Goal: Task Accomplishment & Management: Complete application form

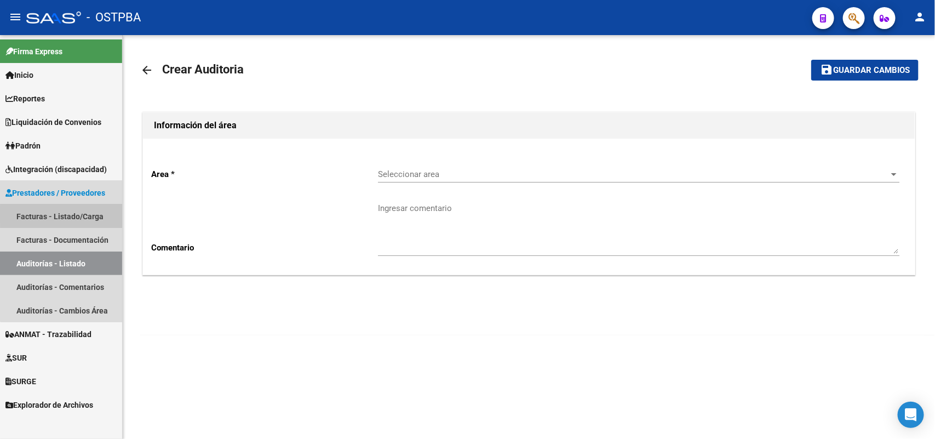
click at [77, 215] on link "Facturas - Listado/Carga" at bounding box center [61, 216] width 122 height 24
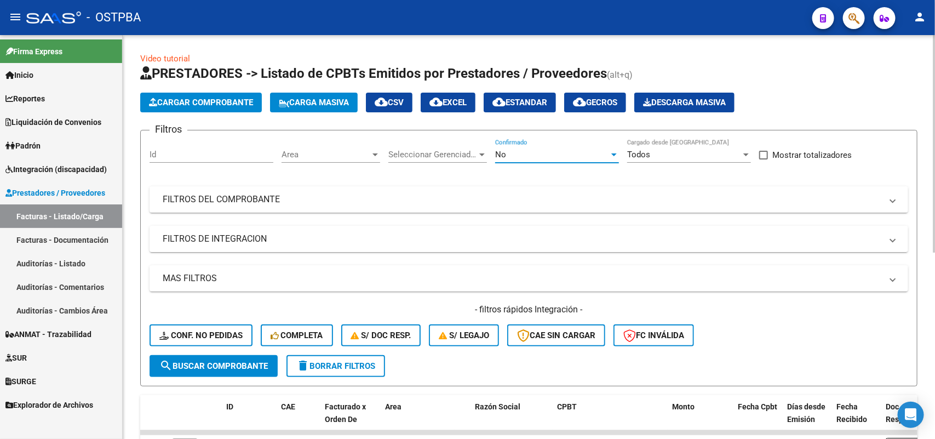
click at [615, 151] on div at bounding box center [614, 154] width 10 height 9
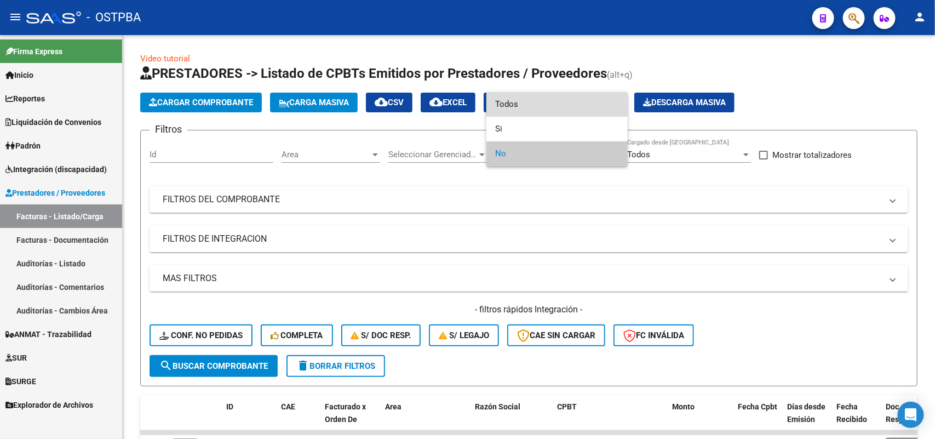
click at [530, 100] on span "Todos" at bounding box center [557, 104] width 124 height 25
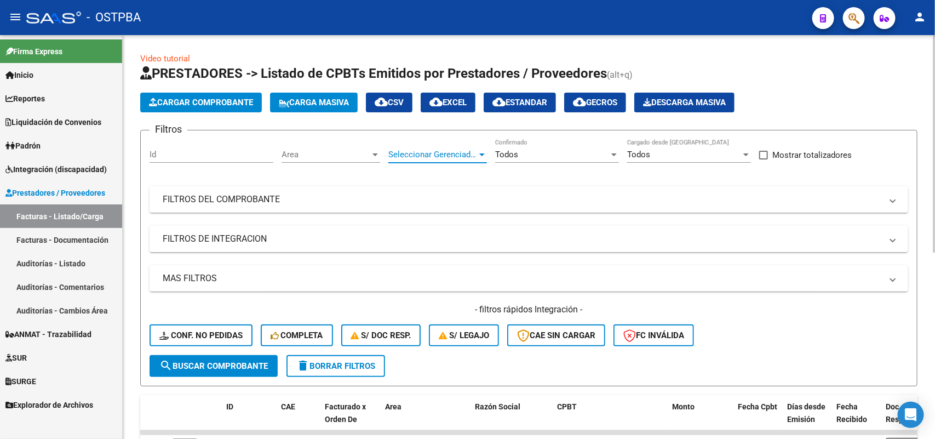
click at [480, 153] on div at bounding box center [481, 154] width 5 height 3
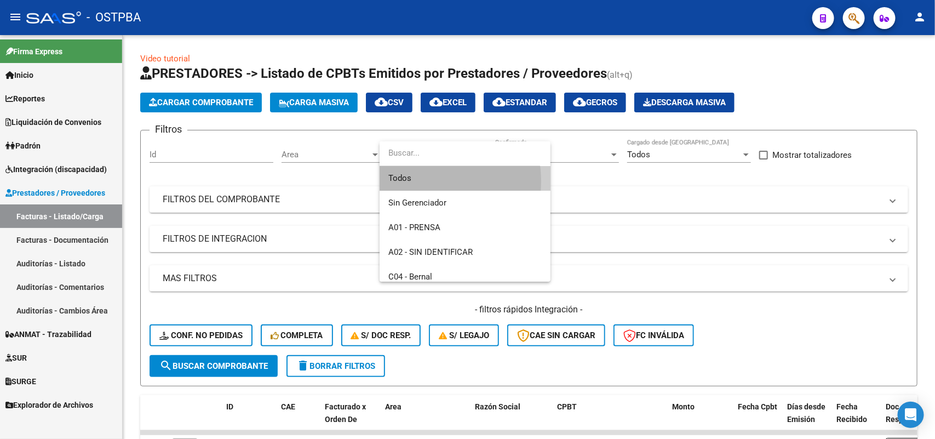
click at [416, 181] on span "Todos" at bounding box center [464, 178] width 153 height 25
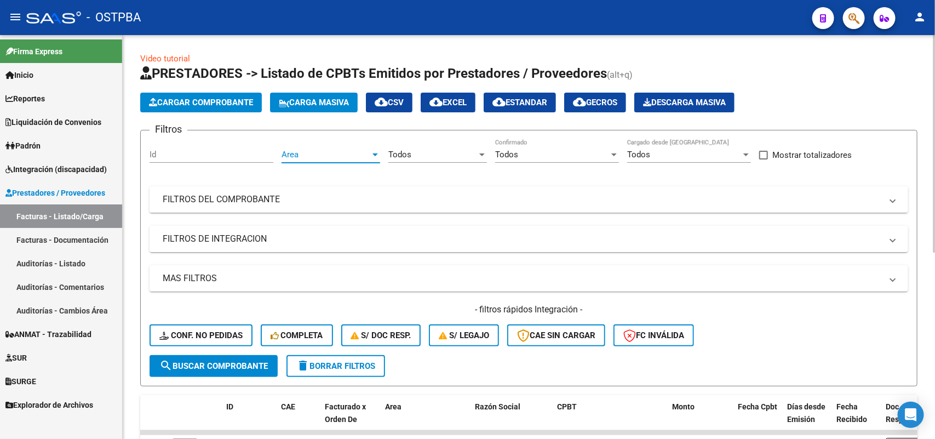
click at [379, 154] on div at bounding box center [375, 154] width 10 height 9
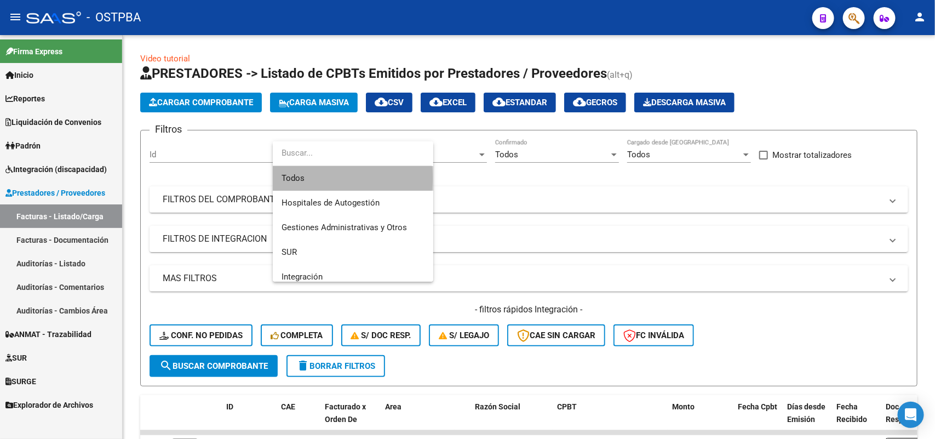
click at [327, 178] on span "Todos" at bounding box center [353, 178] width 143 height 25
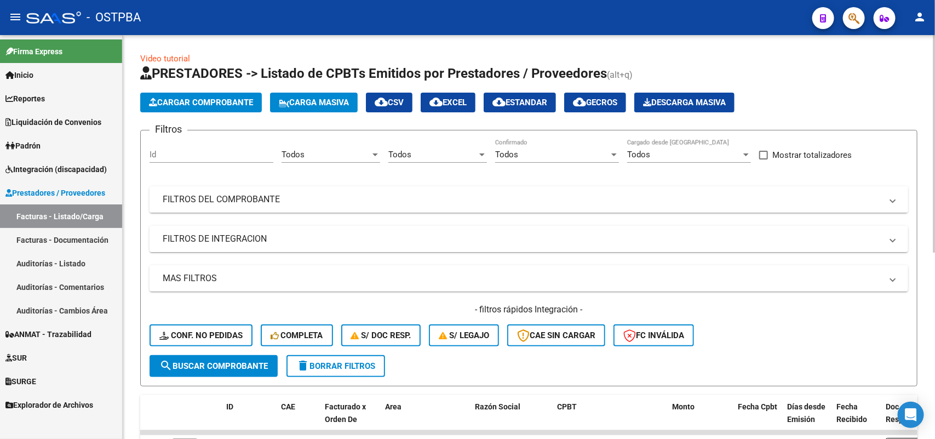
click at [236, 198] on mat-panel-title "FILTROS DEL COMPROBANTE" at bounding box center [522, 199] width 719 height 12
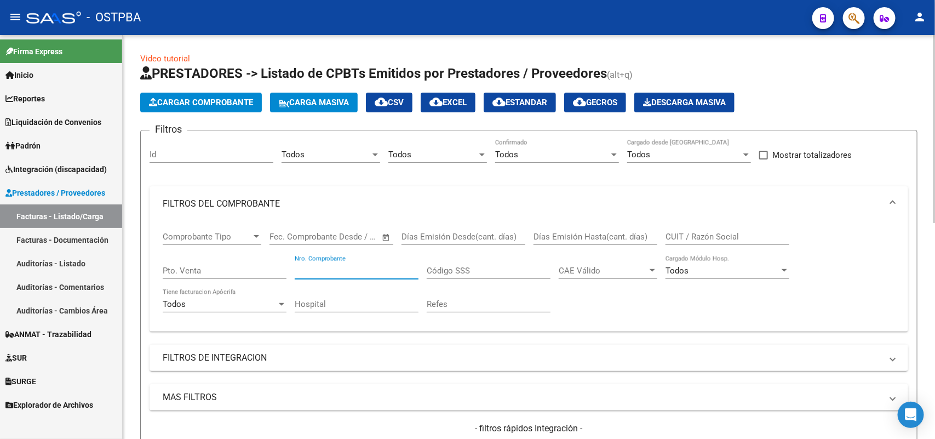
click at [358, 266] on input "Nro. Comprobante" at bounding box center [357, 271] width 124 height 10
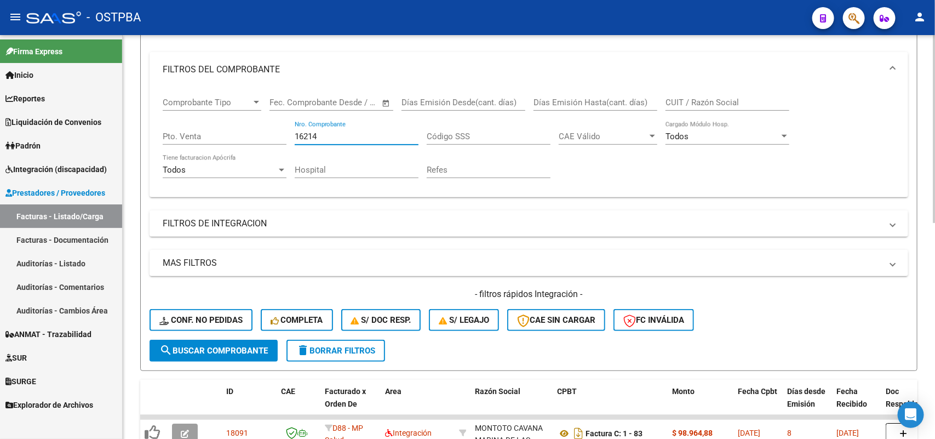
scroll to position [137, 0]
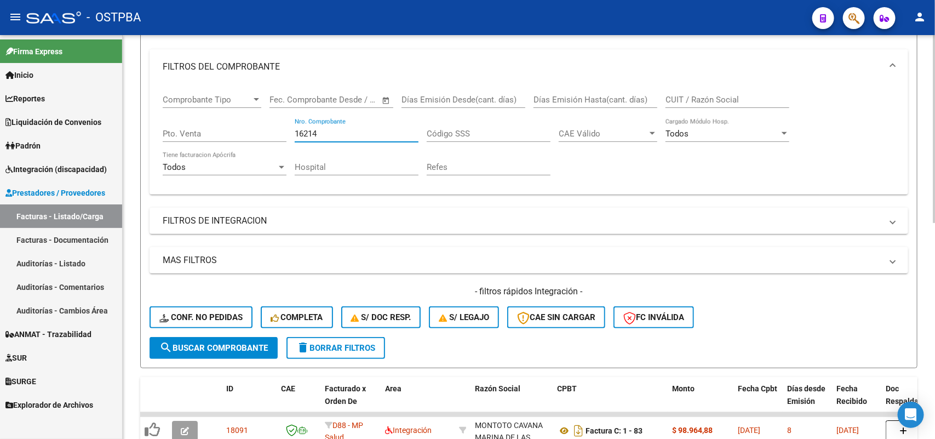
type input "16214"
click at [198, 343] on span "search Buscar Comprobante" at bounding box center [213, 348] width 108 height 10
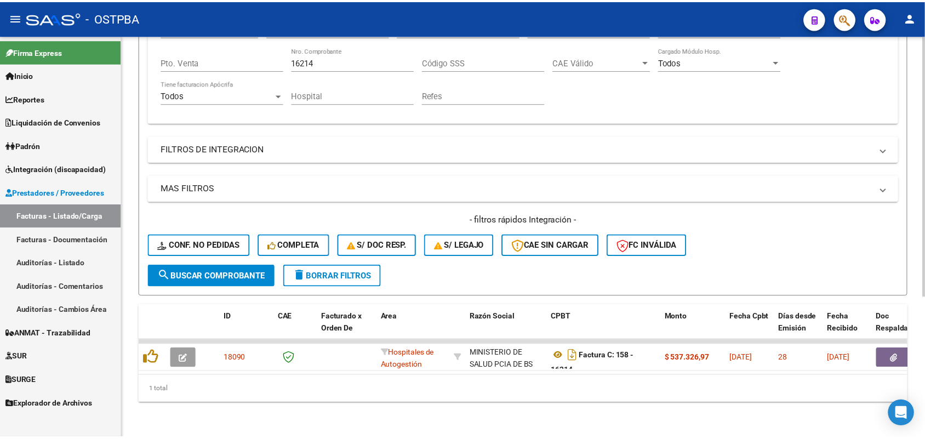
scroll to position [216, 0]
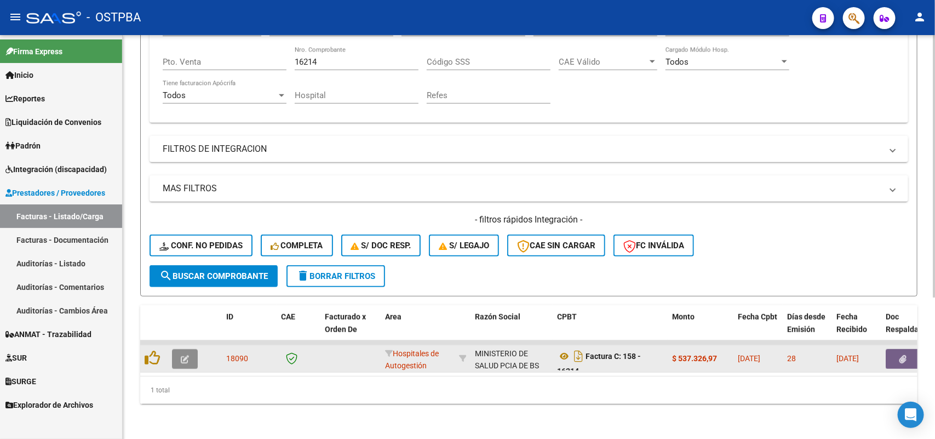
click at [186, 355] on icon "button" at bounding box center [185, 359] width 8 height 8
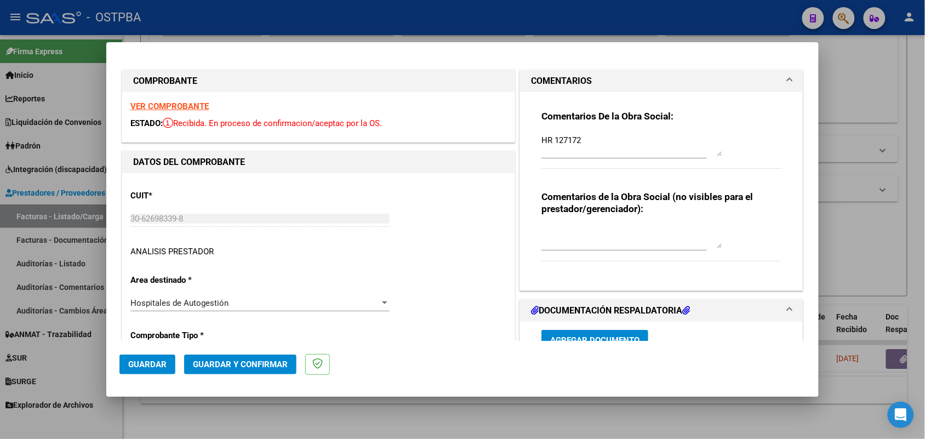
type input "2025-11-16"
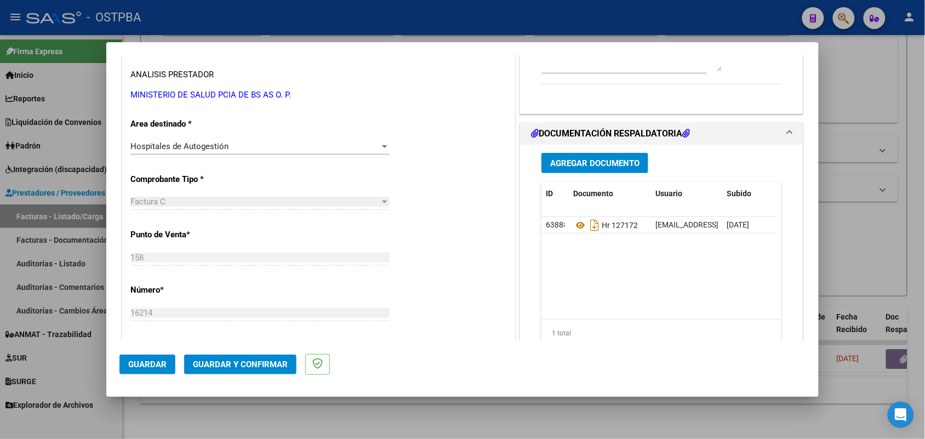
scroll to position [205, 0]
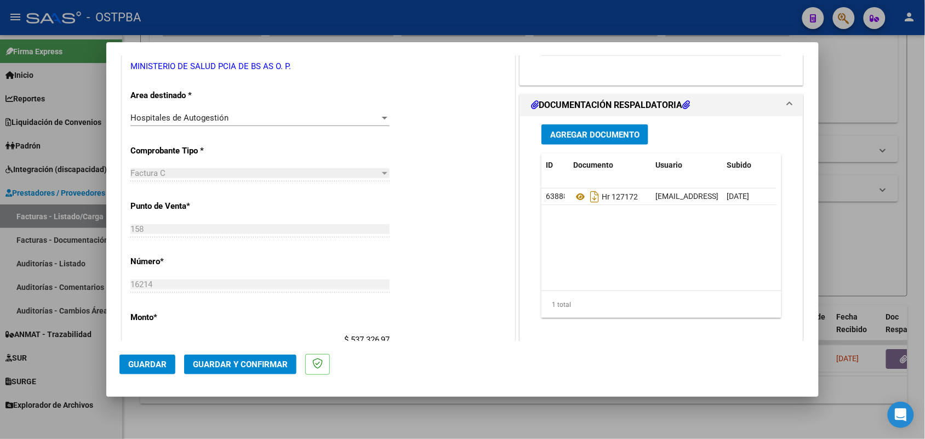
click at [587, 133] on span "Agregar Documento" at bounding box center [594, 135] width 89 height 10
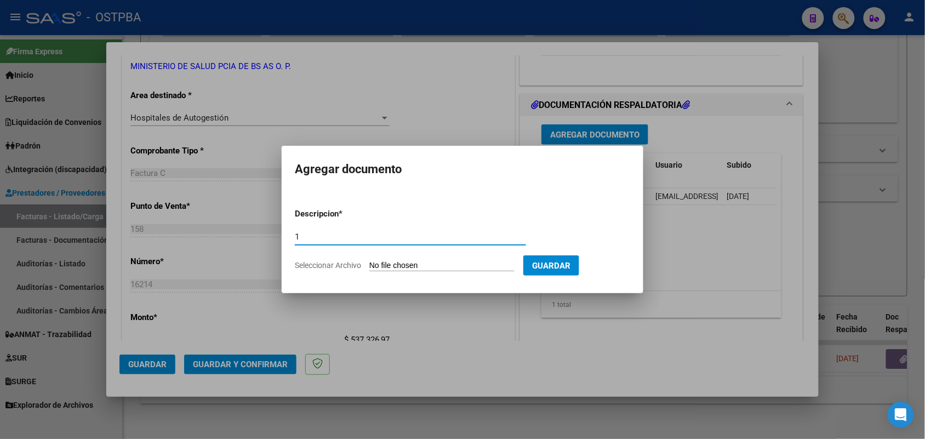
type input "1"
type input "1 DOC 16214"
click at [382, 263] on input "Seleccionar Archivo" at bounding box center [441, 266] width 145 height 10
type input "C:\fakepath\1 DOC 16214.pdf"
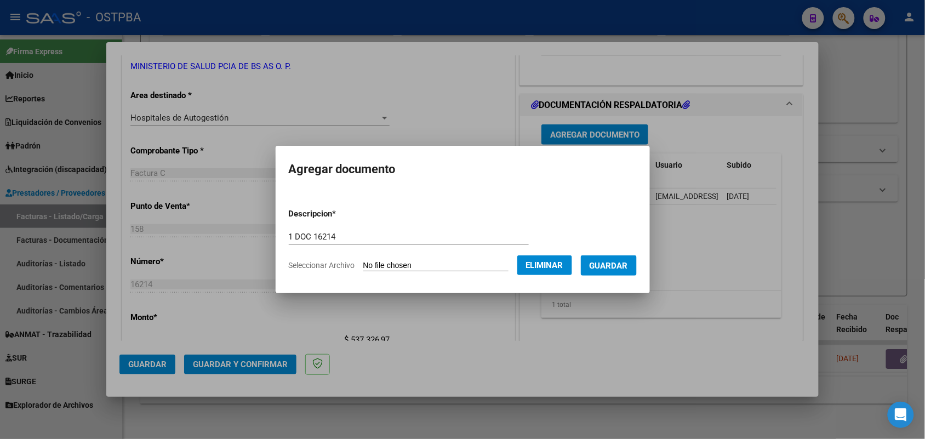
click at [619, 262] on span "Guardar" at bounding box center [608, 266] width 38 height 10
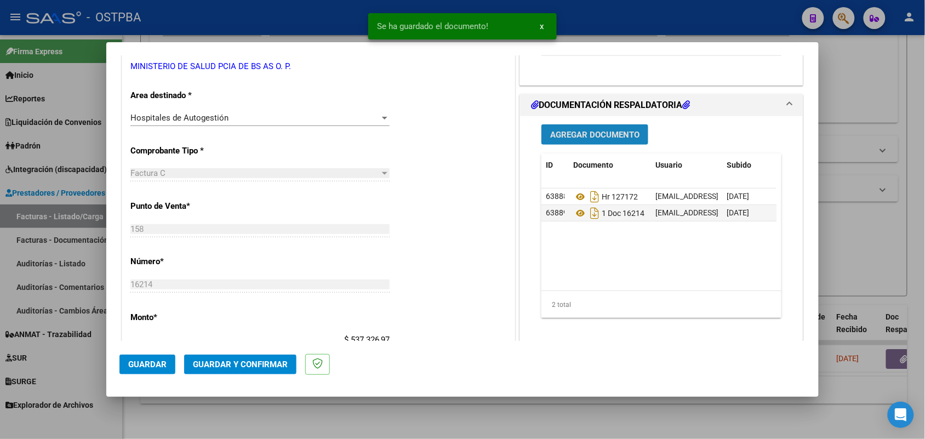
click at [597, 128] on button "Agregar Documento" at bounding box center [594, 134] width 107 height 20
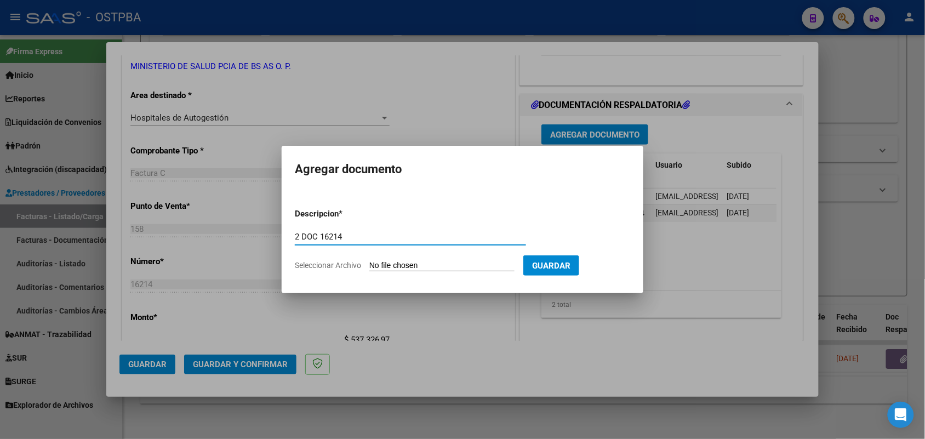
type input "2 DOC 16214"
click at [376, 266] on input "Seleccionar Archivo" at bounding box center [441, 266] width 145 height 10
type input "C:\fakepath\2 DOC 16214.pdf"
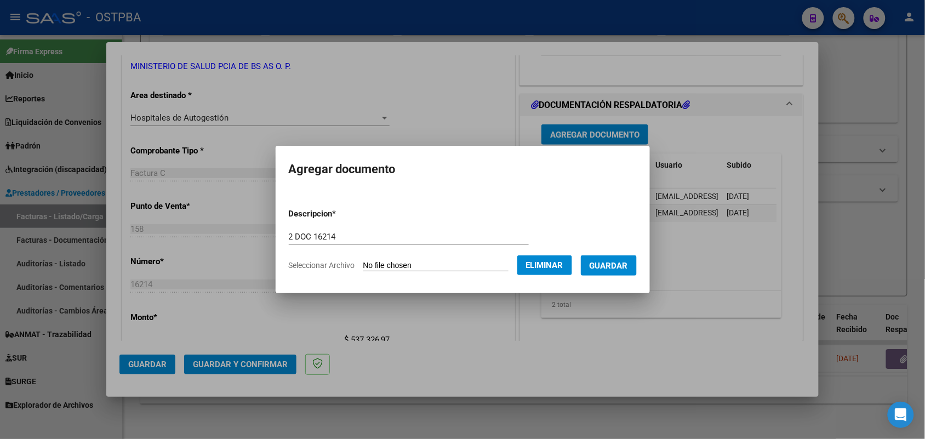
click at [619, 261] on span "Guardar" at bounding box center [608, 266] width 38 height 10
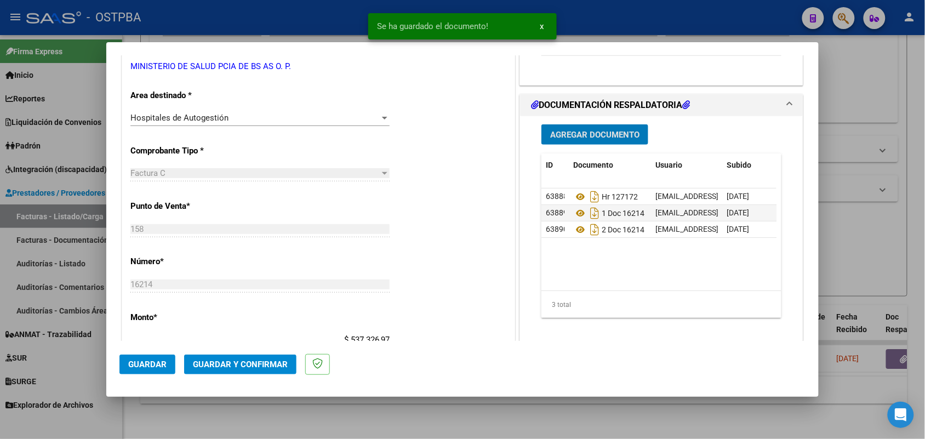
click at [228, 362] on span "Guardar y Confirmar" at bounding box center [240, 364] width 95 height 10
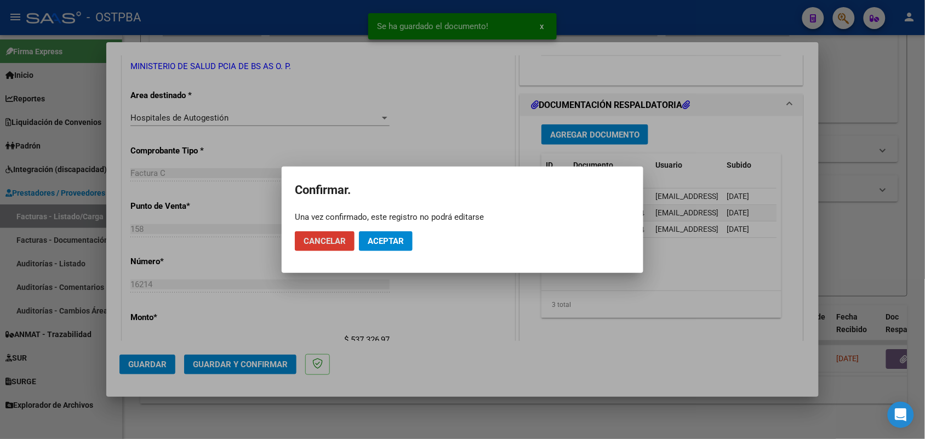
click at [374, 238] on span "Aceptar" at bounding box center [386, 241] width 36 height 10
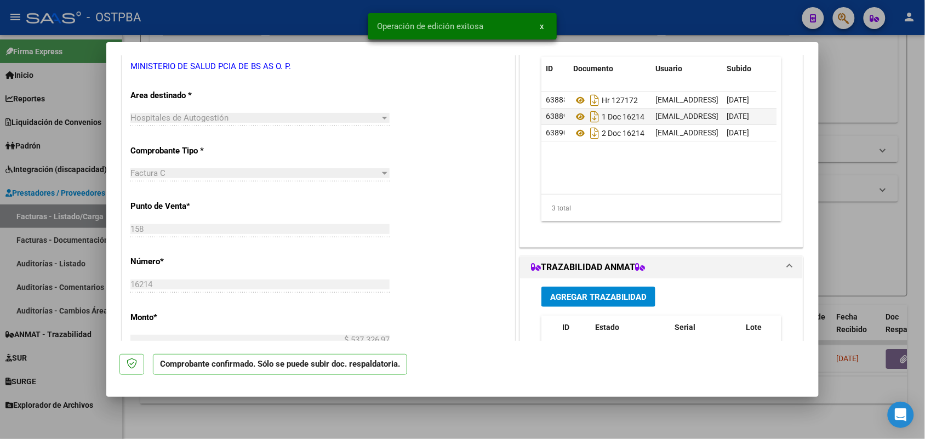
click at [96, 240] on div at bounding box center [462, 219] width 925 height 439
type input "$ 0,00"
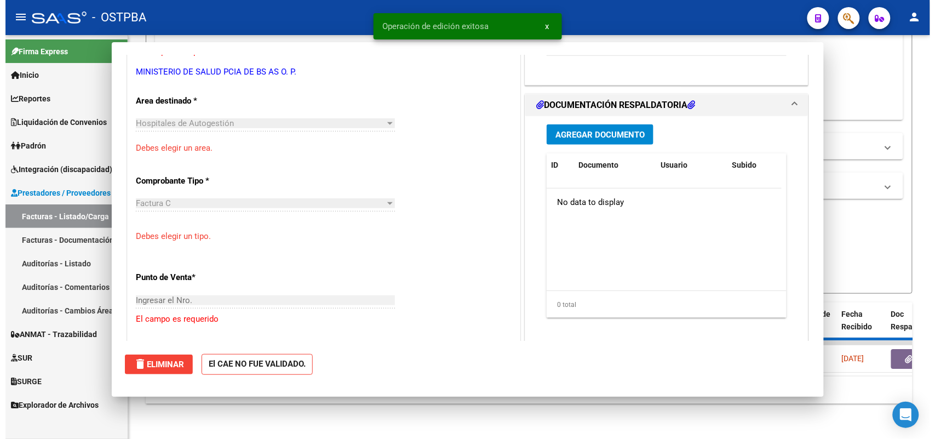
scroll to position [211, 0]
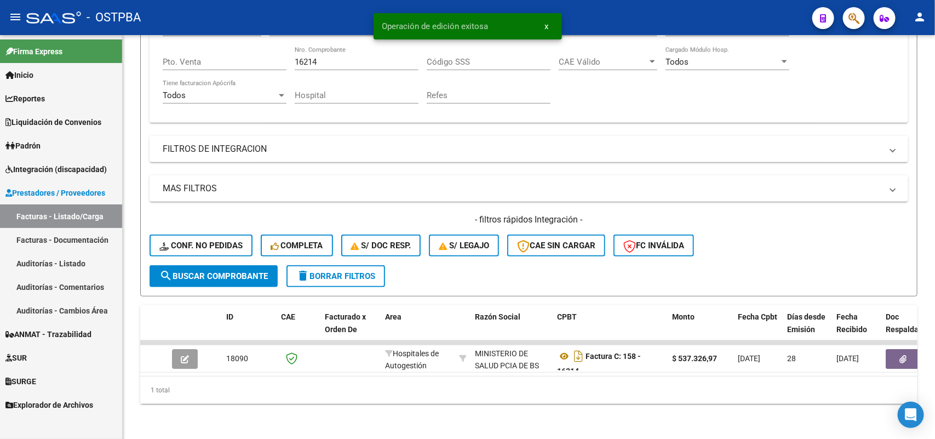
click at [61, 260] on link "Auditorías - Listado" at bounding box center [61, 263] width 122 height 24
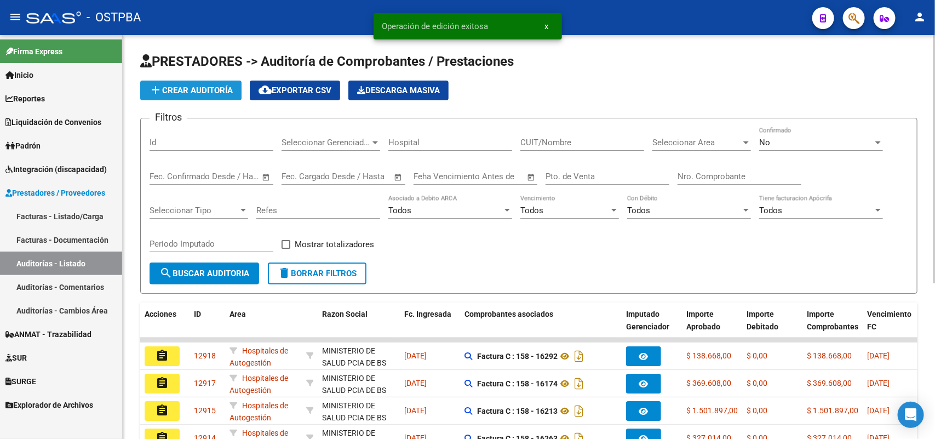
click at [200, 89] on span "add Crear Auditoría" at bounding box center [191, 90] width 84 height 10
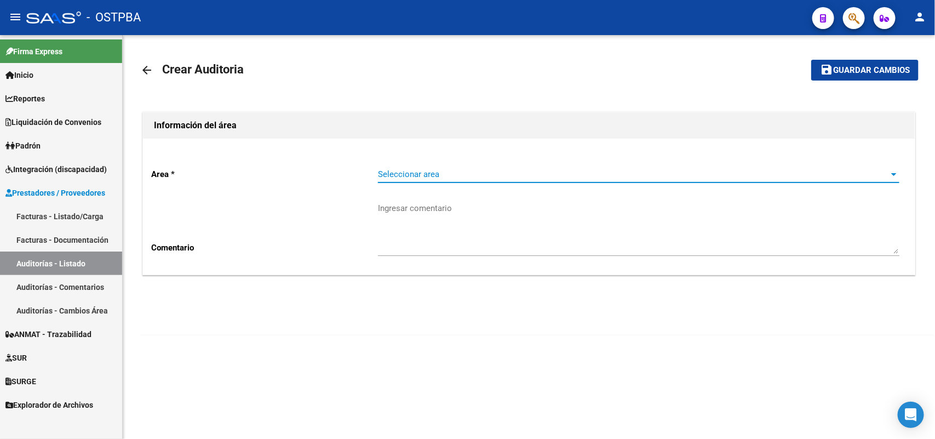
click at [391, 171] on span "Seleccionar area" at bounding box center [634, 174] width 512 height 10
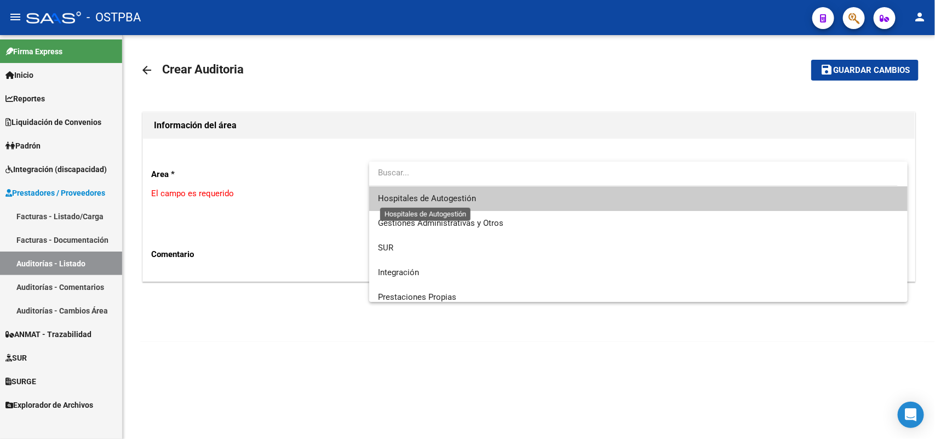
click at [390, 200] on span "Hospitales de Autogestión" at bounding box center [427, 198] width 98 height 10
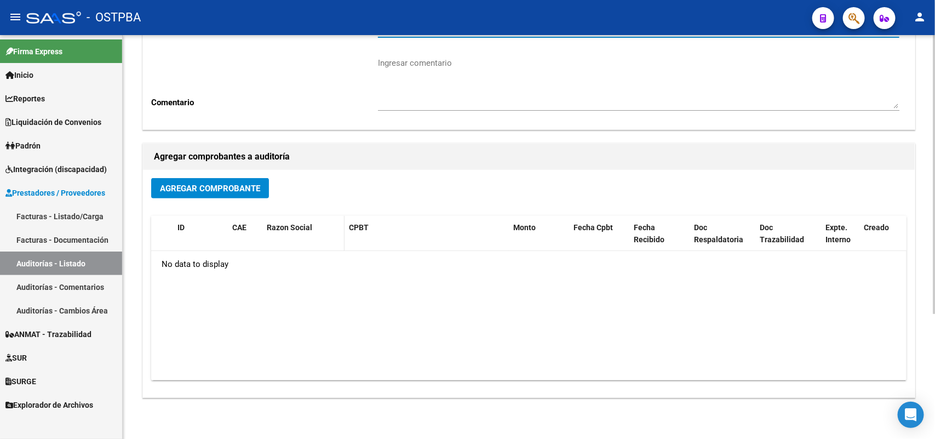
scroll to position [181, 0]
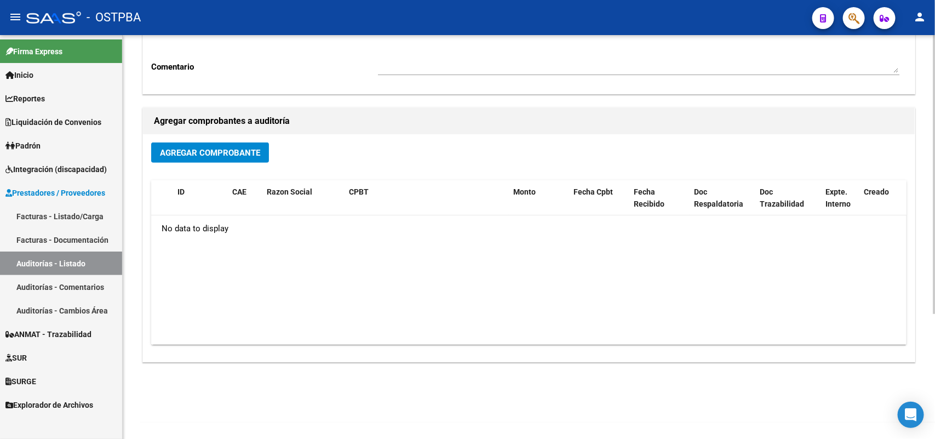
click at [208, 152] on span "Agregar Comprobante" at bounding box center [210, 153] width 100 height 10
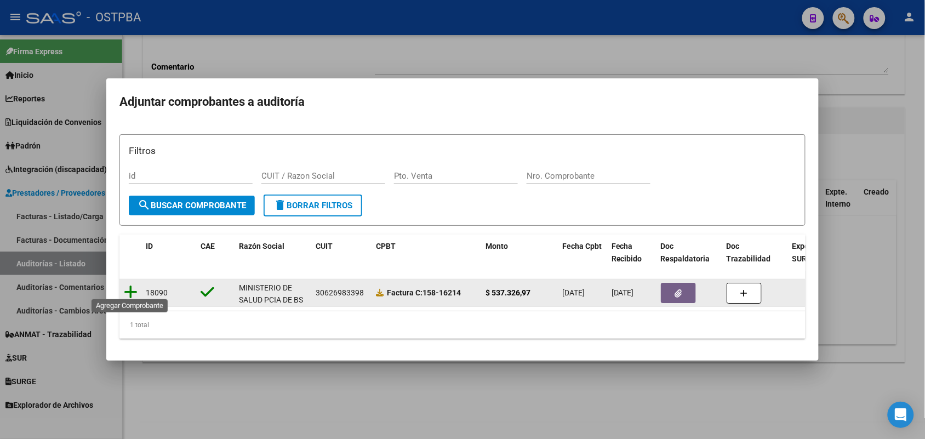
click at [133, 286] on icon at bounding box center [131, 291] width 14 height 15
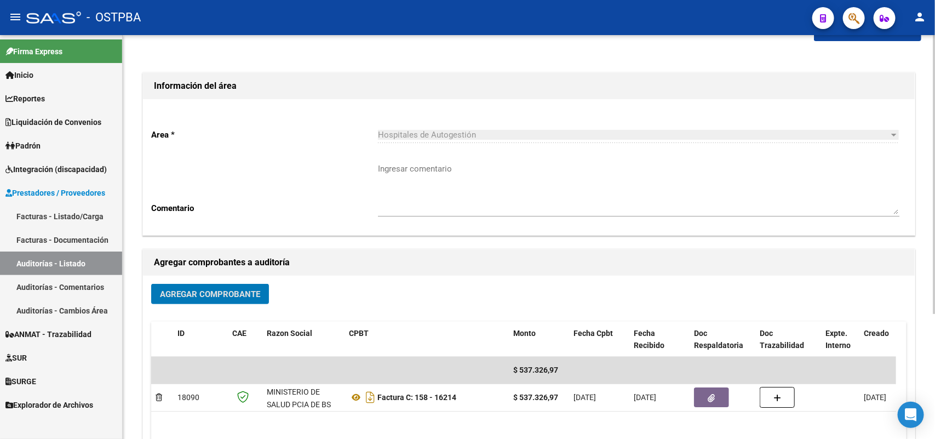
scroll to position [0, 0]
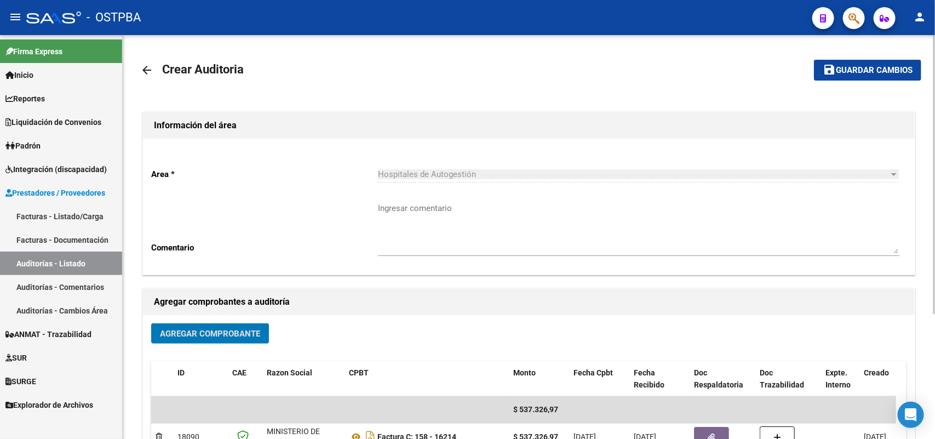
click at [869, 70] on span "Guardar cambios" at bounding box center [874, 71] width 77 height 10
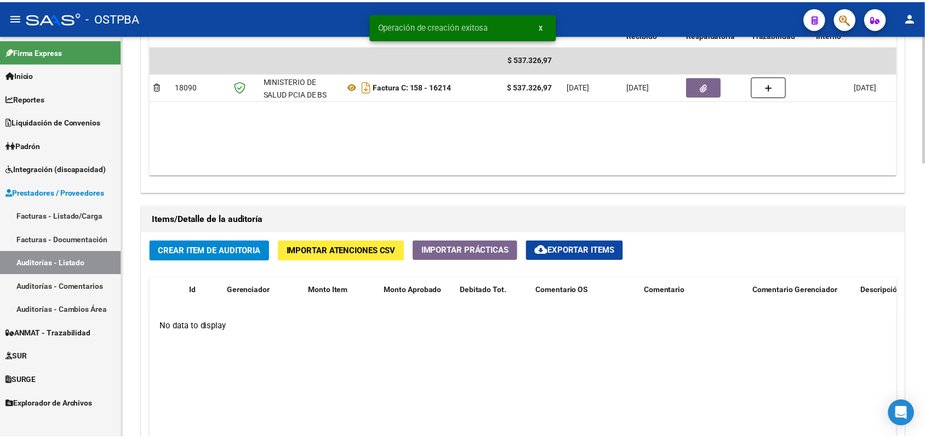
scroll to position [685, 0]
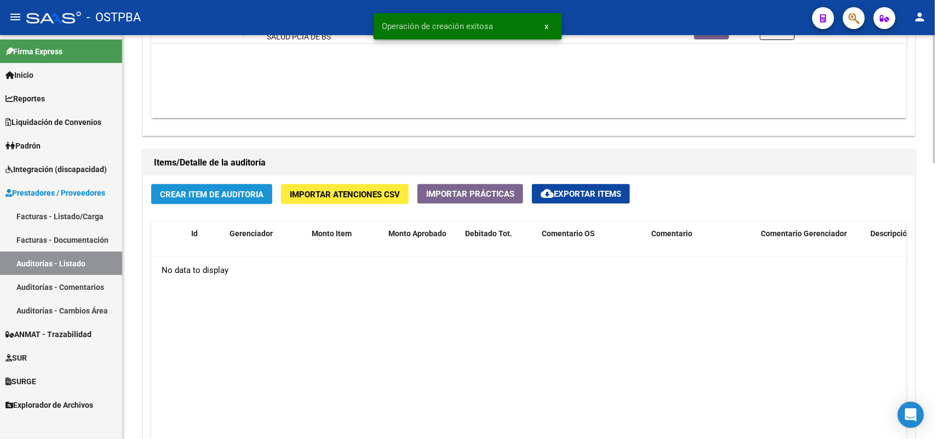
click at [221, 194] on span "Crear Item de Auditoria" at bounding box center [212, 195] width 104 height 10
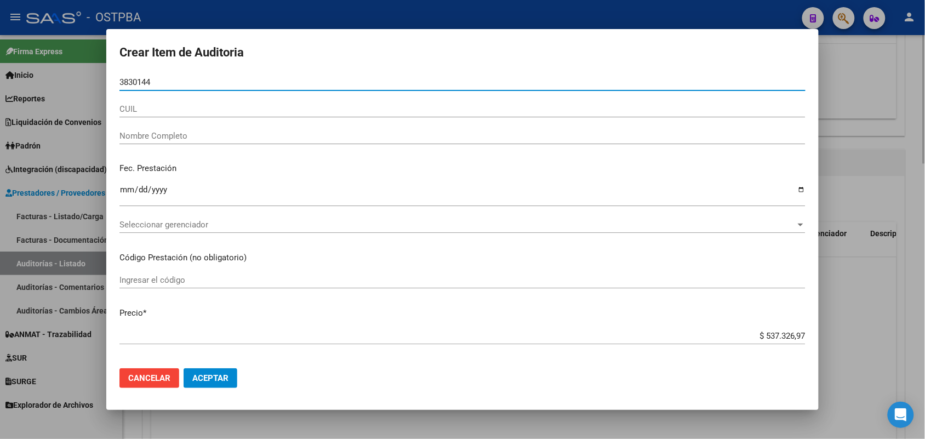
type input "38301444"
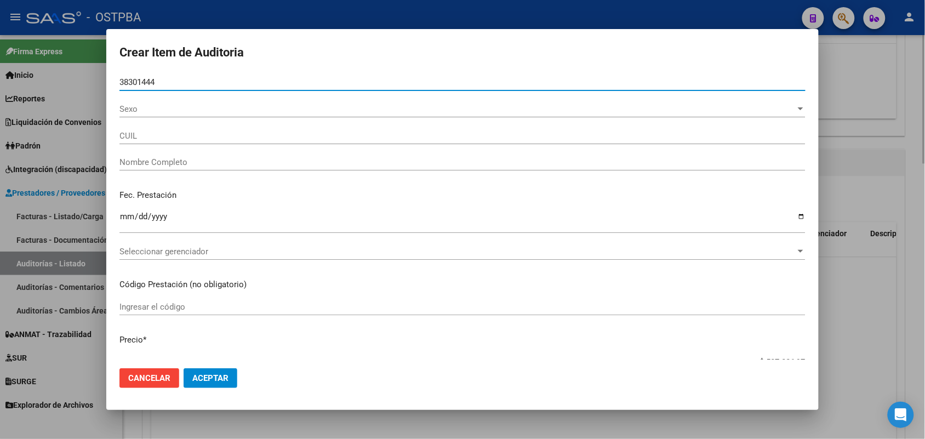
type input "27383014447"
type input "JURISCHUK GEORGINA CELESTE"
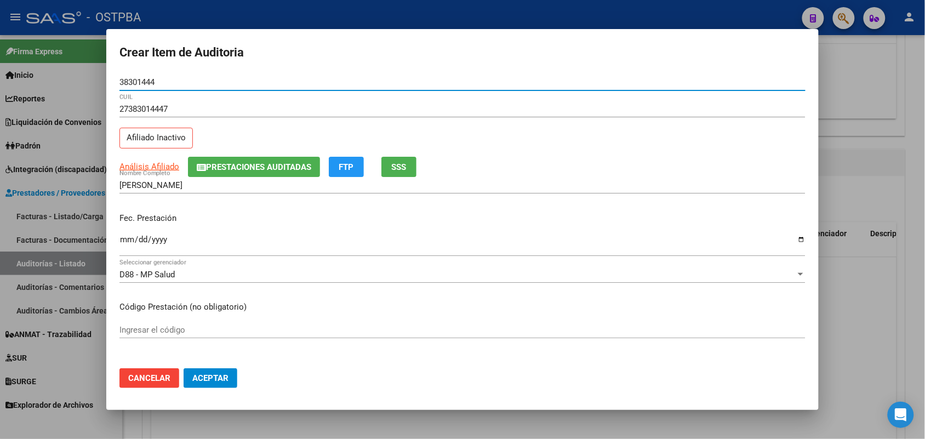
type input "38301444"
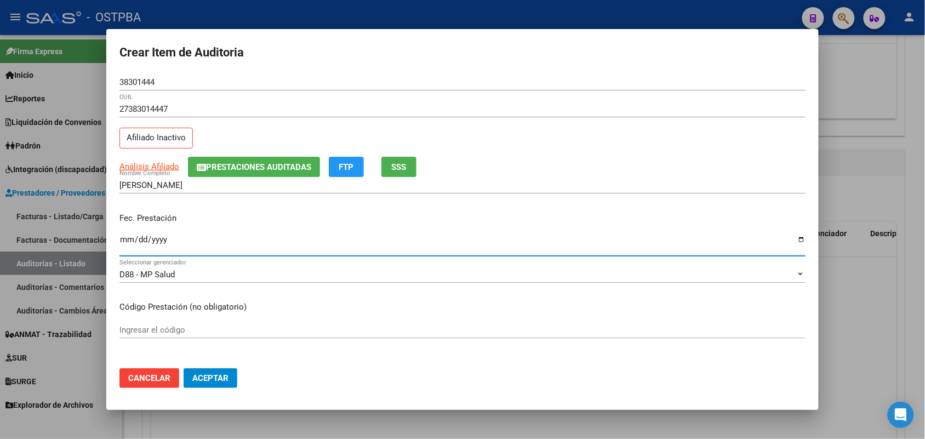
click at [124, 245] on input "Ingresar la fecha" at bounding box center [462, 244] width 686 height 18
type input "2025-07-29"
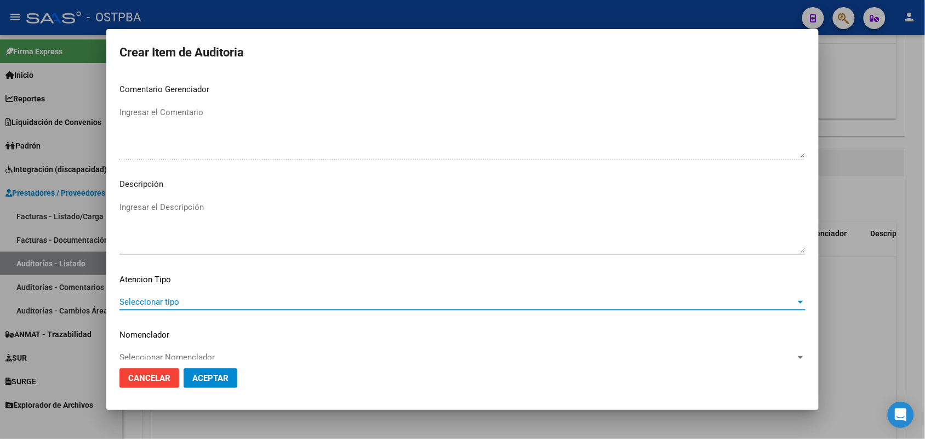
click at [163, 305] on span "Seleccionar tipo" at bounding box center [457, 302] width 676 height 10
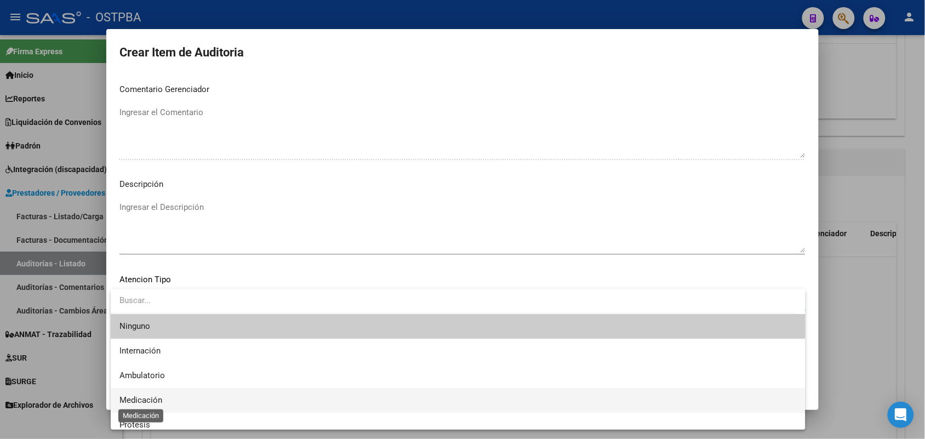
click at [152, 396] on span "Medicación" at bounding box center [140, 400] width 43 height 10
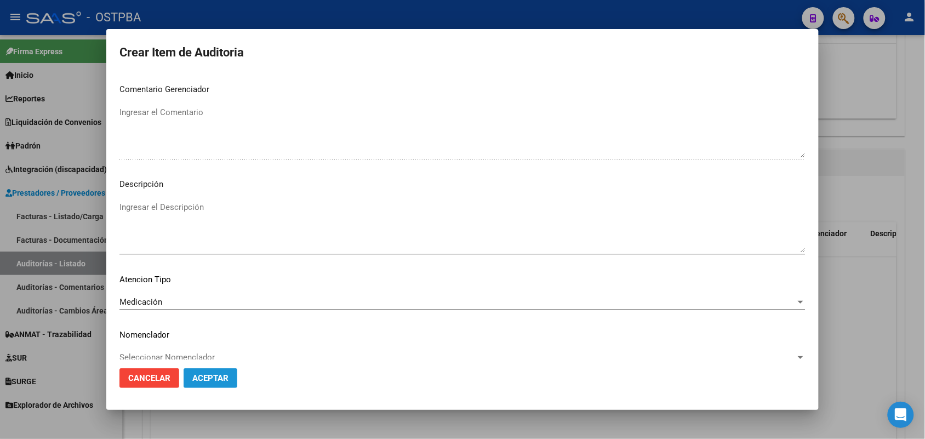
click at [216, 374] on span "Aceptar" at bounding box center [210, 378] width 36 height 10
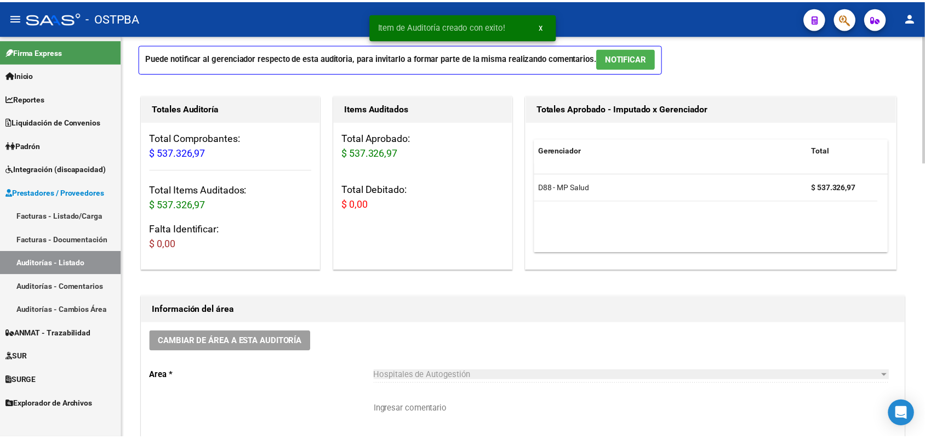
scroll to position [0, 0]
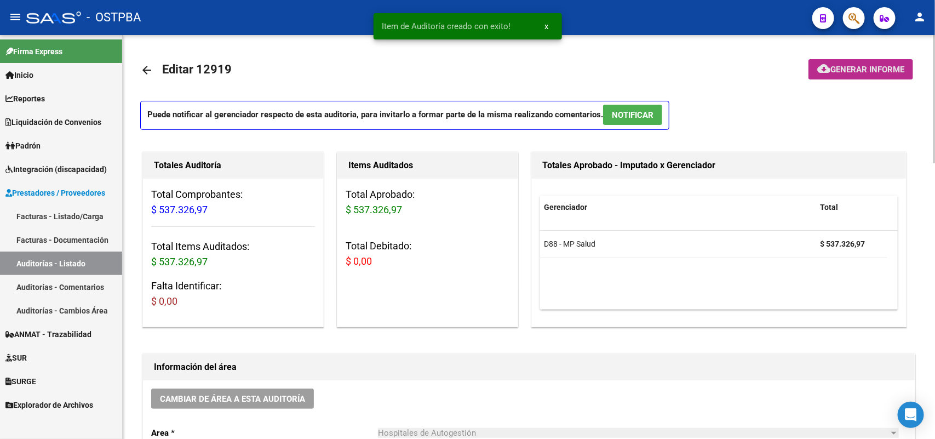
click at [860, 67] on span "Generar informe" at bounding box center [867, 70] width 74 height 10
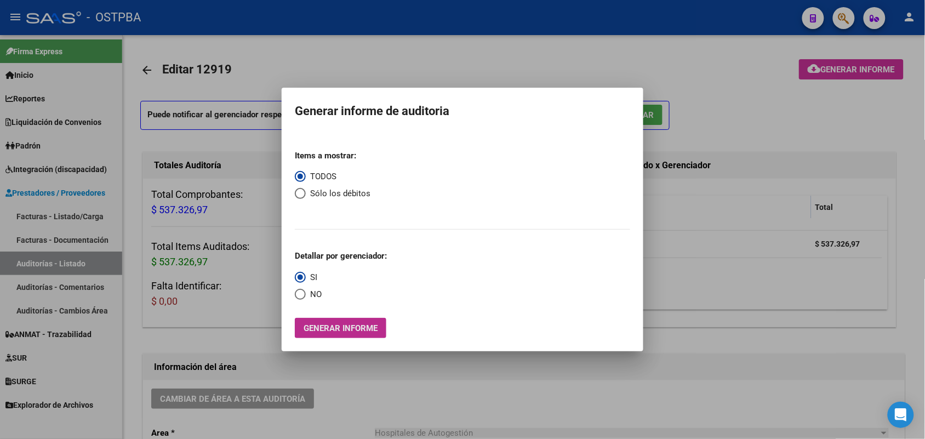
click at [341, 331] on span "Generar informe" at bounding box center [340, 328] width 74 height 10
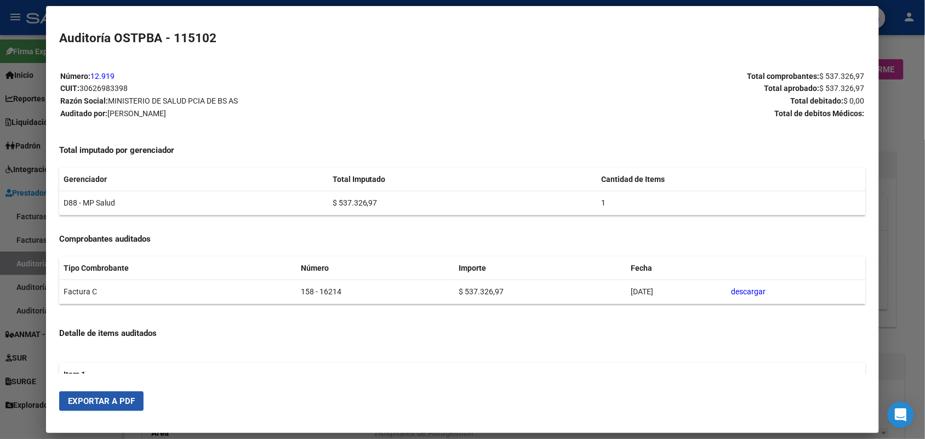
click at [115, 403] on span "Exportar a PDF" at bounding box center [101, 401] width 67 height 10
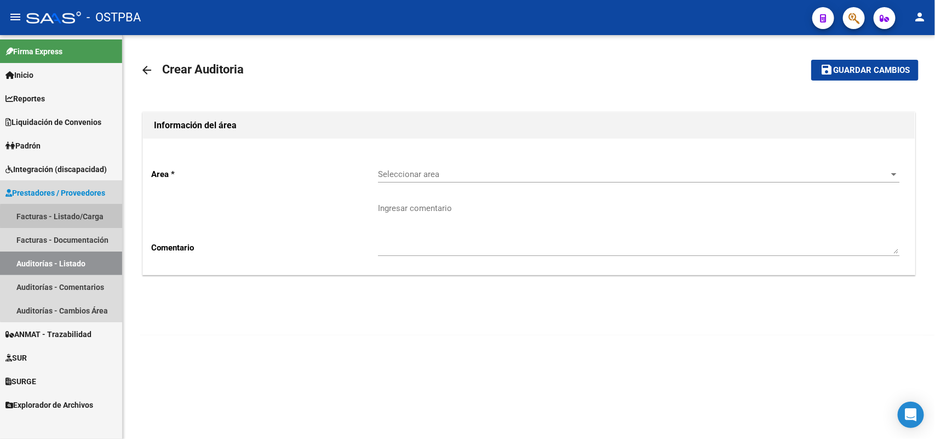
click at [74, 217] on link "Facturas - Listado/Carga" at bounding box center [61, 216] width 122 height 24
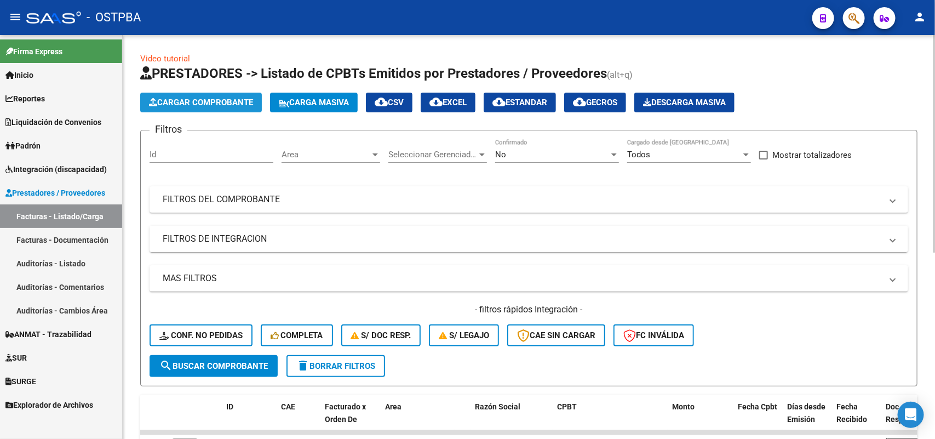
click at [229, 97] on span "Cargar Comprobante" at bounding box center [201, 102] width 104 height 10
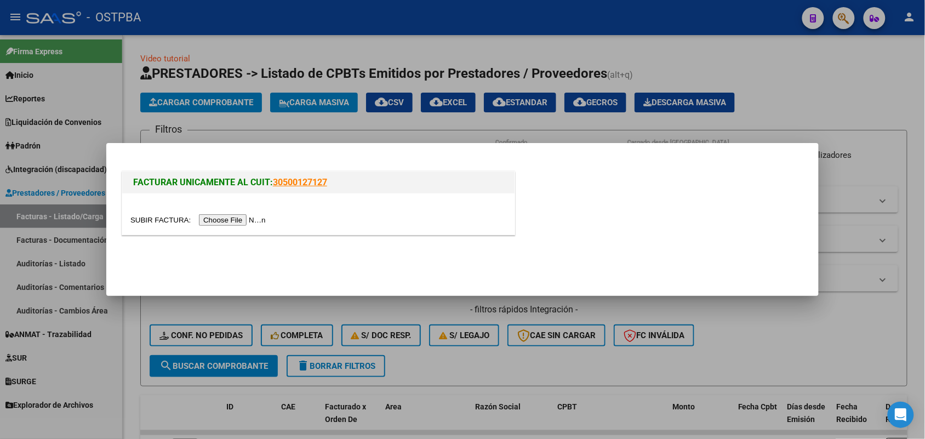
click at [234, 220] on input "file" at bounding box center [199, 220] width 139 height 12
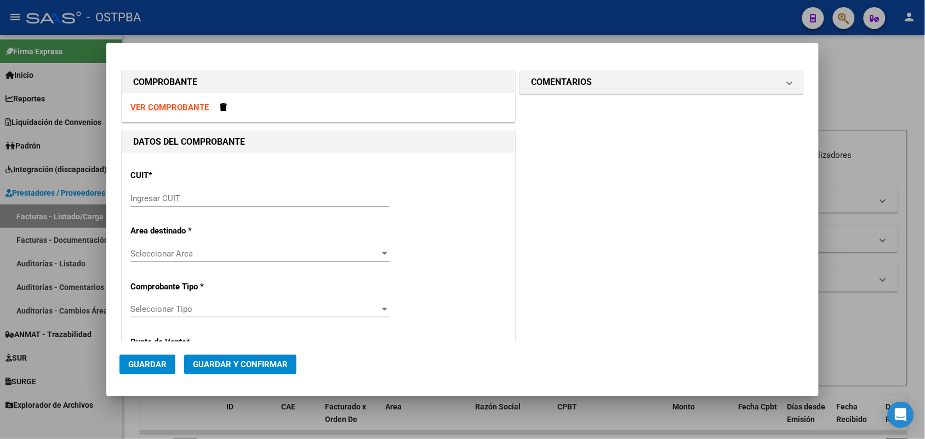
click at [141, 198] on input "Ingresar CUIT" at bounding box center [259, 198] width 259 height 10
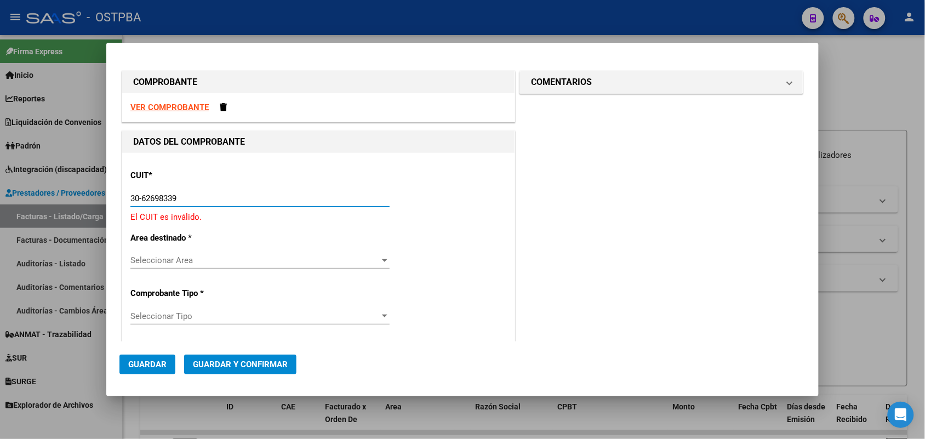
type input "30-62698339-8"
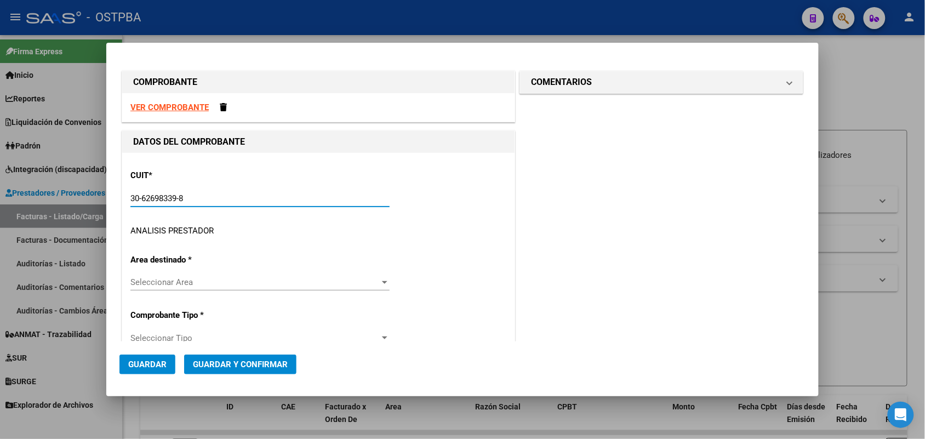
type input "158"
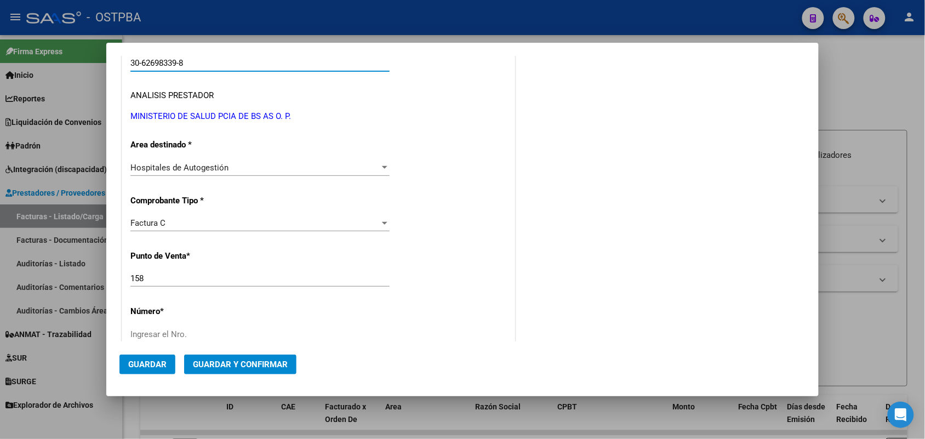
scroll to position [205, 0]
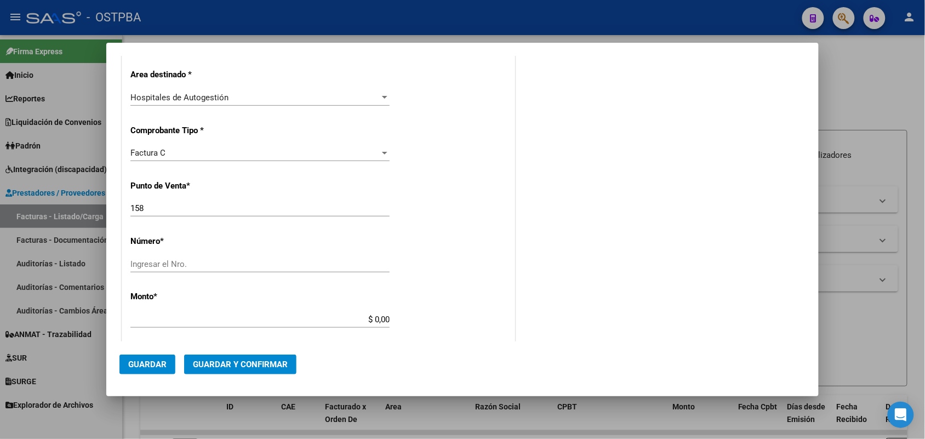
type input "30-62698339-8"
drag, startPoint x: 148, startPoint y: 206, endPoint x: 97, endPoint y: 203, distance: 51.0
click at [97, 203] on div "COMPROBANTE VER COMPROBANTE DATOS DEL COMPROBANTE CUIT * 30-62698339-8 Ingresar…" at bounding box center [462, 219] width 925 height 439
type input "156"
click at [141, 261] on input "Ingresar el Nro." at bounding box center [259, 264] width 259 height 10
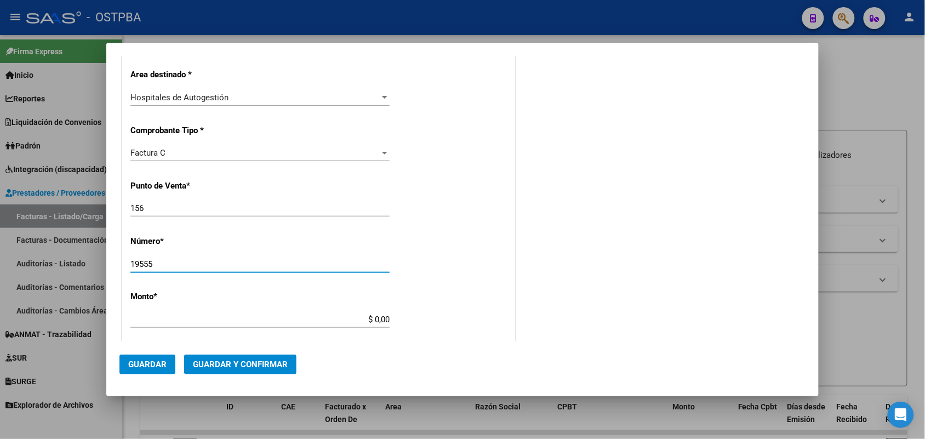
type input "19555"
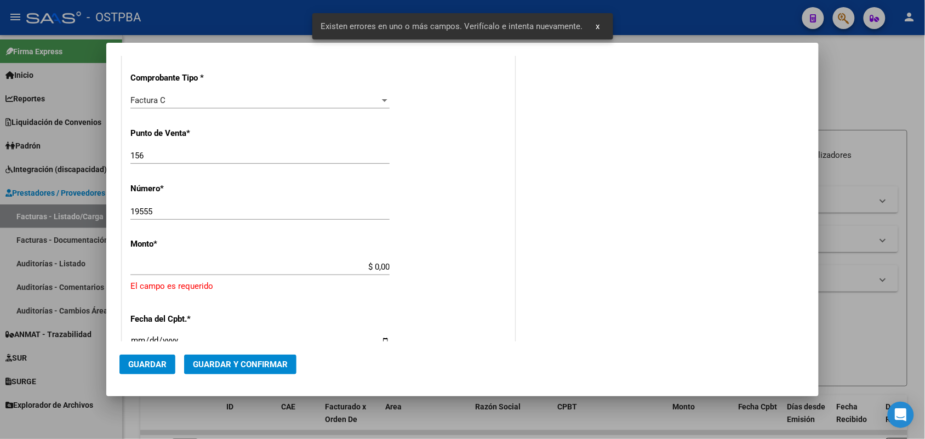
scroll to position [252, 0]
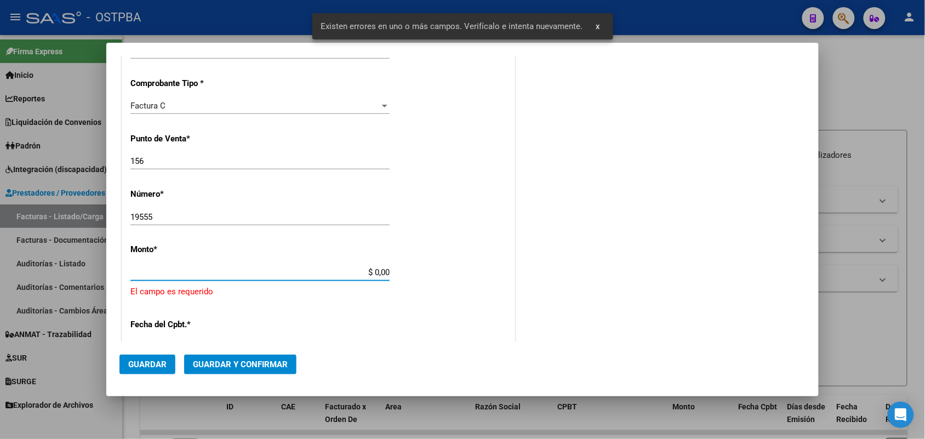
drag, startPoint x: 354, startPoint y: 272, endPoint x: 415, endPoint y: 270, distance: 60.3
click at [417, 273] on div "CUIT * 30-62698339-8 Ingresar CUIT ANALISIS PRESTADOR MINISTERIO DE SALUD PCIA …" at bounding box center [318, 301] width 392 height 802
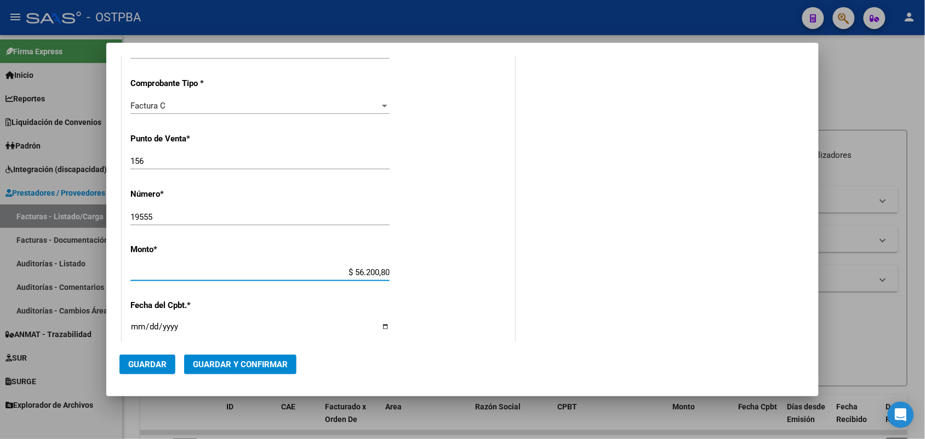
type input "$ 562.008,00"
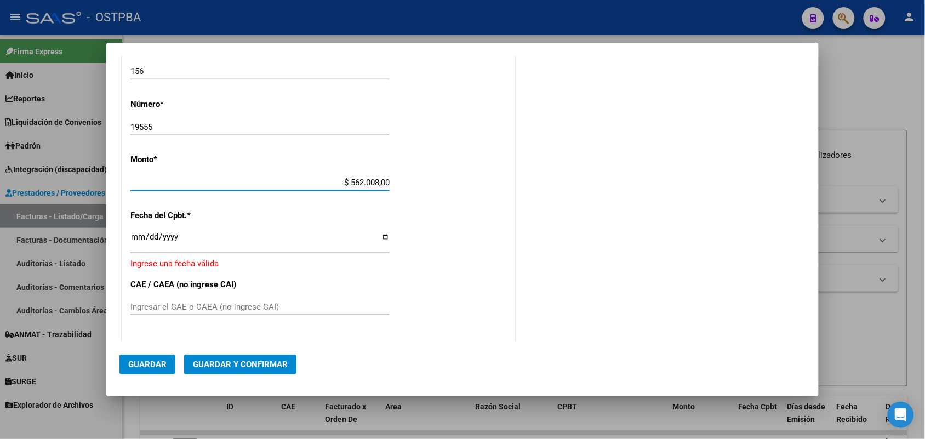
scroll to position [389, 0]
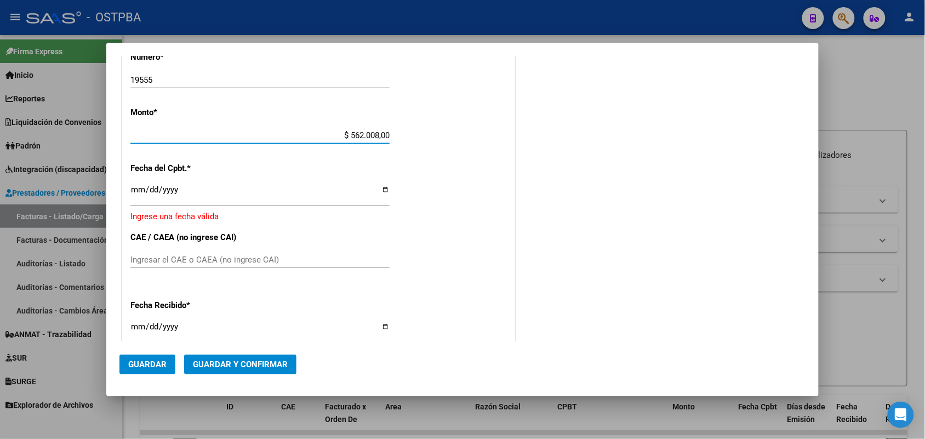
click at [133, 189] on input "Ingresar la fecha" at bounding box center [259, 194] width 259 height 18
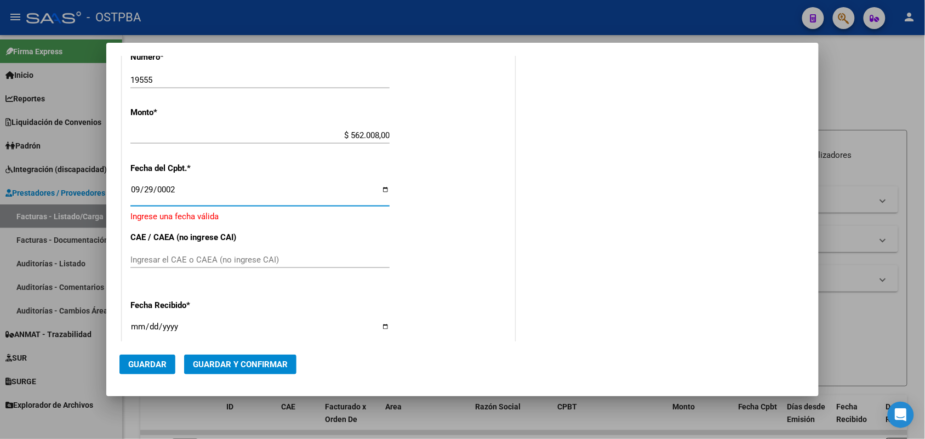
scroll to position [396, 0]
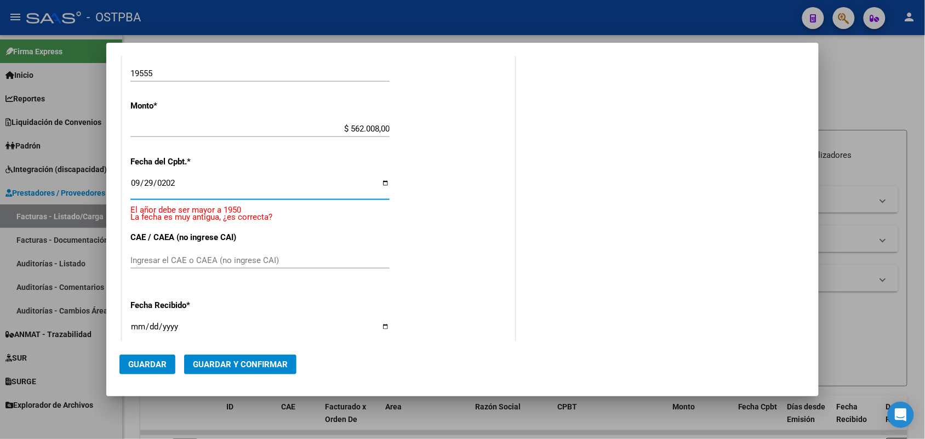
type input "2025-09-29"
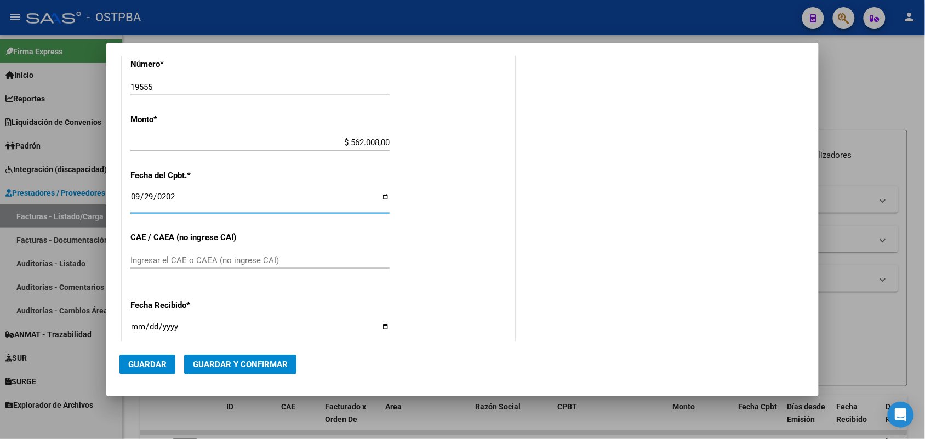
scroll to position [451, 0]
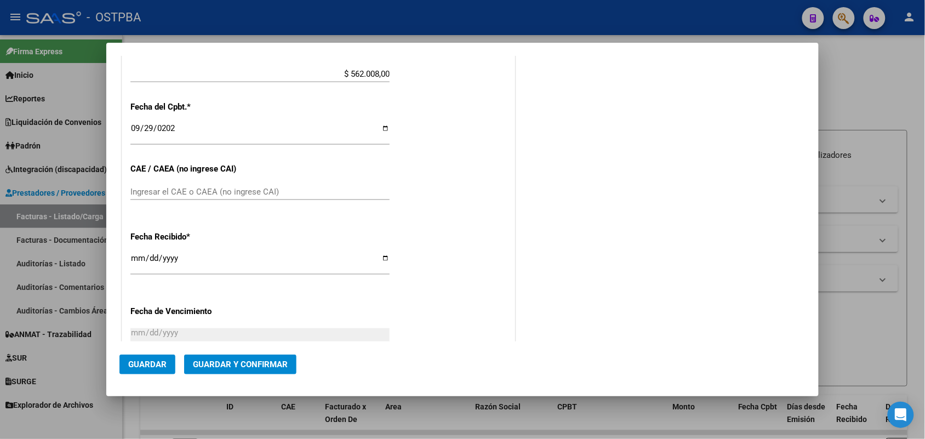
click at [151, 185] on div "Ingresar el CAE o CAEA (no ingrese CAI)" at bounding box center [259, 191] width 259 height 16
type input "75398837752620"
click at [135, 263] on input "[DATE]" at bounding box center [259, 263] width 259 height 18
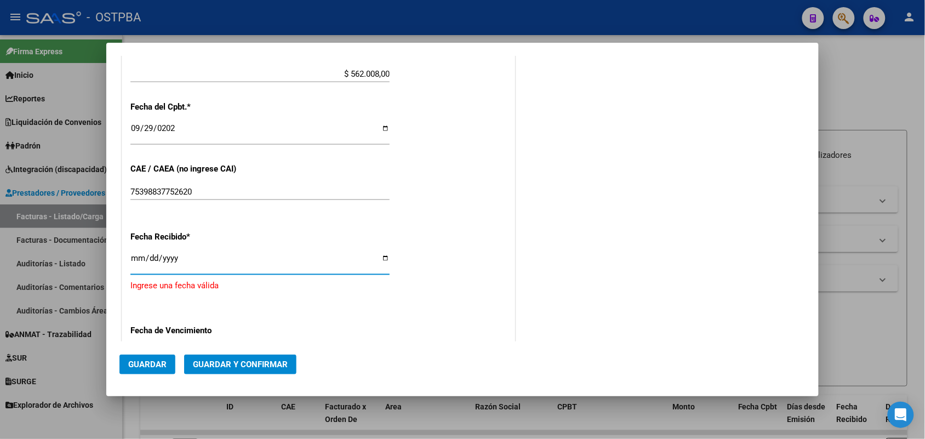
type input "[DATE]"
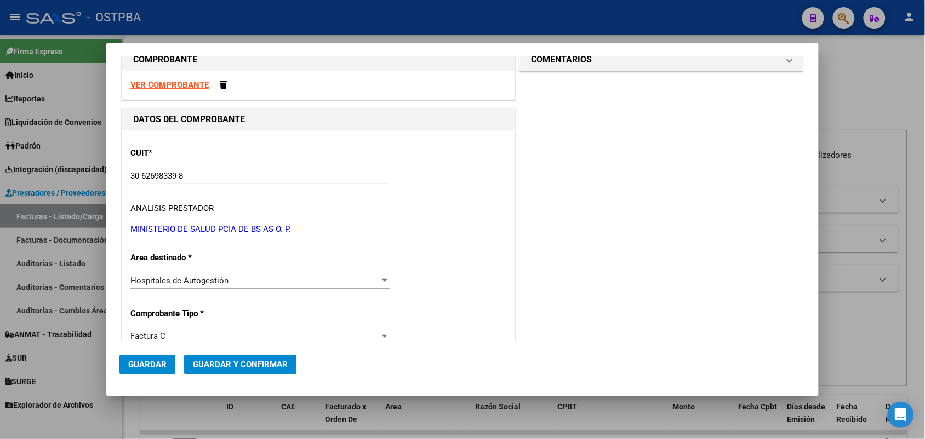
scroll to position [0, 0]
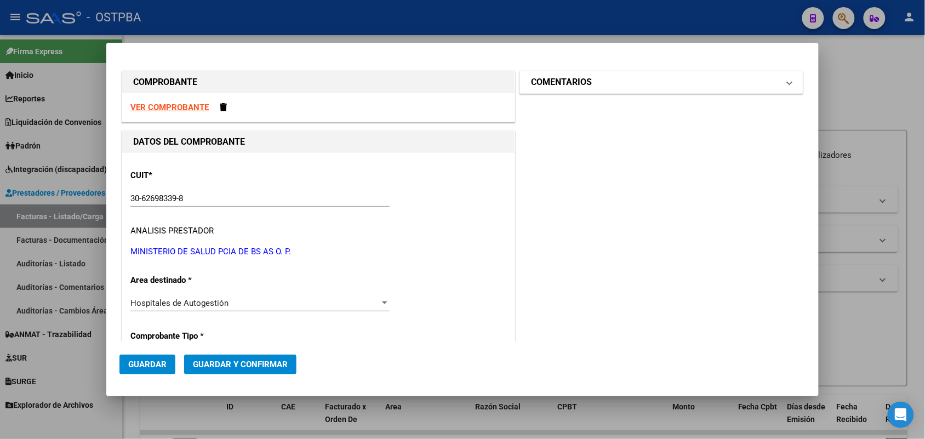
click at [787, 84] on span at bounding box center [789, 82] width 4 height 13
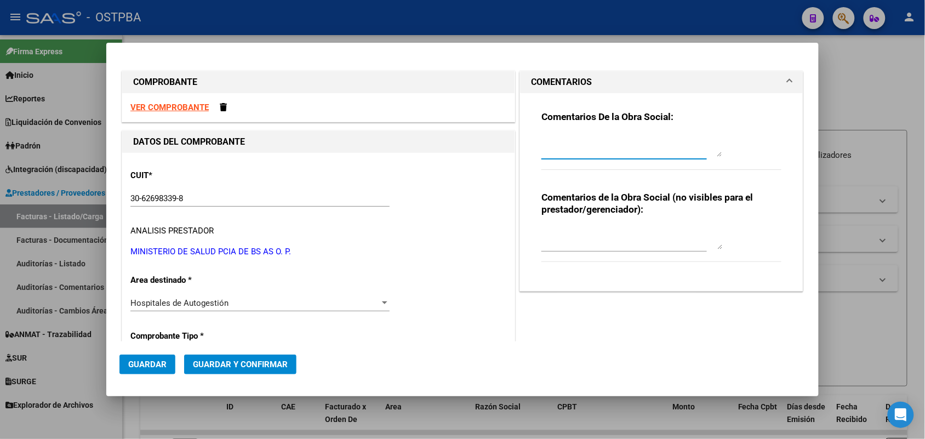
click at [554, 152] on textarea at bounding box center [631, 146] width 181 height 22
type textarea "HR 127166"
click at [150, 368] on span "Guardar" at bounding box center [147, 364] width 38 height 10
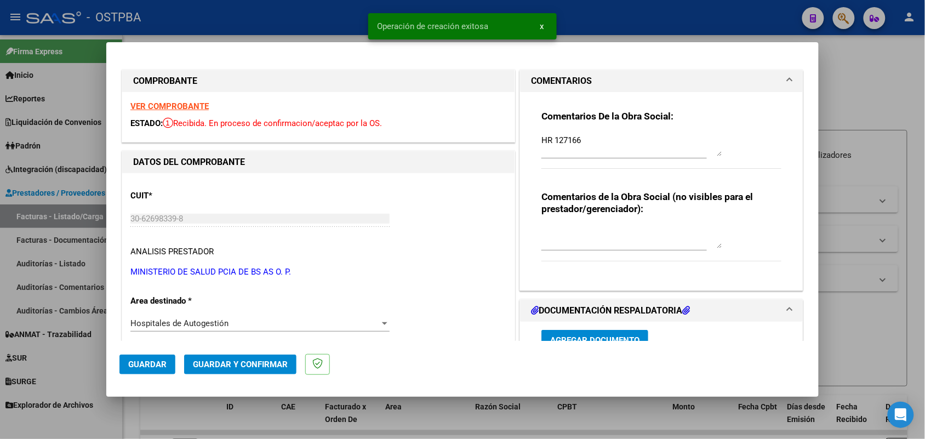
type input "2025-11-28"
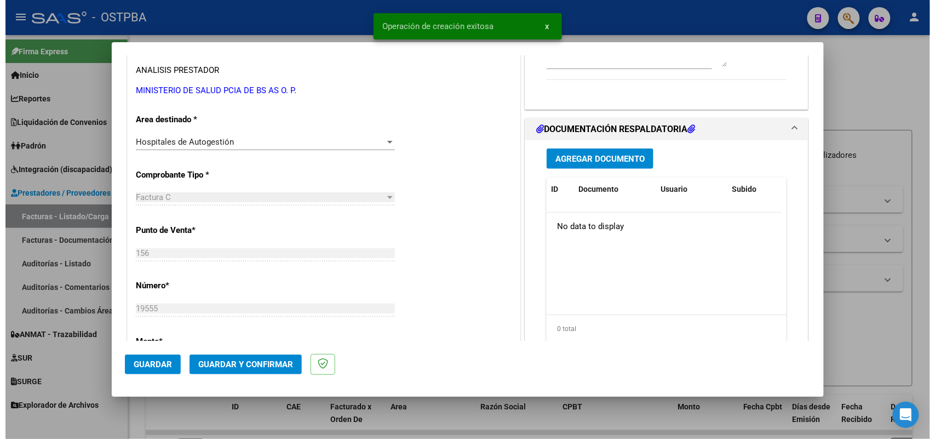
scroll to position [205, 0]
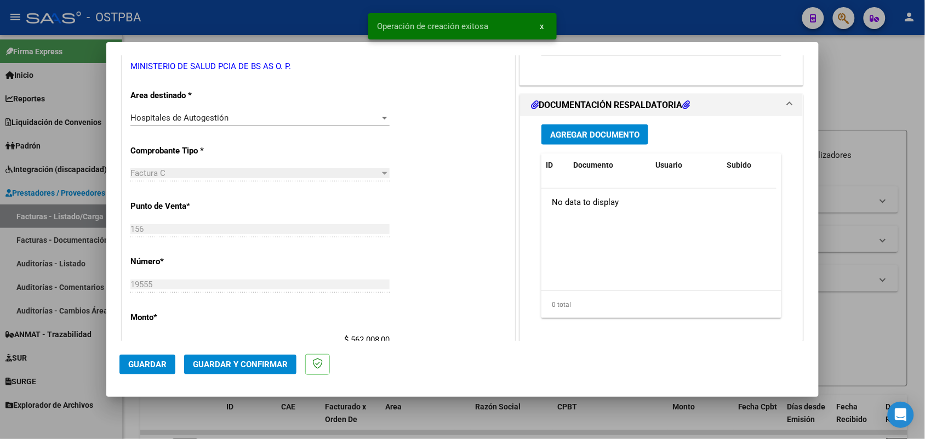
click at [571, 131] on span "Agregar Documento" at bounding box center [594, 135] width 89 height 10
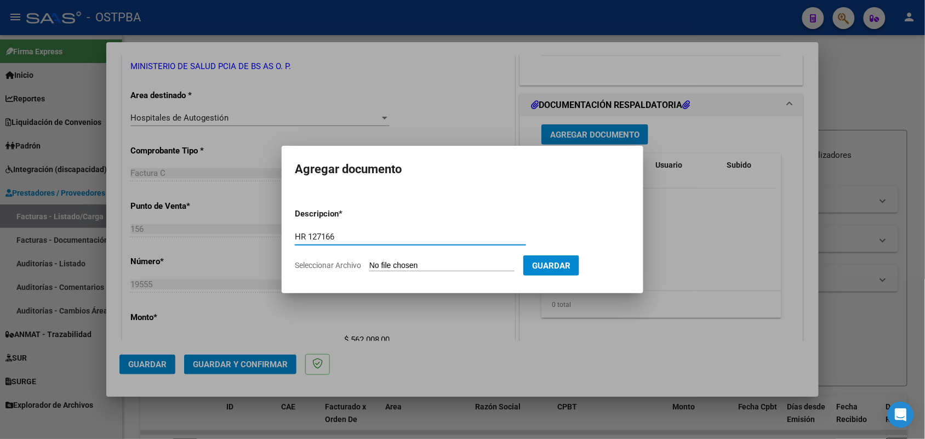
type input "HR 127166"
click at [378, 264] on input "Seleccionar Archivo" at bounding box center [441, 266] width 145 height 10
type input "C:\fakepath\HR 127166.pdf"
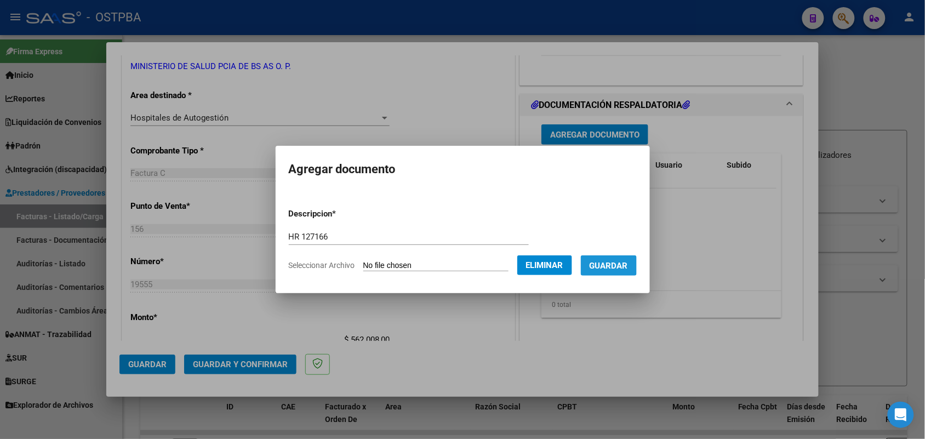
click at [613, 261] on span "Guardar" at bounding box center [608, 266] width 38 height 10
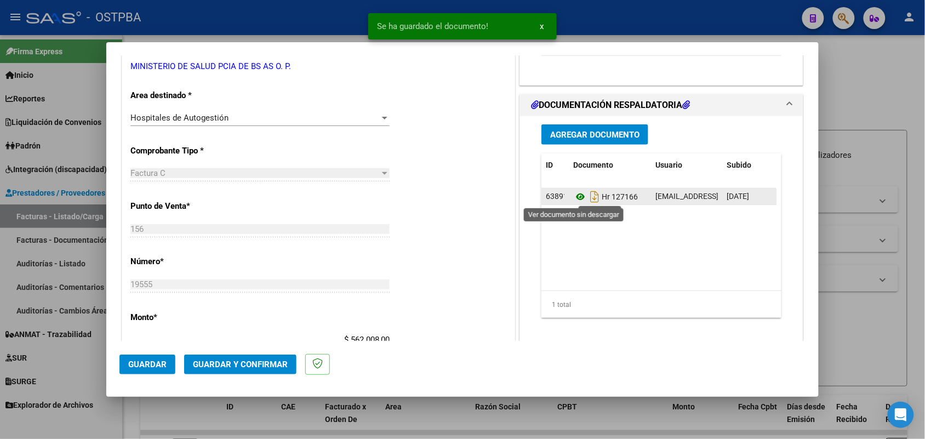
click at [573, 197] on icon at bounding box center [580, 196] width 14 height 13
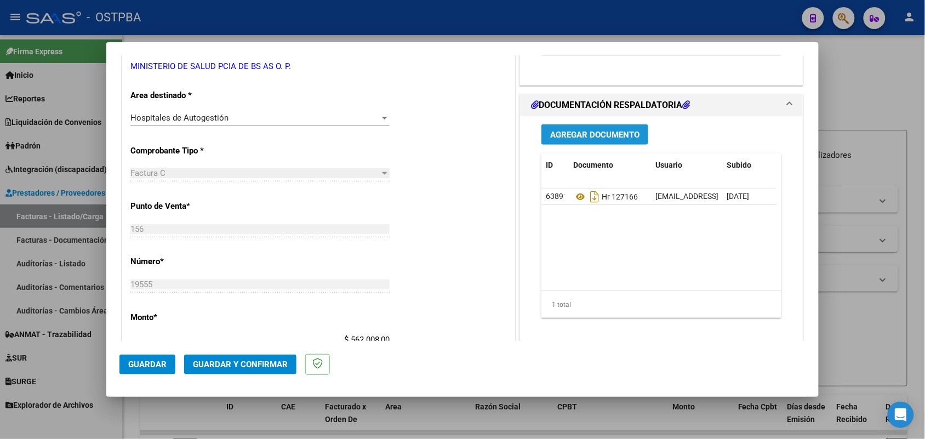
click at [578, 139] on span "Agregar Documento" at bounding box center [594, 135] width 89 height 10
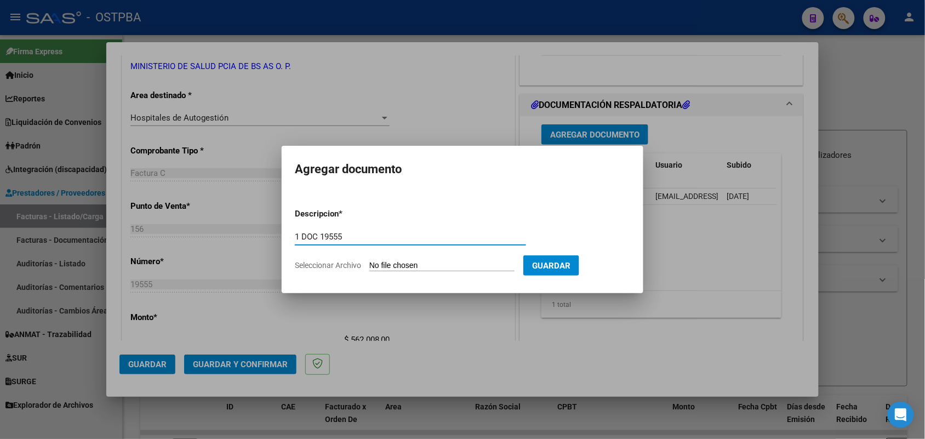
type input "1 DOC 19555"
click at [375, 263] on input "Seleccionar Archivo" at bounding box center [441, 266] width 145 height 10
type input "C:\fakepath\1 DOC 19555.pdf"
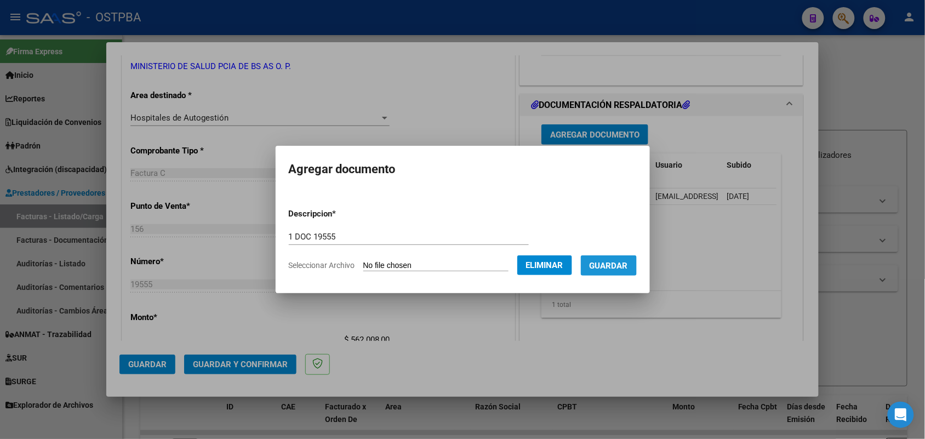
click at [622, 267] on span "Guardar" at bounding box center [608, 266] width 38 height 10
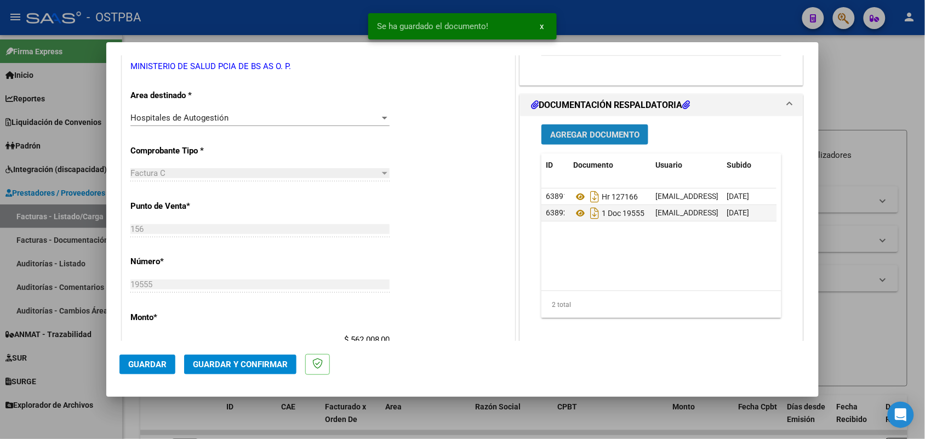
click at [596, 130] on span "Agregar Documento" at bounding box center [594, 135] width 89 height 10
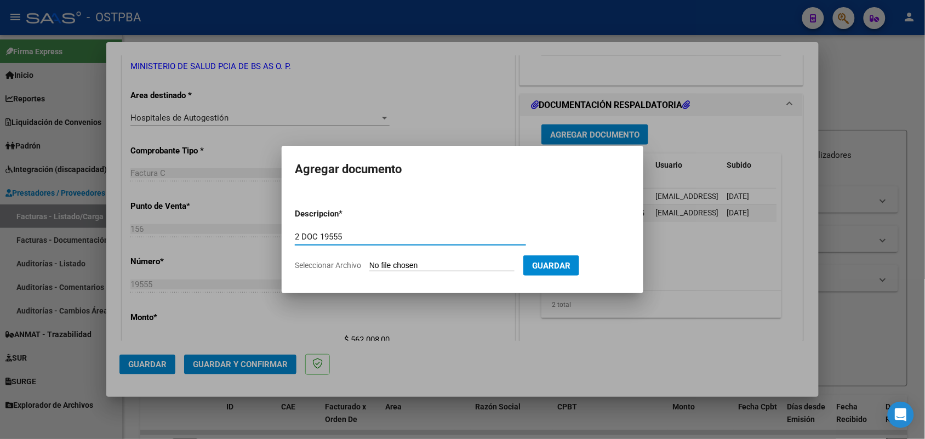
type input "2 DOC 19555"
click at [372, 267] on input "Seleccionar Archivo" at bounding box center [441, 266] width 145 height 10
type input "C:\fakepath\2 DOC 19555.pdf"
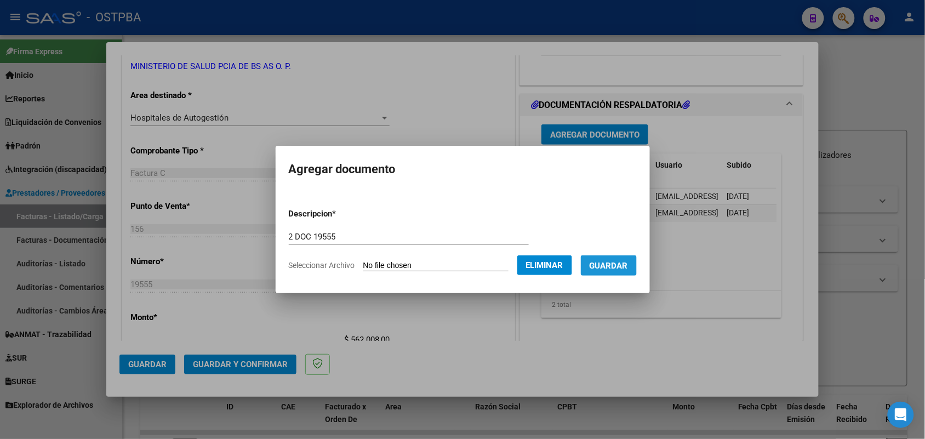
click at [609, 263] on span "Guardar" at bounding box center [608, 266] width 38 height 10
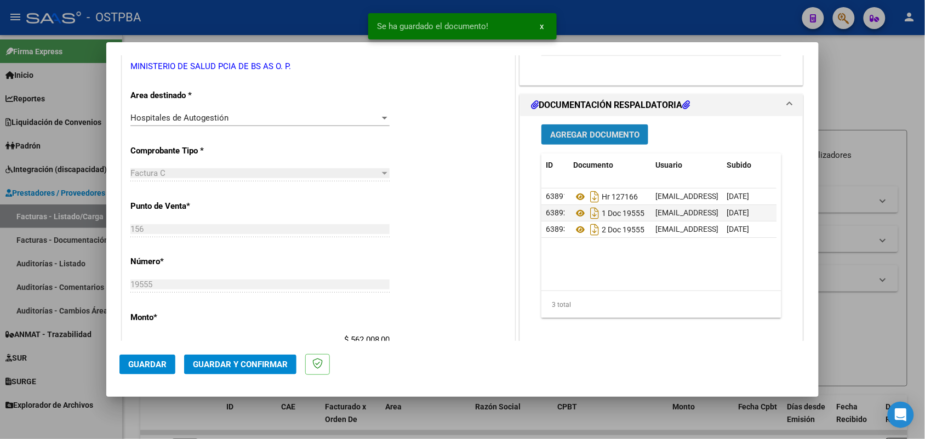
click at [586, 134] on span "Agregar Documento" at bounding box center [594, 135] width 89 height 10
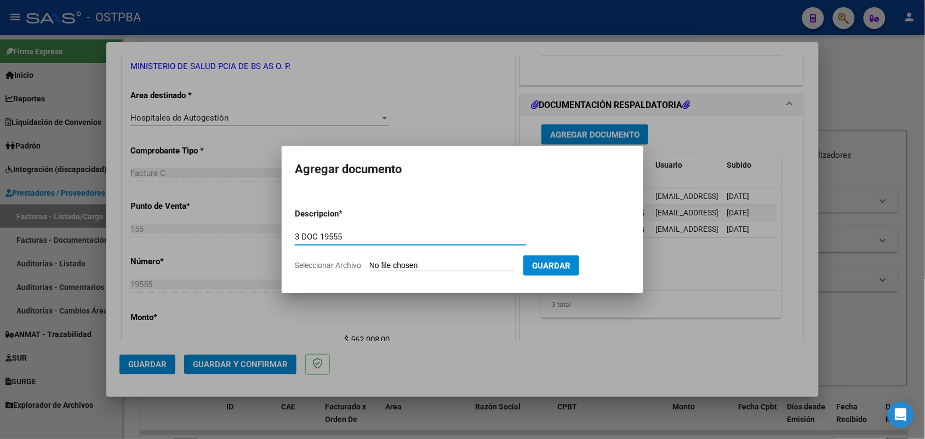
type input "3 DOC 19555"
click at [376, 265] on input "Seleccionar Archivo" at bounding box center [441, 266] width 145 height 10
type input "C:\fakepath\3 DOC 19555.pdf"
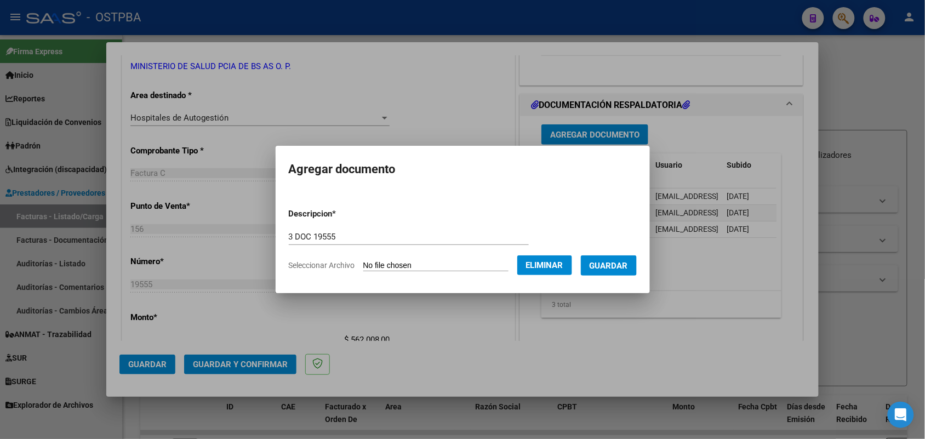
click at [621, 261] on span "Guardar" at bounding box center [608, 266] width 38 height 10
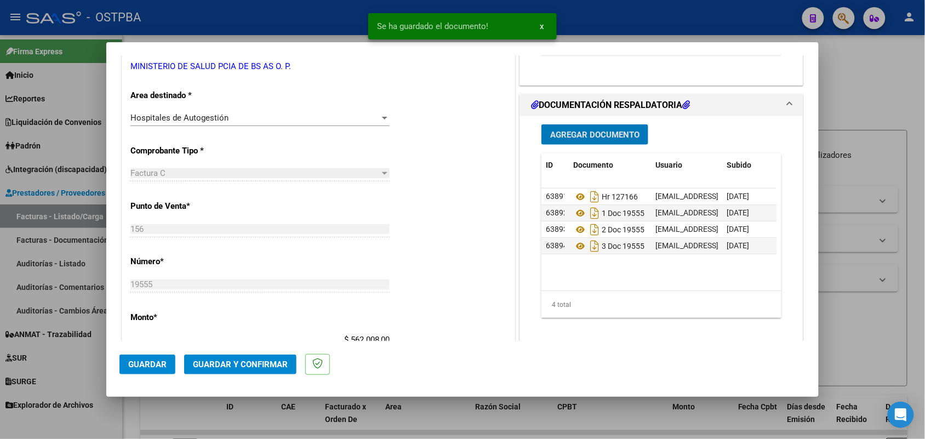
click at [604, 133] on span "Agregar Documento" at bounding box center [594, 135] width 89 height 10
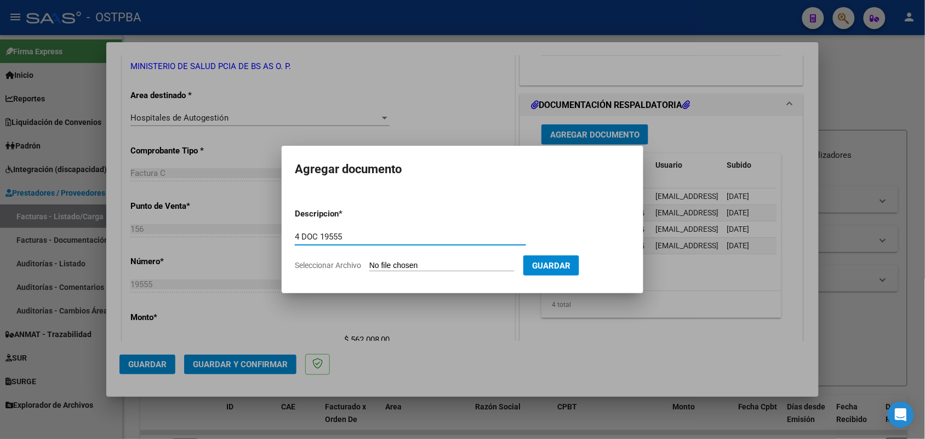
type input "4 DOC 19555"
click at [374, 263] on input "Seleccionar Archivo" at bounding box center [441, 266] width 145 height 10
type input "C:\fakepath\4 DOC 19555.pdf"
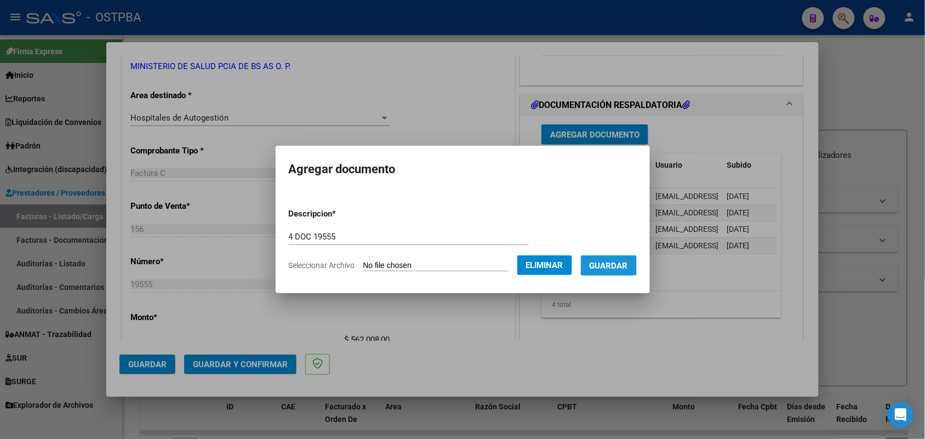
click at [614, 261] on span "Guardar" at bounding box center [608, 266] width 38 height 10
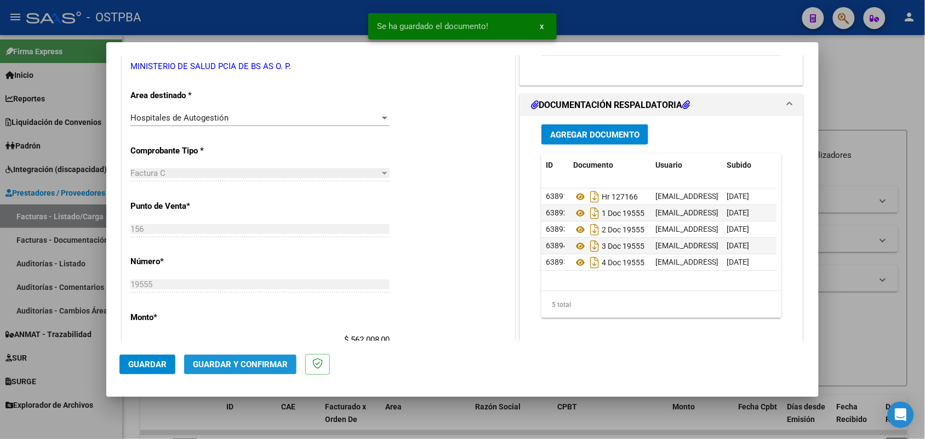
click at [252, 362] on span "Guardar y Confirmar" at bounding box center [240, 364] width 95 height 10
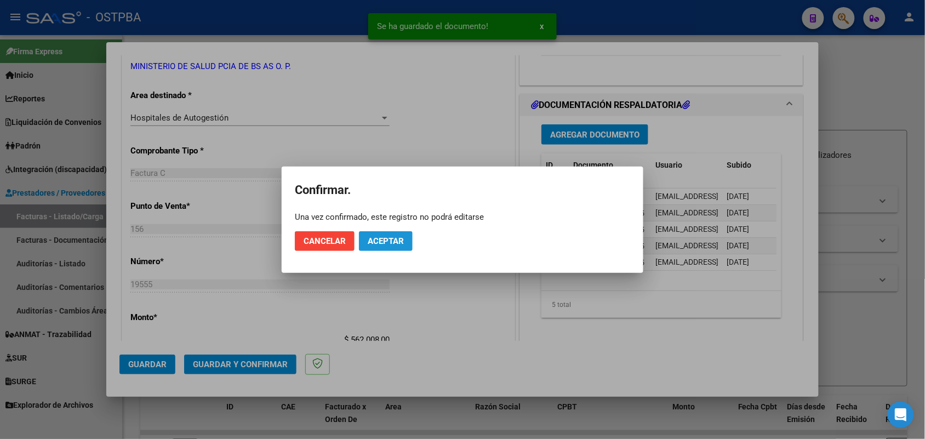
click at [385, 237] on span "Aceptar" at bounding box center [386, 241] width 36 height 10
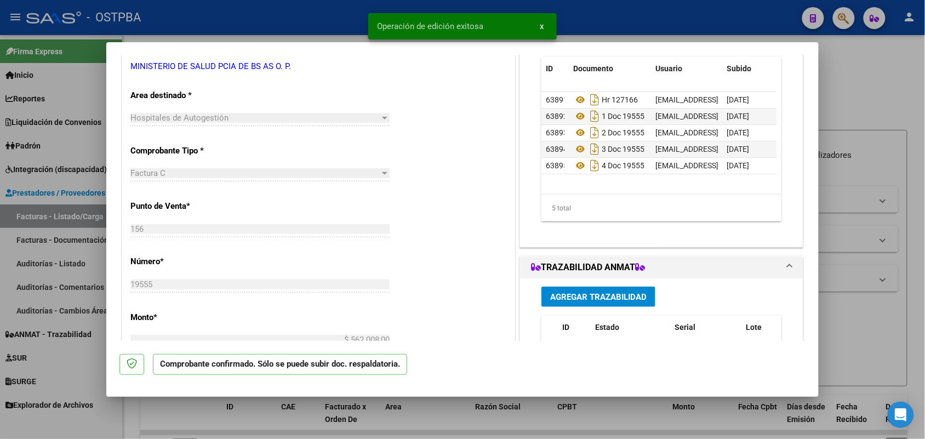
click at [78, 233] on div at bounding box center [462, 219] width 925 height 439
type input "$ 0,00"
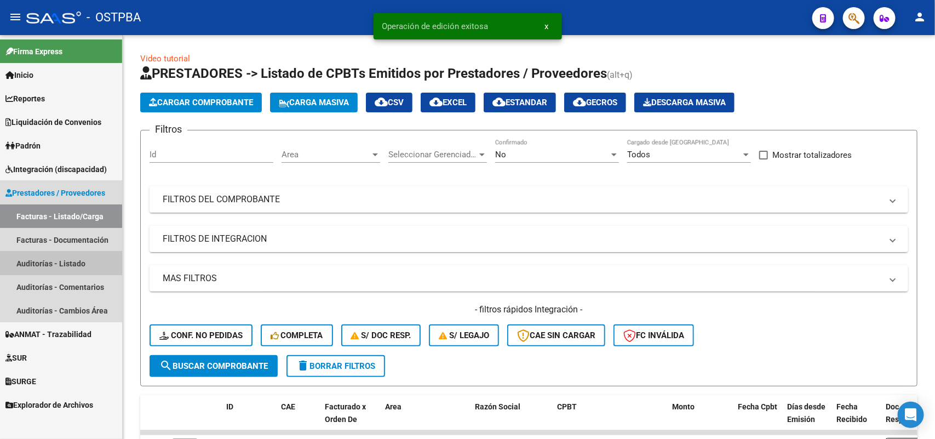
click at [64, 258] on link "Auditorías - Listado" at bounding box center [61, 263] width 122 height 24
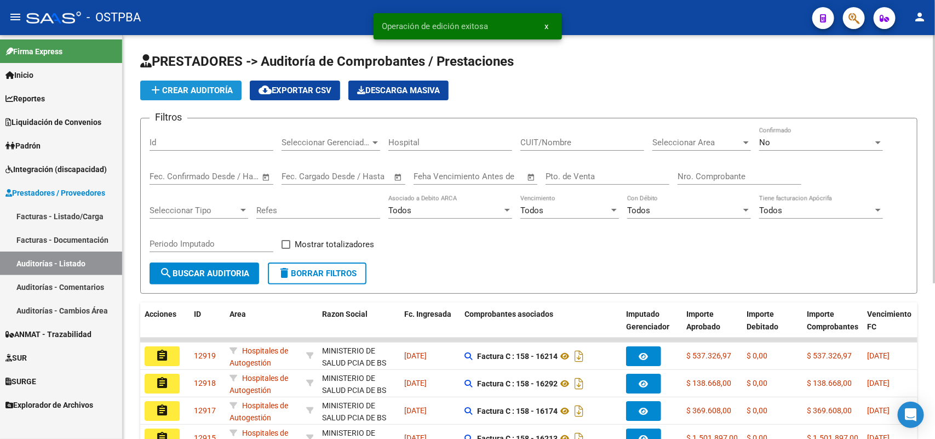
click at [195, 90] on span "add Crear Auditoría" at bounding box center [191, 90] width 84 height 10
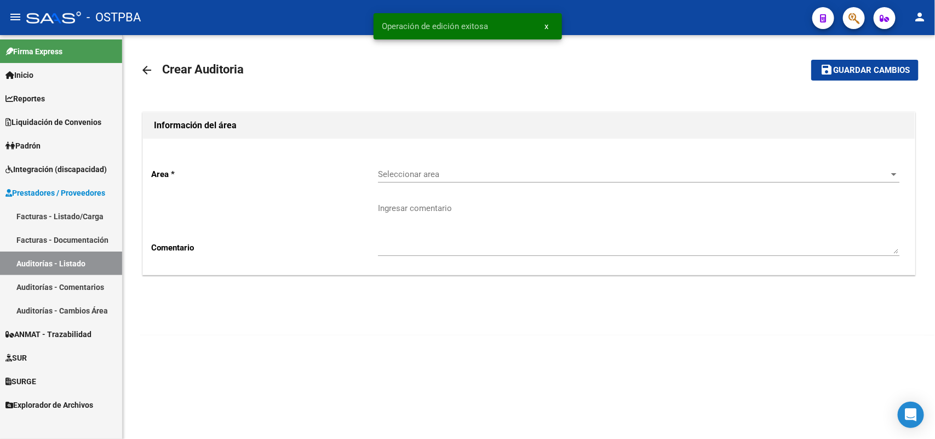
click at [393, 174] on span "Seleccionar area" at bounding box center [634, 174] width 512 height 10
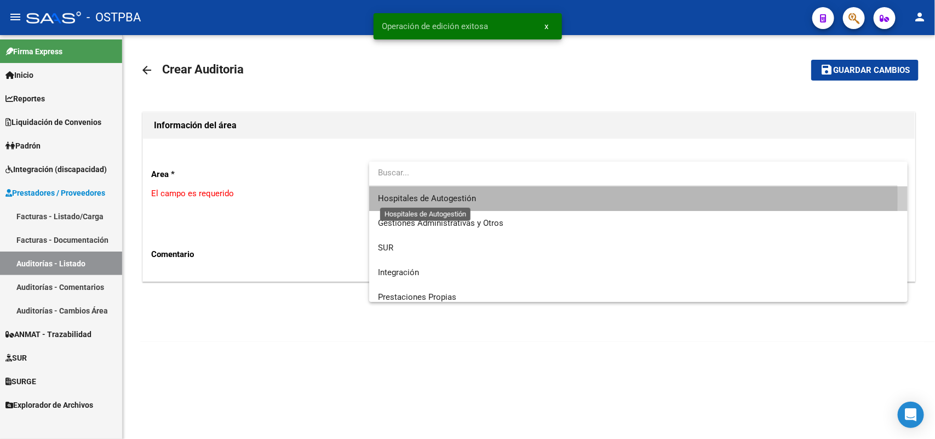
click at [387, 198] on span "Hospitales de Autogestión" at bounding box center [427, 198] width 98 height 10
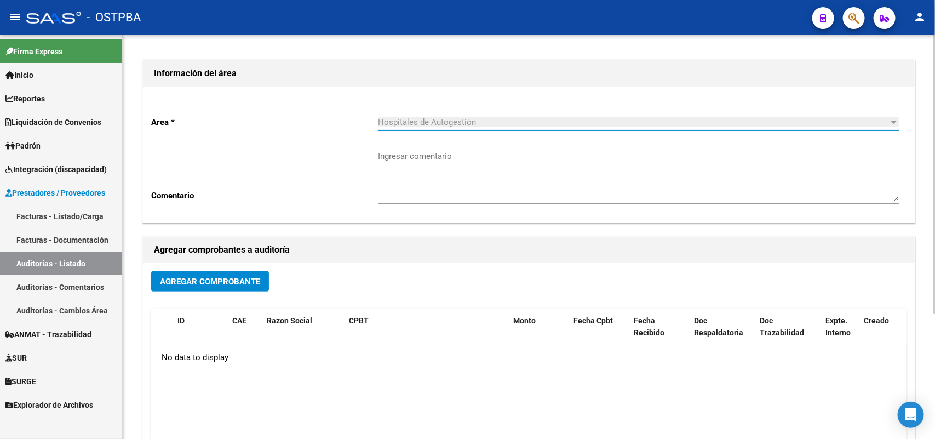
scroll to position [137, 0]
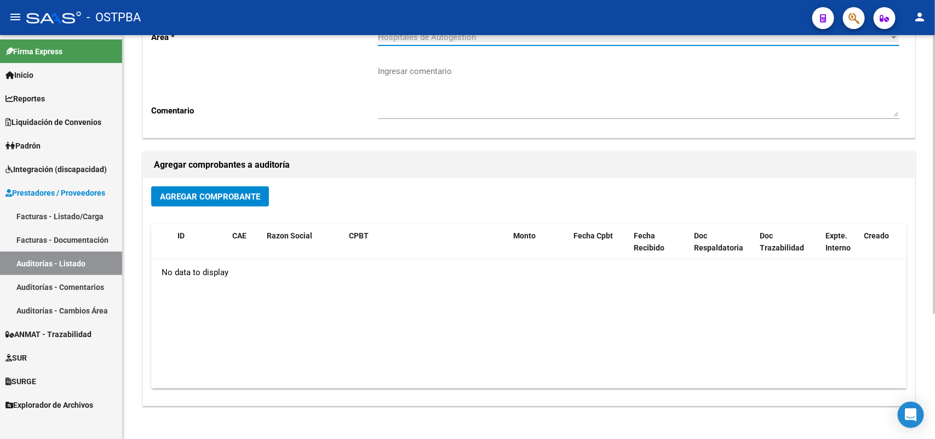
click at [240, 192] on span "Agregar Comprobante" at bounding box center [210, 197] width 100 height 10
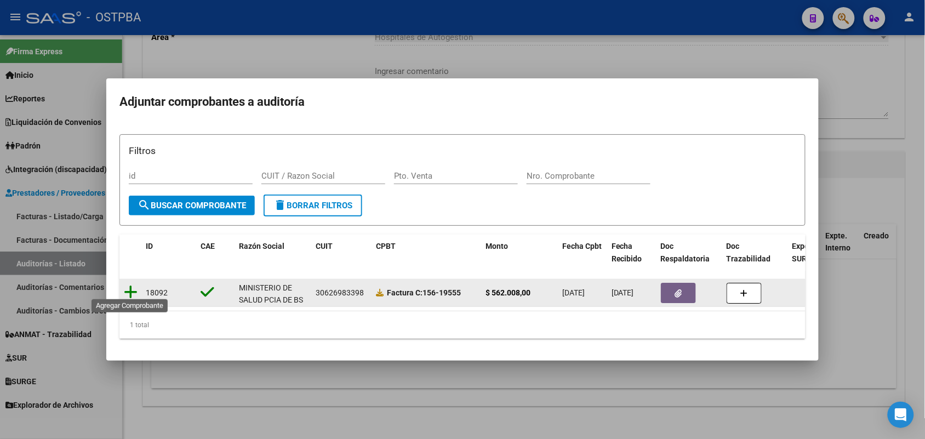
click at [129, 285] on icon at bounding box center [131, 291] width 14 height 15
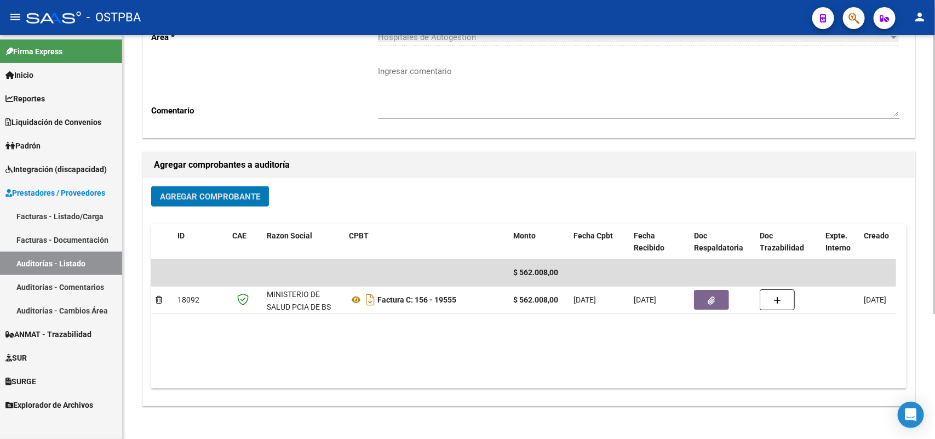
scroll to position [0, 0]
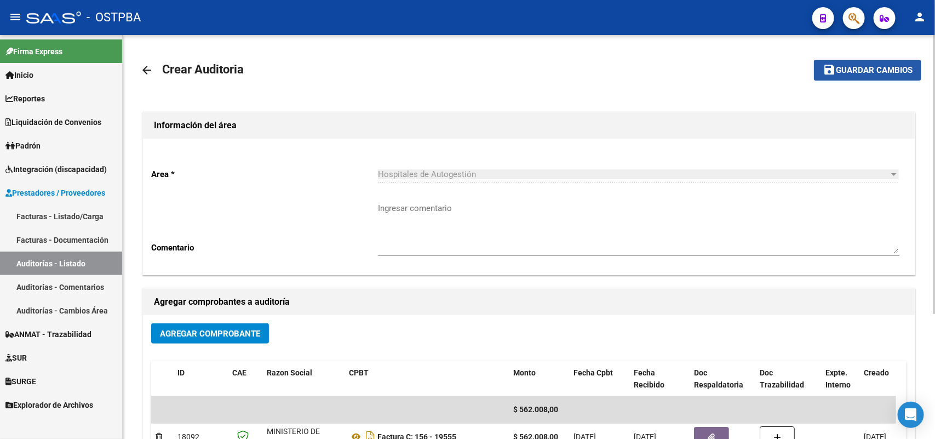
click at [874, 66] on span "Guardar cambios" at bounding box center [874, 71] width 77 height 10
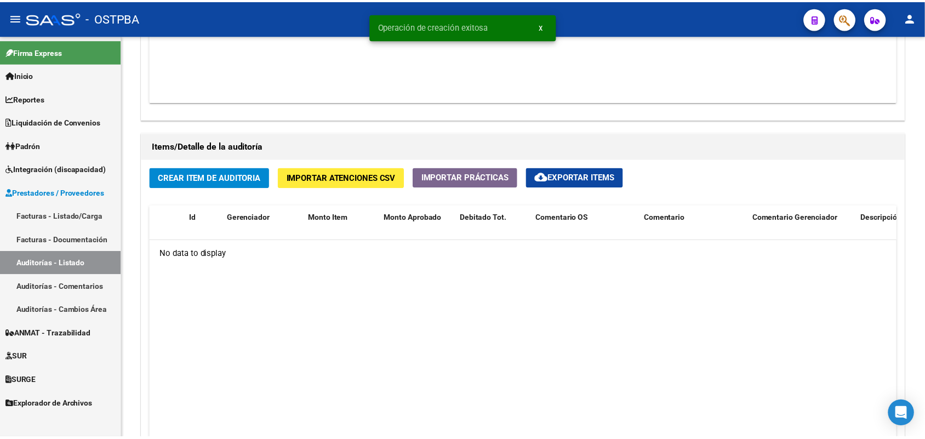
scroll to position [753, 0]
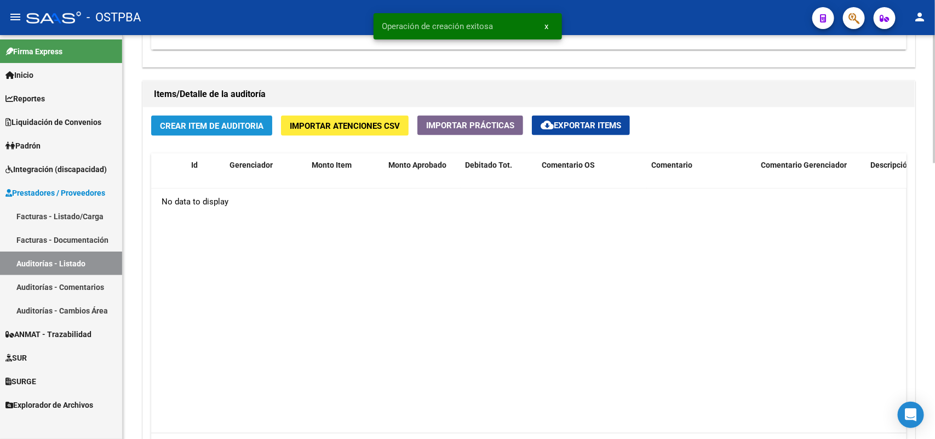
click at [211, 121] on span "Crear Item de Auditoria" at bounding box center [212, 126] width 104 height 10
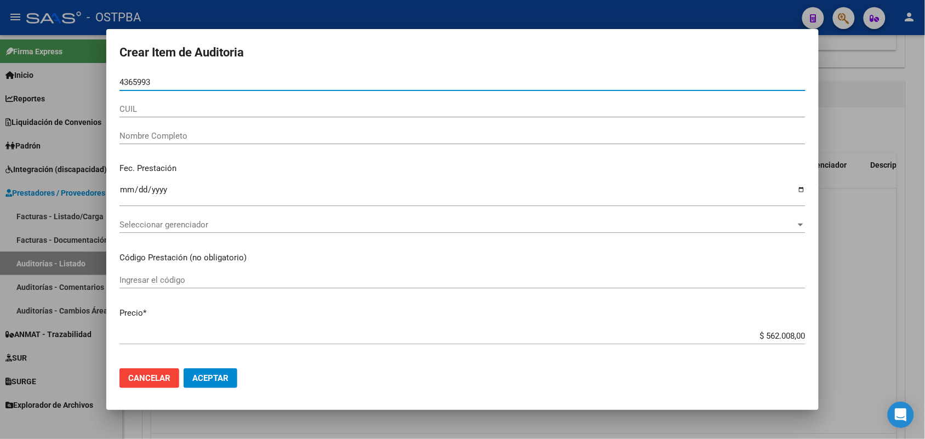
type input "43659938"
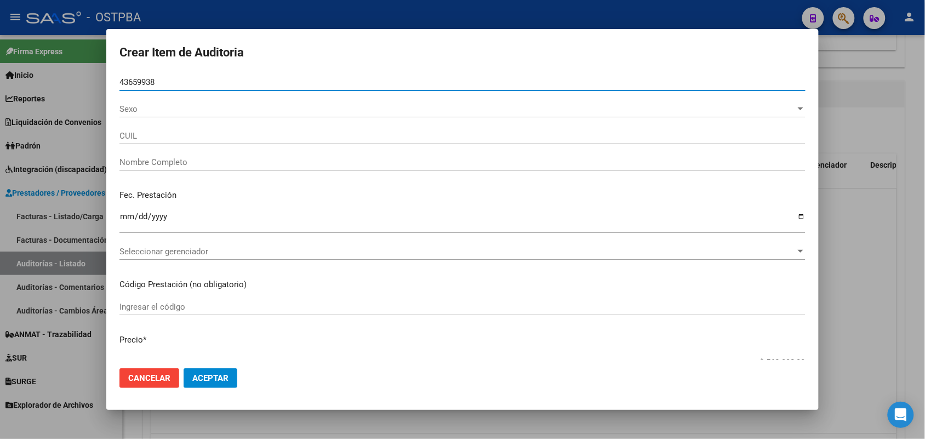
type input "27436599388"
type input "PIGHETTI BIANCA SOFIA -"
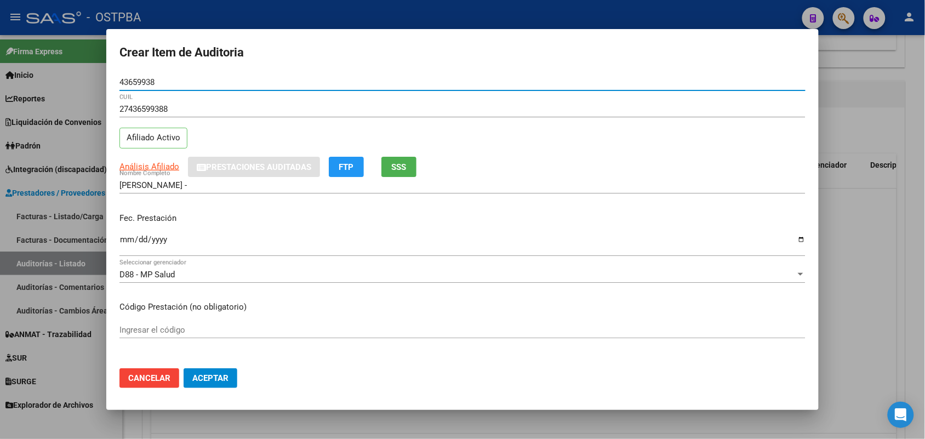
type input "43659938"
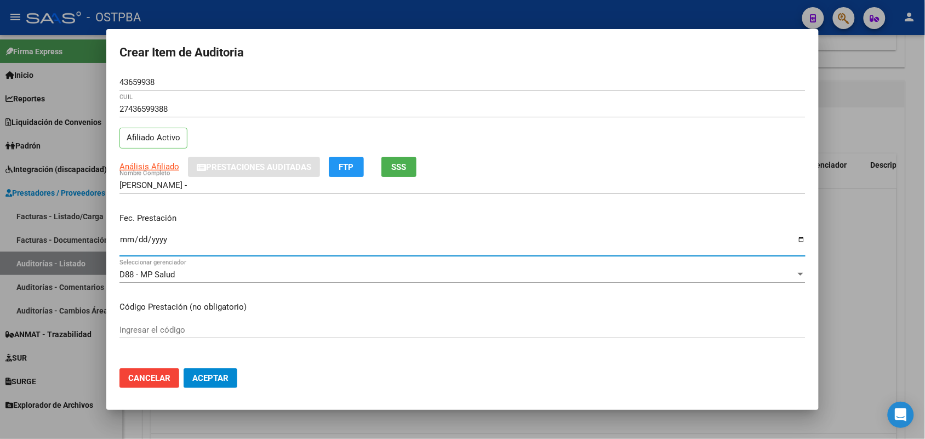
click at [122, 245] on input "Ingresar la fecha" at bounding box center [462, 244] width 686 height 18
type input "2025-08-14"
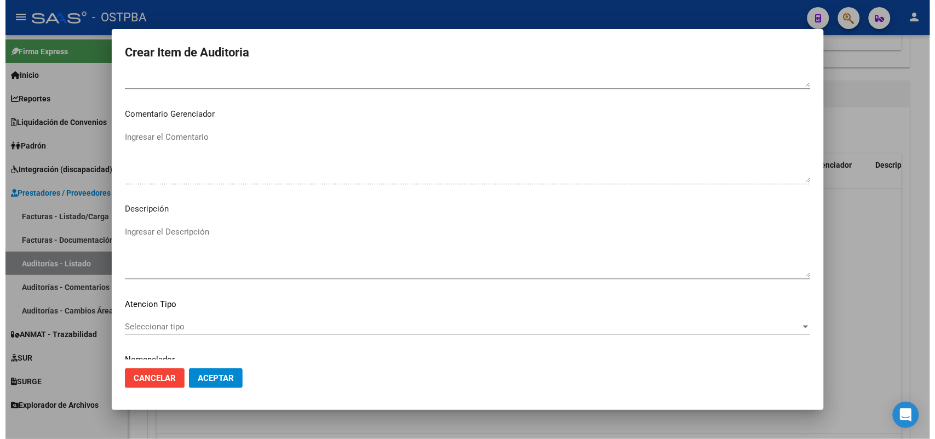
scroll to position [700, 0]
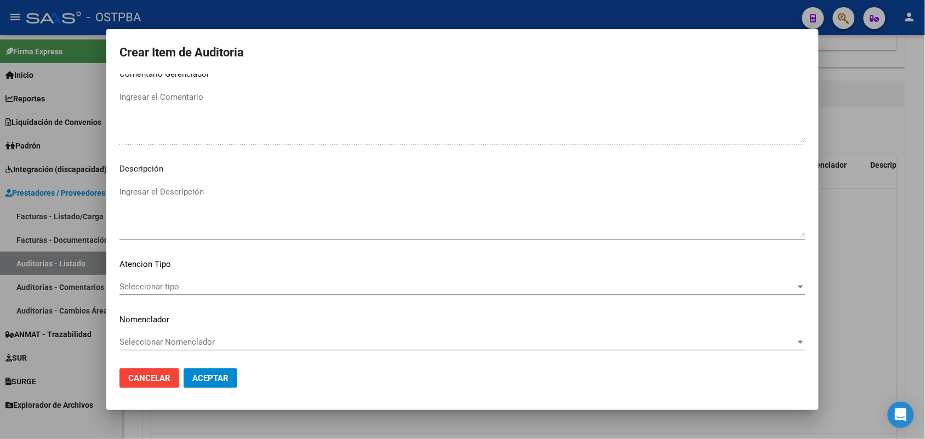
click at [167, 286] on span "Seleccionar tipo" at bounding box center [457, 287] width 676 height 10
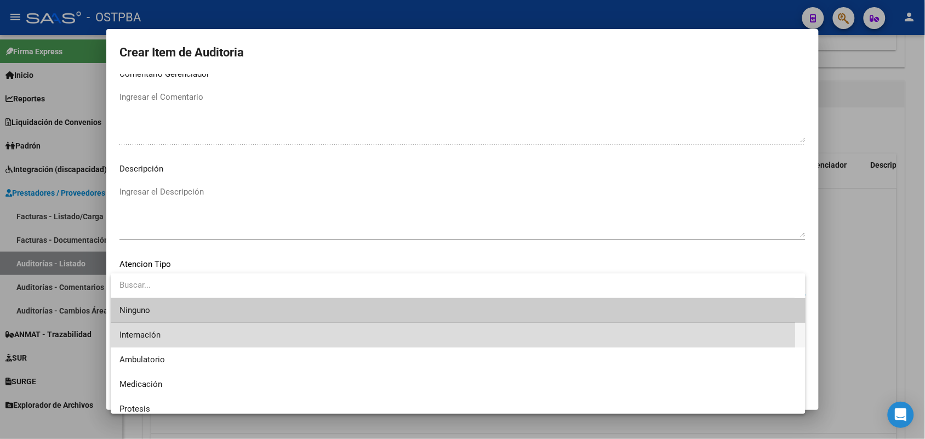
click at [167, 334] on span "Internación" at bounding box center [457, 335] width 677 height 25
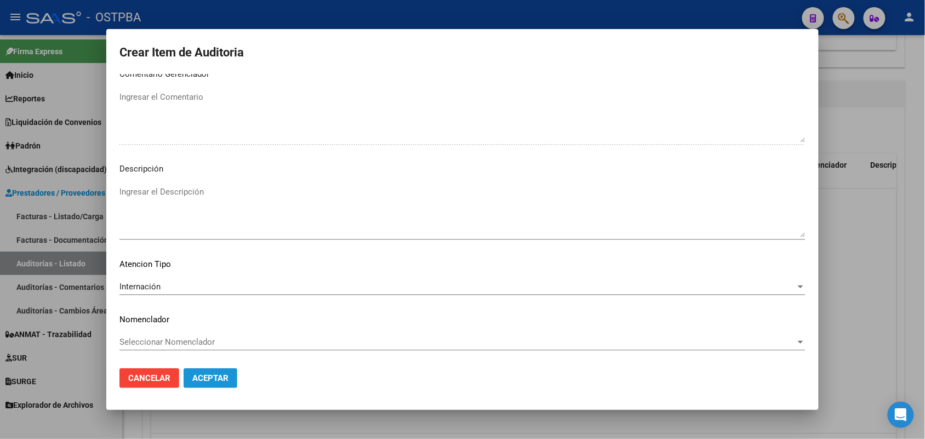
click at [211, 378] on span "Aceptar" at bounding box center [210, 378] width 36 height 10
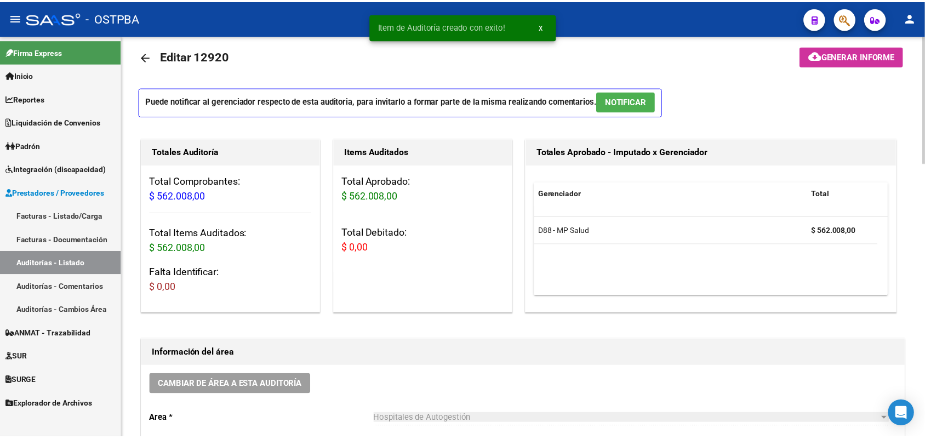
scroll to position [0, 0]
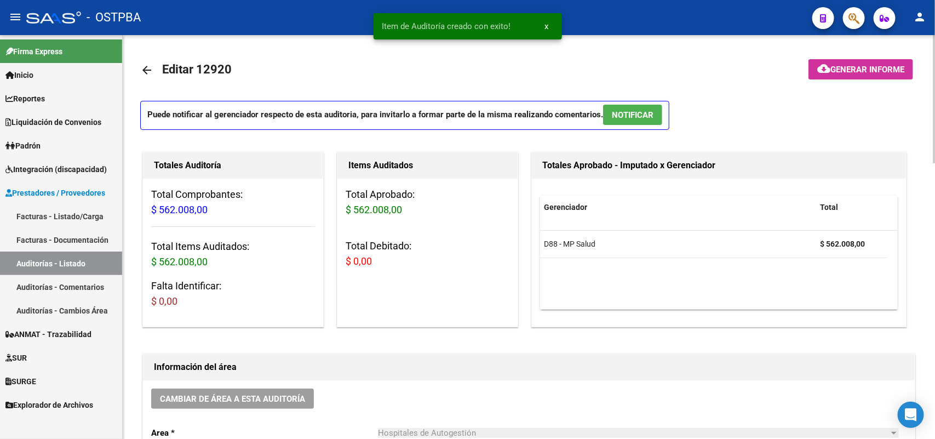
click at [860, 67] on span "Generar informe" at bounding box center [867, 70] width 74 height 10
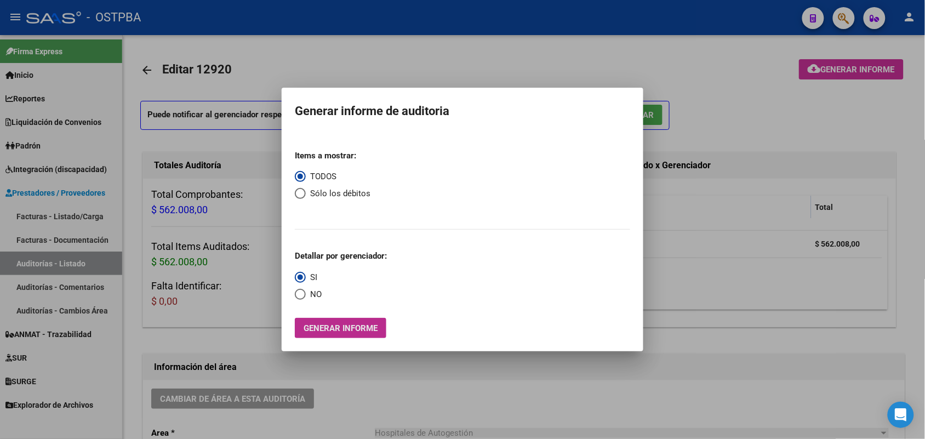
click at [337, 326] on span "Generar informe" at bounding box center [340, 328] width 74 height 10
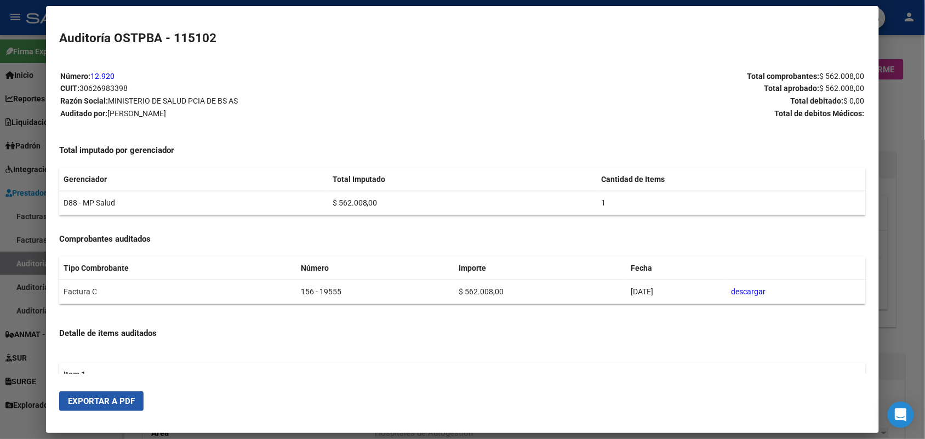
click at [115, 400] on span "Exportar a PDF" at bounding box center [101, 401] width 67 height 10
drag, startPoint x: 897, startPoint y: 97, endPoint x: 926, endPoint y: 0, distance: 101.2
click at [899, 94] on div at bounding box center [462, 219] width 925 height 439
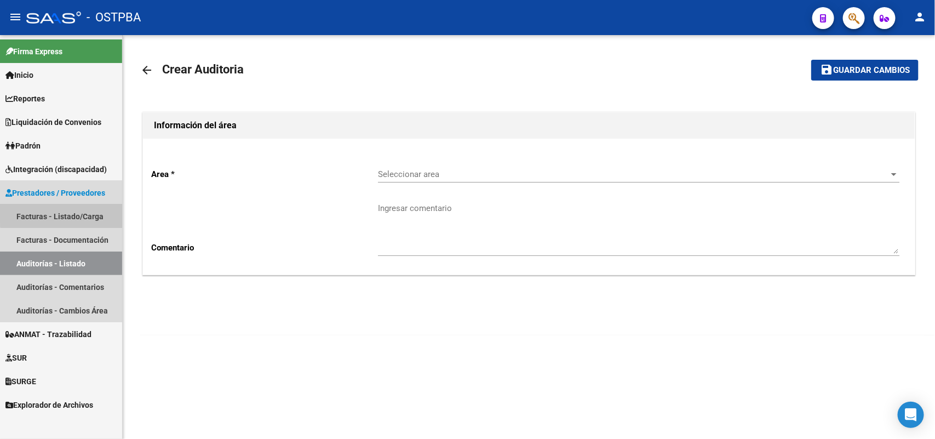
click at [78, 211] on link "Facturas - Listado/Carga" at bounding box center [61, 216] width 122 height 24
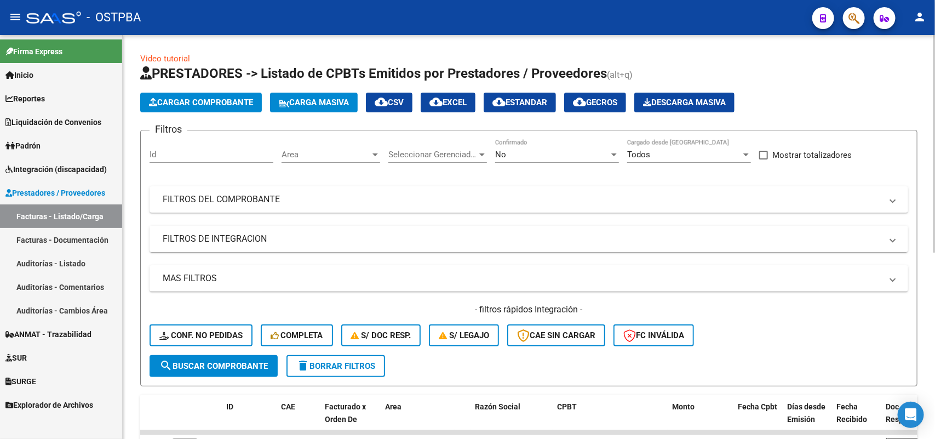
click at [244, 97] on span "Cargar Comprobante" at bounding box center [201, 102] width 104 height 10
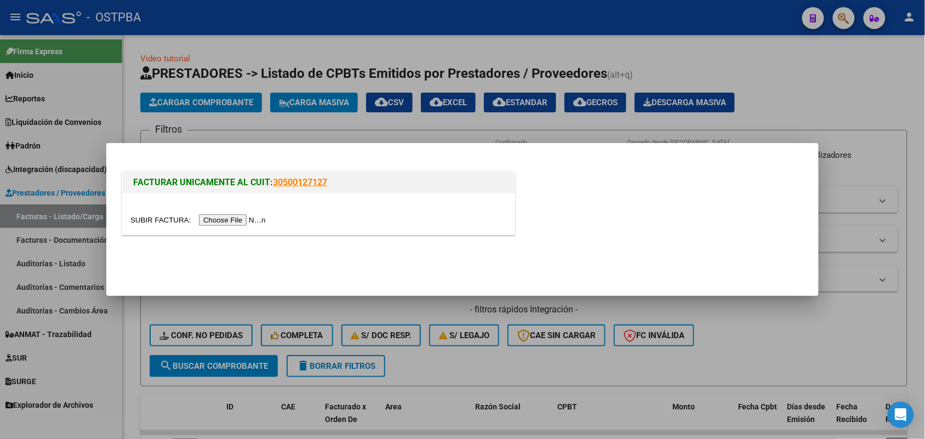
click at [259, 225] on input "file" at bounding box center [199, 220] width 139 height 12
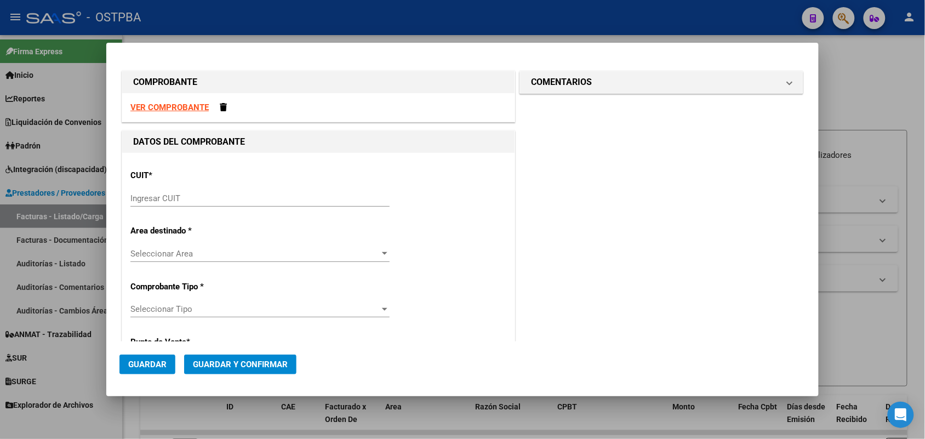
click at [136, 192] on div "Ingresar CUIT" at bounding box center [259, 198] width 259 height 16
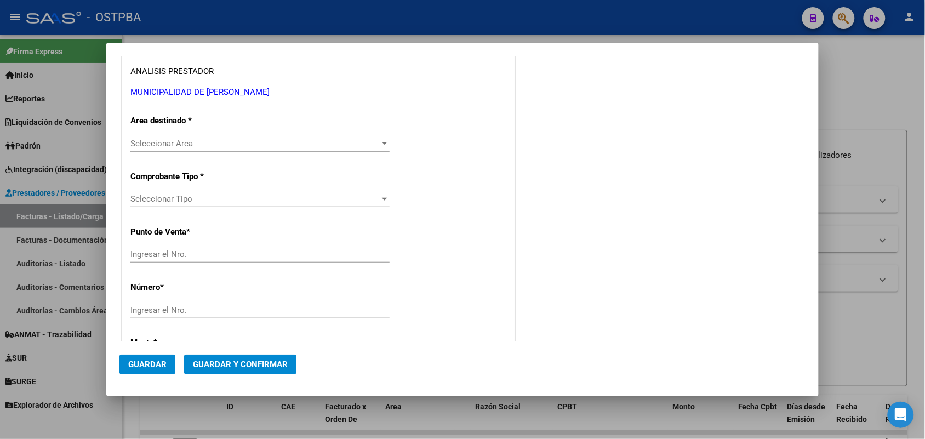
scroll to position [137, 0]
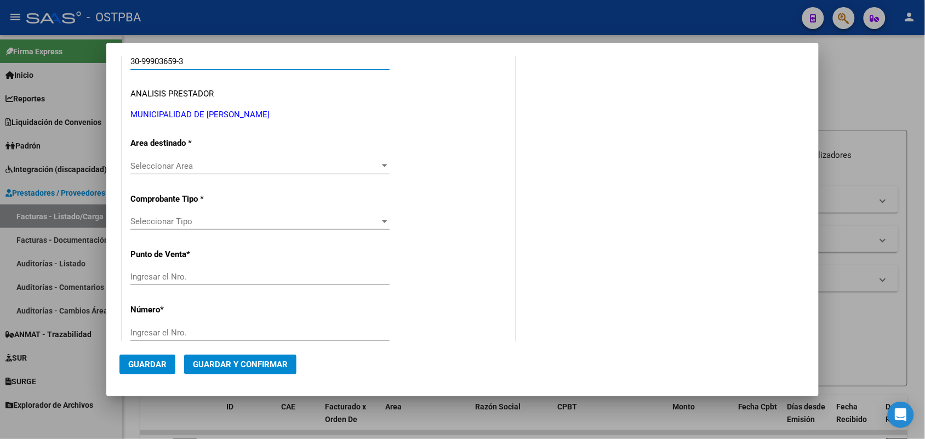
type input "30-99903659-3"
click at [381, 163] on div at bounding box center [385, 166] width 10 height 9
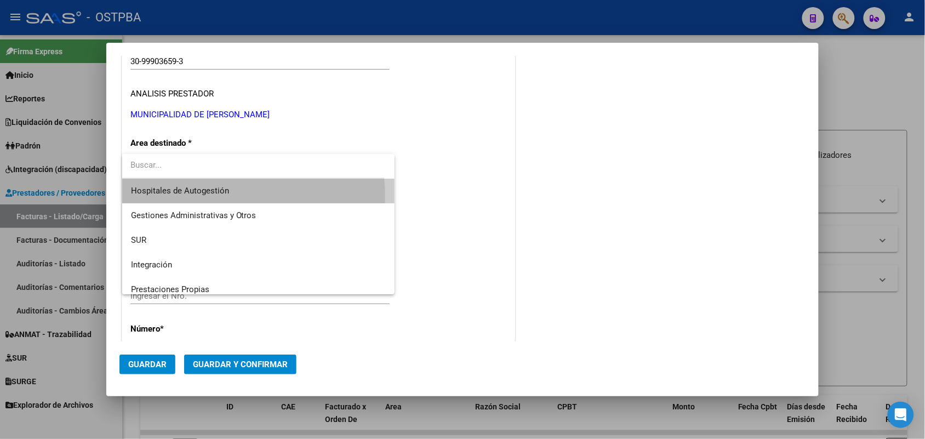
click at [246, 195] on span "Hospitales de Autogestión" at bounding box center [258, 191] width 255 height 25
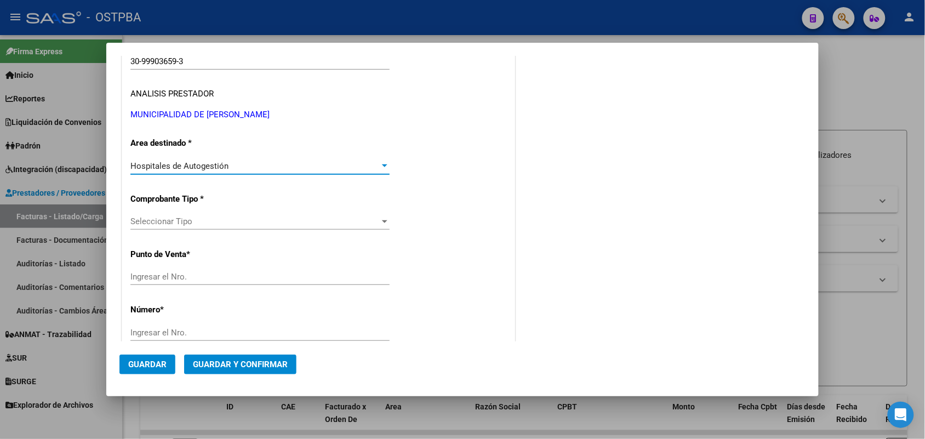
click at [164, 221] on span "Seleccionar Tipo" at bounding box center [254, 221] width 249 height 10
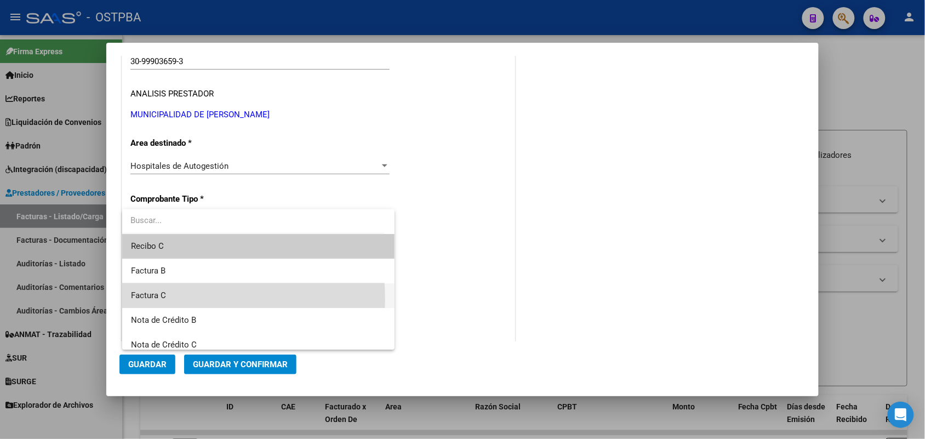
click at [170, 299] on span "Factura C" at bounding box center [258, 295] width 255 height 25
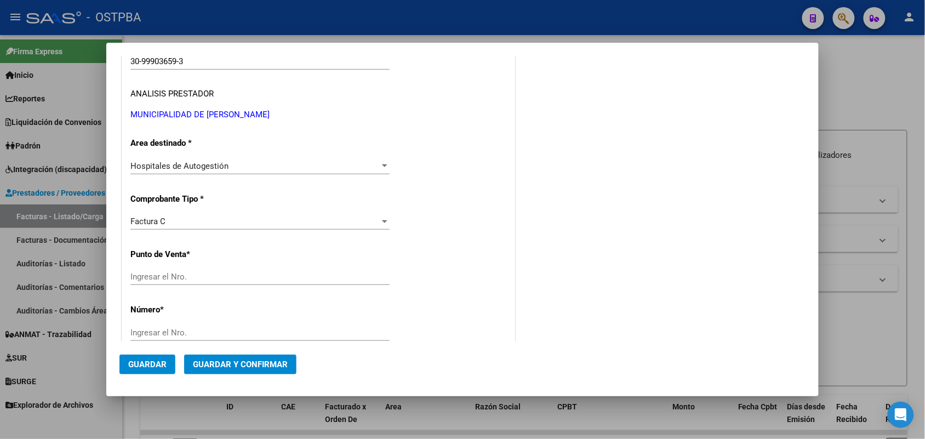
click at [136, 262] on div "CUIT * 30-99903659-3 Ingresar CUIT ANALISIS PRESTADOR MUNICIPALIDAD DE ADOLFO G…" at bounding box center [318, 404] width 392 height 777
click at [180, 279] on input "Ingresar el Nro." at bounding box center [259, 277] width 259 height 10
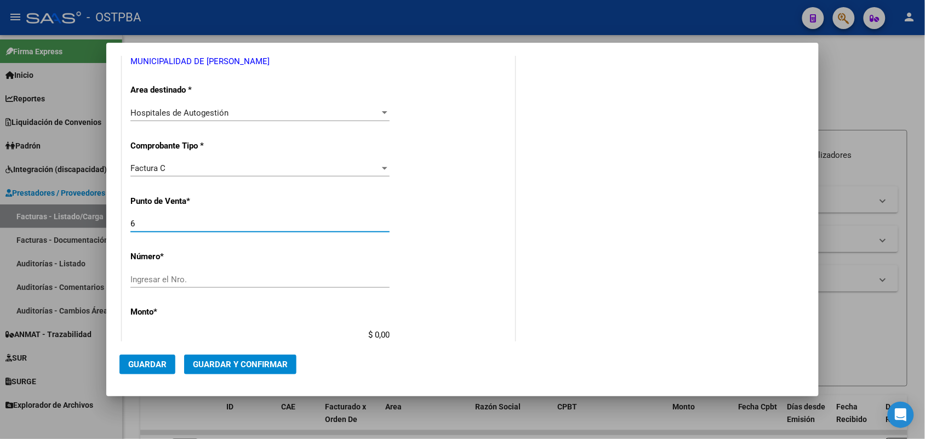
scroll to position [205, 0]
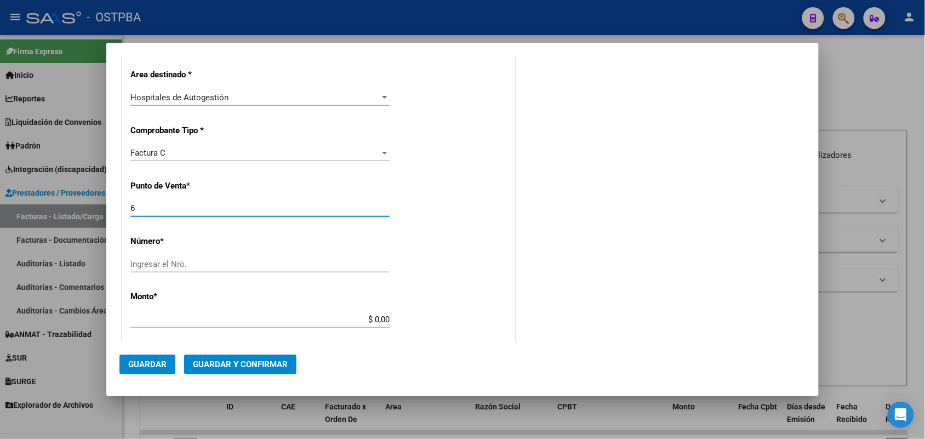
type input "6"
click at [137, 263] on input "Ingresar el Nro." at bounding box center [259, 264] width 259 height 10
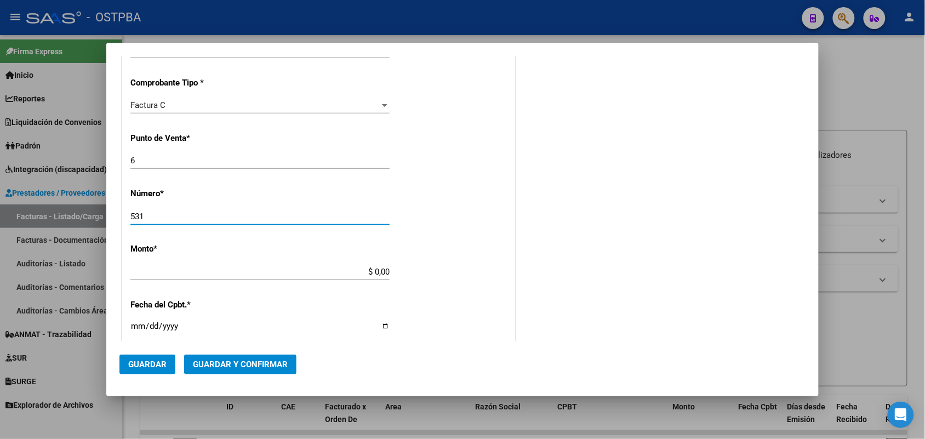
scroll to position [274, 0]
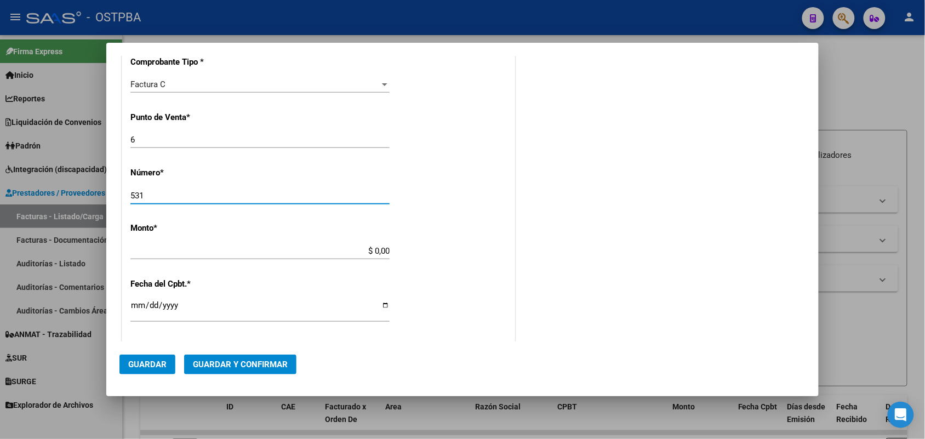
type input "531"
drag, startPoint x: 353, startPoint y: 250, endPoint x: 412, endPoint y: 253, distance: 59.2
click at [412, 253] on div "CUIT * 30-99903659-3 Ingresar CUIT ANALISIS PRESTADOR MUNICIPALIDAD DE ADOLFO G…" at bounding box center [318, 267] width 392 height 777
type input "$ 59.445,00"
click at [133, 306] on input "Ingresar la fecha" at bounding box center [259, 310] width 259 height 18
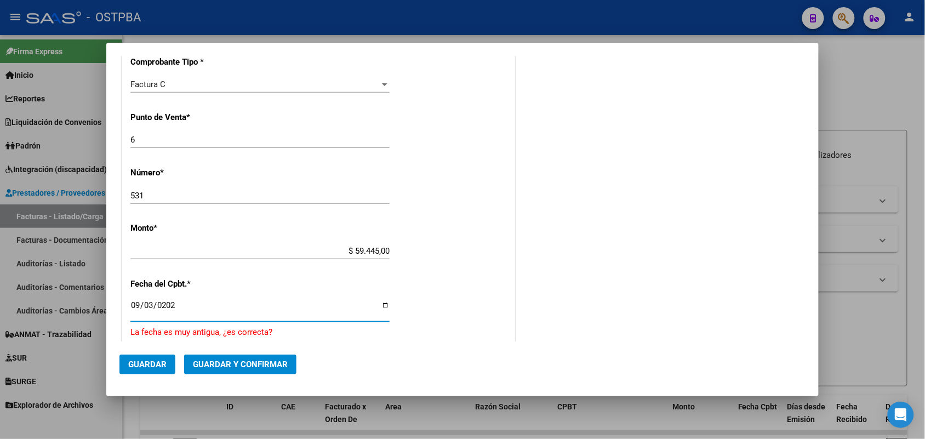
type input "2025-09-03"
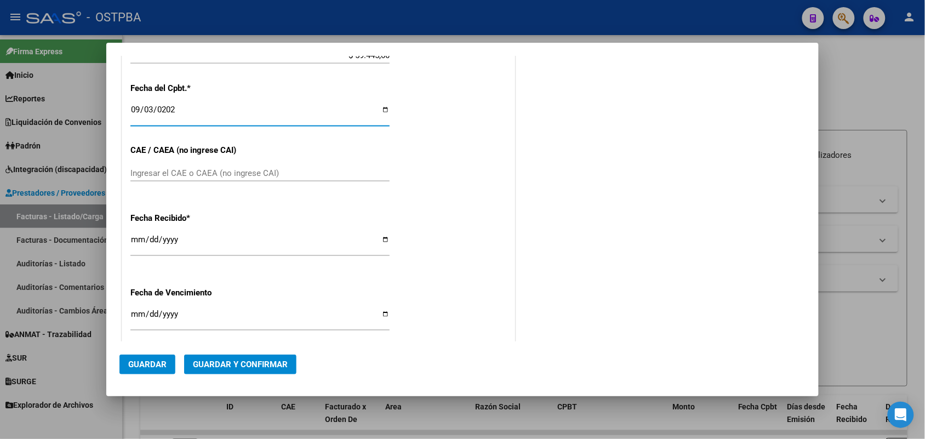
scroll to position [479, 0]
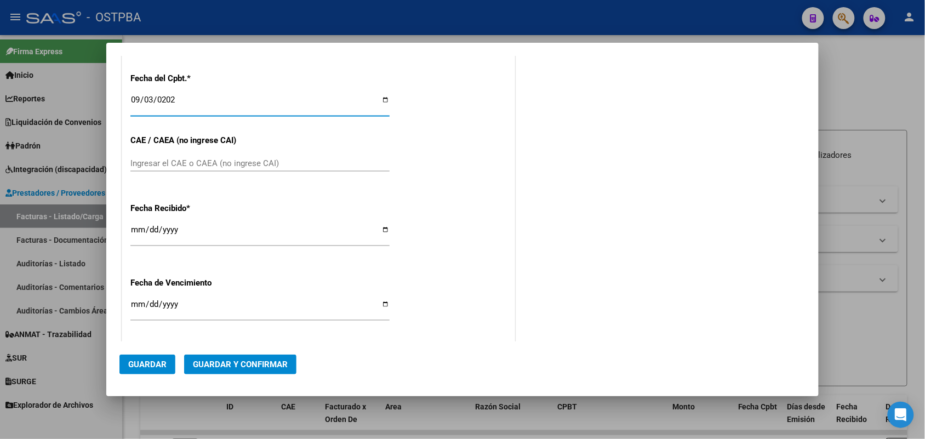
click at [137, 160] on input "Ingresar el CAE o CAEA (no ingrese CAI)" at bounding box center [259, 163] width 259 height 10
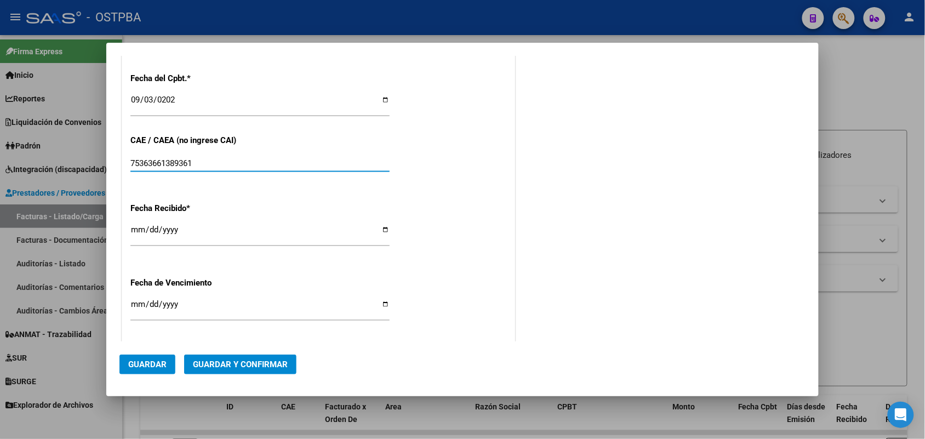
type input "75363661389361"
click at [140, 234] on input "[DATE]" at bounding box center [259, 234] width 259 height 18
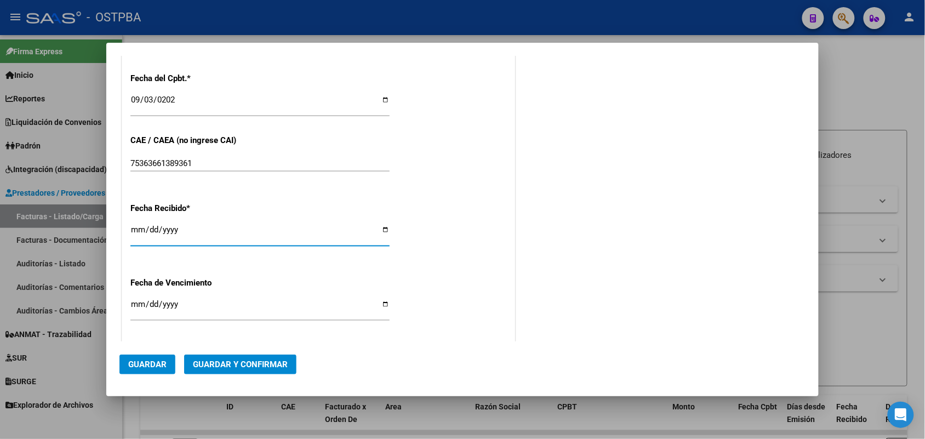
type input "[DATE]"
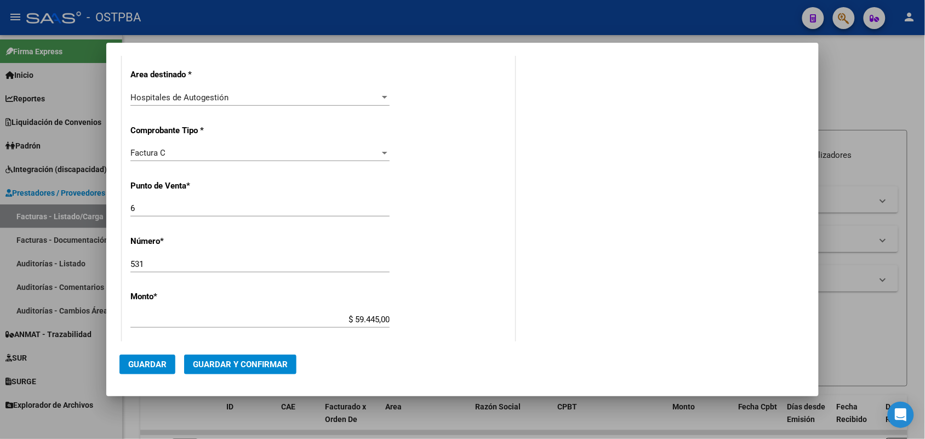
scroll to position [0, 0]
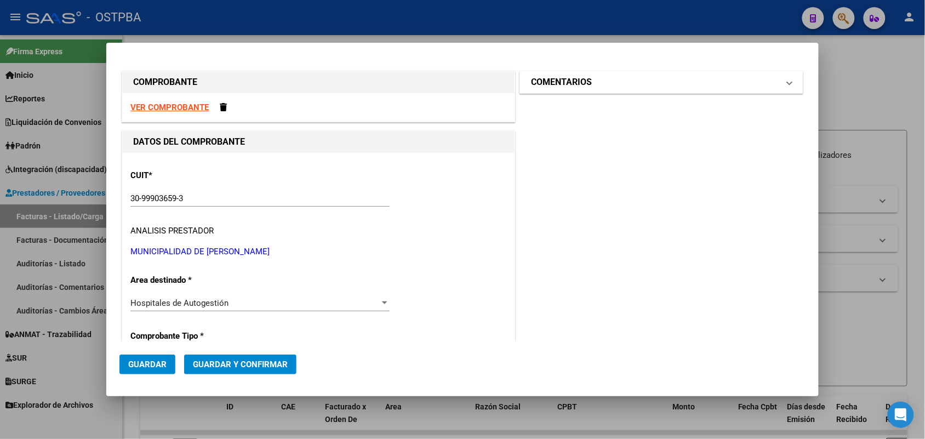
click at [787, 80] on span at bounding box center [789, 82] width 4 height 13
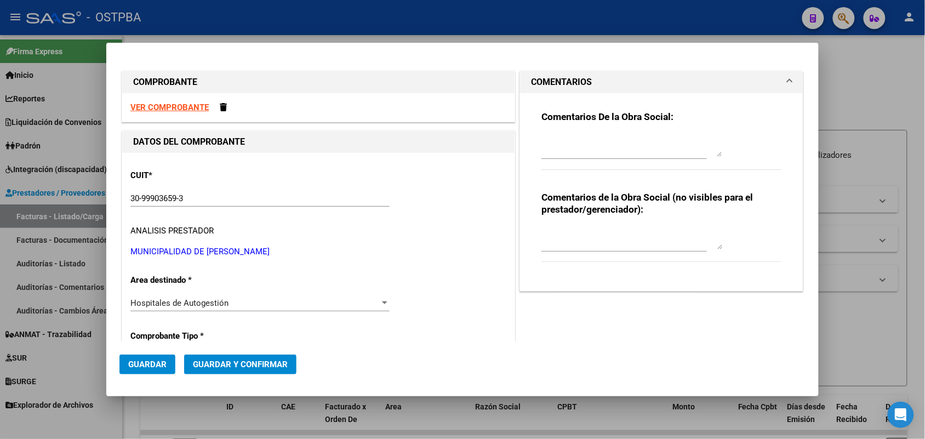
click at [544, 152] on textarea at bounding box center [631, 146] width 181 height 22
type textarea "HR 127178"
click at [160, 367] on span "Guardar" at bounding box center [147, 364] width 38 height 10
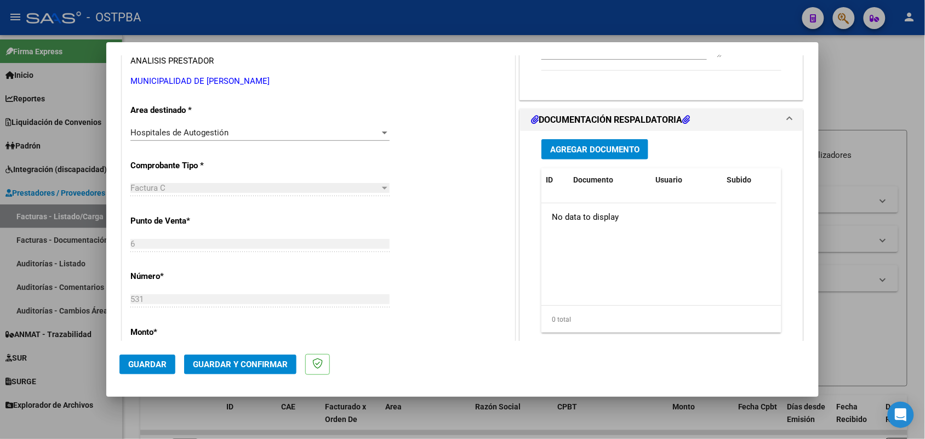
scroll to position [205, 0]
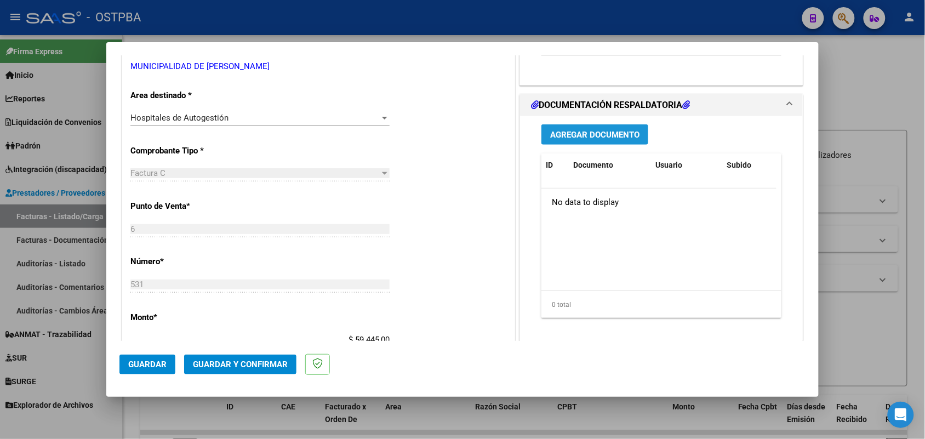
click at [597, 135] on span "Agregar Documento" at bounding box center [594, 135] width 89 height 10
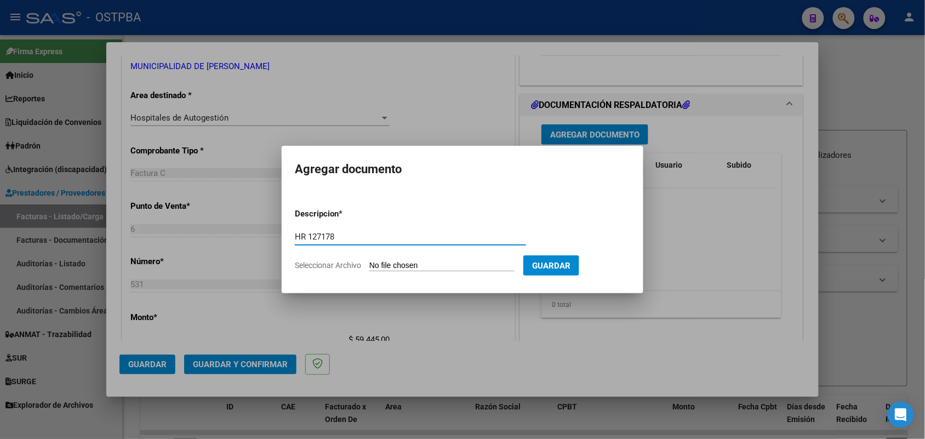
type input "HR 127178"
click at [382, 263] on input "Seleccionar Archivo" at bounding box center [441, 266] width 145 height 10
type input "C:\fakepath\HR 127178.pdf"
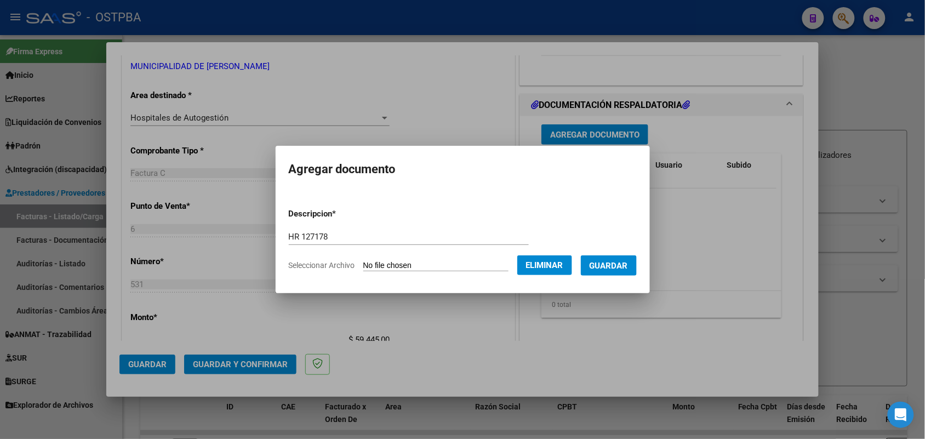
click at [610, 262] on span "Guardar" at bounding box center [608, 266] width 38 height 10
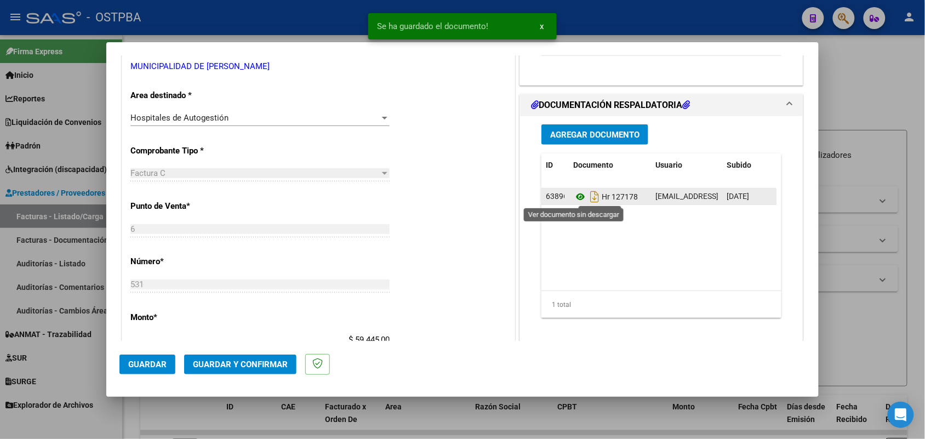
click at [573, 194] on icon at bounding box center [580, 196] width 14 height 13
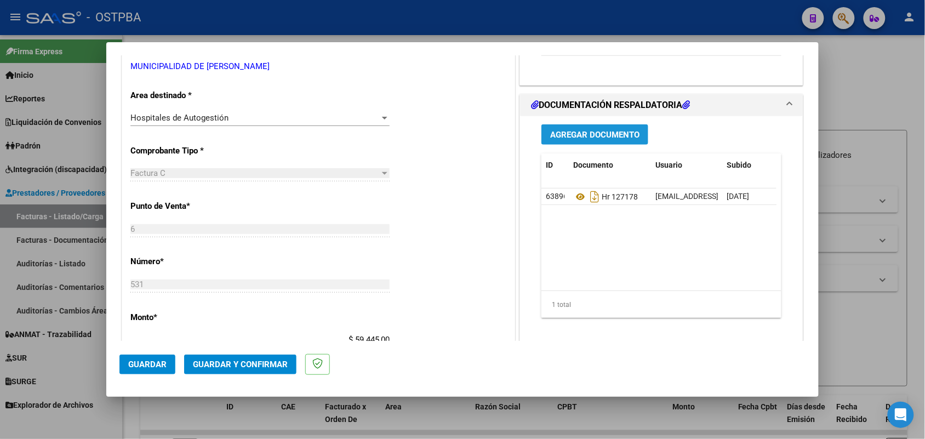
click at [574, 137] on span "Agregar Documento" at bounding box center [594, 135] width 89 height 10
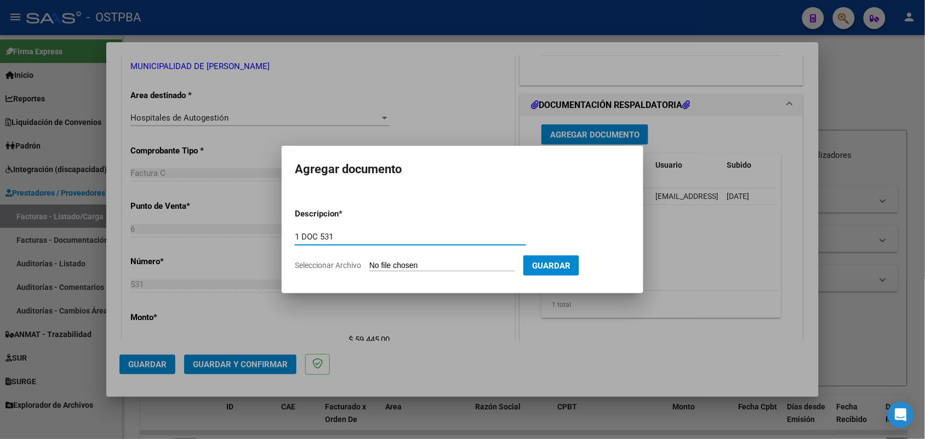
type input "1 DOC 531"
click at [387, 266] on input "Seleccionar Archivo" at bounding box center [441, 266] width 145 height 10
type input "C:\fakepath\1 DOC 531.pdf"
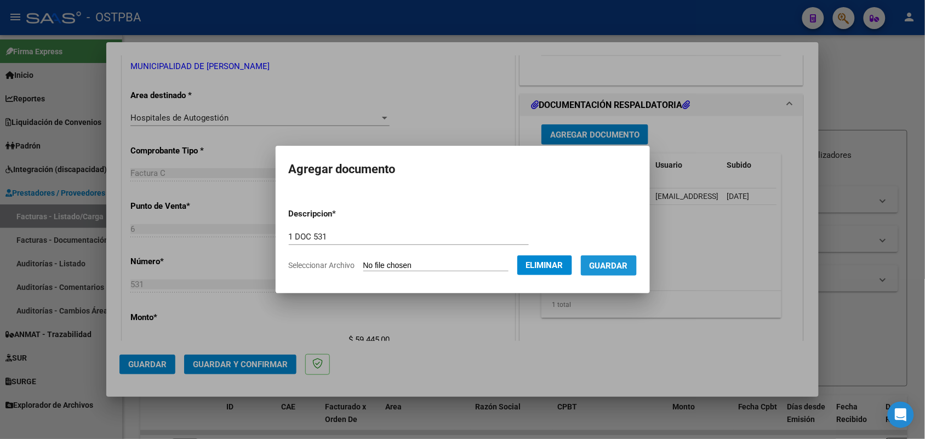
click at [623, 264] on span "Guardar" at bounding box center [608, 266] width 38 height 10
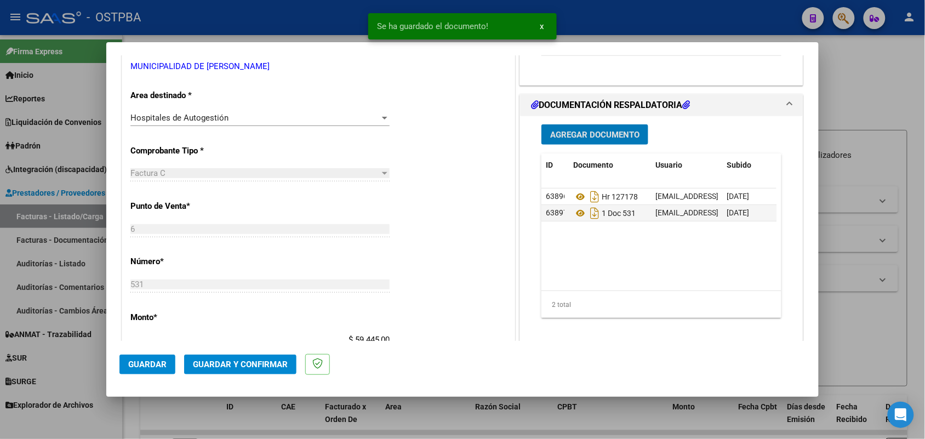
click at [596, 134] on span "Agregar Documento" at bounding box center [594, 135] width 89 height 10
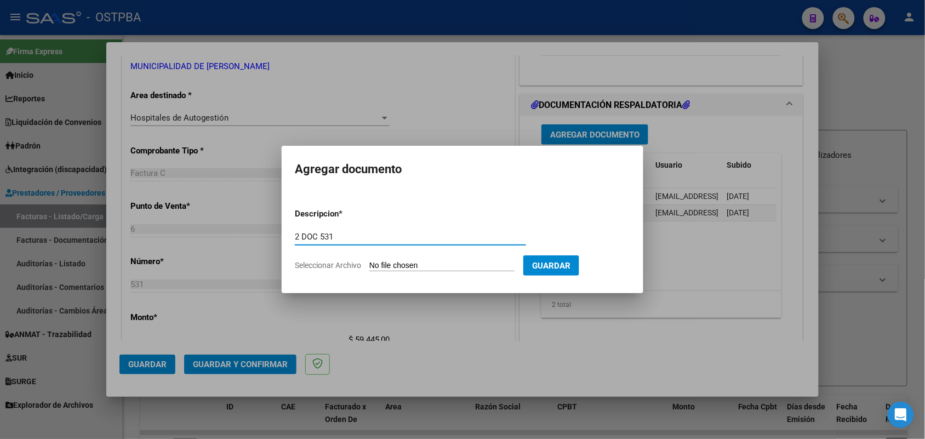
type input "2 DOC 531"
click at [378, 263] on input "Seleccionar Archivo" at bounding box center [441, 266] width 145 height 10
type input "C:\fakepath\2 DOC 531.pdf"
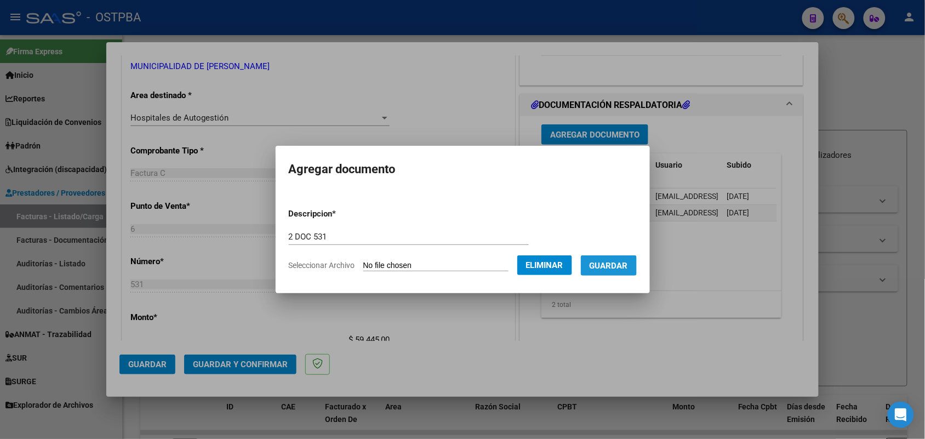
click at [619, 266] on span "Guardar" at bounding box center [608, 266] width 38 height 10
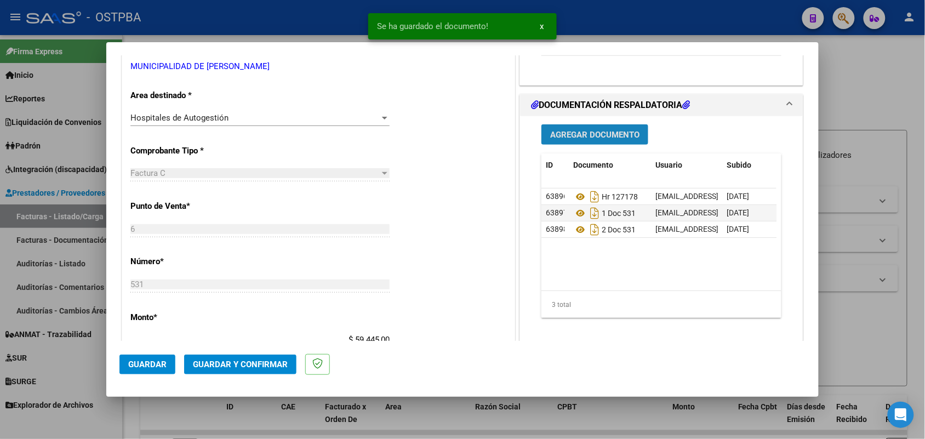
click at [611, 137] on span "Agregar Documento" at bounding box center [594, 135] width 89 height 10
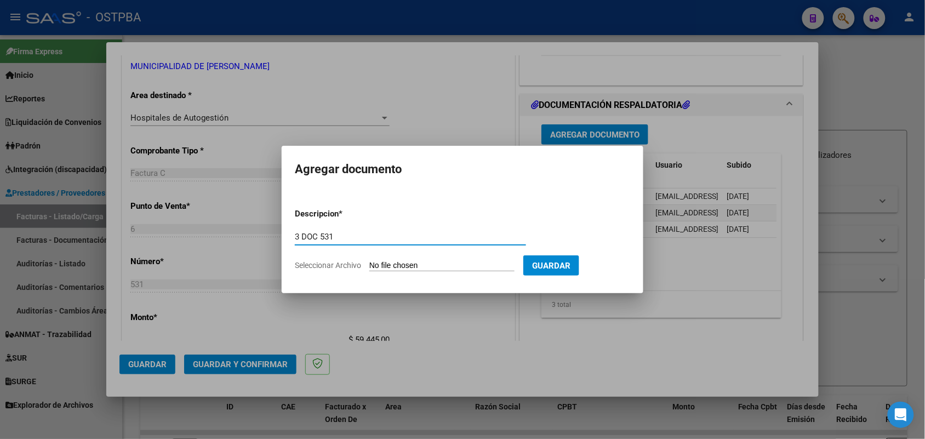
type input "3 DOC 531"
click at [376, 266] on input "Seleccionar Archivo" at bounding box center [441, 266] width 145 height 10
type input "C:\fakepath\3 DOC 531.pdf"
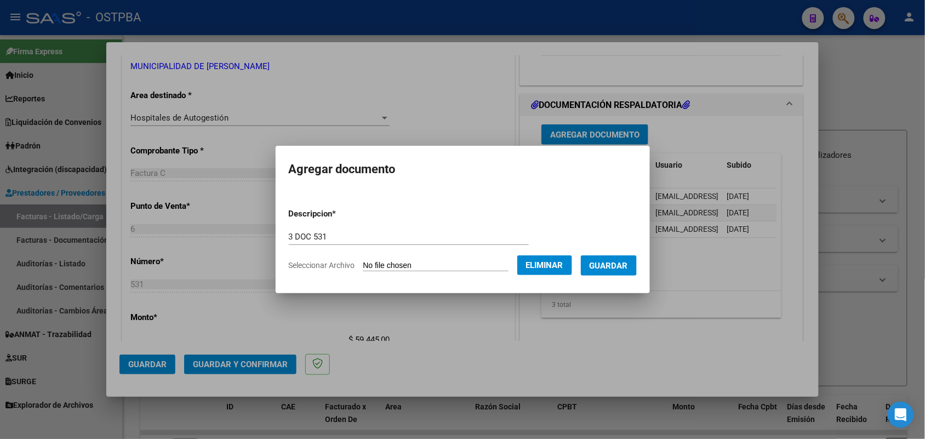
click at [609, 261] on span "Guardar" at bounding box center [608, 266] width 38 height 10
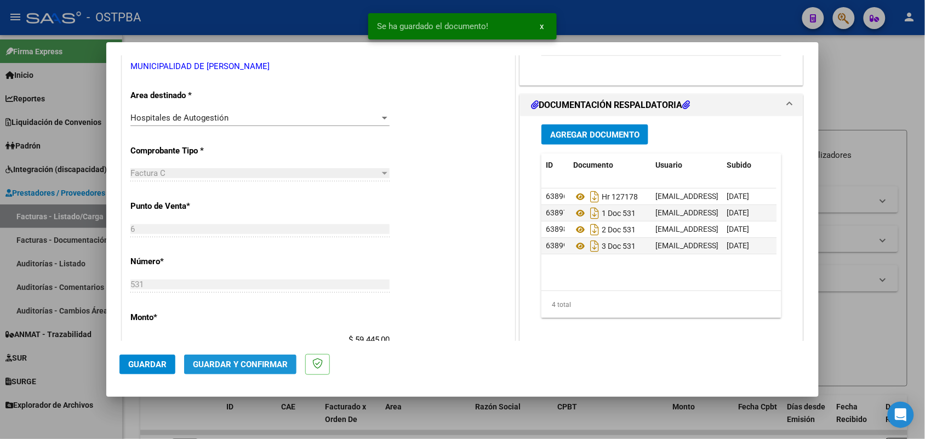
click at [249, 362] on span "Guardar y Confirmar" at bounding box center [240, 364] width 95 height 10
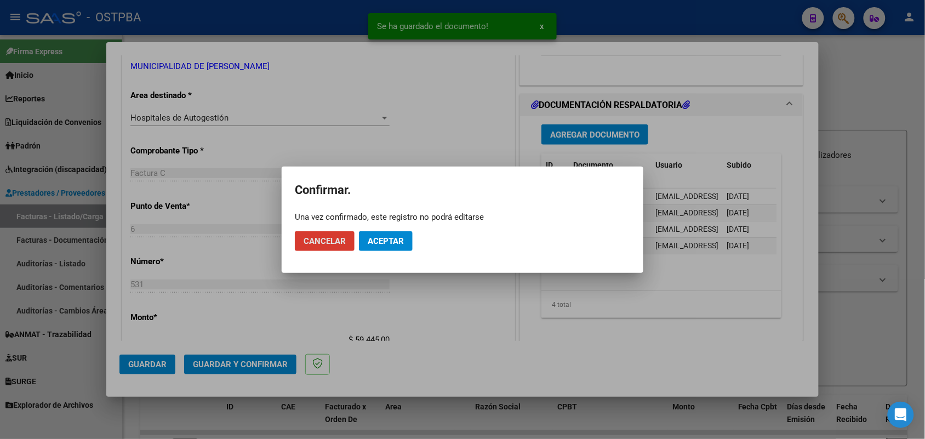
click at [383, 241] on span "Aceptar" at bounding box center [386, 241] width 36 height 10
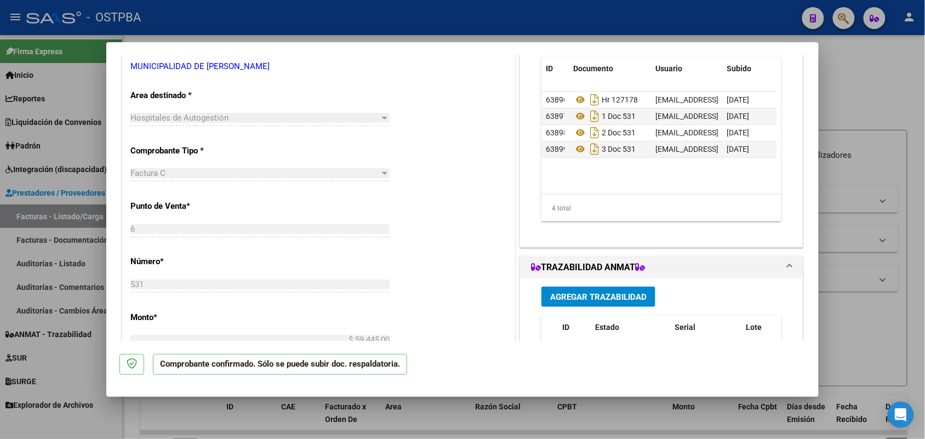
click at [72, 258] on div at bounding box center [462, 219] width 925 height 439
type input "$ 0,00"
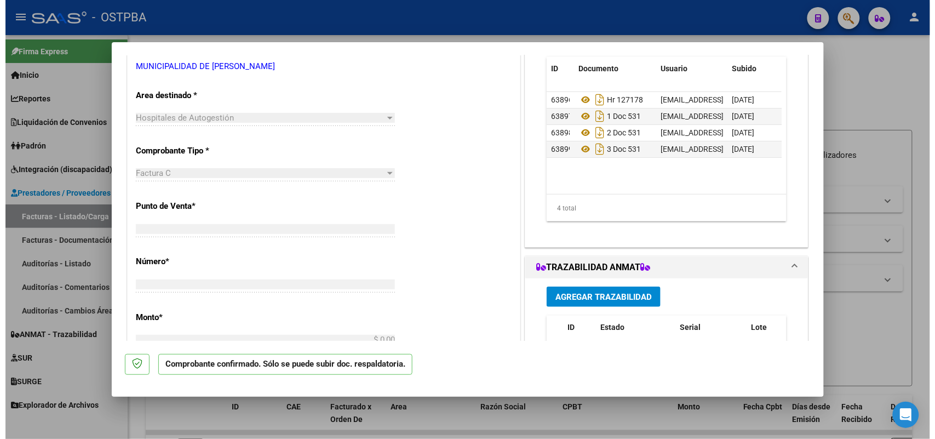
scroll to position [198, 0]
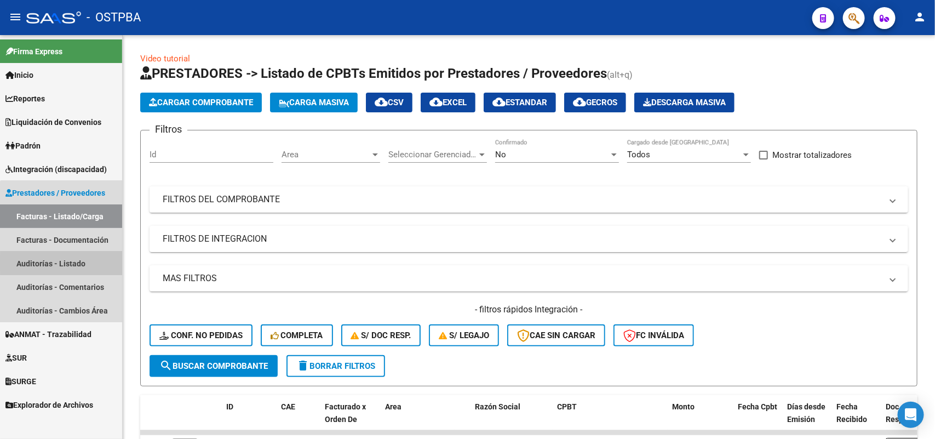
click at [71, 263] on link "Auditorías - Listado" at bounding box center [61, 263] width 122 height 24
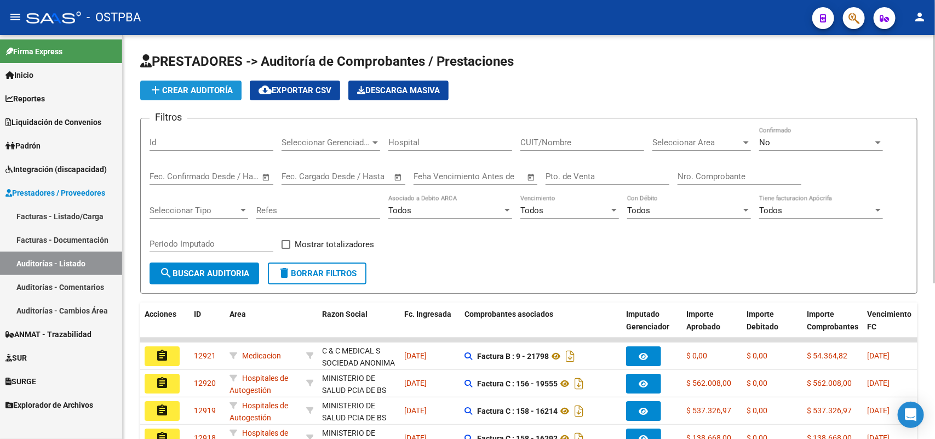
click at [211, 88] on span "add Crear Auditoría" at bounding box center [191, 90] width 84 height 10
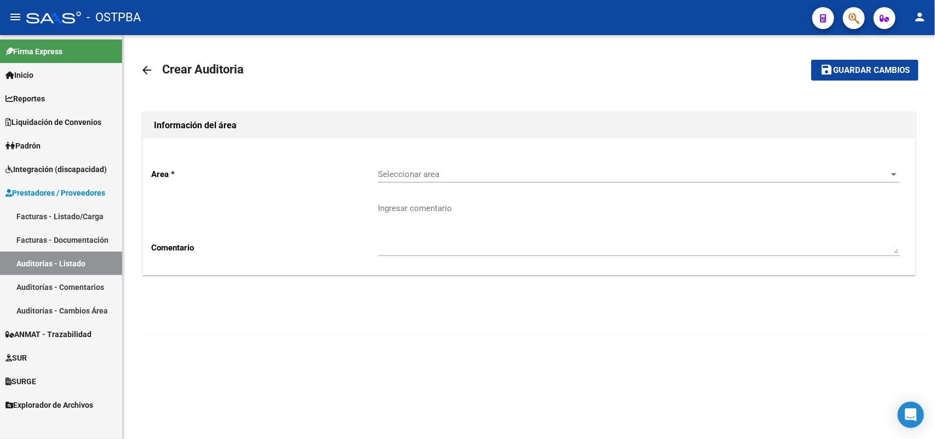
click at [411, 177] on span "Seleccionar area" at bounding box center [634, 174] width 512 height 10
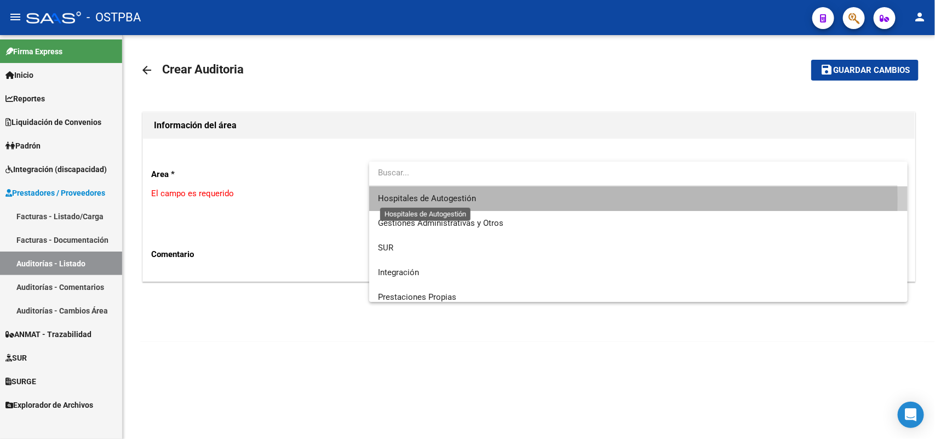
click at [445, 198] on span "Hospitales de Autogestión" at bounding box center [427, 198] width 98 height 10
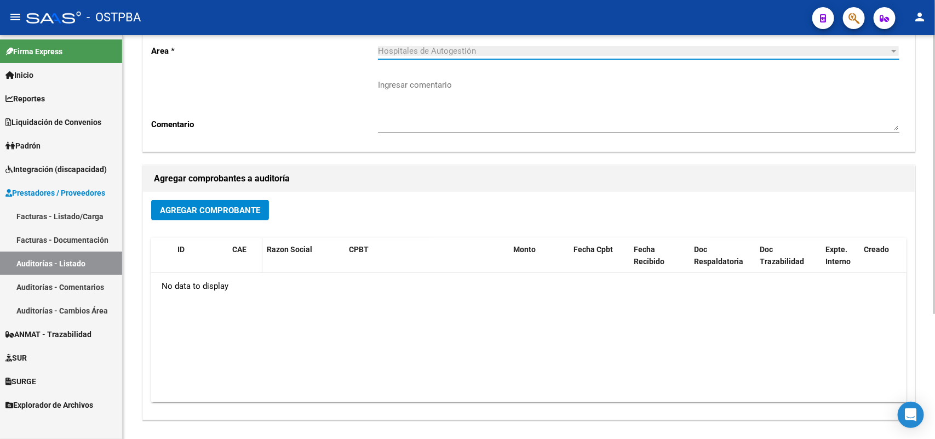
scroll to position [137, 0]
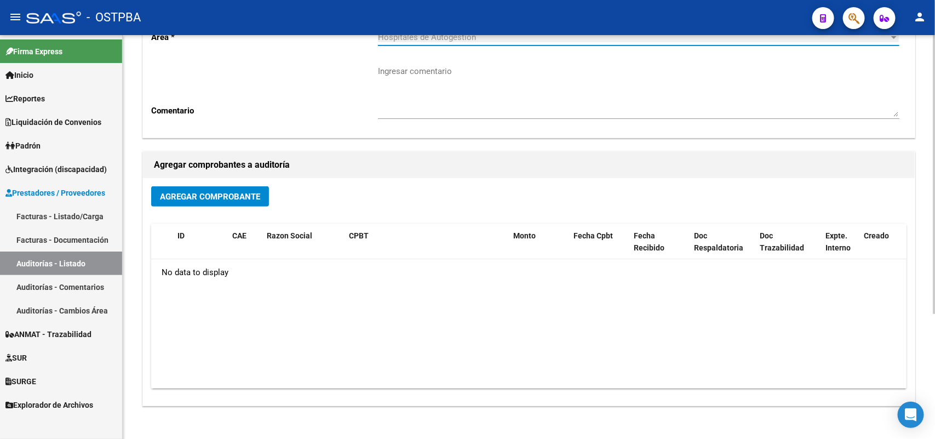
click at [220, 196] on span "Agregar Comprobante" at bounding box center [210, 197] width 100 height 10
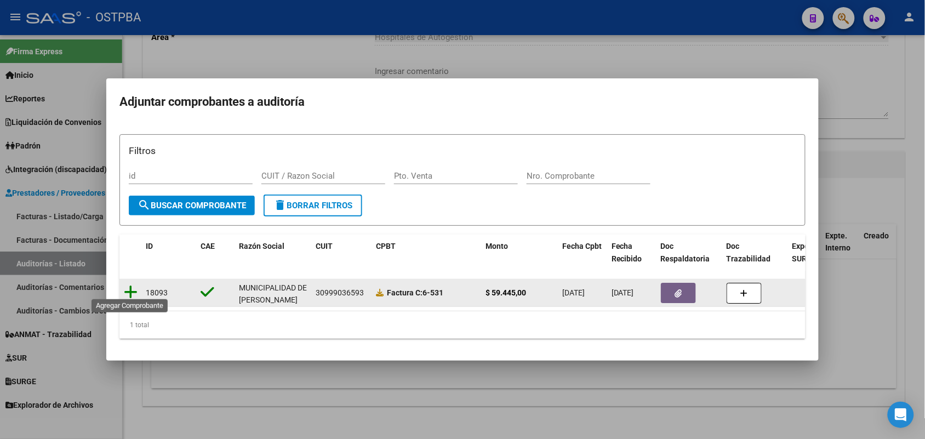
click at [129, 285] on icon at bounding box center [131, 291] width 14 height 15
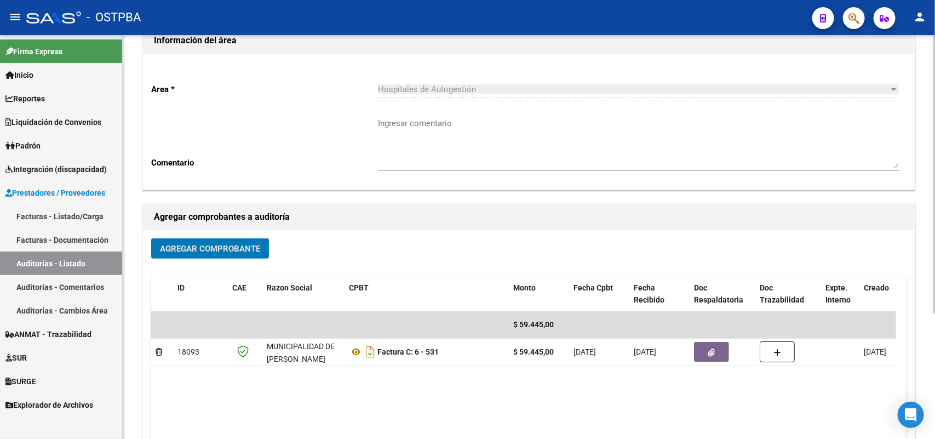
scroll to position [0, 0]
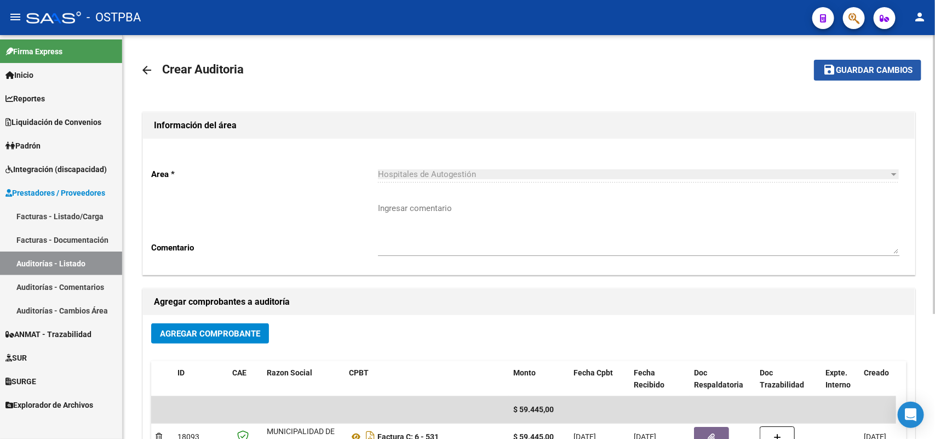
click at [863, 66] on span "Guardar cambios" at bounding box center [874, 71] width 77 height 10
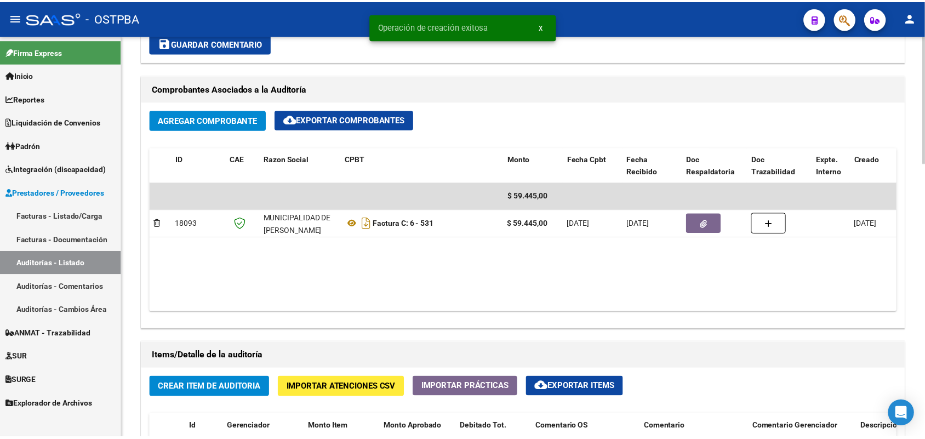
scroll to position [753, 0]
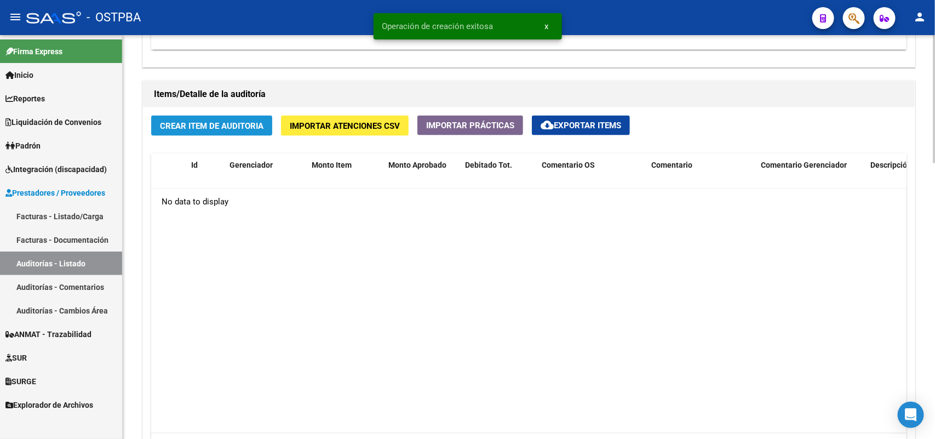
click at [221, 118] on button "Crear Item de Auditoria" at bounding box center [211, 126] width 121 height 20
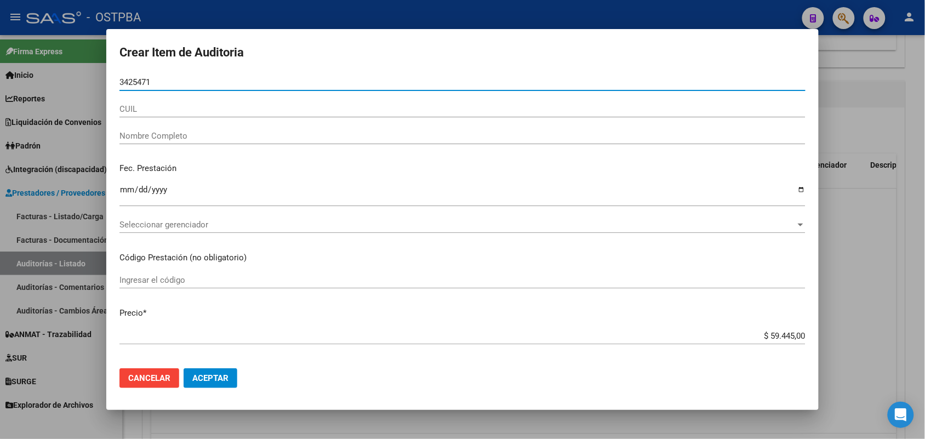
type input "34254718"
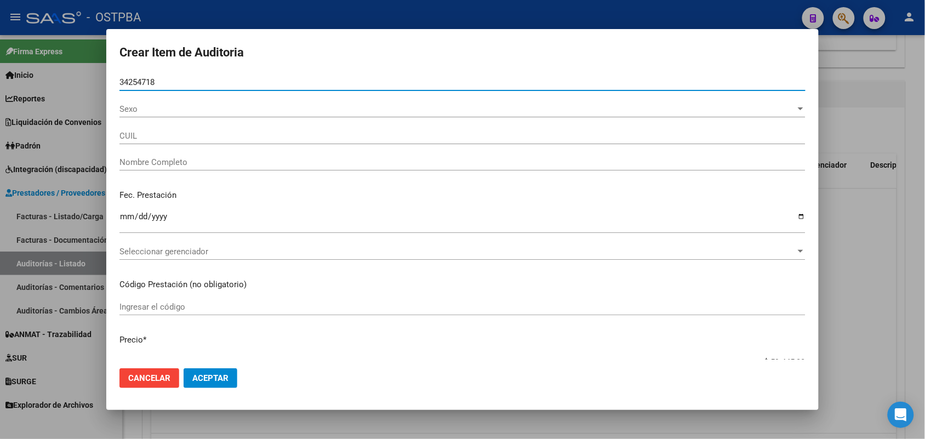
type input "23342547184"
type input "DIAZ GRISELDA PATRICIA -"
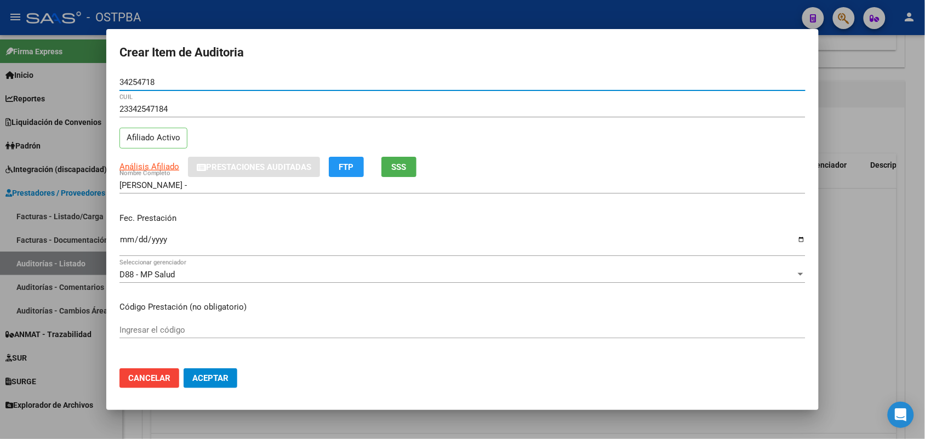
type input "34254718"
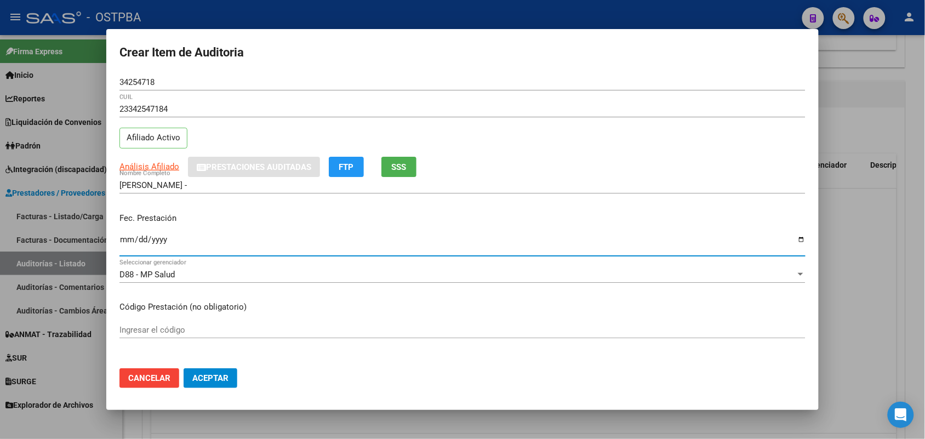
click at [128, 241] on input "Ingresar la fecha" at bounding box center [462, 244] width 686 height 18
type input "2025-06-03"
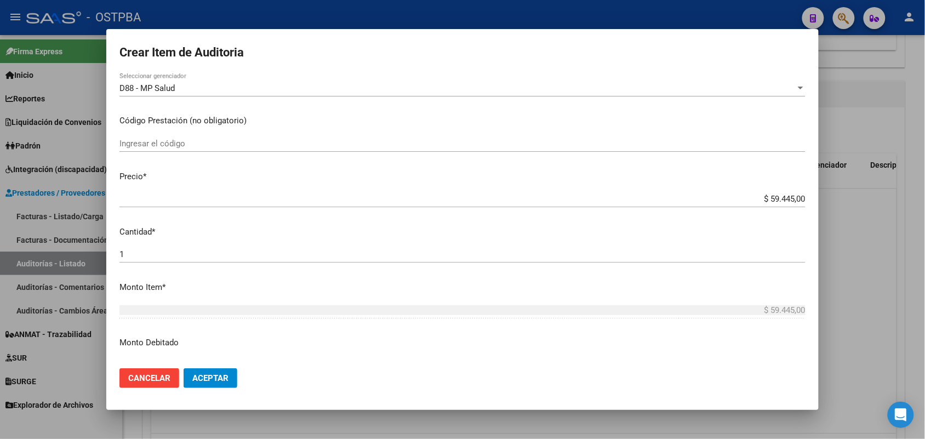
scroll to position [205, 0]
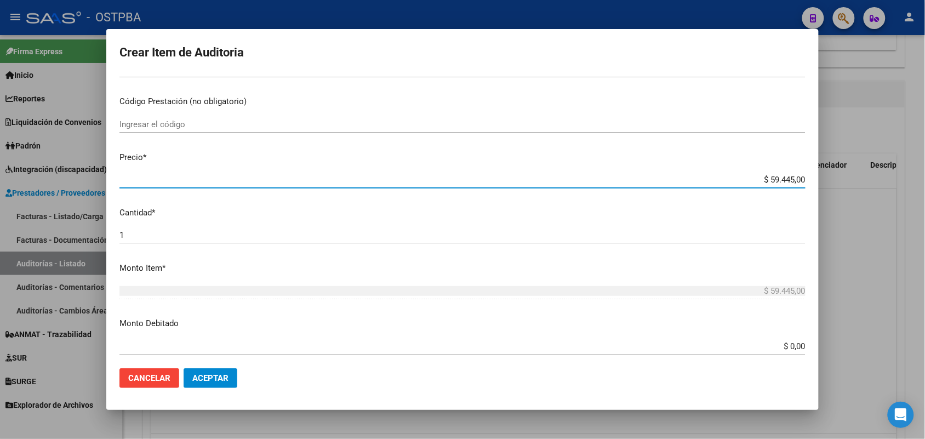
drag, startPoint x: 745, startPoint y: 177, endPoint x: 841, endPoint y: 176, distance: 95.8
click at [841, 176] on div "Crear Item de Auditoria 34254718 Nro Documento 23342547184 CUIL Afiliado Activo…" at bounding box center [462, 219] width 925 height 439
type input "$ 0,01"
type input "$ 0,11"
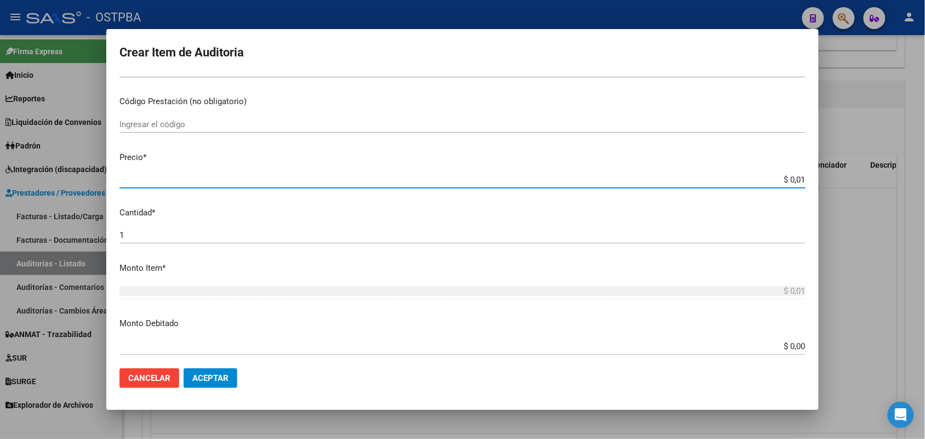
type input "$ 0,11"
type input "$ 1,18"
type input "$ 11,88"
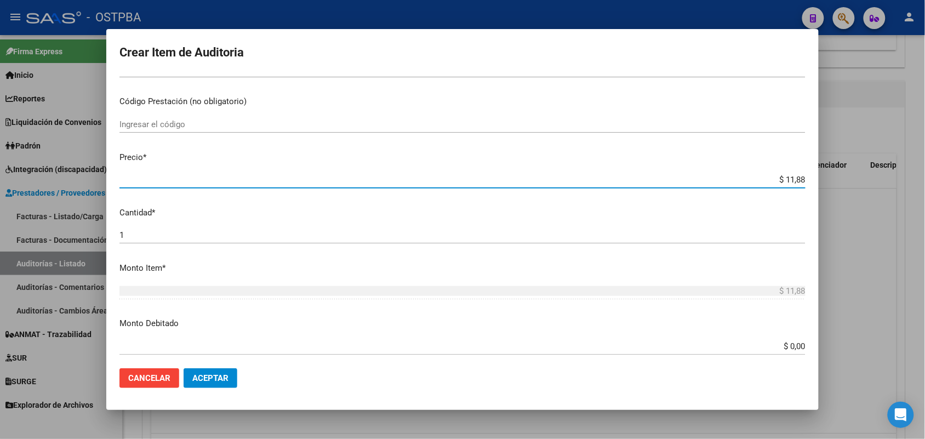
type input "$ 118,89"
type input "$ 1.188,90"
type input "$ 11.889,00"
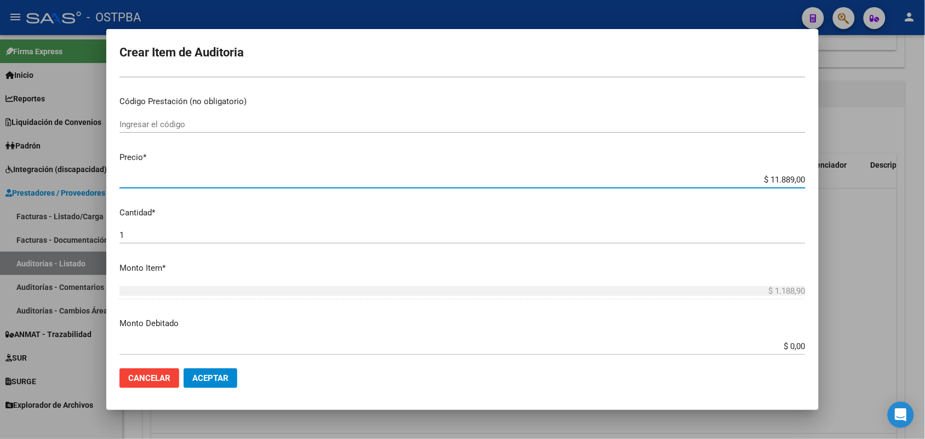
type input "$ 11.889,00"
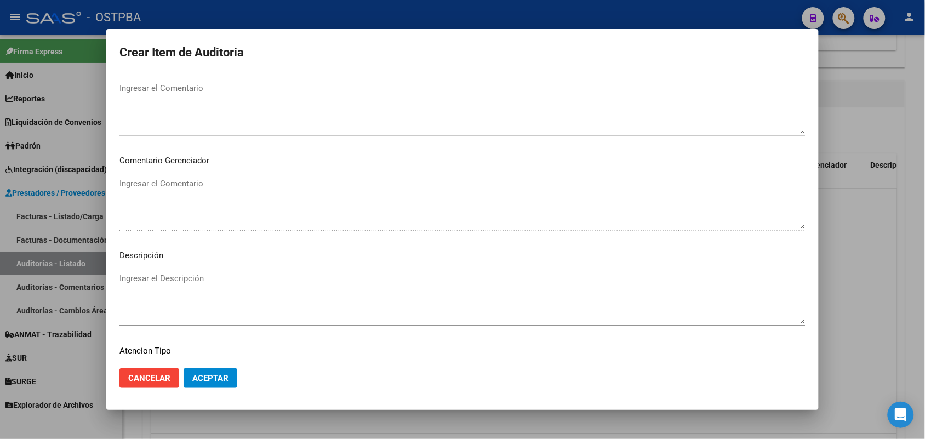
scroll to position [700, 0]
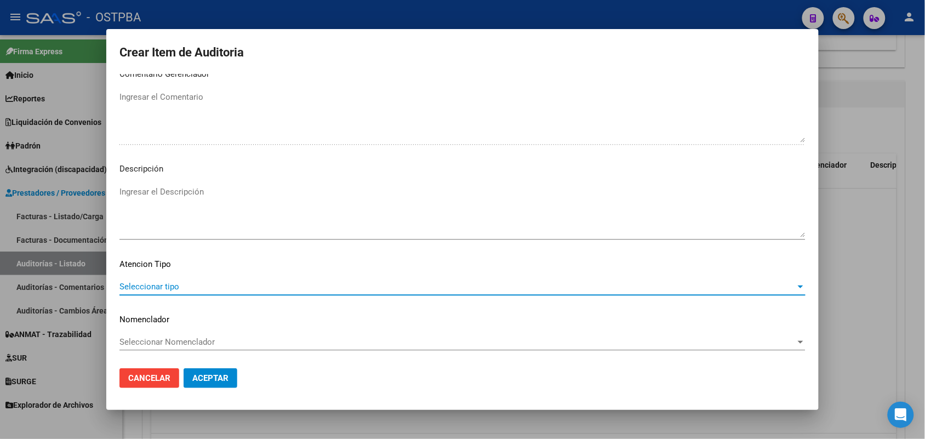
click at [164, 286] on span "Seleccionar tipo" at bounding box center [457, 287] width 676 height 10
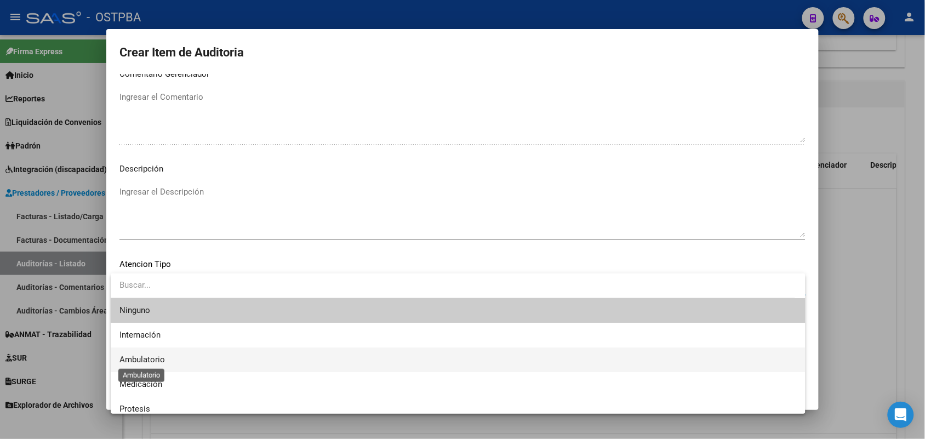
click at [158, 359] on span "Ambulatorio" at bounding box center [141, 359] width 45 height 10
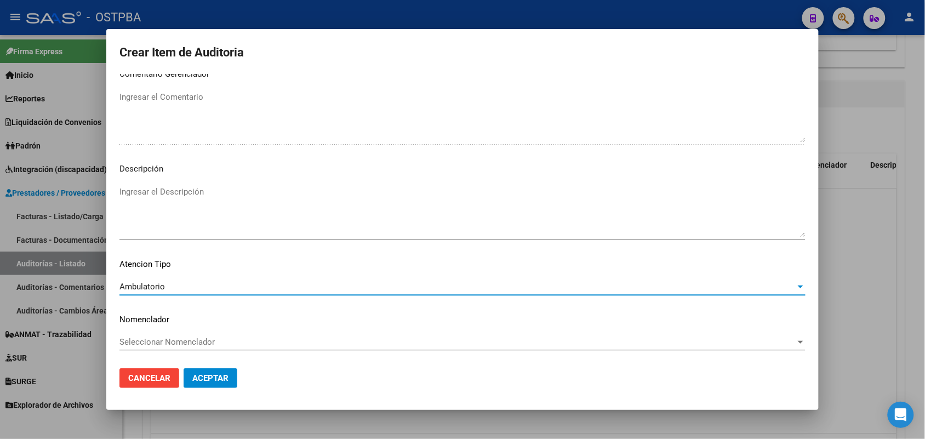
click at [204, 382] on span "Aceptar" at bounding box center [210, 378] width 36 height 10
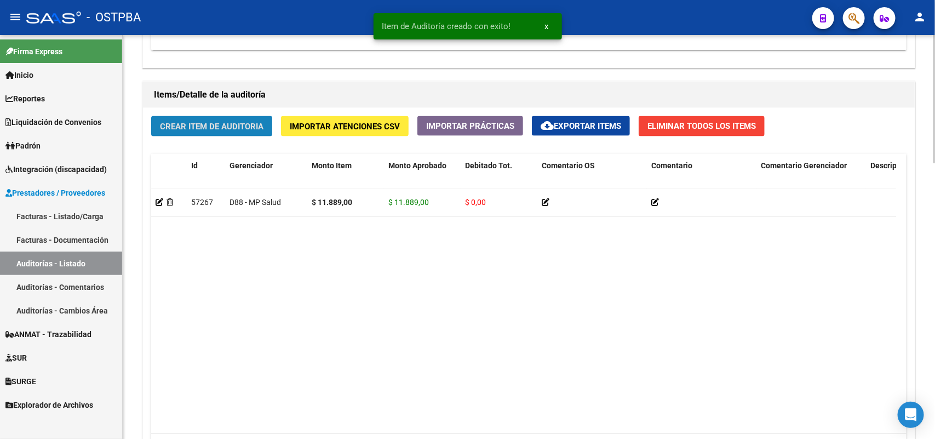
click at [236, 128] on span "Crear Item de Auditoria" at bounding box center [212, 127] width 104 height 10
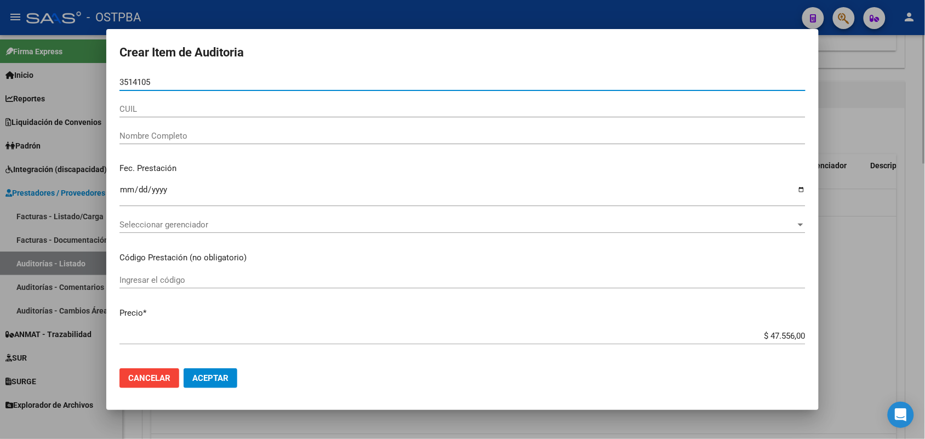
type input "35141055"
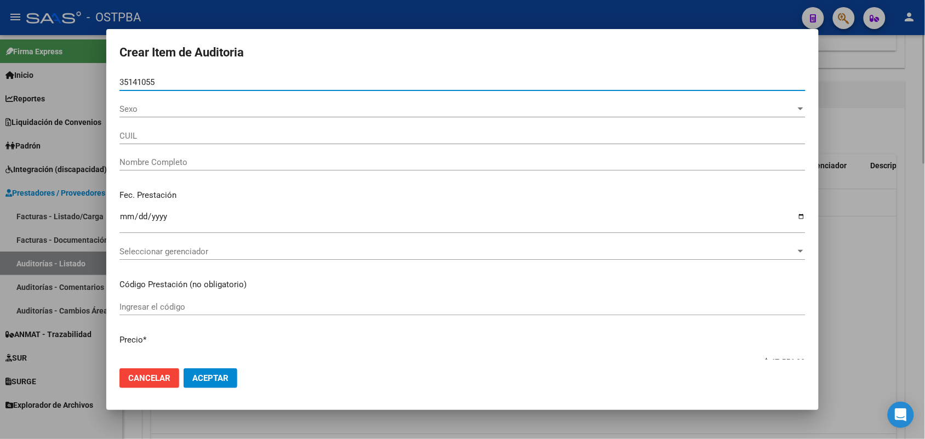
type input "27351410553"
type input "ZOPPI MARA SOLEDAD -"
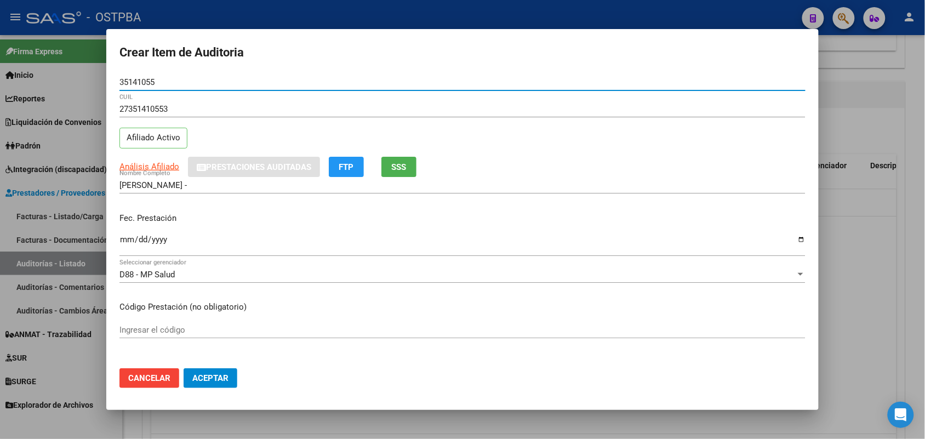
type input "35141055"
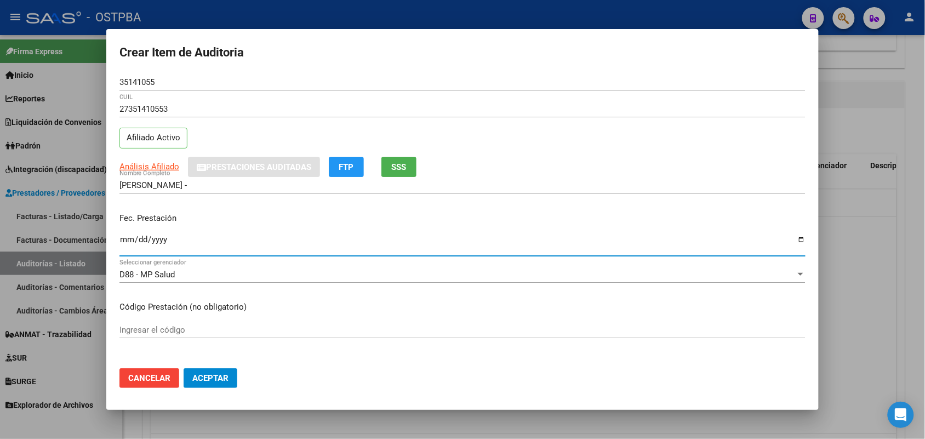
click at [128, 244] on input "Ingresar la fecha" at bounding box center [462, 244] width 686 height 18
type input "2025-06-13"
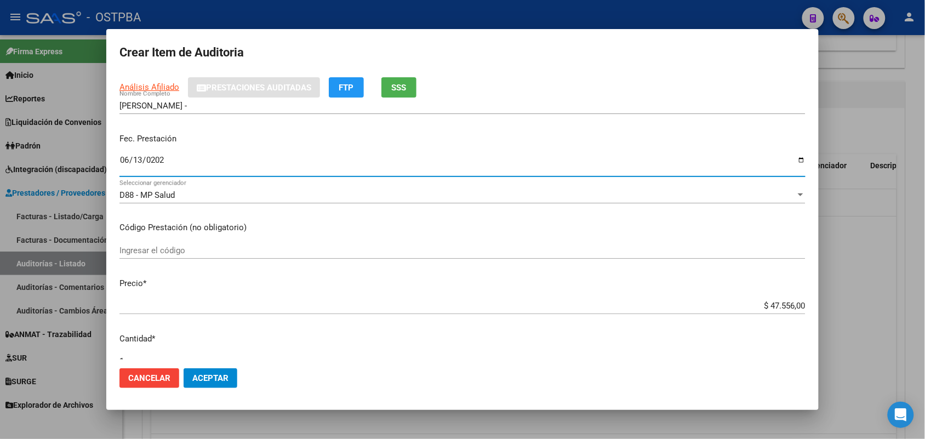
scroll to position [137, 0]
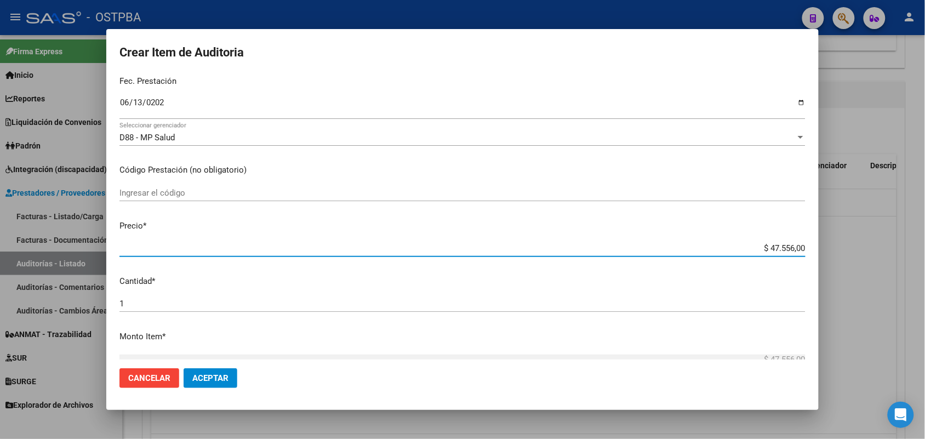
drag, startPoint x: 751, startPoint y: 245, endPoint x: 845, endPoint y: 244, distance: 93.7
click at [845, 244] on div "Crear Item de Auditoria 35141055 Nro Documento 27351410553 CUIL Afiliado Activo…" at bounding box center [462, 219] width 925 height 439
type input "$ 0,01"
type input "$ 0,11"
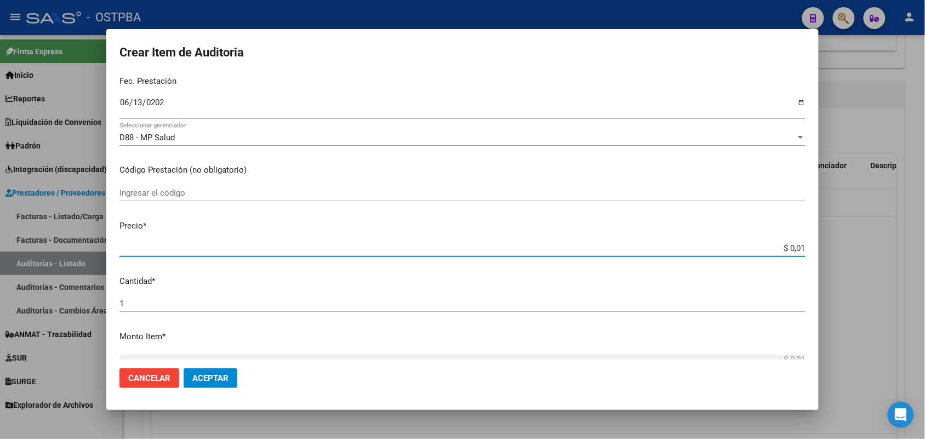
type input "$ 0,11"
type input "$ 1,18"
type input "$ 11,88"
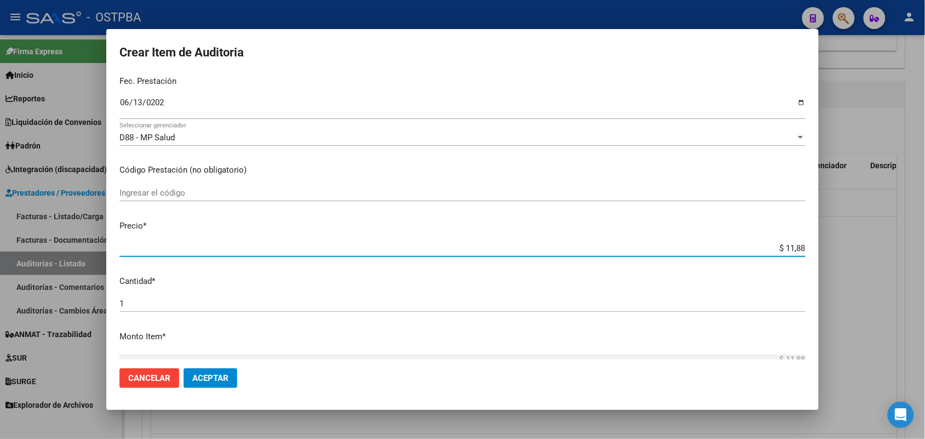
type input "$ 118,89"
type input "$ 1.188,90"
type input "$ 11.889,00"
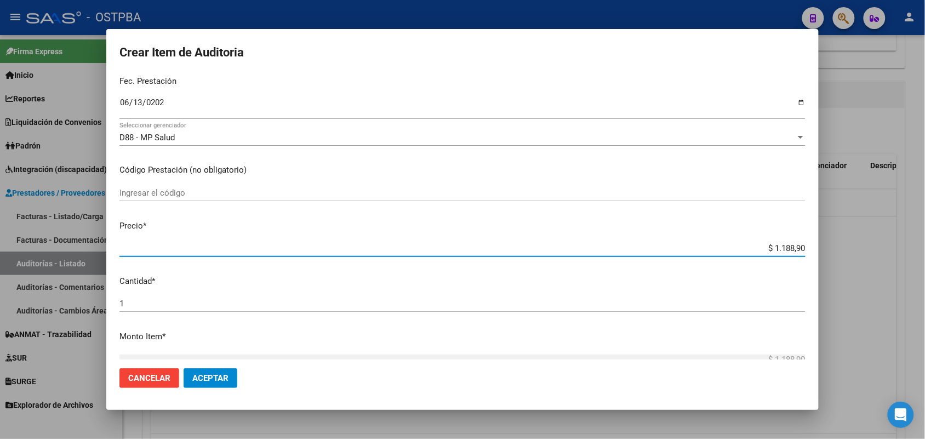
type input "$ 11.889,00"
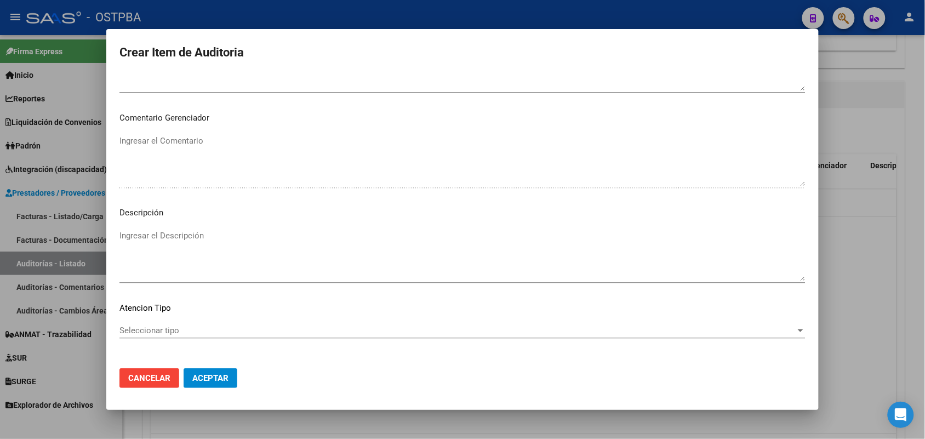
scroll to position [685, 0]
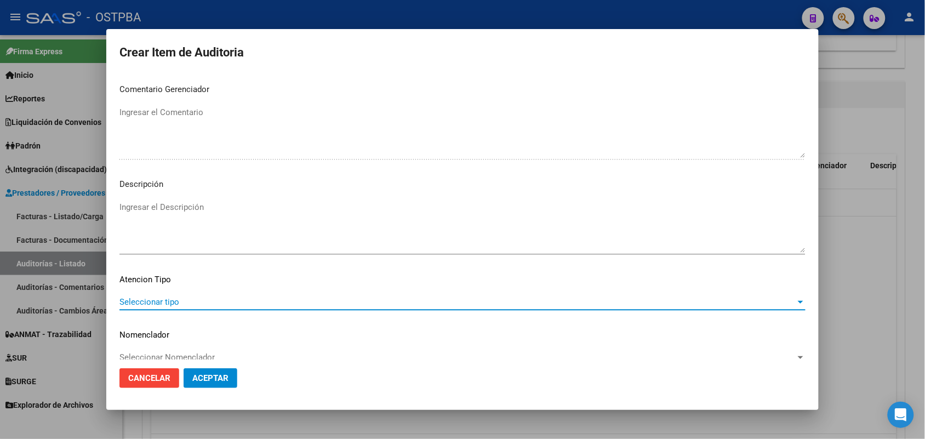
click at [164, 301] on span "Seleccionar tipo" at bounding box center [457, 302] width 676 height 10
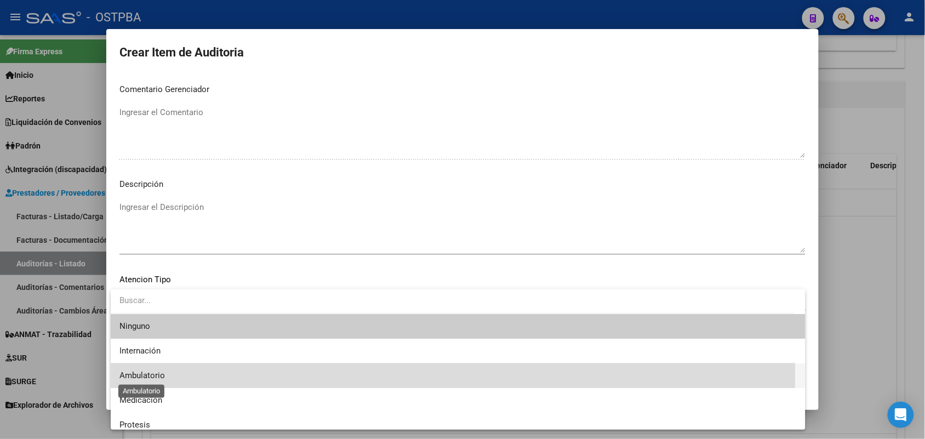
click at [153, 377] on span "Ambulatorio" at bounding box center [141, 375] width 45 height 10
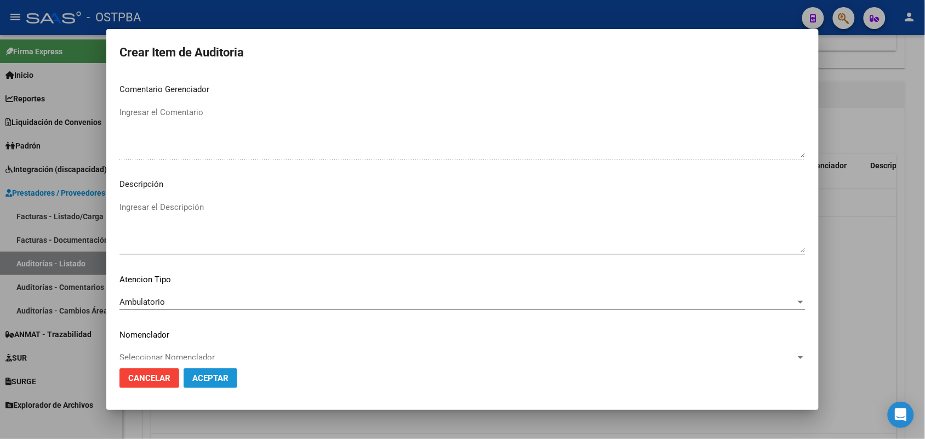
click at [201, 381] on span "Aceptar" at bounding box center [210, 378] width 36 height 10
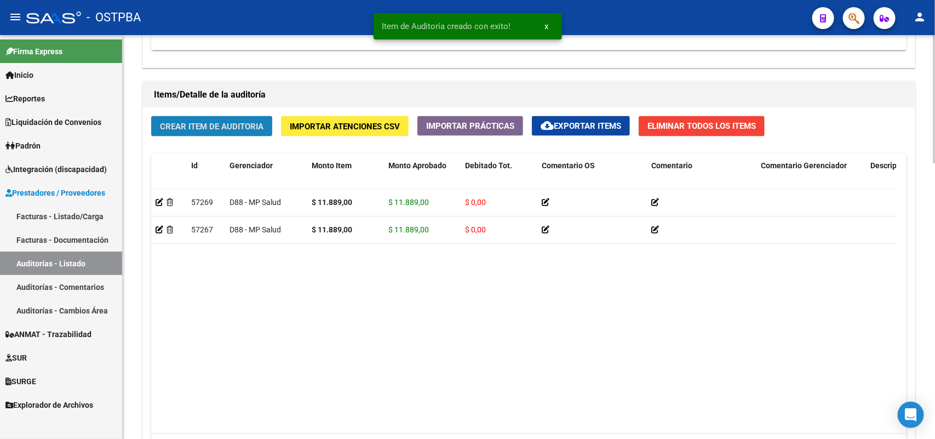
click at [231, 125] on span "Crear Item de Auditoria" at bounding box center [212, 127] width 104 height 10
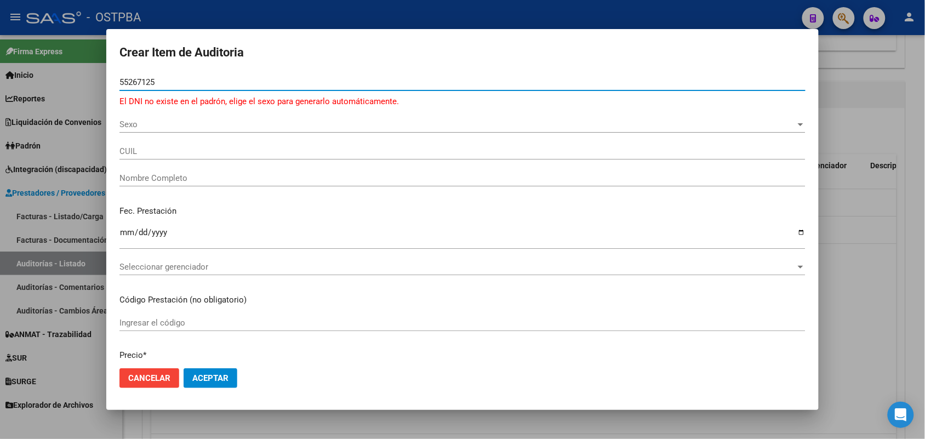
type input "55267125"
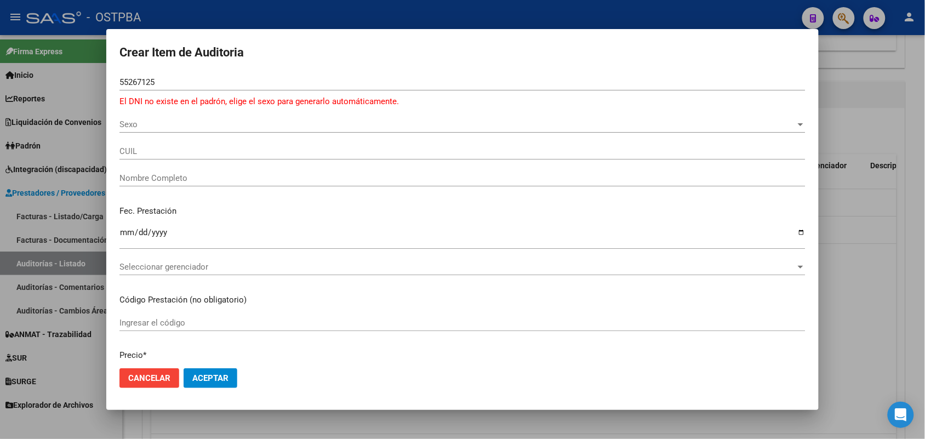
click at [53, 180] on div at bounding box center [462, 219] width 925 height 439
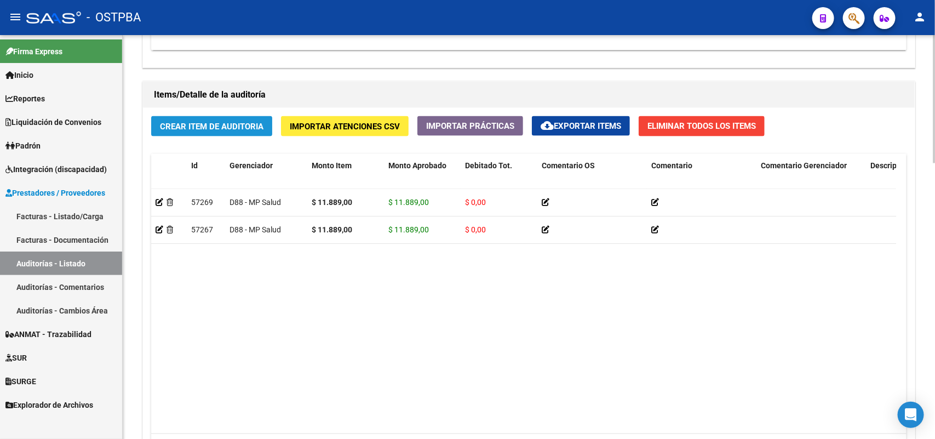
click at [202, 127] on span "Crear Item de Auditoria" at bounding box center [212, 127] width 104 height 10
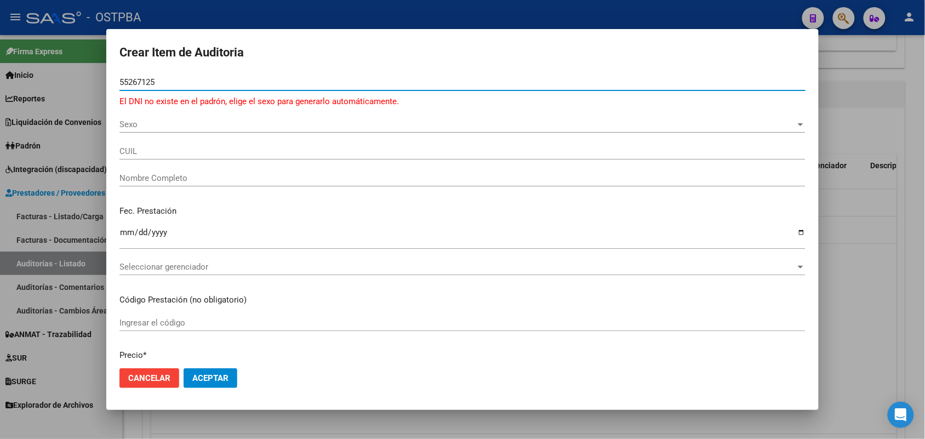
type input "55267125"
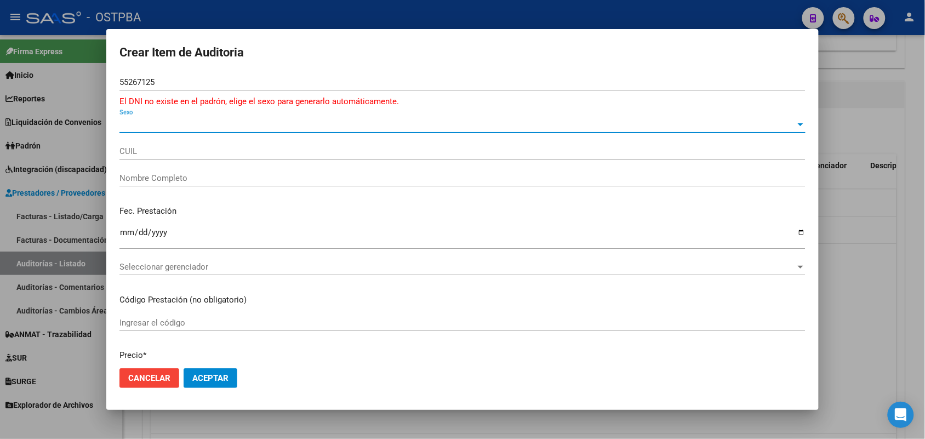
click at [130, 123] on span "Sexo" at bounding box center [457, 124] width 676 height 10
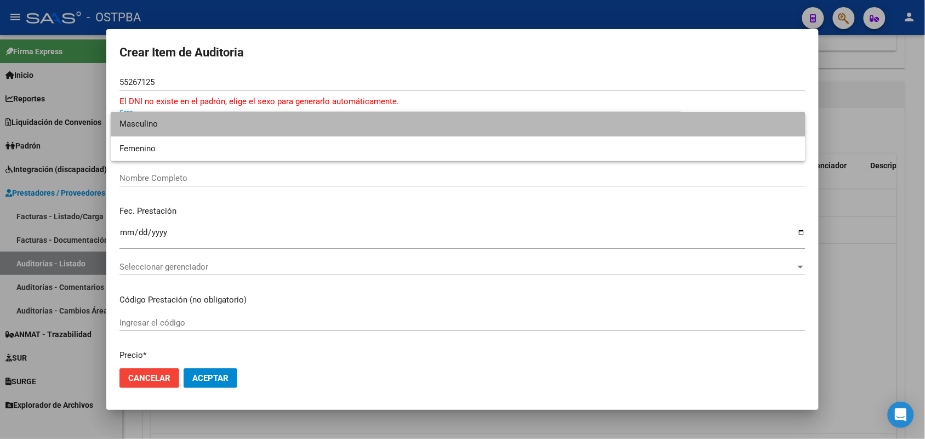
click at [186, 127] on span "Masculino" at bounding box center [457, 124] width 677 height 25
type input "20552671253"
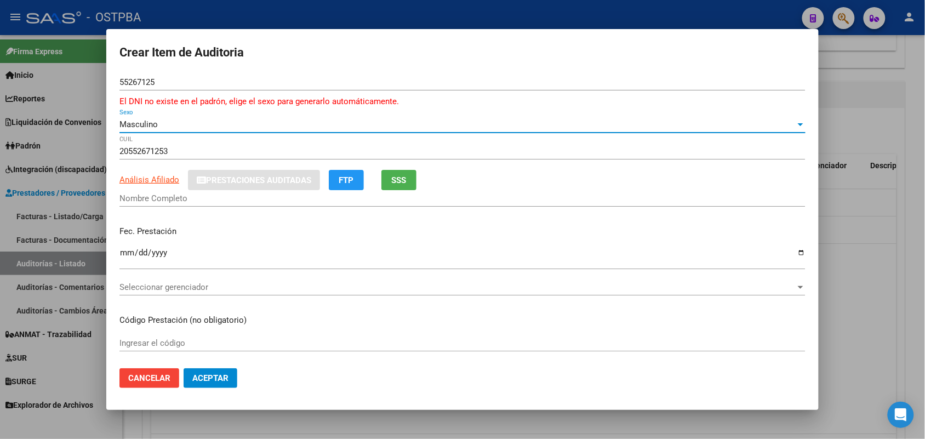
type input "SOTO SILVA RODRIGUEZ SIXTO DAVID"
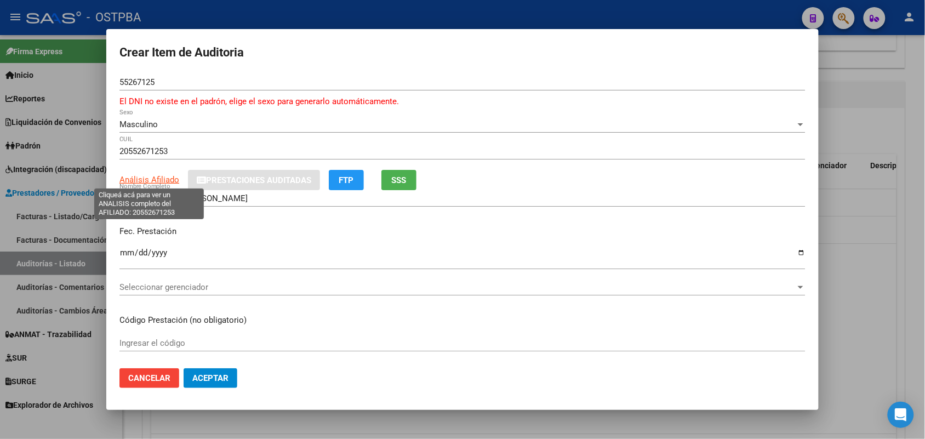
click at [149, 179] on span "Análisis Afiliado" at bounding box center [149, 180] width 60 height 10
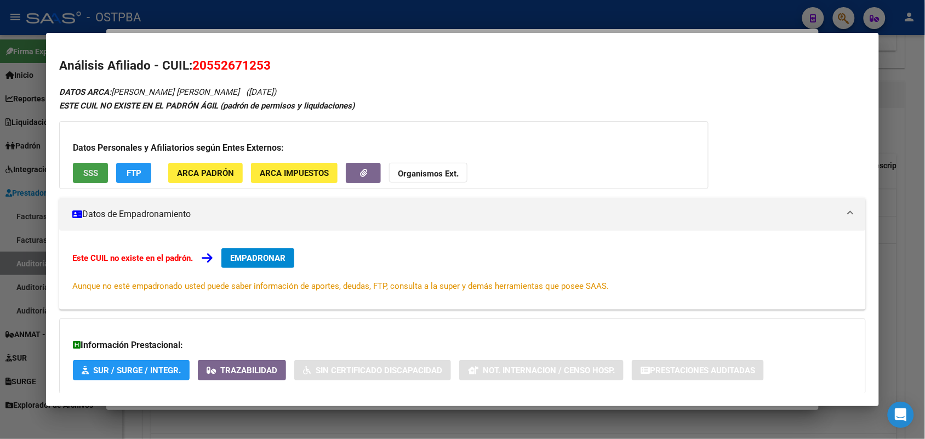
click at [94, 174] on button "SSS" at bounding box center [90, 173] width 35 height 20
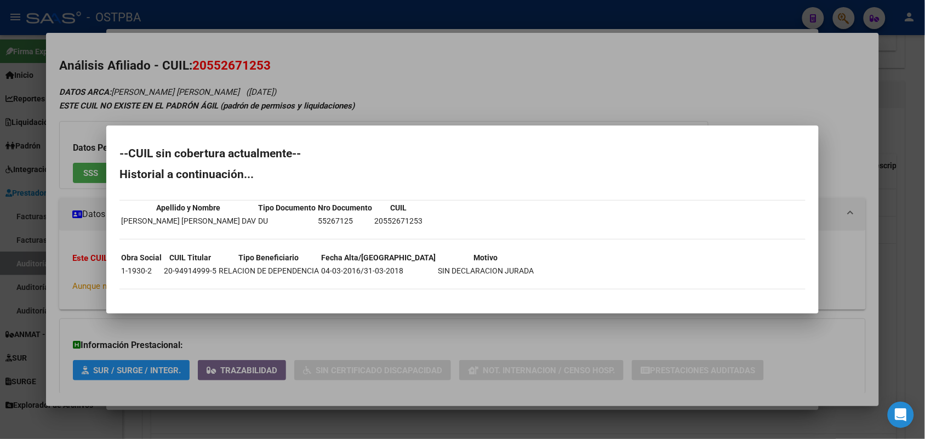
click at [200, 330] on div at bounding box center [462, 219] width 925 height 439
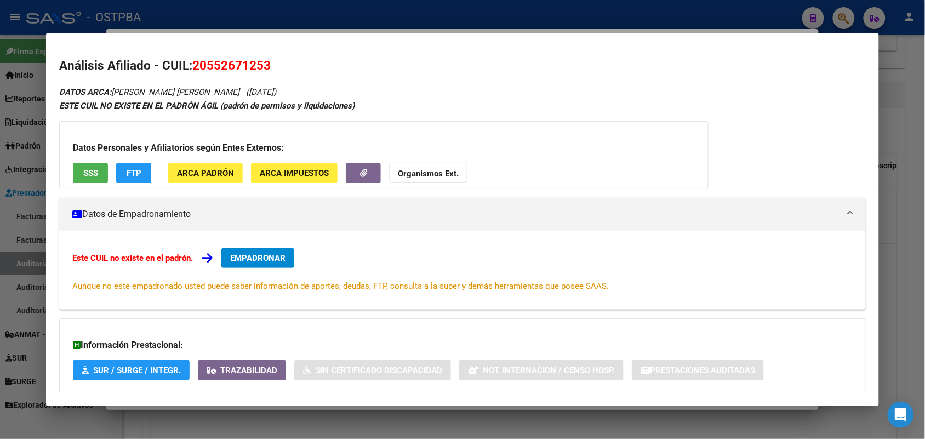
click at [23, 170] on div at bounding box center [462, 219] width 925 height 439
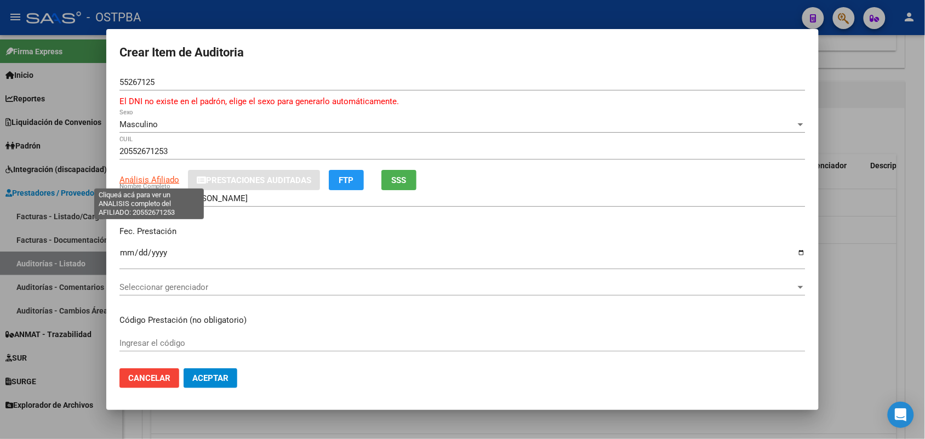
click at [163, 179] on span "Análisis Afiliado" at bounding box center [149, 180] width 60 height 10
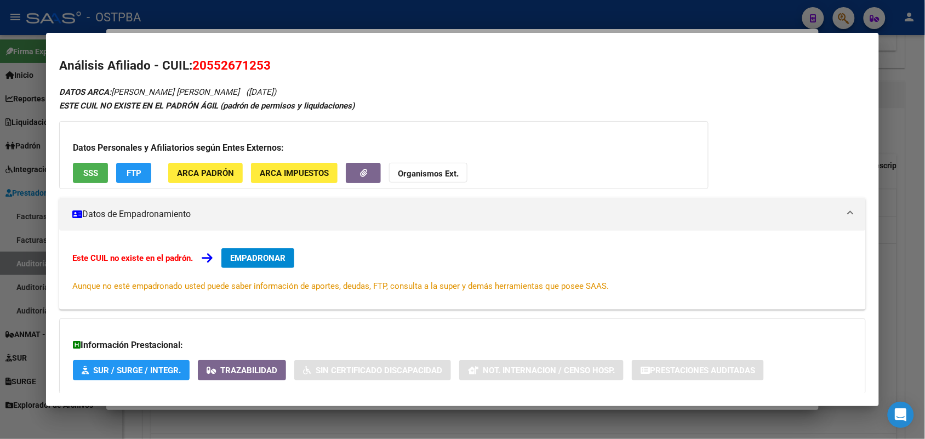
scroll to position [60, 0]
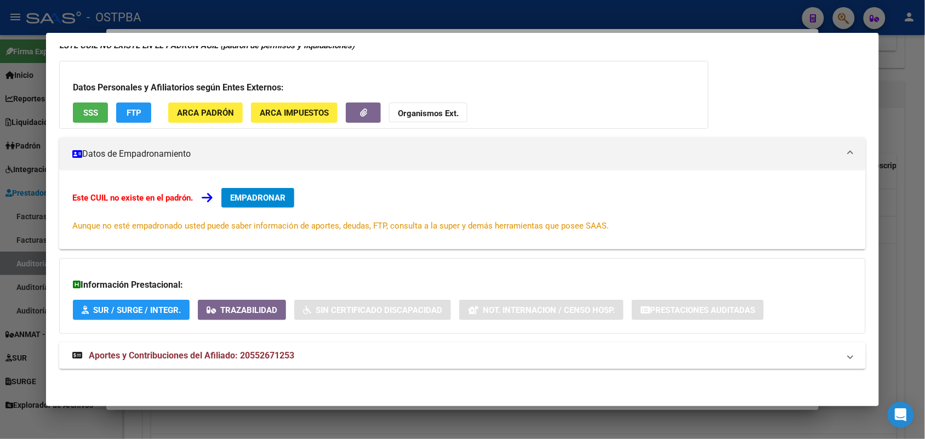
click at [72, 353] on icon at bounding box center [77, 355] width 10 height 9
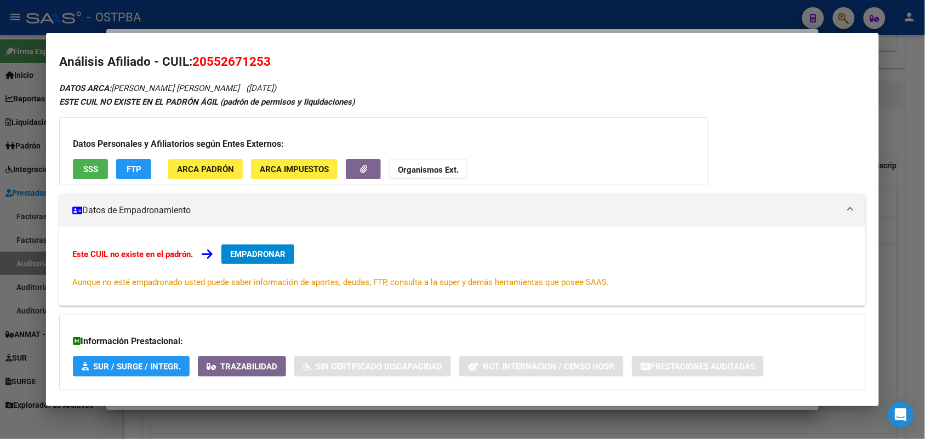
scroll to position [0, 0]
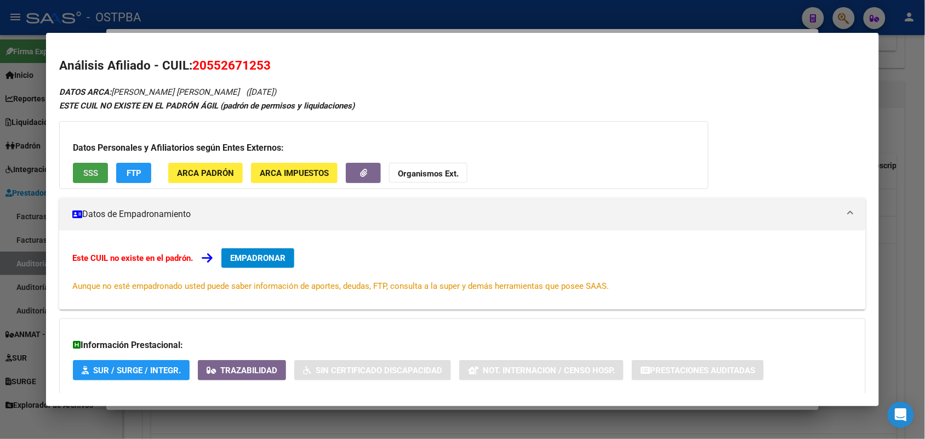
click at [86, 174] on span "SSS" at bounding box center [90, 173] width 15 height 10
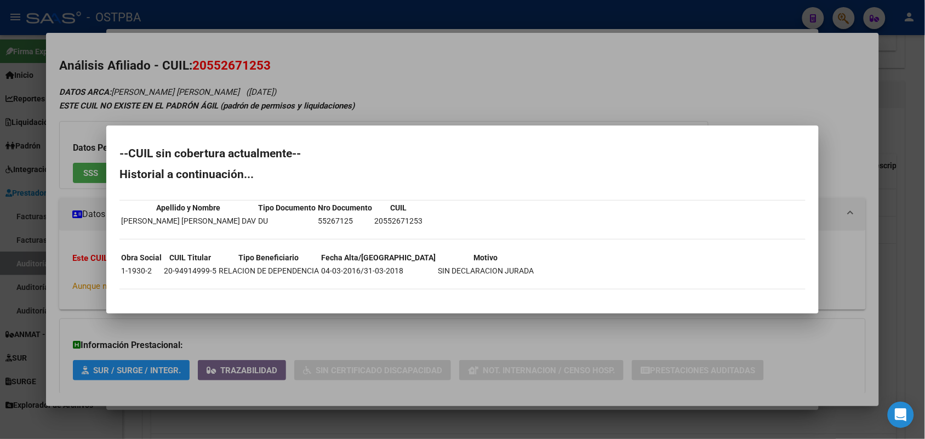
click at [65, 260] on div at bounding box center [462, 219] width 925 height 439
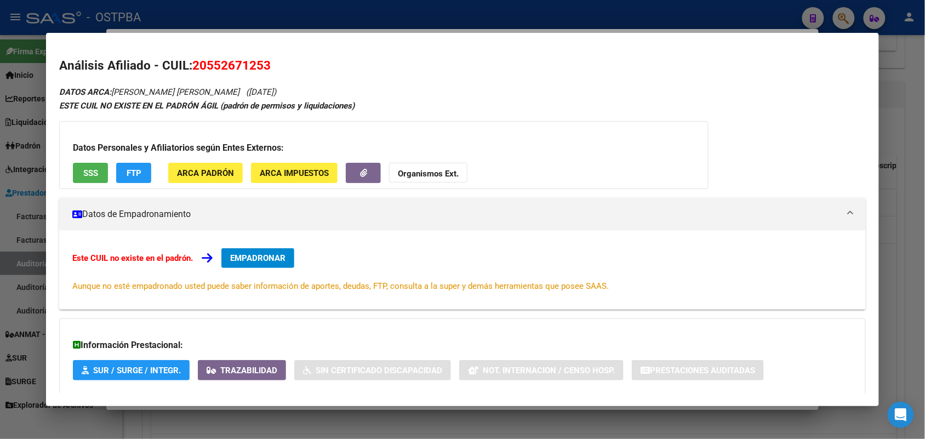
click at [25, 200] on div at bounding box center [462, 219] width 925 height 439
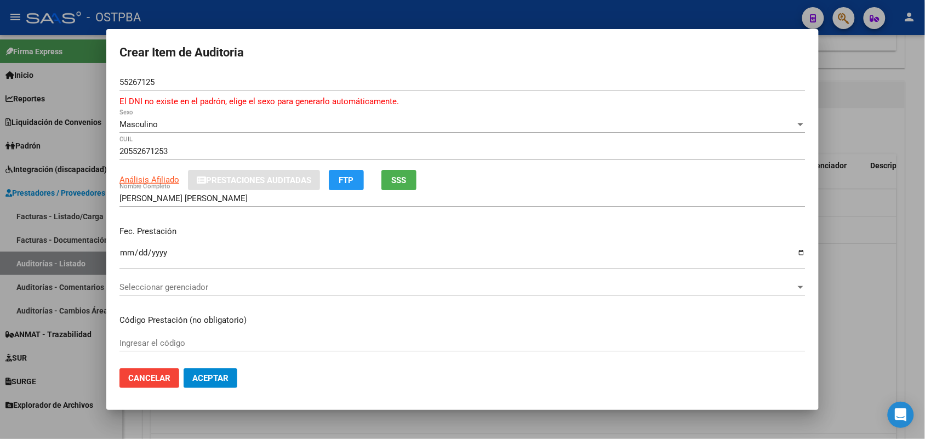
click at [72, 198] on div at bounding box center [462, 219] width 925 height 439
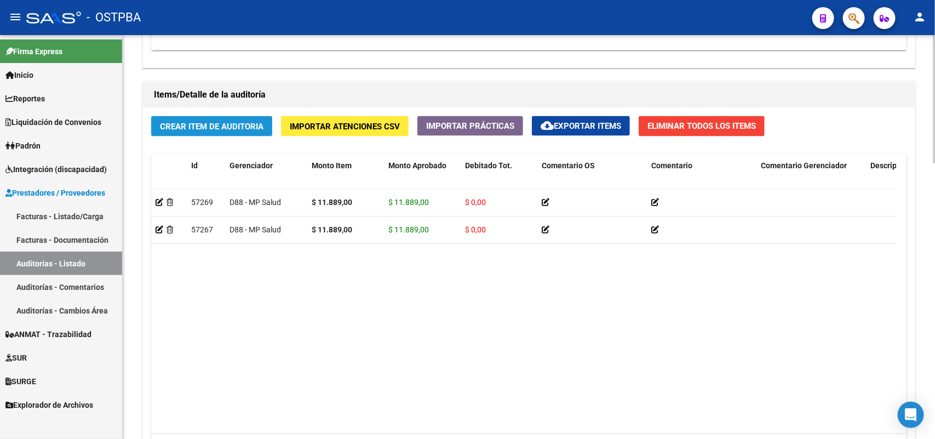
click at [220, 122] on span "Crear Item de Auditoria" at bounding box center [212, 127] width 104 height 10
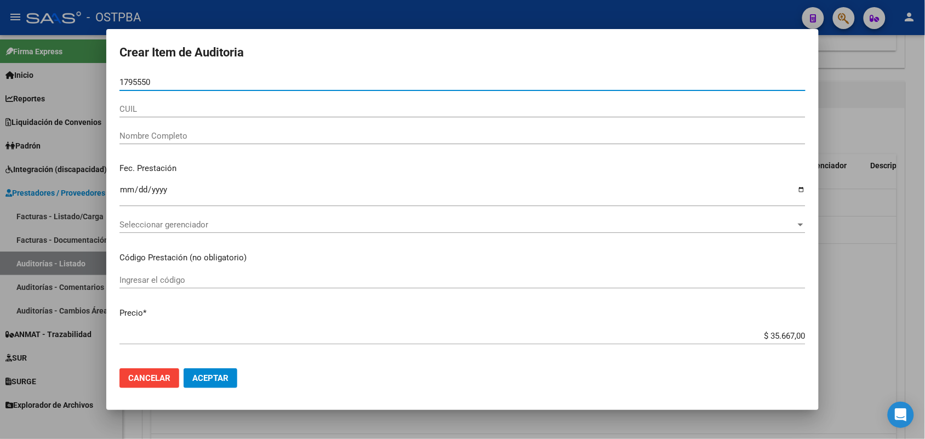
type input "17955507"
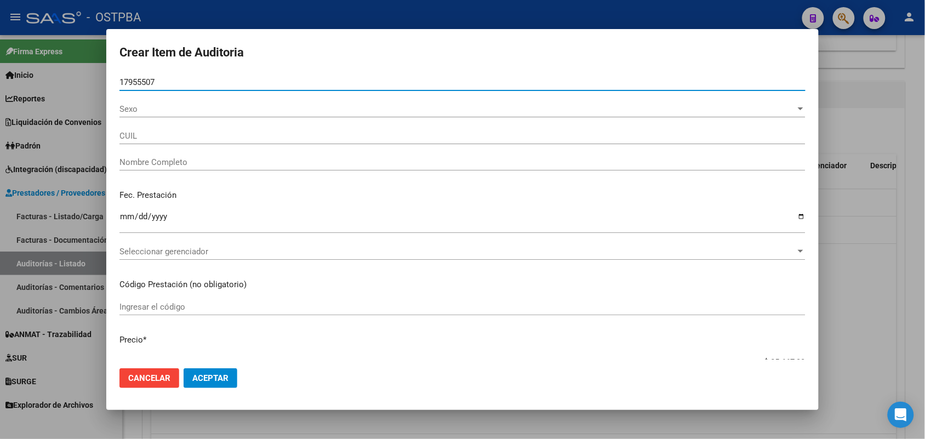
type input "27179555072"
type input "FARIAS ELENA MARIA -"
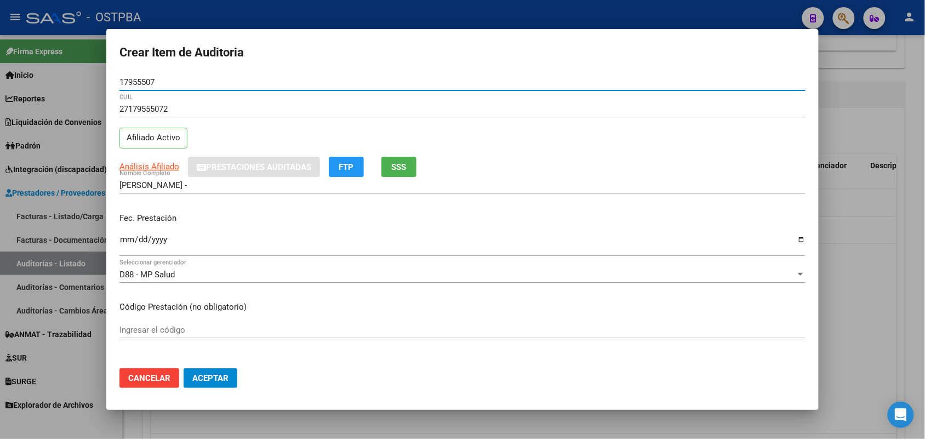
type input "17955507"
click at [121, 239] on input "Ingresar la fecha" at bounding box center [462, 244] width 686 height 18
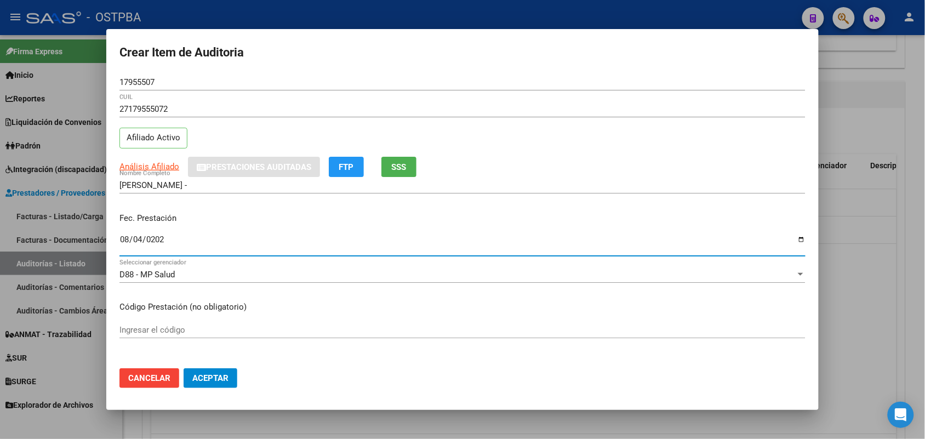
type input "2025-08-04"
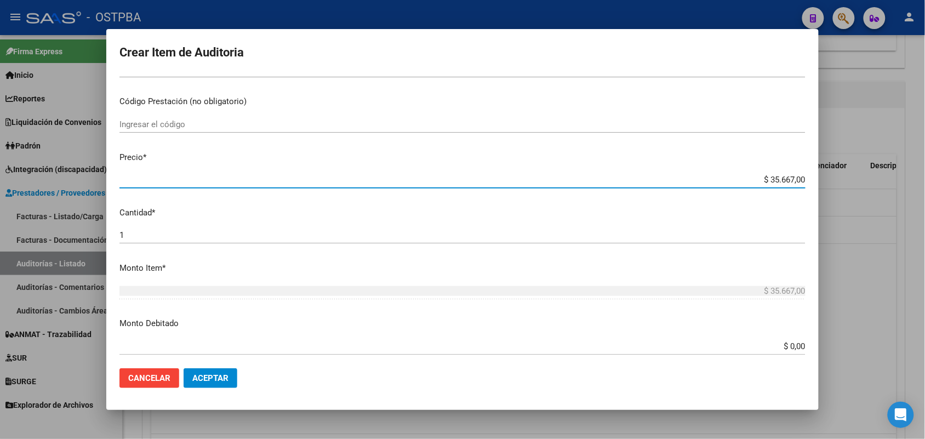
drag, startPoint x: 747, startPoint y: 175, endPoint x: 844, endPoint y: 176, distance: 97.5
click at [844, 176] on div "Crear Item de Auditoria 17955507 Nro Documento 27179555072 CUIL Afiliado Activo…" at bounding box center [462, 219] width 925 height 439
type input "$ 0,01"
type input "$ 0,11"
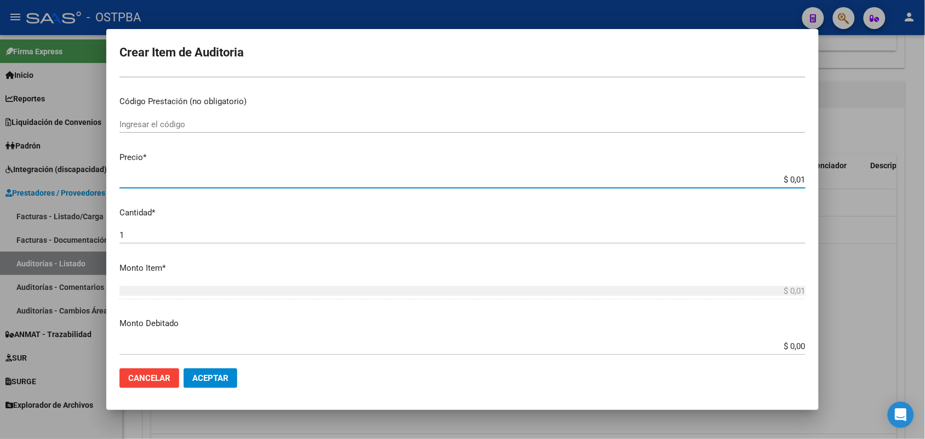
type input "$ 0,11"
type input "$ 1,18"
type input "$ 11,88"
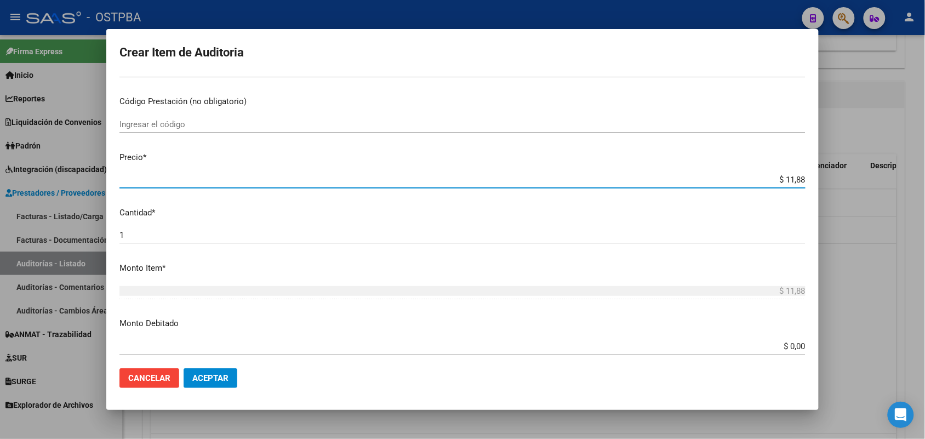
type input "$ 118,89"
type input "$ 1.188,90"
type input "$ 11.889,00"
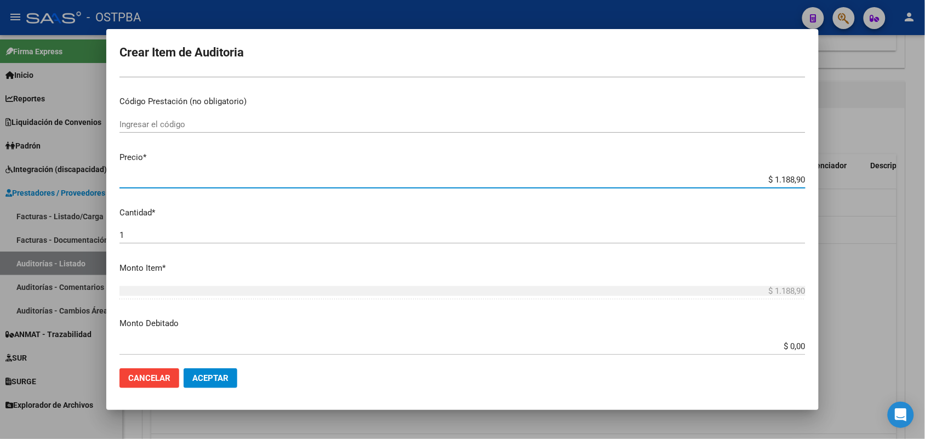
type input "$ 11.889,00"
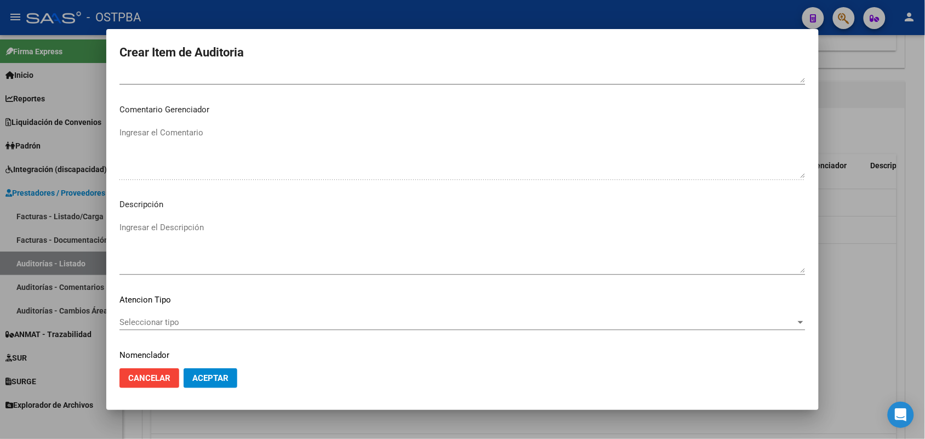
scroll to position [700, 0]
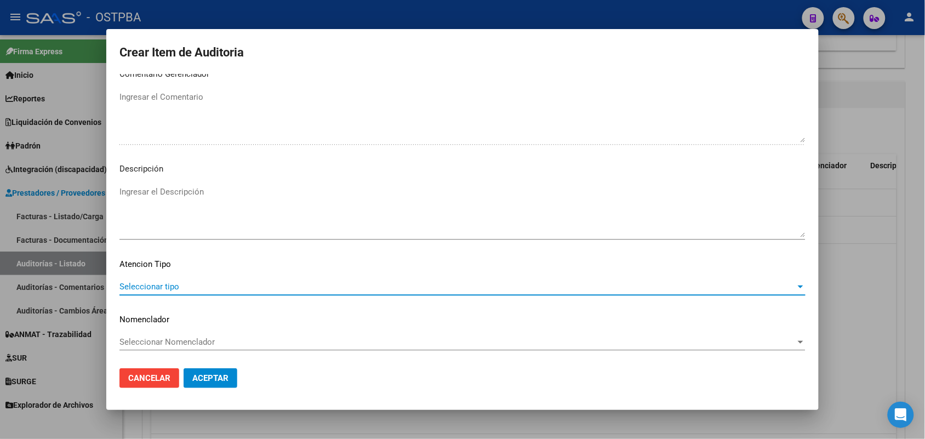
click at [169, 285] on span "Seleccionar tipo" at bounding box center [457, 287] width 676 height 10
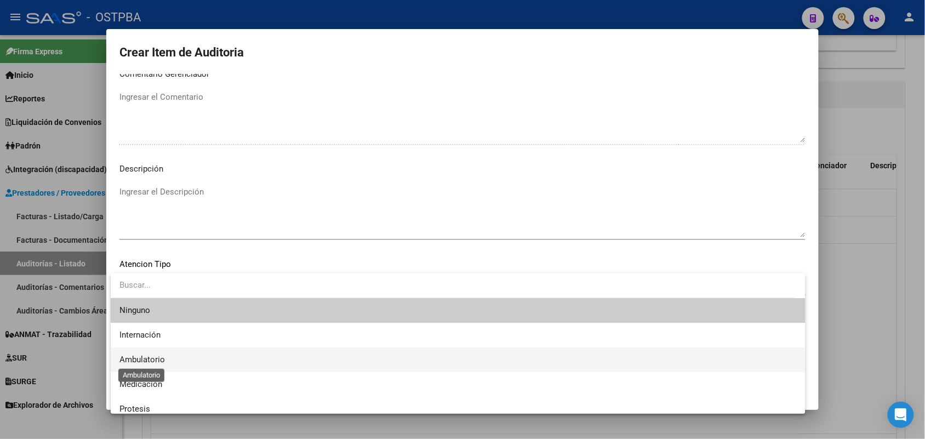
click at [160, 361] on span "Ambulatorio" at bounding box center [141, 359] width 45 height 10
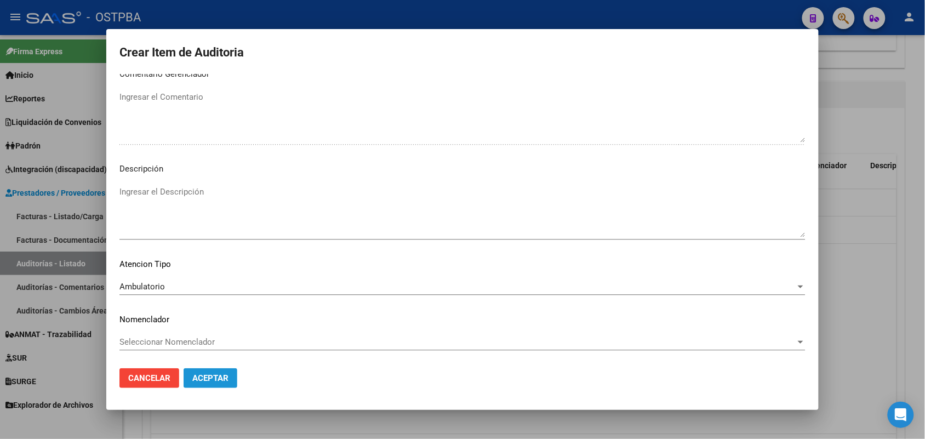
click at [211, 376] on span "Aceptar" at bounding box center [210, 378] width 36 height 10
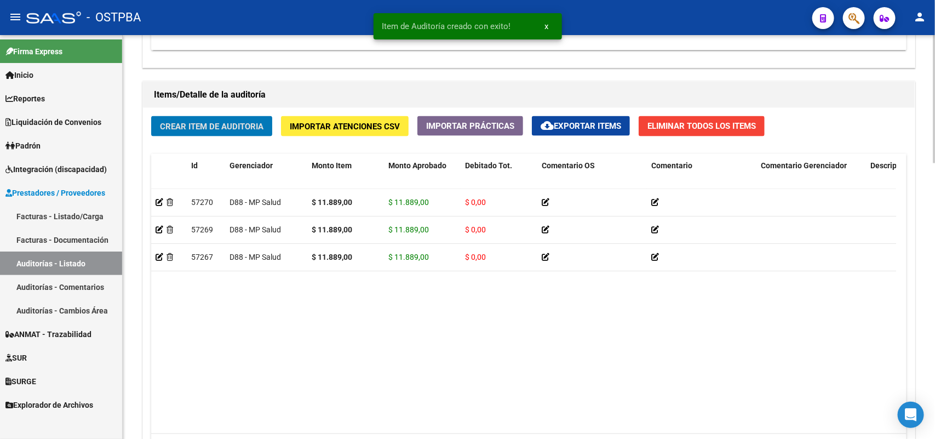
click at [225, 126] on span "Crear Item de Auditoria" at bounding box center [212, 127] width 104 height 10
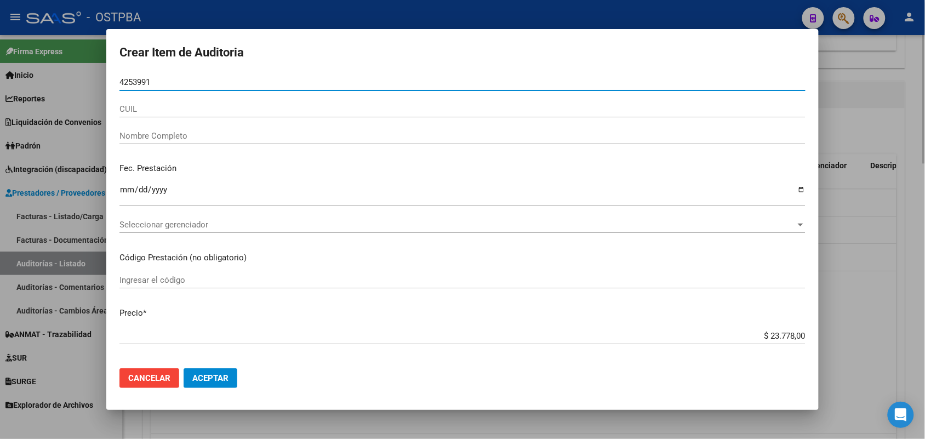
type input "42539914"
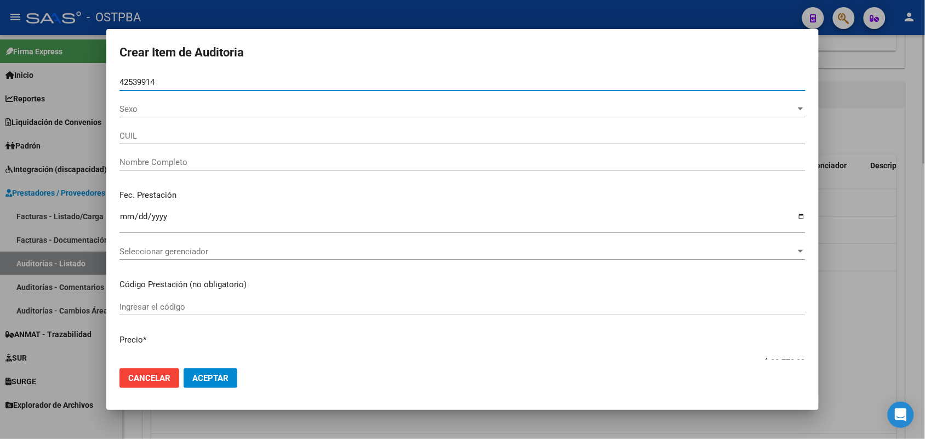
type input "23425399144"
type input "MENENDEZ ABIGAIL DEBORA -"
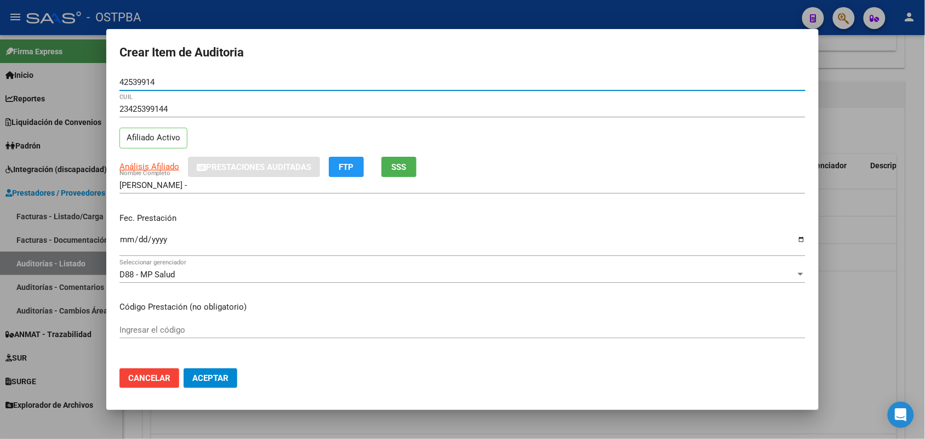
type input "42539914"
click at [129, 244] on input "Ingresar la fecha" at bounding box center [462, 244] width 686 height 18
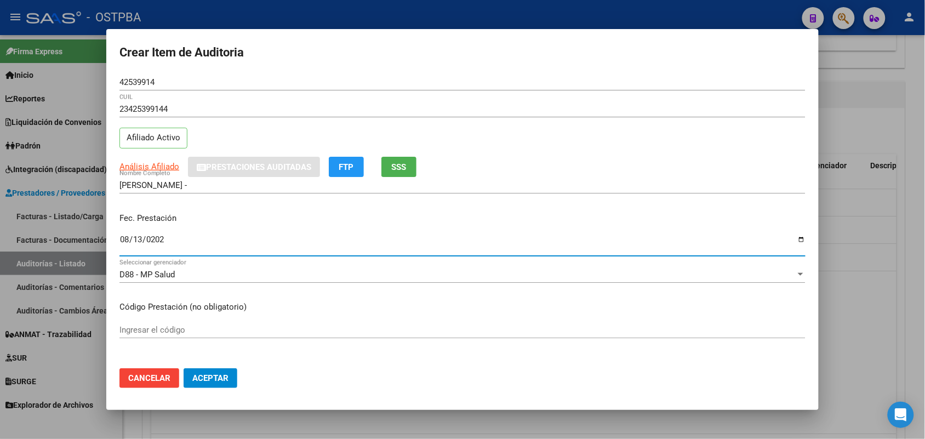
type input "2025-08-13"
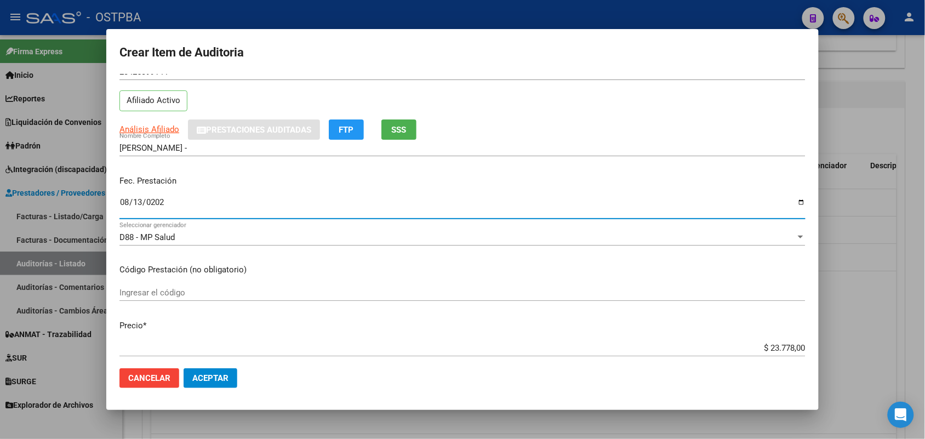
scroll to position [137, 0]
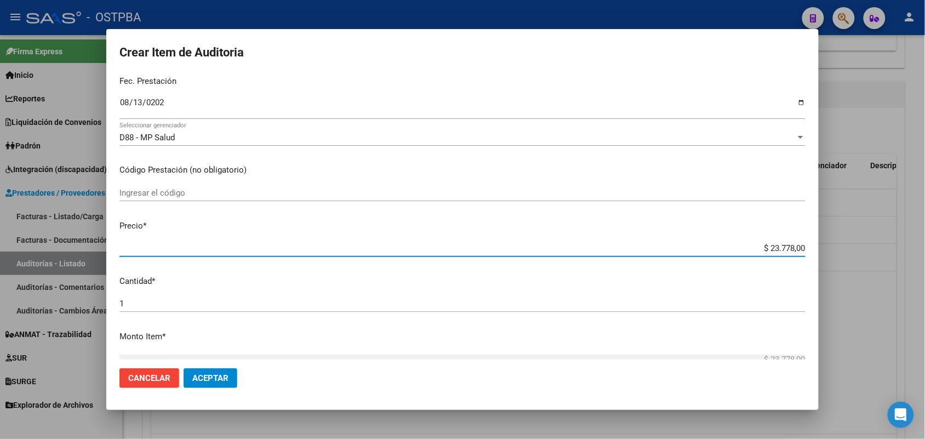
drag, startPoint x: 727, startPoint y: 252, endPoint x: 817, endPoint y: 249, distance: 89.9
click at [817, 249] on mat-dialog-content "42539914 Nro Documento 23425399144 CUIL Afiliado Activo Análisis Afiliado Prest…" at bounding box center [462, 216] width 712 height 285
type input "$ 0,01"
type input "$ 0,11"
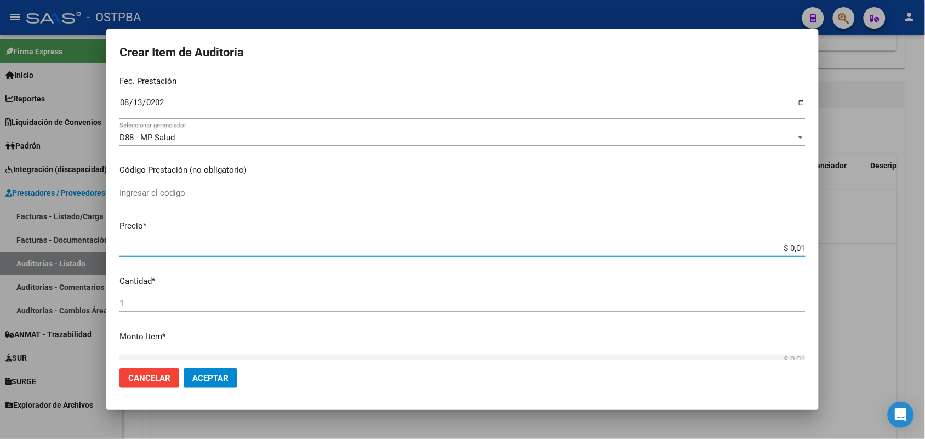
type input "$ 0,11"
type input "$ 1,18"
type input "$ 11,88"
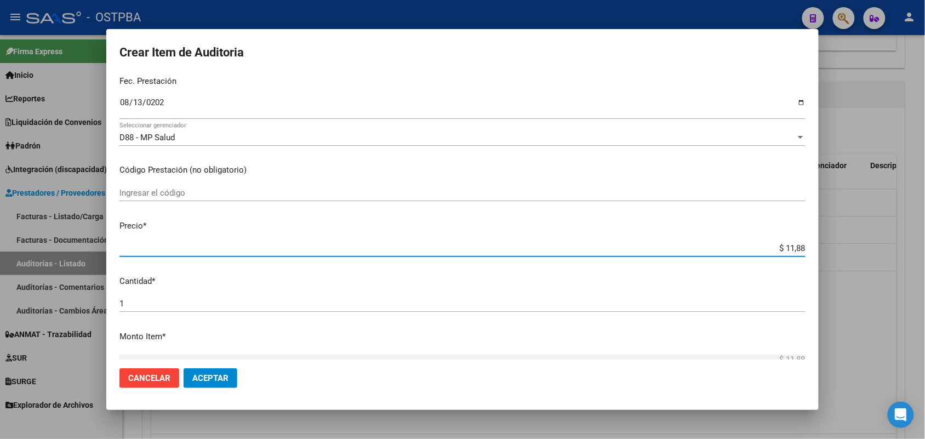
type input "$ 118,89"
type input "$ 1.188,90"
type input "$ 11.889,00"
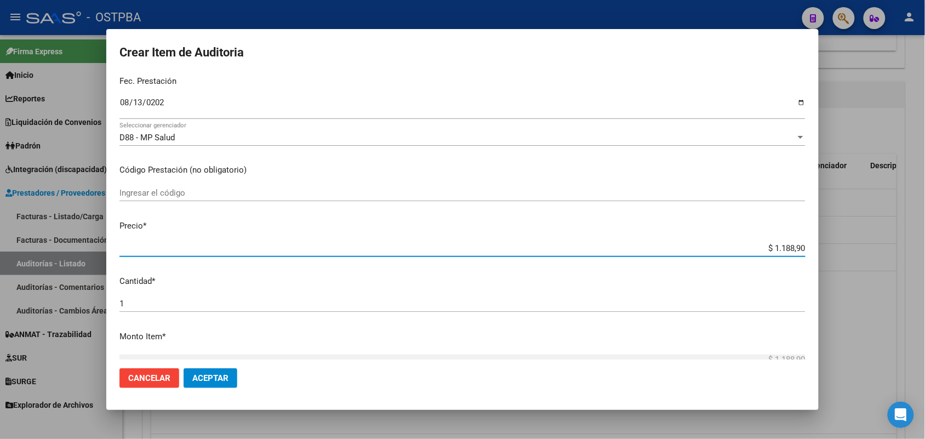
type input "$ 11.889,00"
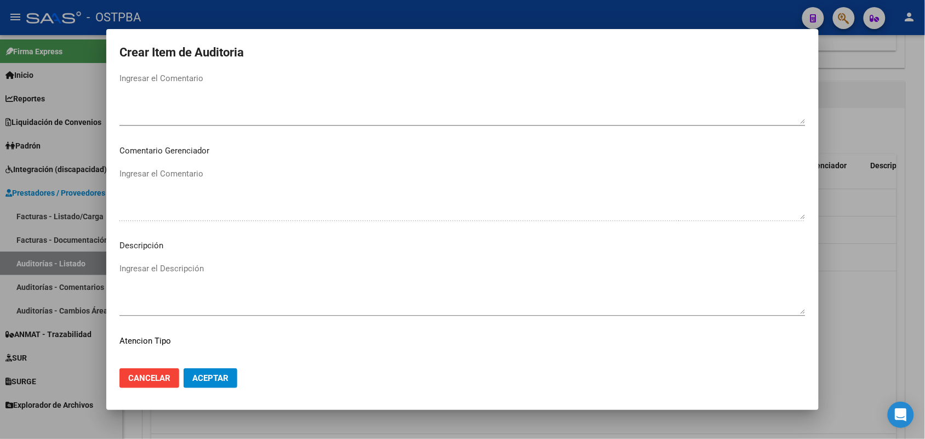
scroll to position [700, 0]
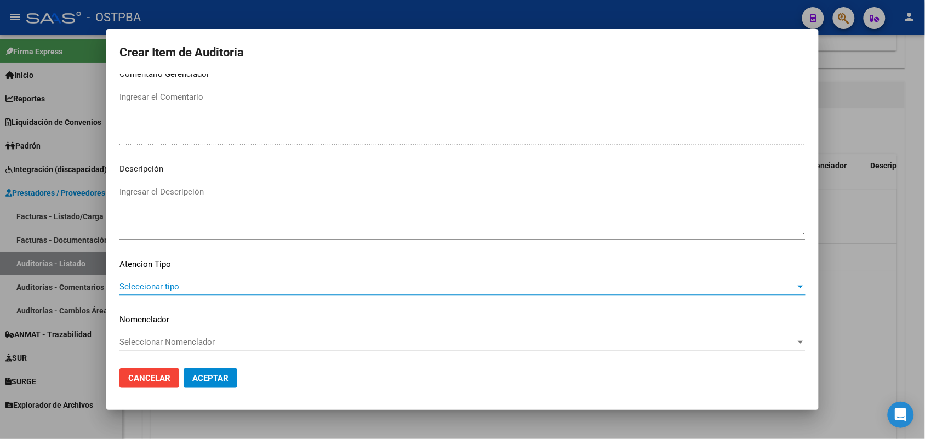
click at [165, 285] on span "Seleccionar tipo" at bounding box center [457, 287] width 676 height 10
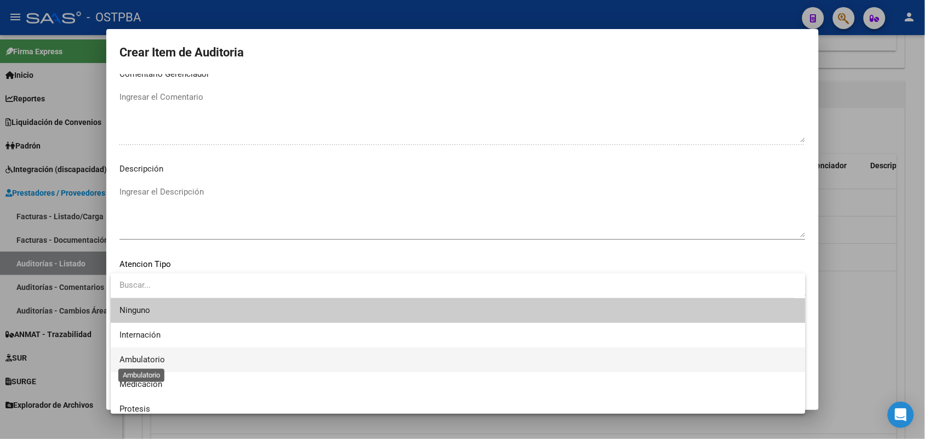
click at [157, 361] on span "Ambulatorio" at bounding box center [141, 359] width 45 height 10
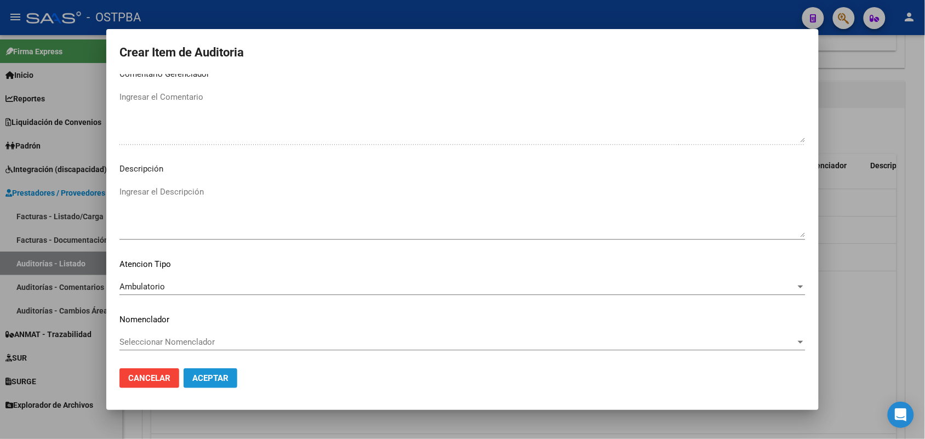
click at [206, 373] on span "Aceptar" at bounding box center [210, 378] width 36 height 10
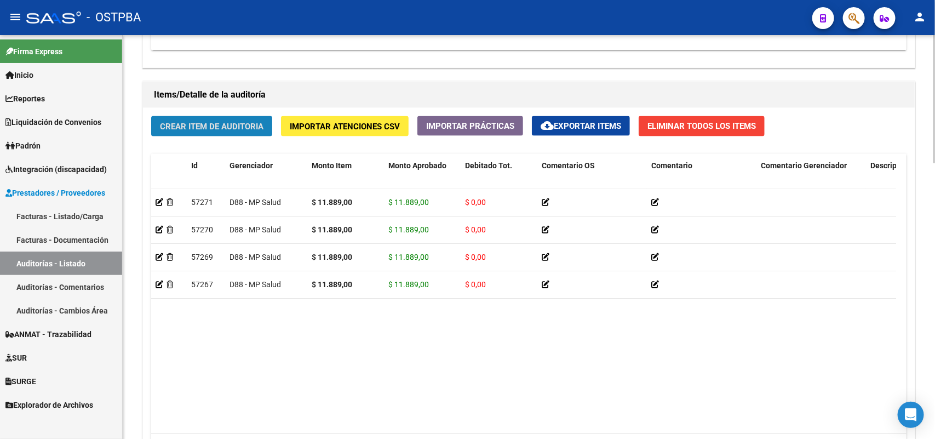
click at [225, 120] on button "Crear Item de Auditoria" at bounding box center [211, 126] width 121 height 20
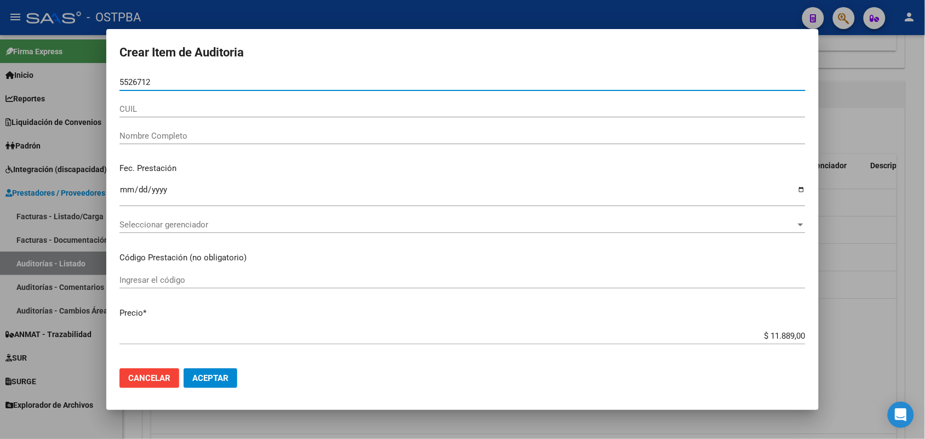
type input "55267125"
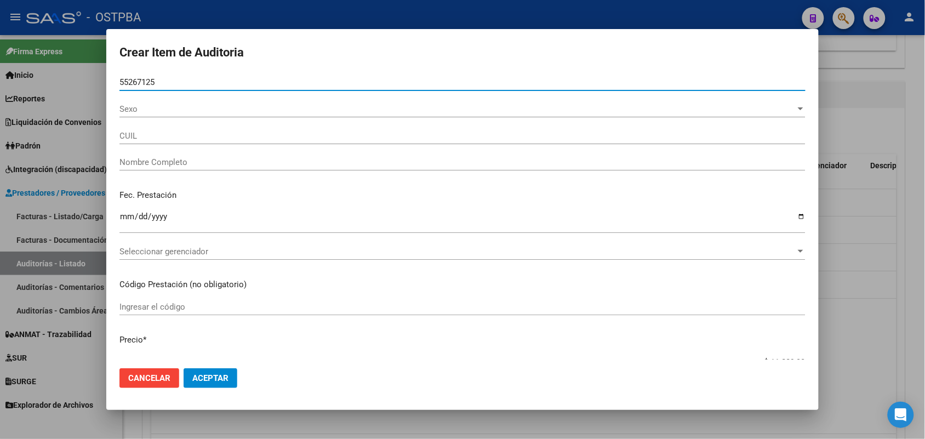
type input "20552671253"
type input "SOTO SILVA RODRIGUEZ SIXTO DAVID"
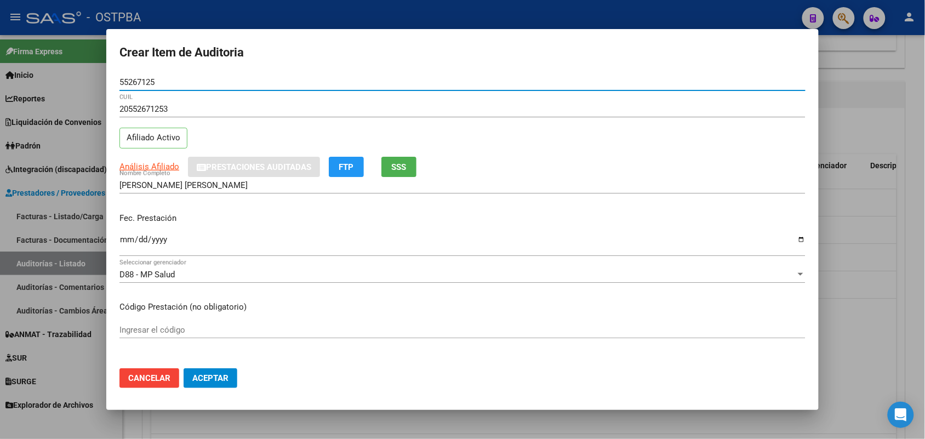
type input "55267125"
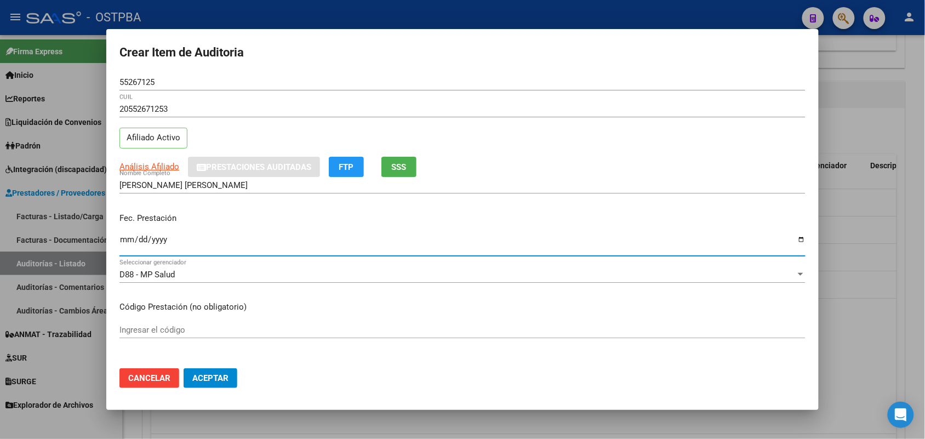
click at [126, 242] on input "Ingresar la fecha" at bounding box center [462, 244] width 686 height 18
type input "2025-07-23"
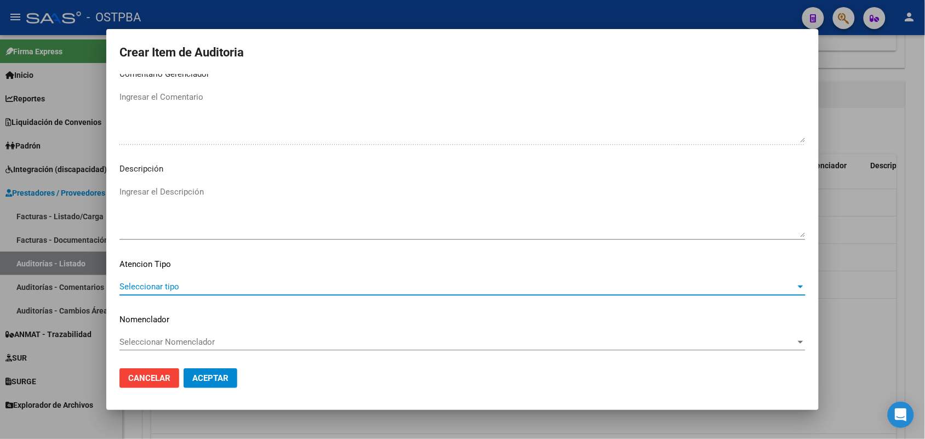
click at [157, 283] on span "Seleccionar tipo" at bounding box center [457, 287] width 676 height 10
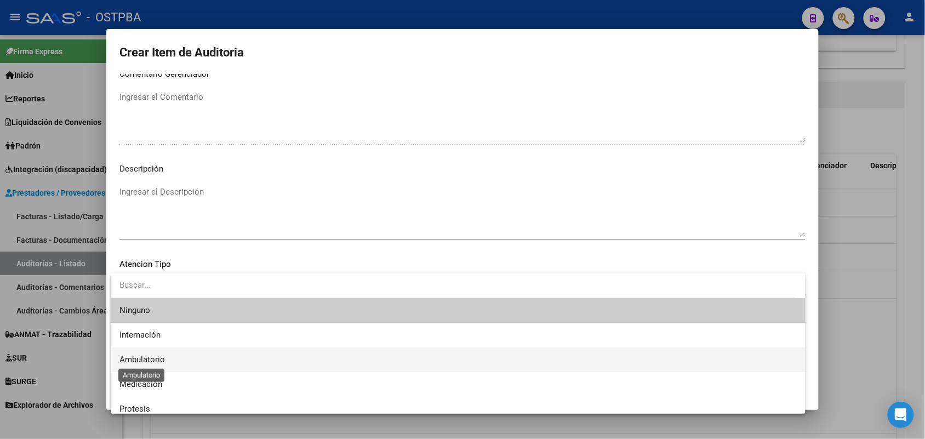
click at [159, 362] on span "Ambulatorio" at bounding box center [141, 359] width 45 height 10
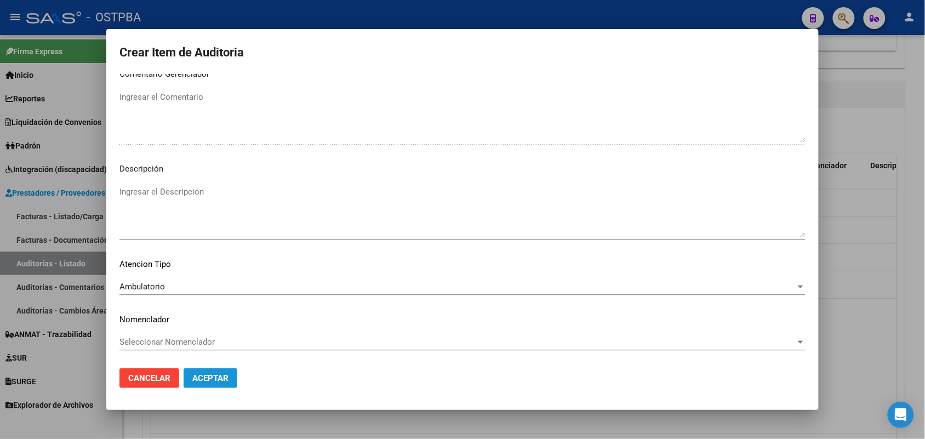
click at [209, 376] on span "Aceptar" at bounding box center [210, 378] width 36 height 10
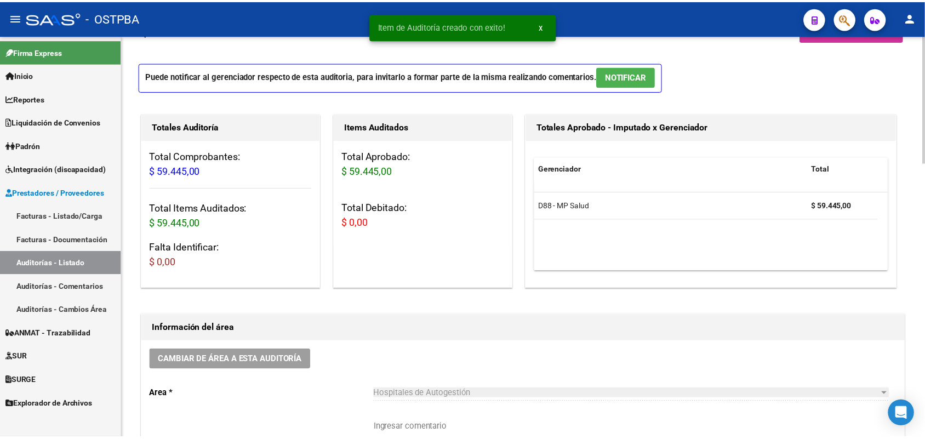
scroll to position [0, 0]
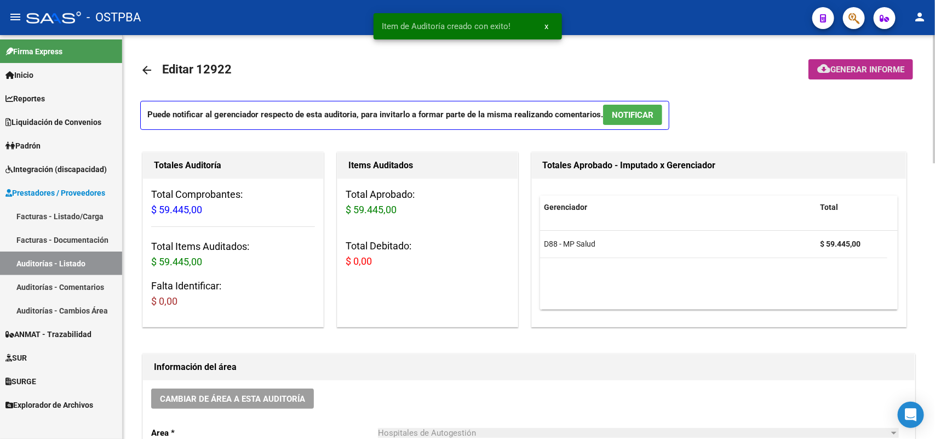
click at [860, 65] on span "Generar informe" at bounding box center [867, 70] width 74 height 10
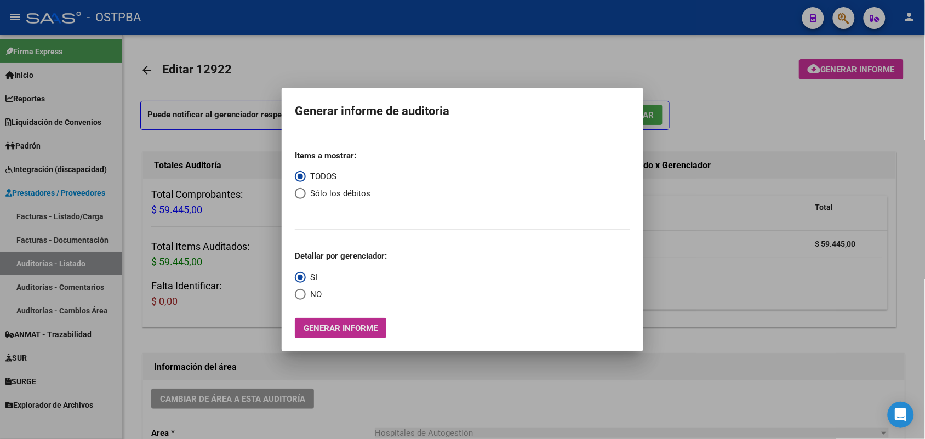
click at [326, 329] on span "Generar informe" at bounding box center [340, 328] width 74 height 10
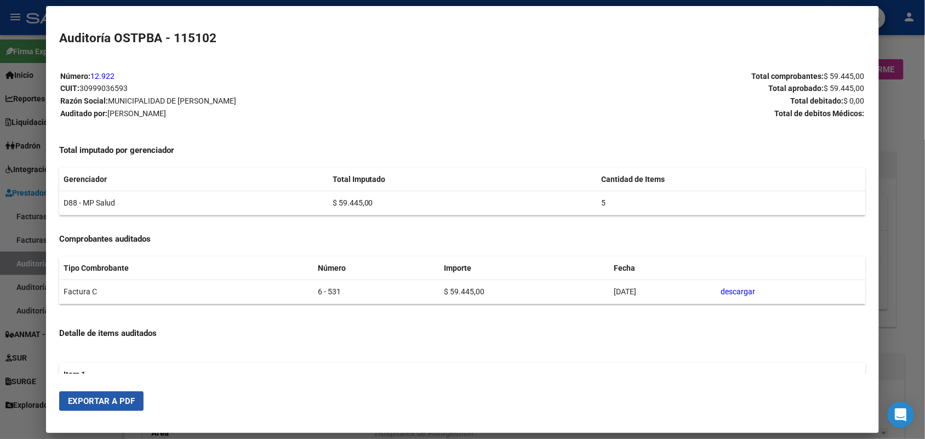
click at [110, 396] on span "Exportar a PDF" at bounding box center [101, 401] width 67 height 10
drag, startPoint x: 902, startPoint y: 54, endPoint x: 903, endPoint y: 48, distance: 5.5
click at [902, 51] on div at bounding box center [462, 219] width 925 height 439
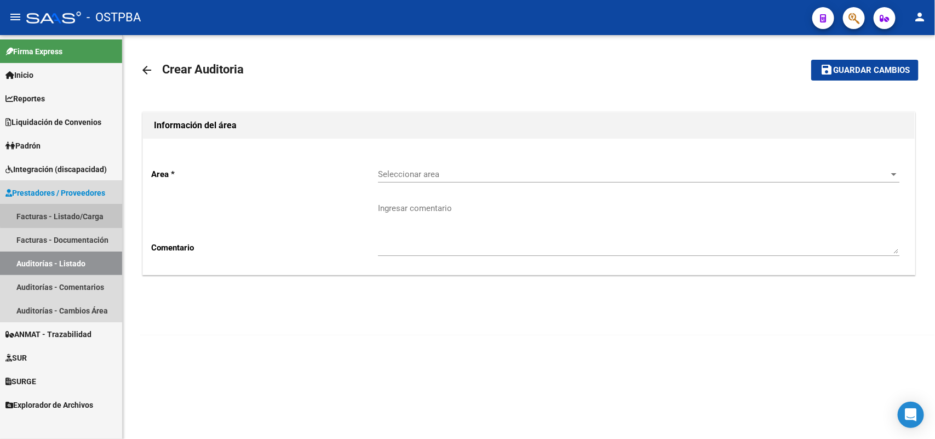
click at [78, 211] on link "Facturas - Listado/Carga" at bounding box center [61, 216] width 122 height 24
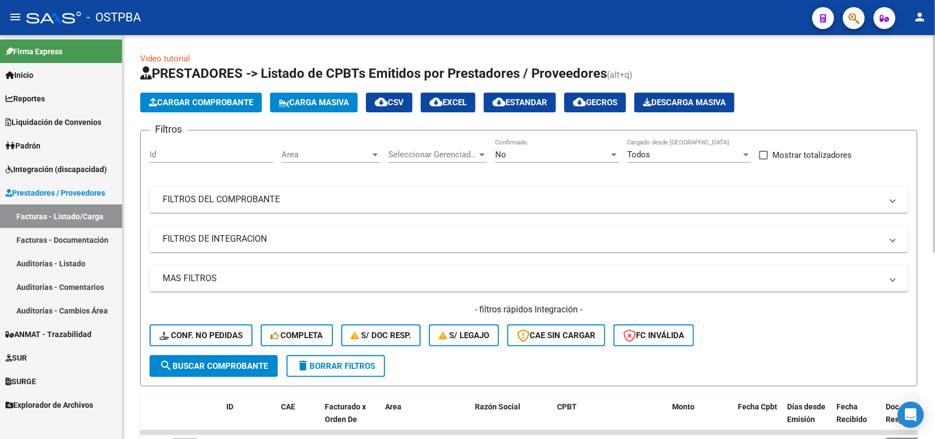
click at [211, 97] on span "Cargar Comprobante" at bounding box center [201, 102] width 104 height 10
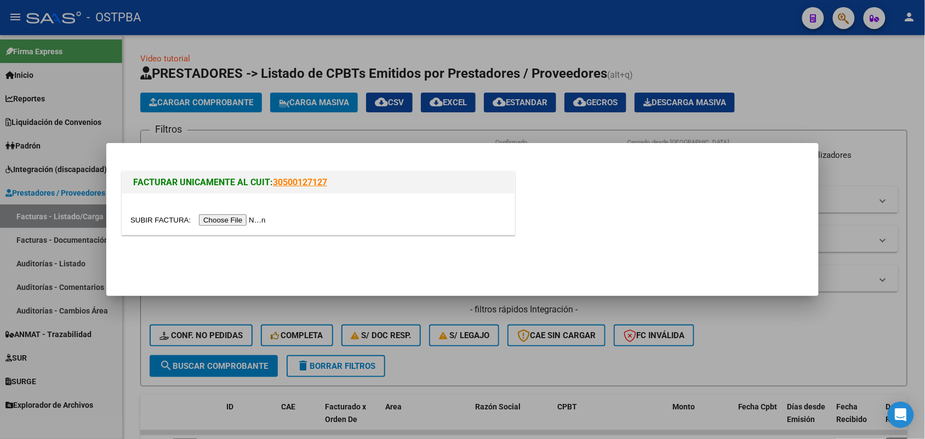
click at [242, 217] on input "file" at bounding box center [199, 220] width 139 height 12
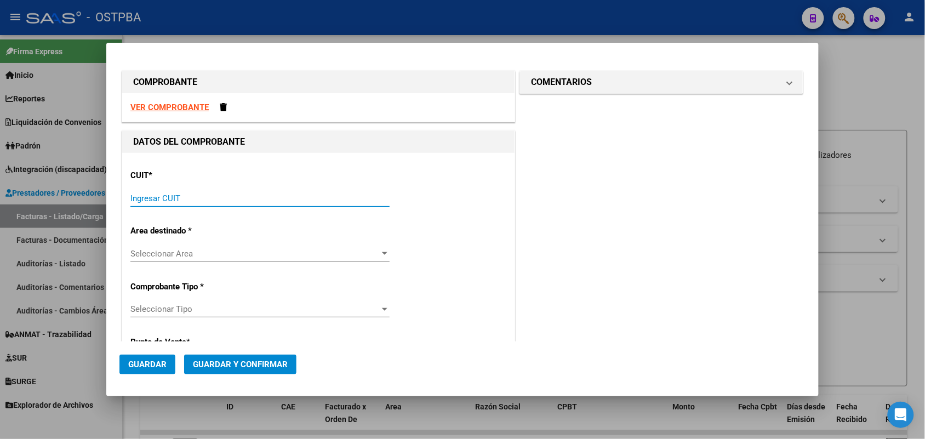
click at [135, 195] on input "Ingresar CUIT" at bounding box center [259, 198] width 259 height 10
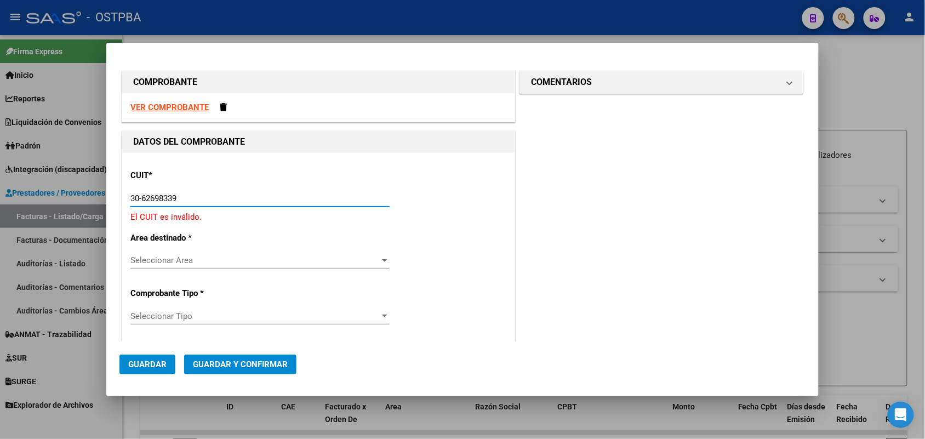
type input "30-62698339-8"
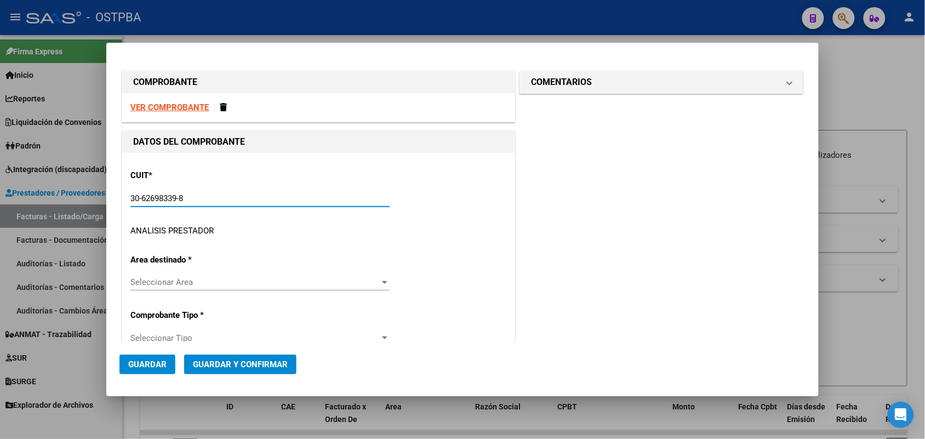
type input "156"
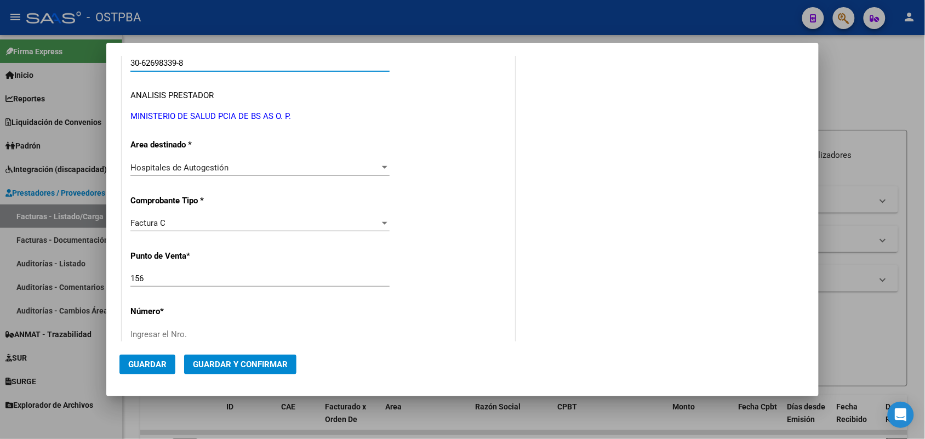
scroll to position [137, 0]
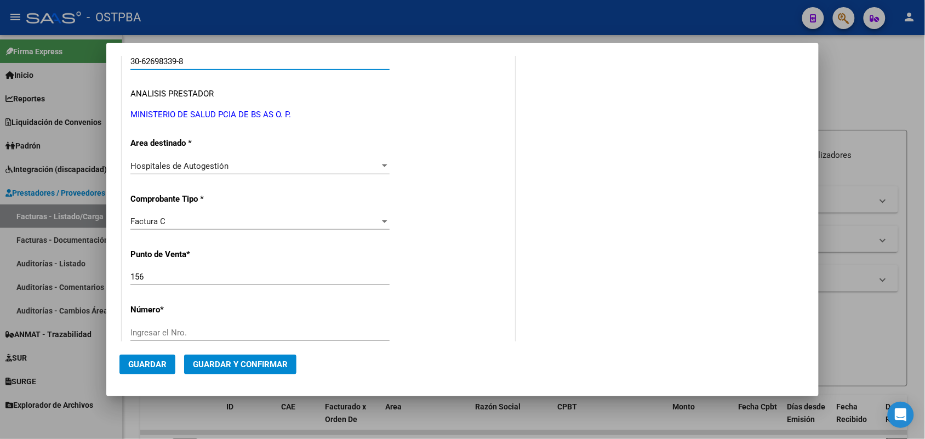
type input "30-62698339-8"
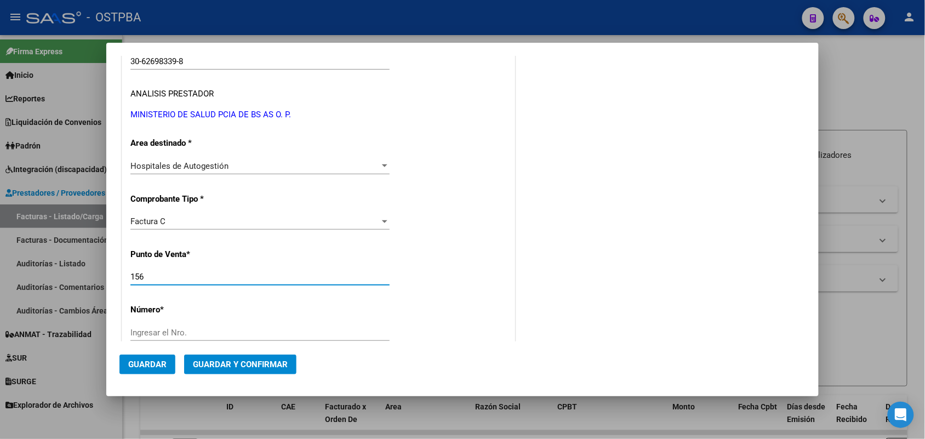
drag, startPoint x: 151, startPoint y: 275, endPoint x: 122, endPoint y: 277, distance: 29.7
click at [122, 277] on div "CUIT * 30-62698339-8 Ingresar CUIT ANALISIS PRESTADOR MINISTERIO DE SALUD PCIA …" at bounding box center [318, 404] width 392 height 777
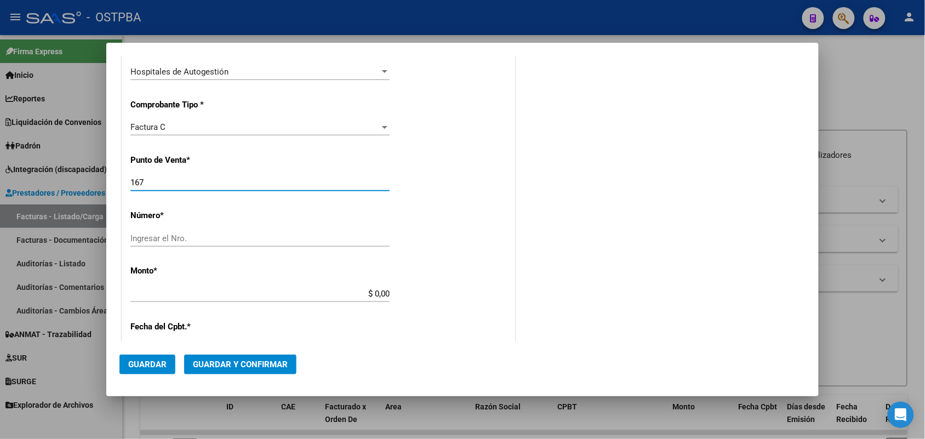
scroll to position [274, 0]
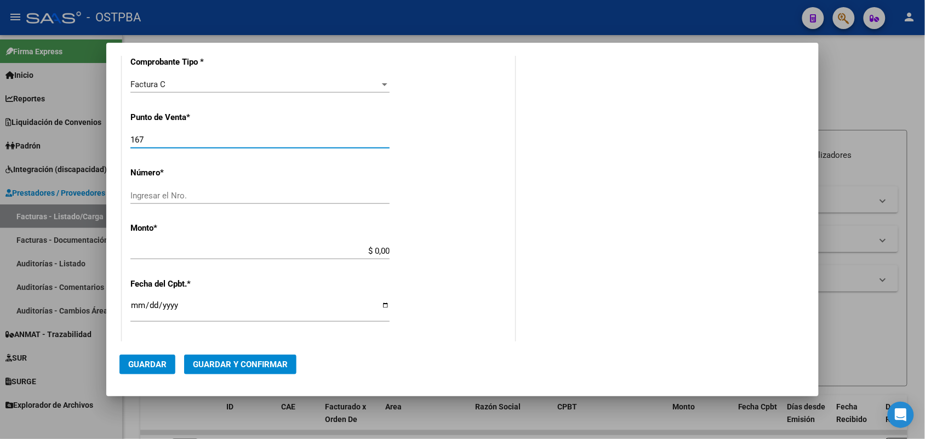
type input "167"
click at [178, 190] on div "Ingresar el Nro." at bounding box center [259, 195] width 259 height 16
drag, startPoint x: 162, startPoint y: 195, endPoint x: 211, endPoint y: 197, distance: 49.3
click at [173, 196] on input "598756" at bounding box center [259, 196] width 259 height 10
drag, startPoint x: 147, startPoint y: 192, endPoint x: 163, endPoint y: 193, distance: 16.5
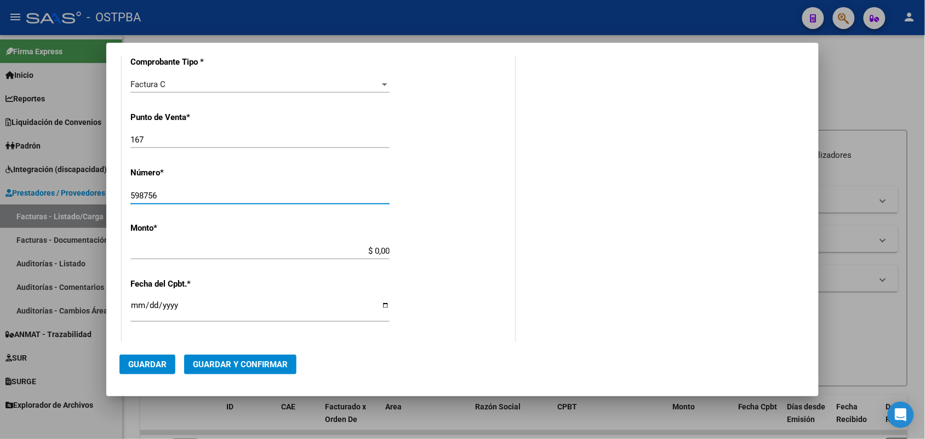
click at [163, 193] on input "598756" at bounding box center [259, 196] width 259 height 10
type input "5987"
drag, startPoint x: 363, startPoint y: 250, endPoint x: 393, endPoint y: 250, distance: 30.1
click at [393, 250] on app-form-text-field "Monto * $ 0,00 Ingresar el monto" at bounding box center [264, 239] width 268 height 33
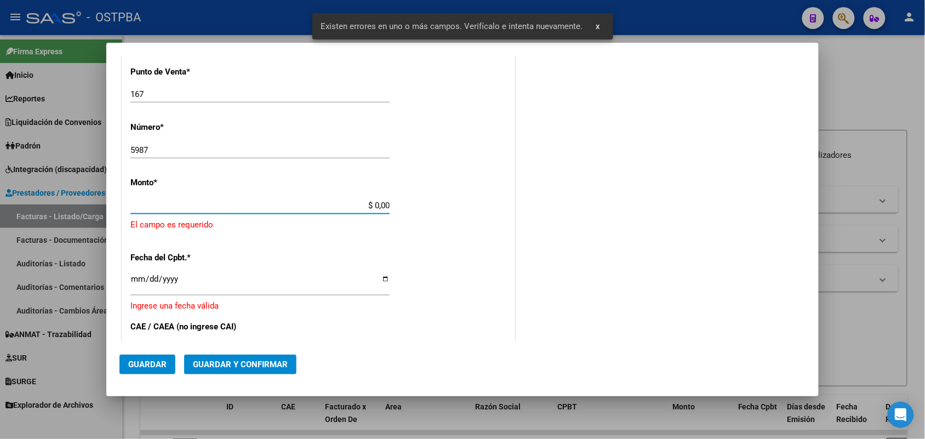
scroll to position [321, 0]
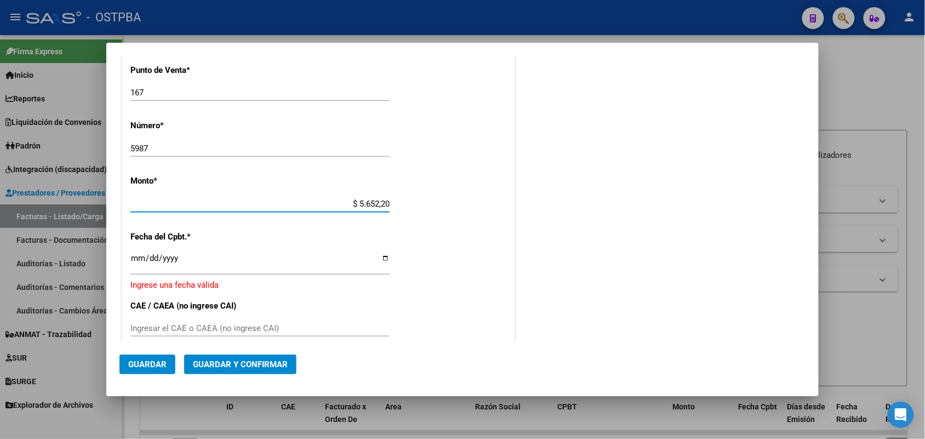
type input "$ 56.522,00"
click at [135, 261] on input "Ingresar la fecha" at bounding box center [259, 263] width 259 height 18
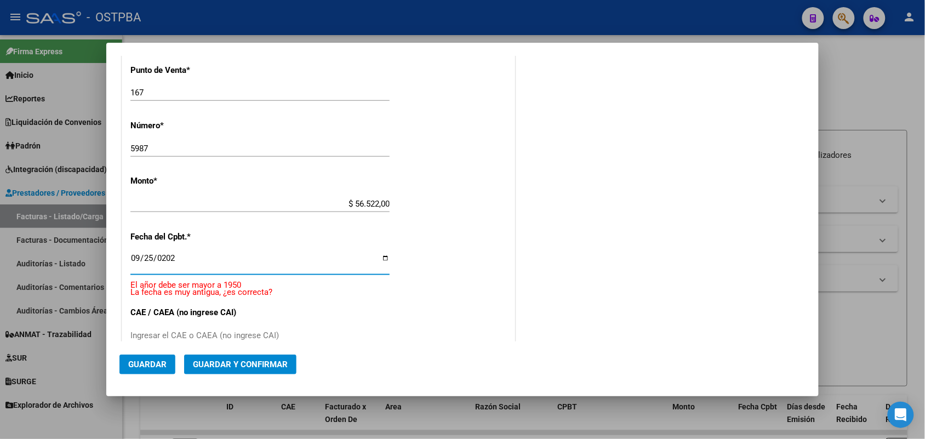
type input "[DATE]"
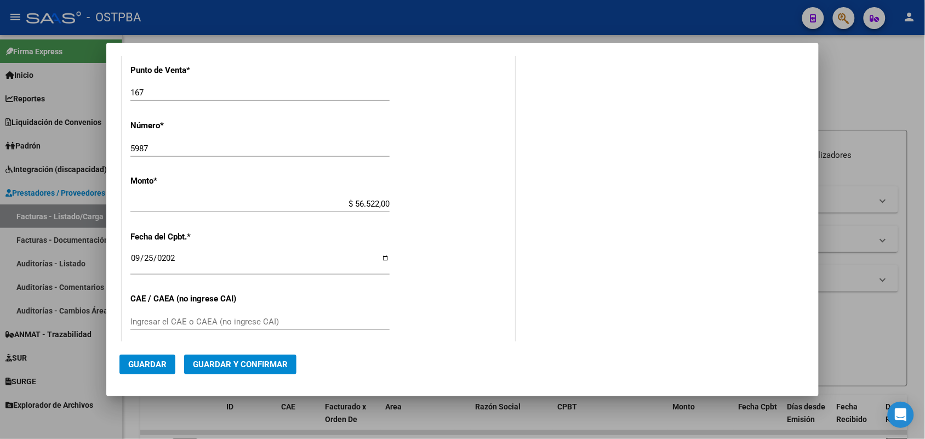
scroll to position [389, 0]
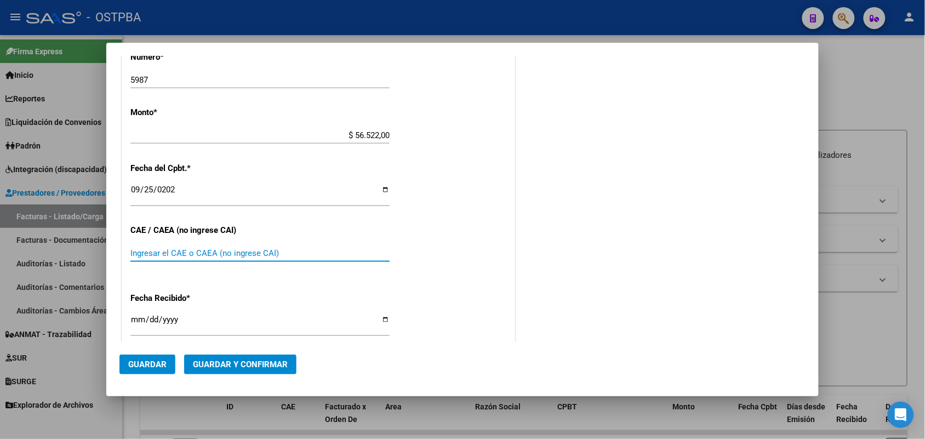
click at [147, 255] on input "Ingresar el CAE o CAEA (no ingrese CAI)" at bounding box center [259, 253] width 259 height 10
type input "75398388276757"
click at [140, 324] on input "[DATE]" at bounding box center [259, 324] width 259 height 18
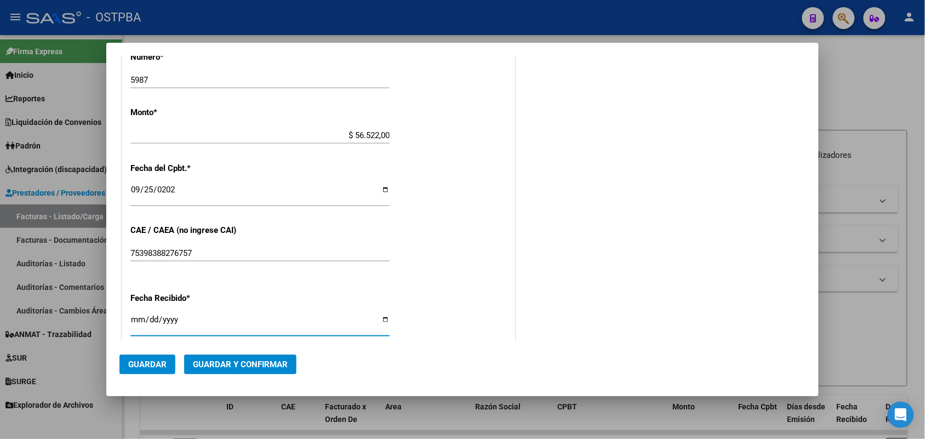
type input "[DATE]"
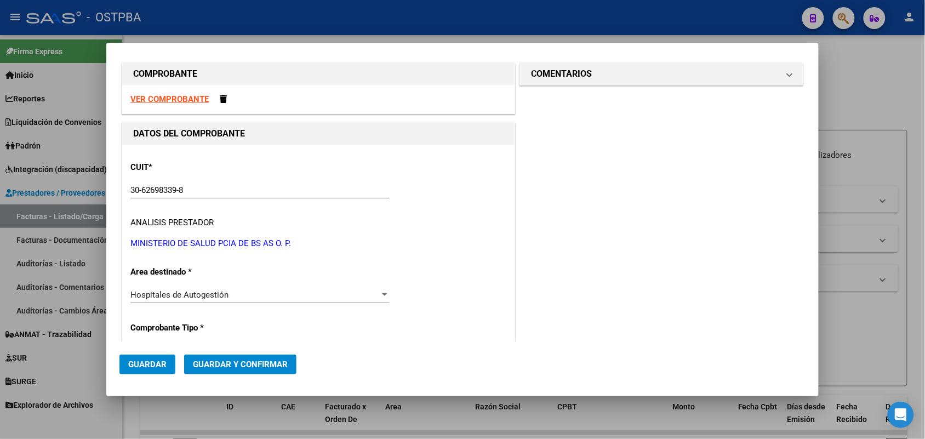
scroll to position [0, 0]
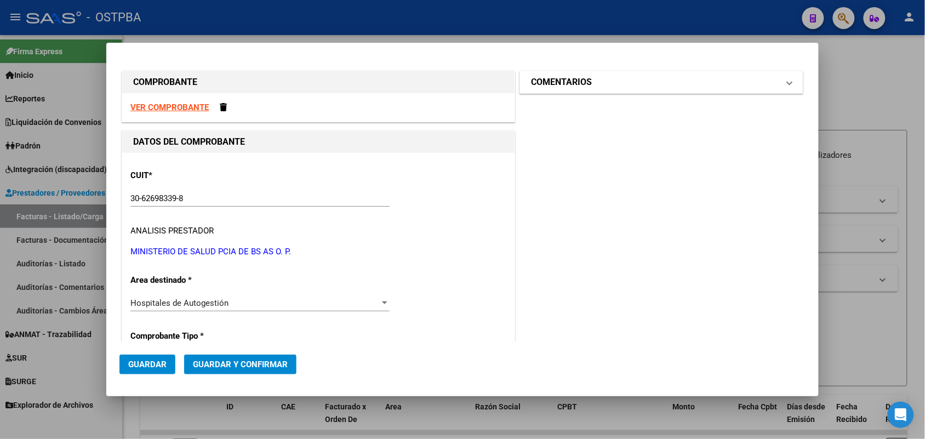
click at [787, 79] on span at bounding box center [789, 82] width 4 height 13
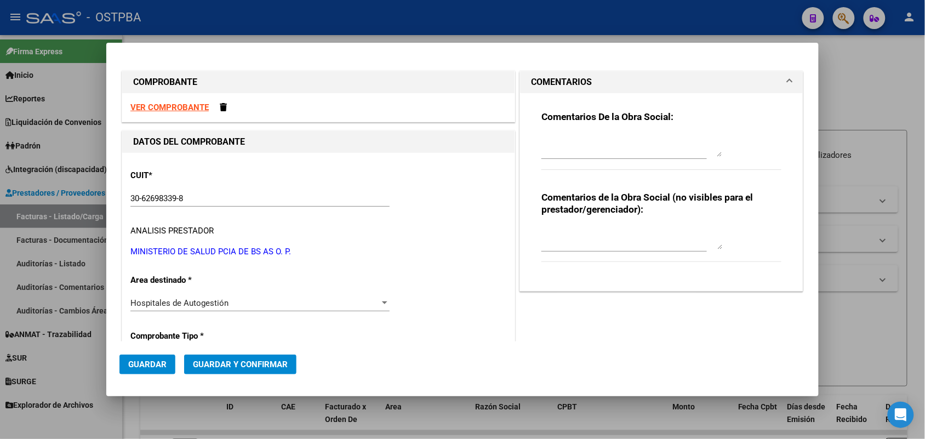
drag, startPoint x: 538, startPoint y: 152, endPoint x: 549, endPoint y: 151, distance: 11.6
click at [541, 152] on textarea at bounding box center [631, 146] width 181 height 22
type textarea "HR 127175"
click at [155, 360] on span "Guardar" at bounding box center [147, 364] width 38 height 10
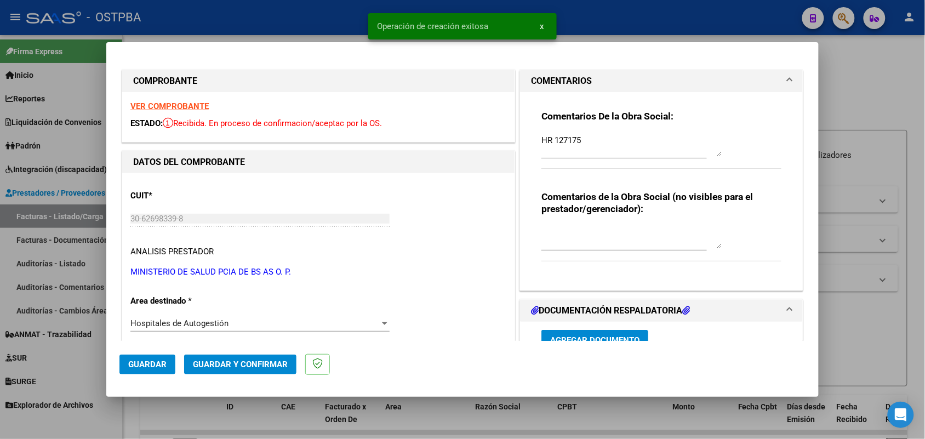
type input "[DATE]"
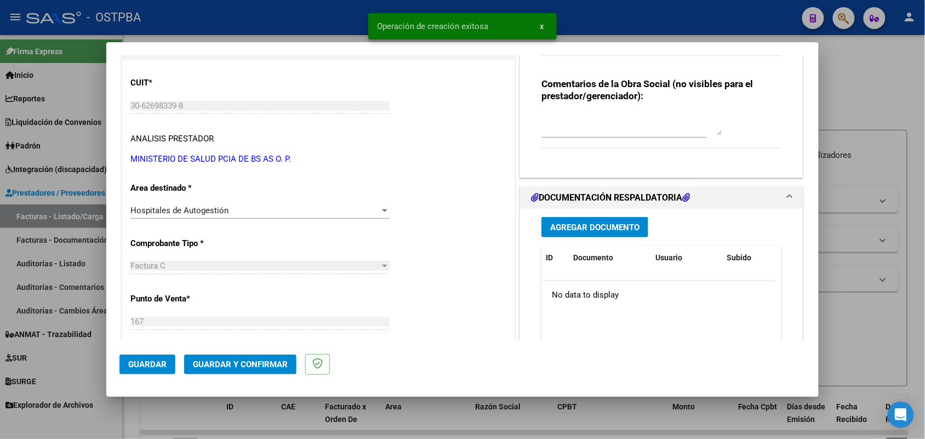
scroll to position [137, 0]
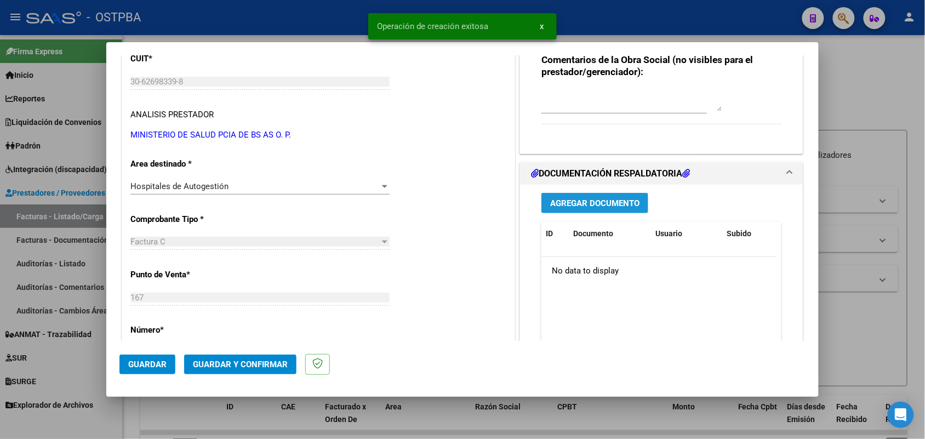
click at [592, 202] on span "Agregar Documento" at bounding box center [594, 203] width 89 height 10
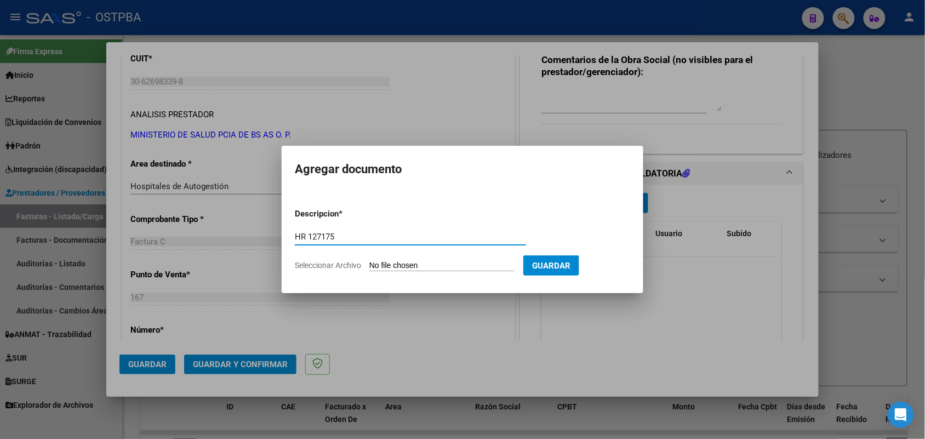
type input "HR 127175"
click at [377, 266] on input "Seleccionar Archivo" at bounding box center [441, 266] width 145 height 10
type input "C:\fakepath\HR 127175.pdf"
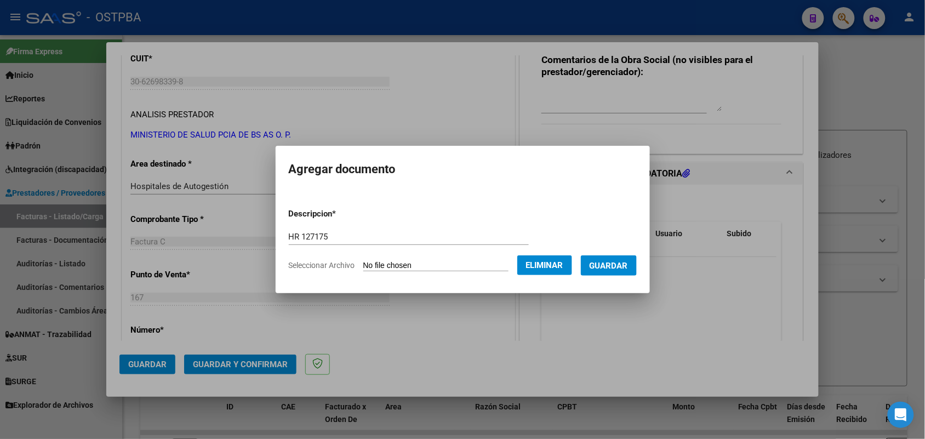
click at [622, 265] on span "Guardar" at bounding box center [608, 266] width 38 height 10
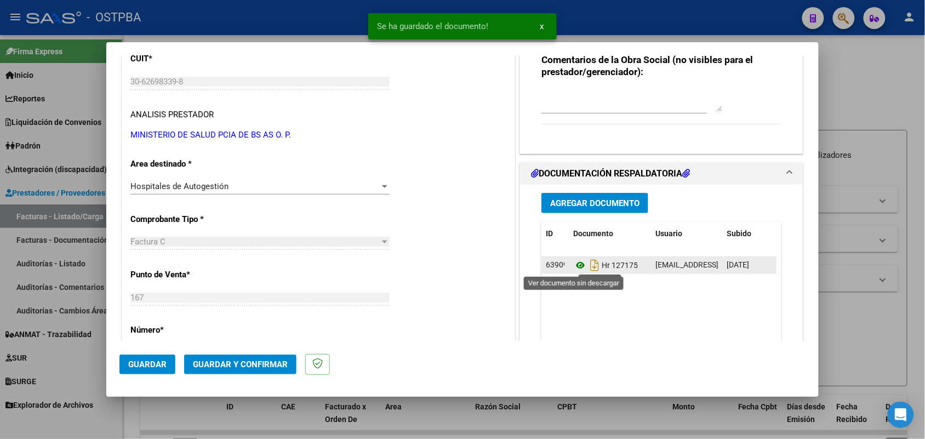
click at [573, 266] on icon at bounding box center [580, 265] width 14 height 13
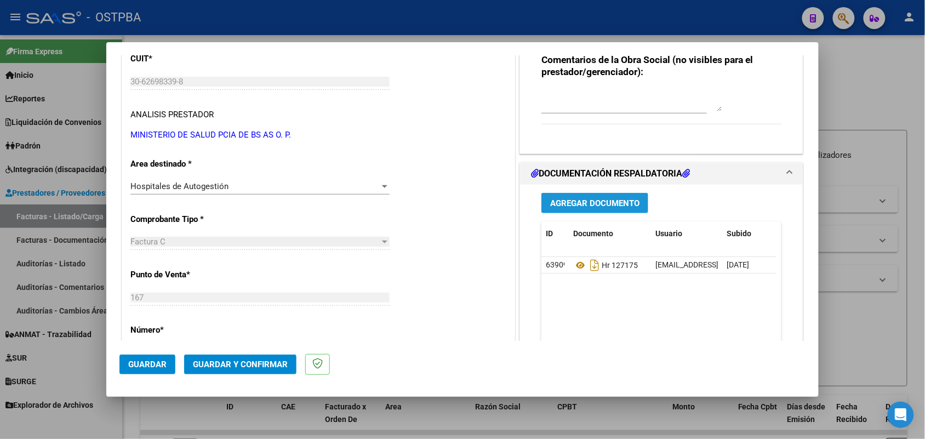
click at [596, 206] on span "Agregar Documento" at bounding box center [594, 203] width 89 height 10
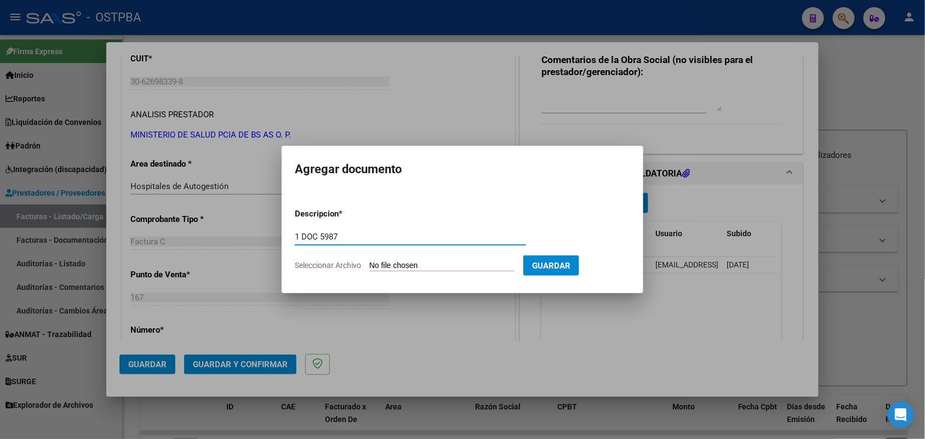
type input "1 DOC 5987"
click at [370, 261] on input "Seleccionar Archivo" at bounding box center [441, 266] width 145 height 10
type input "C:\fakepath\1 DOC 5987.pdf"
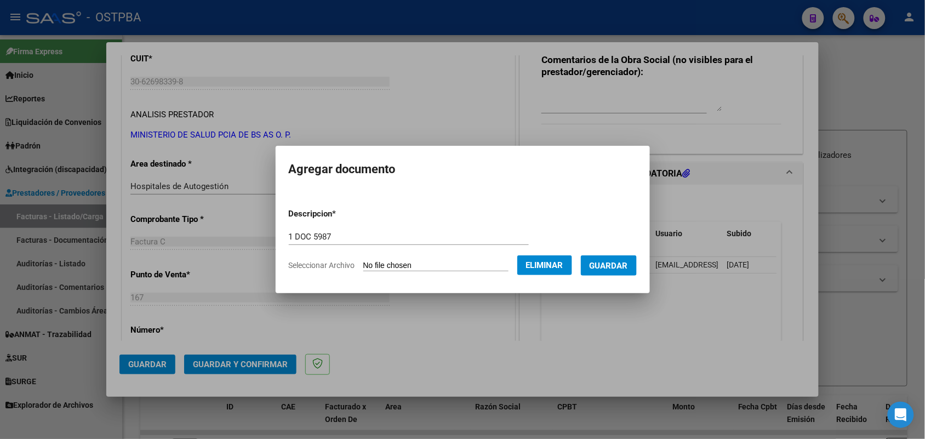
click at [621, 262] on span "Guardar" at bounding box center [608, 266] width 38 height 10
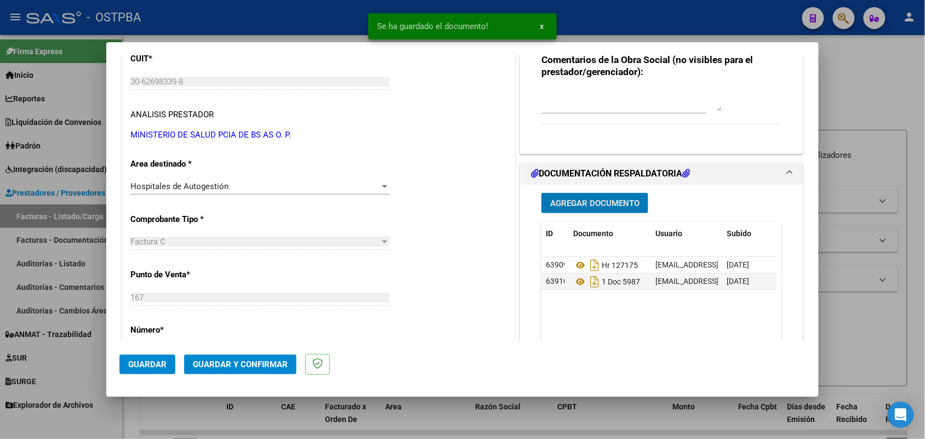
click at [593, 198] on span "Agregar Documento" at bounding box center [594, 203] width 89 height 10
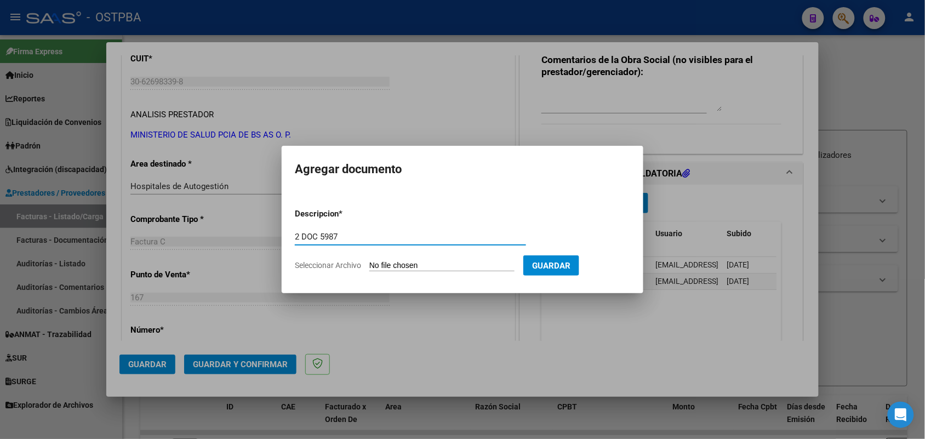
type input "2 DOC 5987"
click at [371, 267] on input "Seleccionar Archivo" at bounding box center [441, 266] width 145 height 10
type input "C:\fakepath\2 DOC 5987.pdf"
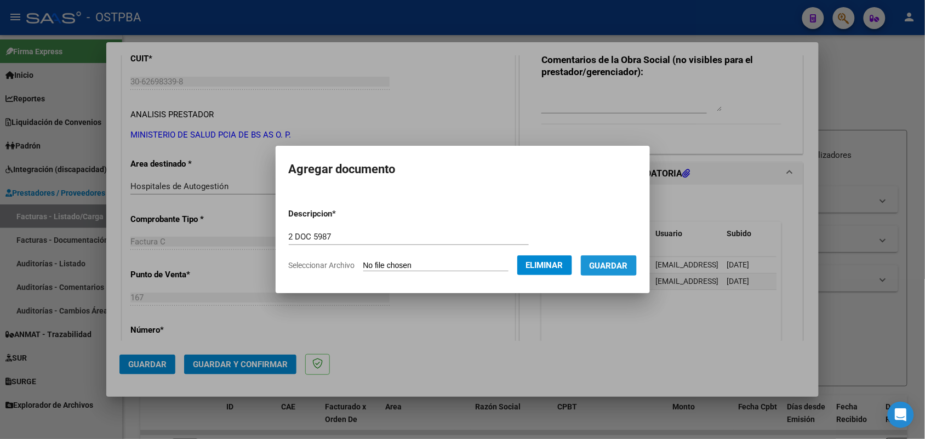
click at [628, 263] on span "Guardar" at bounding box center [608, 266] width 38 height 10
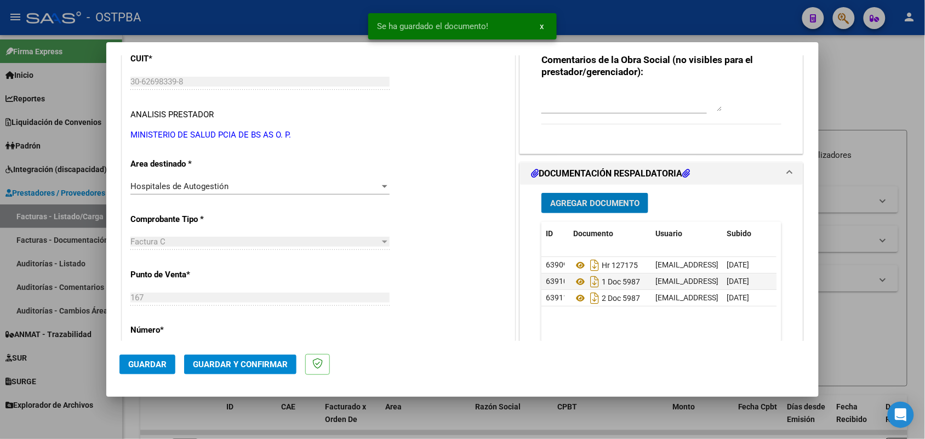
click at [563, 201] on span "Agregar Documento" at bounding box center [594, 203] width 89 height 10
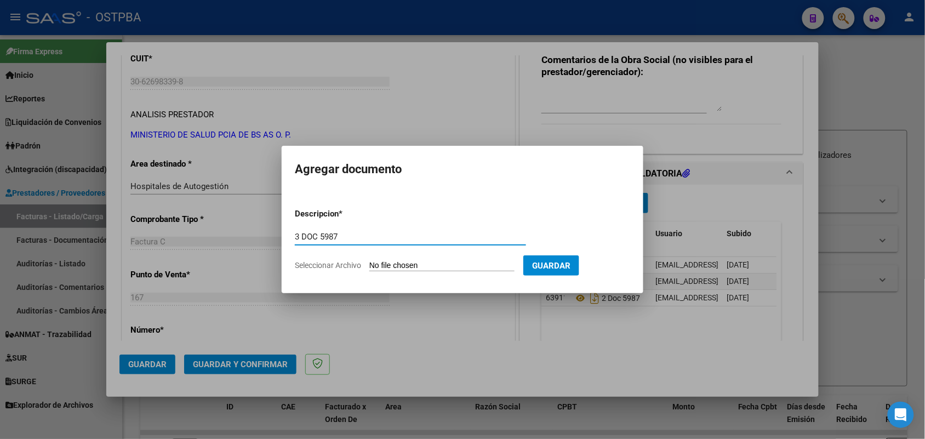
type input "3 DOC 5987"
click at [379, 264] on input "Seleccionar Archivo" at bounding box center [441, 266] width 145 height 10
type input "C:\fakepath\3 DOC 5987.pdf"
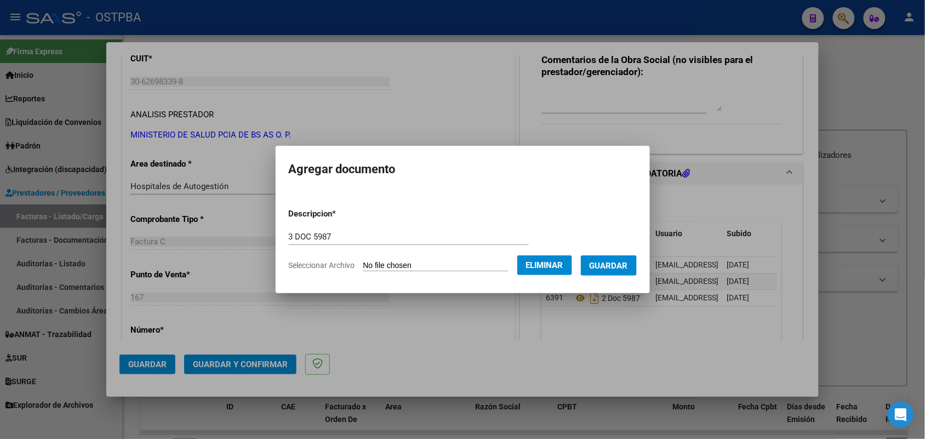
click at [621, 261] on span "Guardar" at bounding box center [608, 266] width 38 height 10
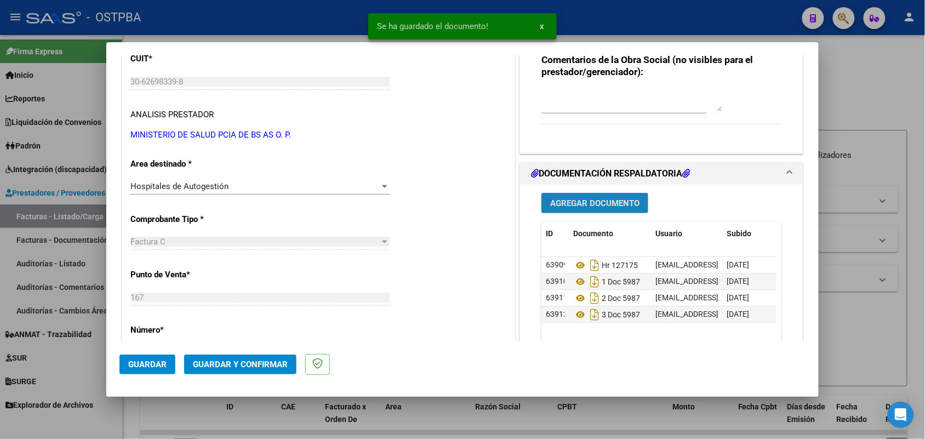
click at [607, 200] on span "Agregar Documento" at bounding box center [594, 203] width 89 height 10
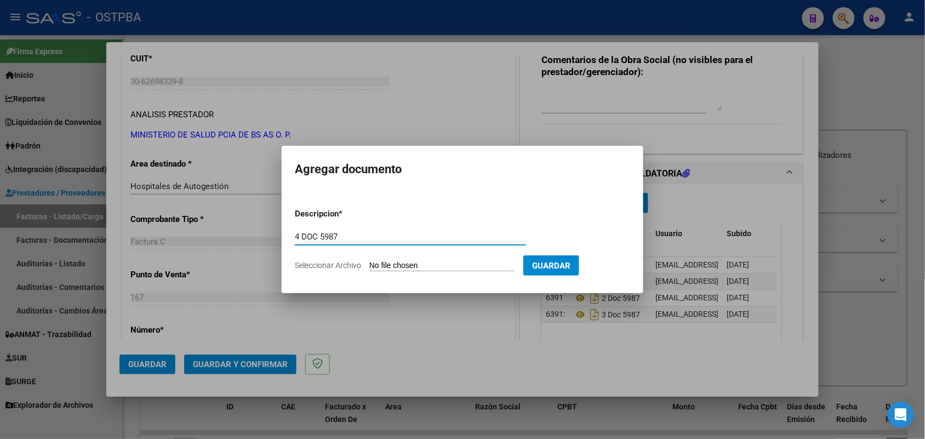
type input "4 DOC 5987"
click at [378, 266] on input "Seleccionar Archivo" at bounding box center [441, 266] width 145 height 10
type input "C:\fakepath\4 DOC 5987.pdf"
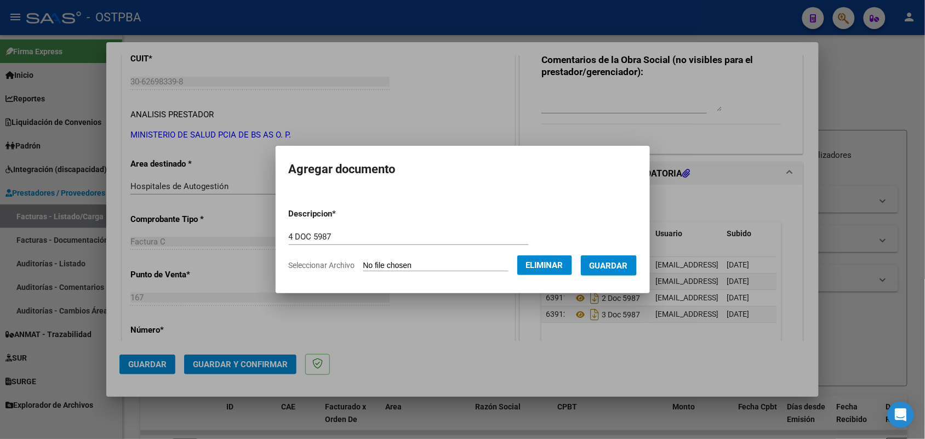
click at [624, 261] on span "Guardar" at bounding box center [608, 266] width 38 height 10
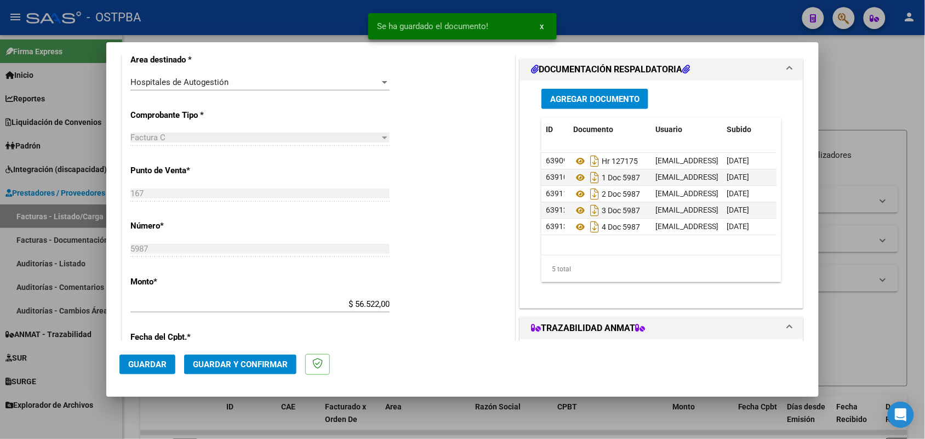
scroll to position [301, 0]
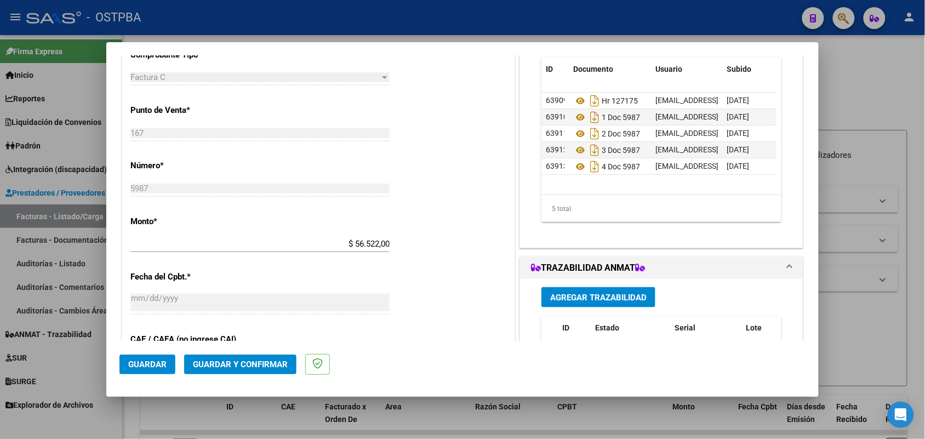
click at [231, 361] on span "Guardar y Confirmar" at bounding box center [240, 364] width 95 height 10
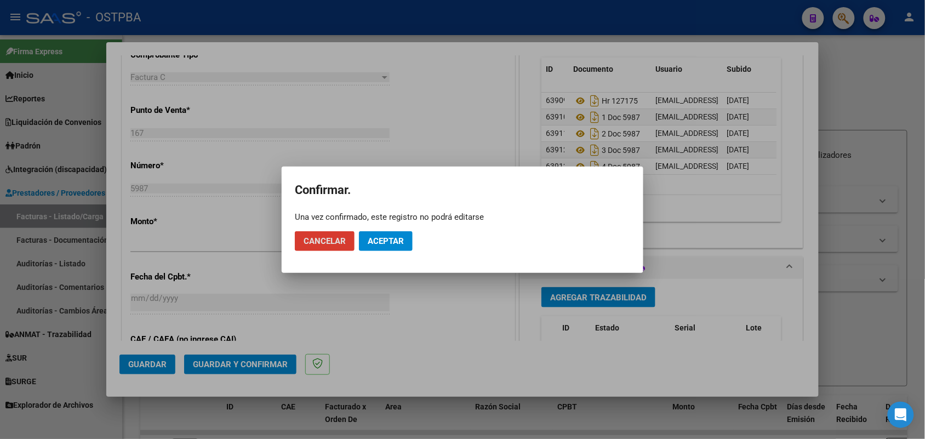
click at [392, 236] on span "Aceptar" at bounding box center [386, 241] width 36 height 10
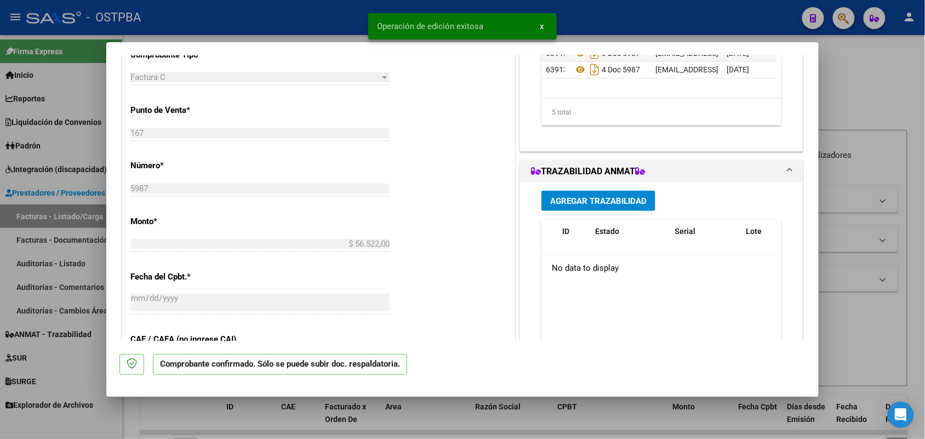
click at [67, 240] on div at bounding box center [462, 219] width 925 height 439
type input "$ 0,00"
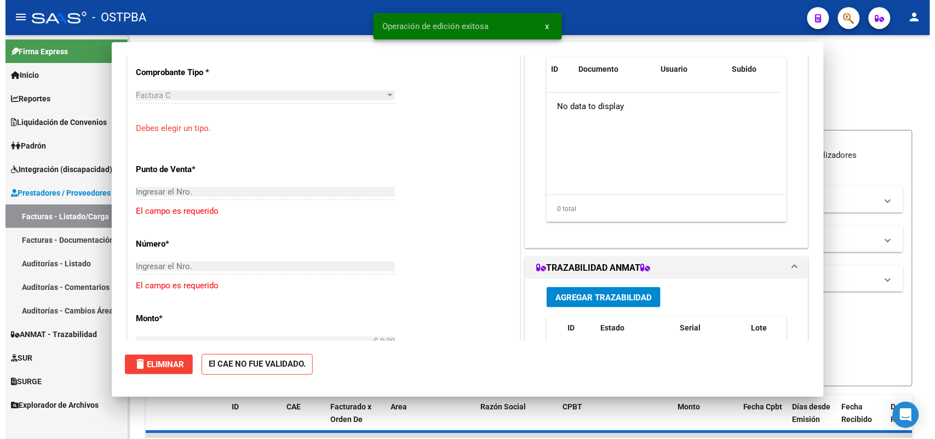
scroll to position [319, 0]
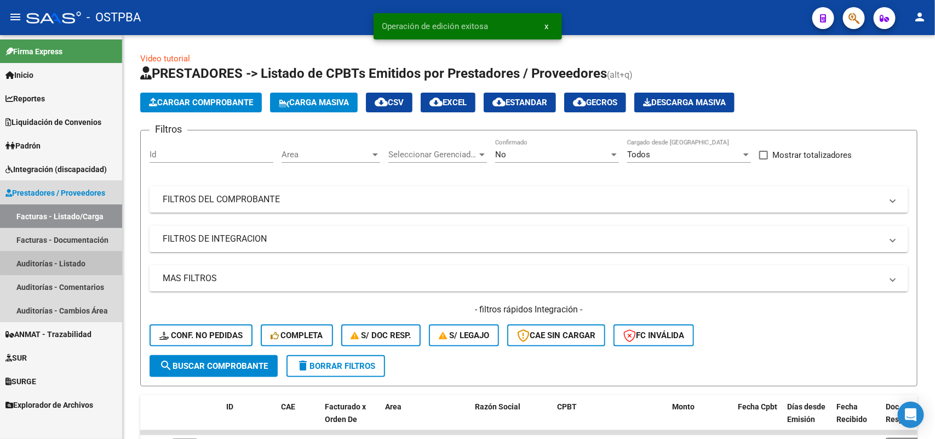
click at [66, 261] on link "Auditorías - Listado" at bounding box center [61, 263] width 122 height 24
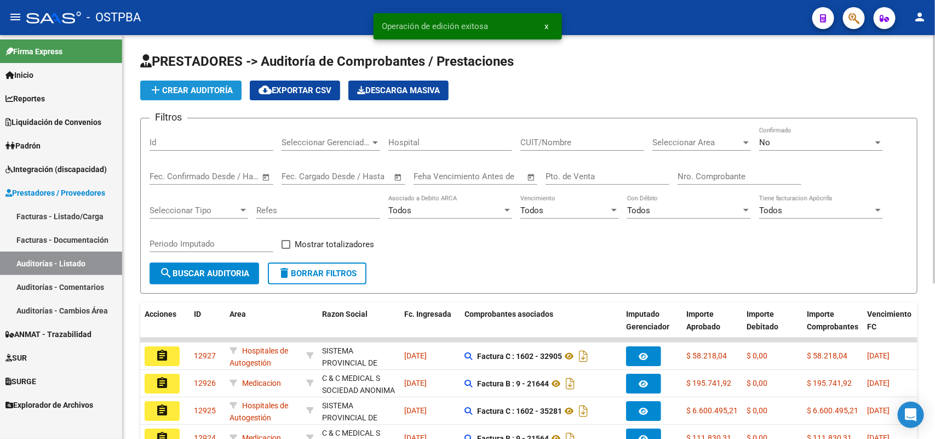
click at [223, 87] on span "add Crear Auditoría" at bounding box center [191, 90] width 84 height 10
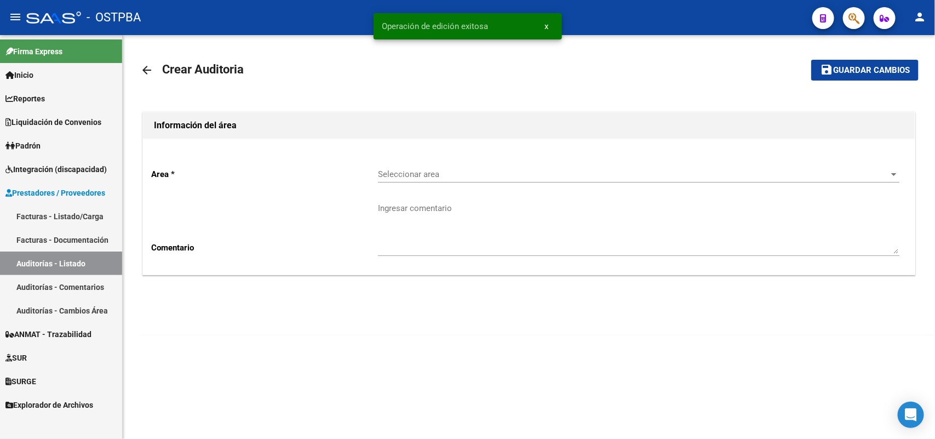
click at [422, 179] on div "Seleccionar area Seleccionar area" at bounding box center [638, 171] width 521 height 24
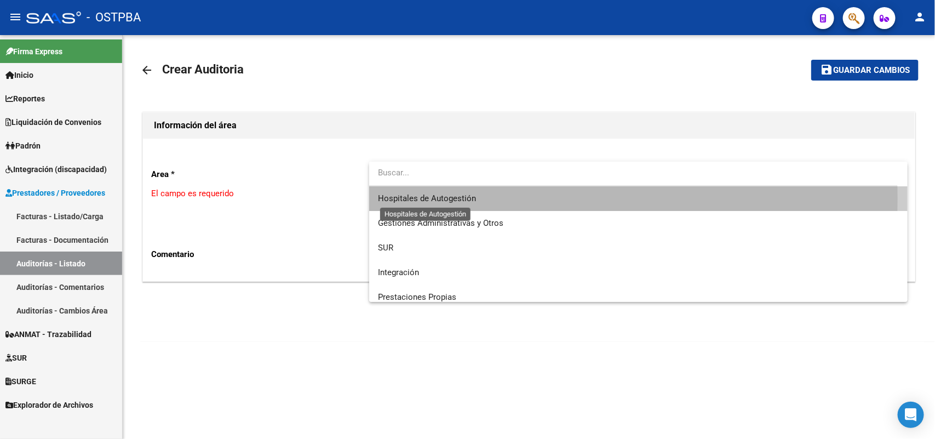
click at [432, 199] on span "Hospitales de Autogestión" at bounding box center [427, 198] width 98 height 10
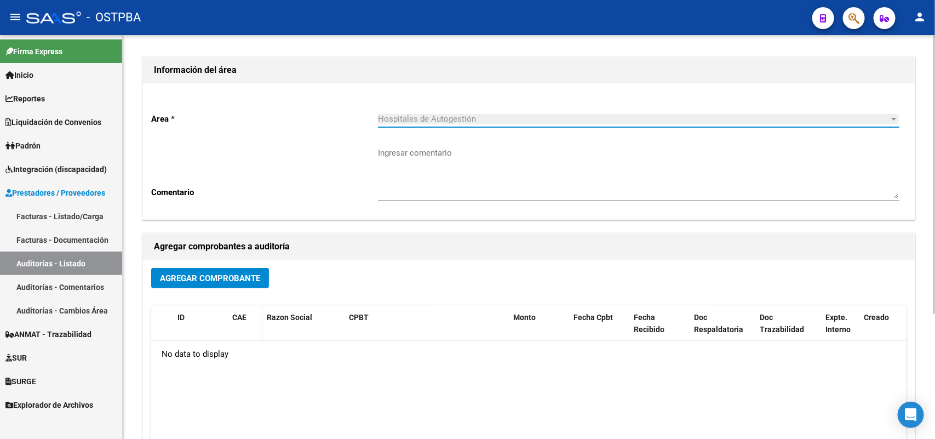
scroll to position [137, 0]
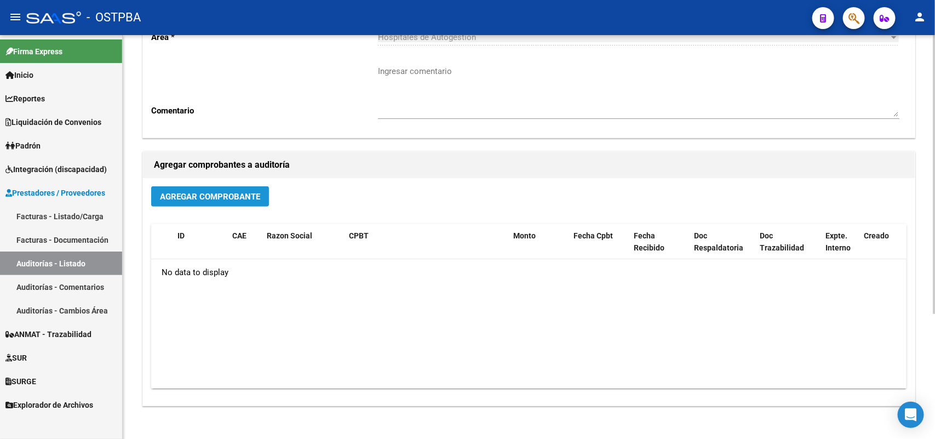
click at [200, 195] on span "Agregar Comprobante" at bounding box center [210, 197] width 100 height 10
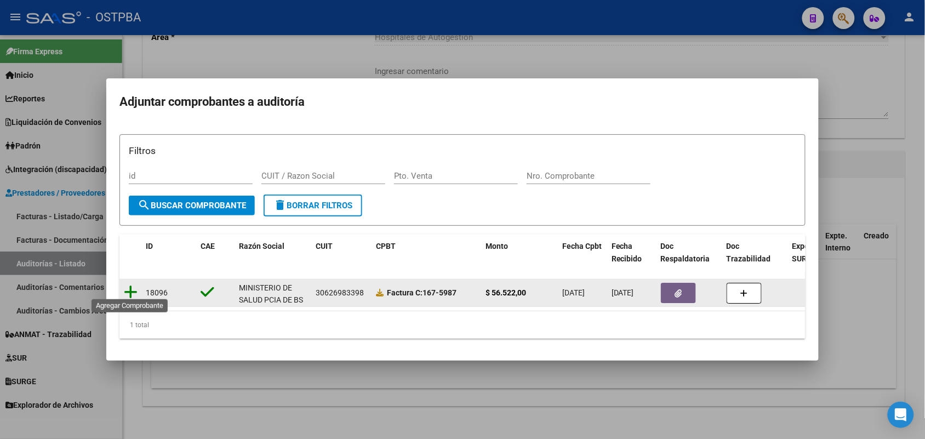
click at [129, 284] on icon at bounding box center [131, 291] width 14 height 15
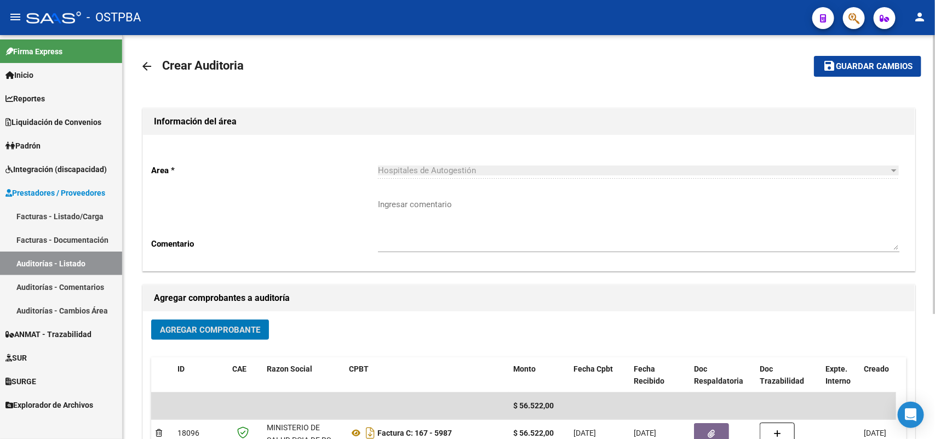
scroll to position [0, 0]
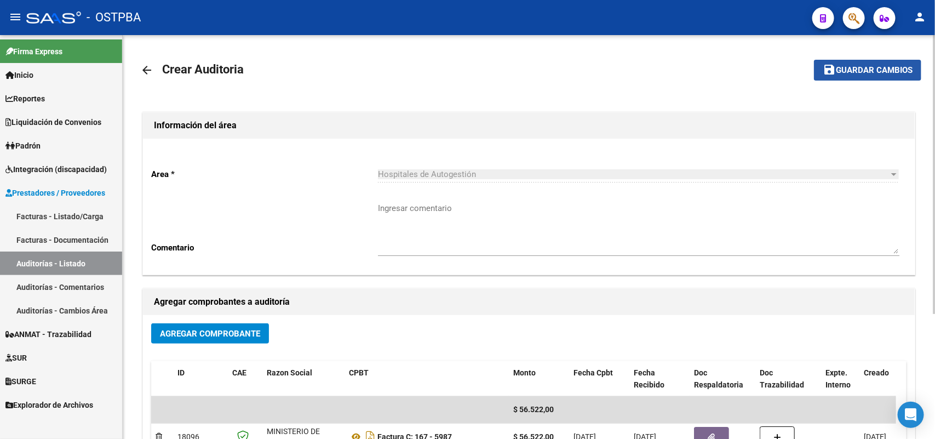
click at [866, 70] on span "Guardar cambios" at bounding box center [874, 71] width 77 height 10
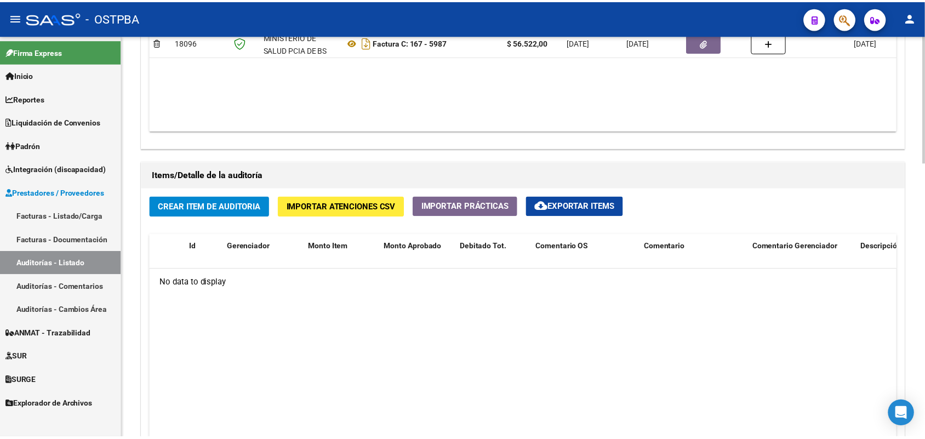
scroll to position [664, 0]
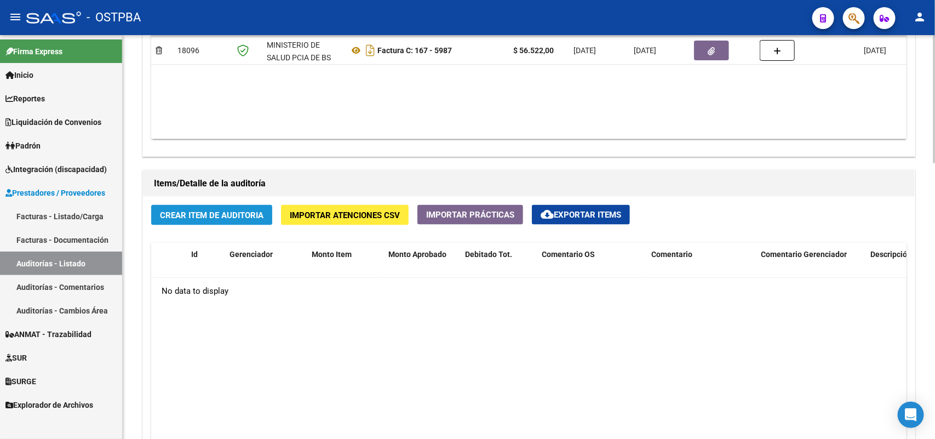
click at [230, 211] on span "Crear Item de Auditoria" at bounding box center [212, 215] width 104 height 10
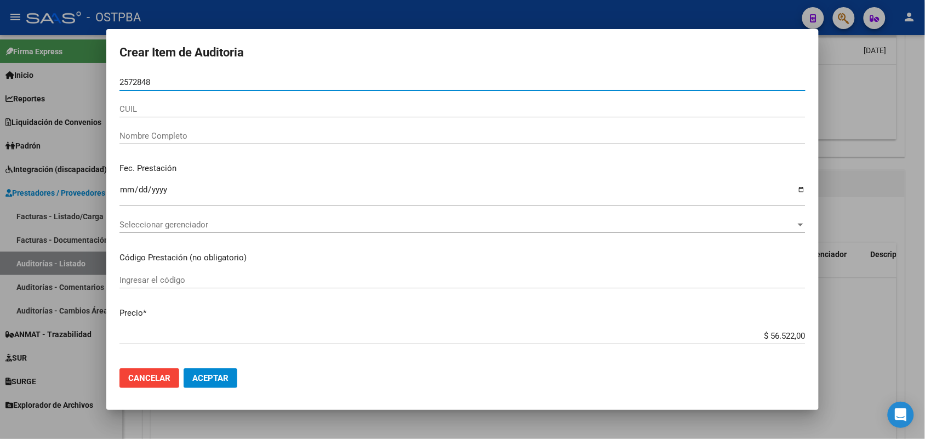
type input "25728481"
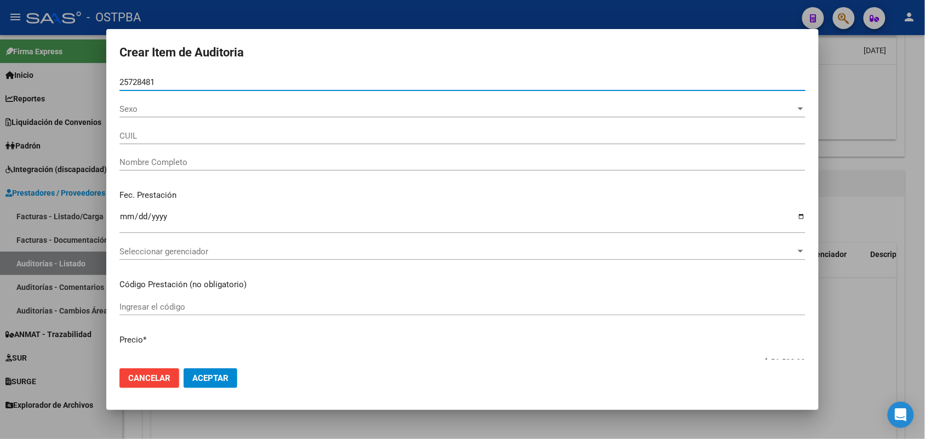
type input "27257284811"
type input "SOSA ALEJANDRA FABIANA -"
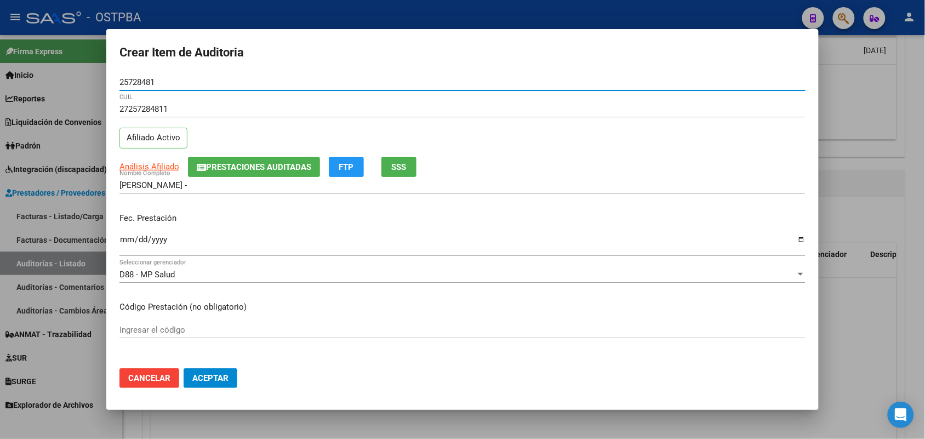
type input "25728481"
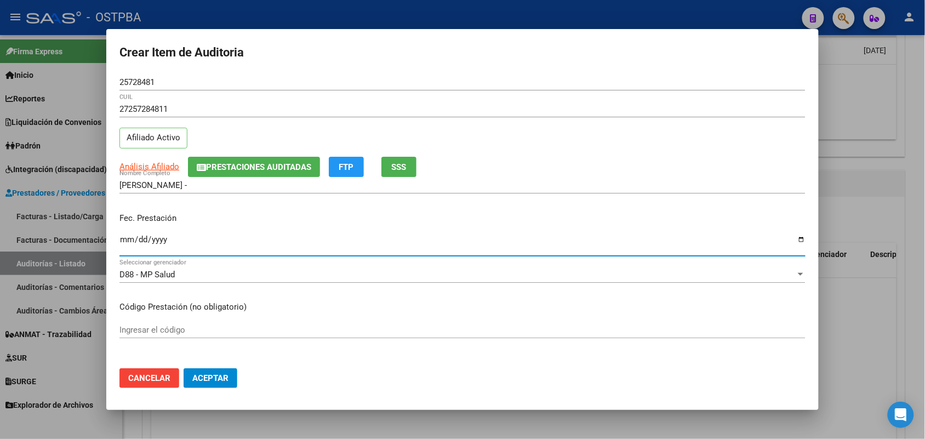
click at [124, 244] on input "Ingresar la fecha" at bounding box center [462, 244] width 686 height 18
type input "2025-05-21"
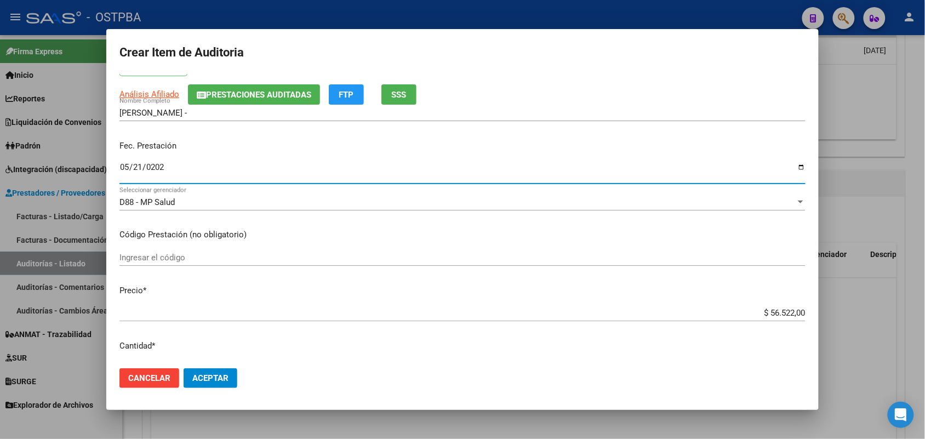
scroll to position [137, 0]
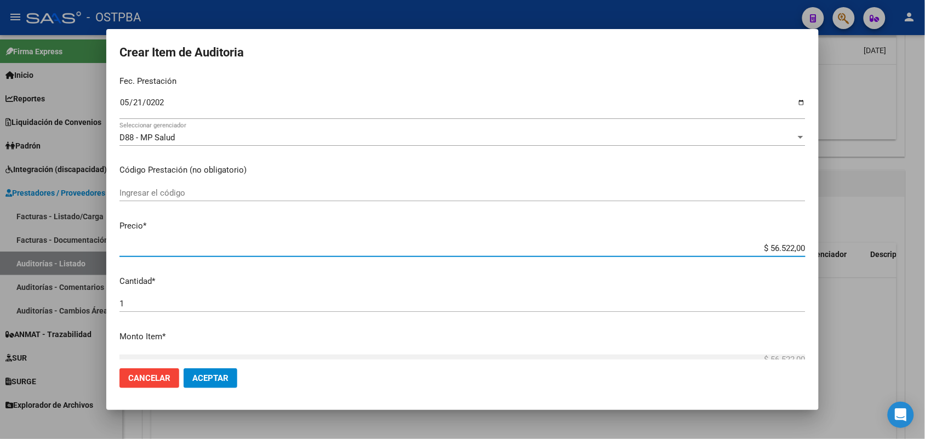
drag, startPoint x: 740, startPoint y: 248, endPoint x: 843, endPoint y: 248, distance: 103.5
click at [843, 248] on div "Crear Item de Auditoria 25728481 Nro Documento 27257284811 CUIL Afiliado Activo…" at bounding box center [462, 219] width 925 height 439
type input "$ 0,01"
type input "$ 0,11"
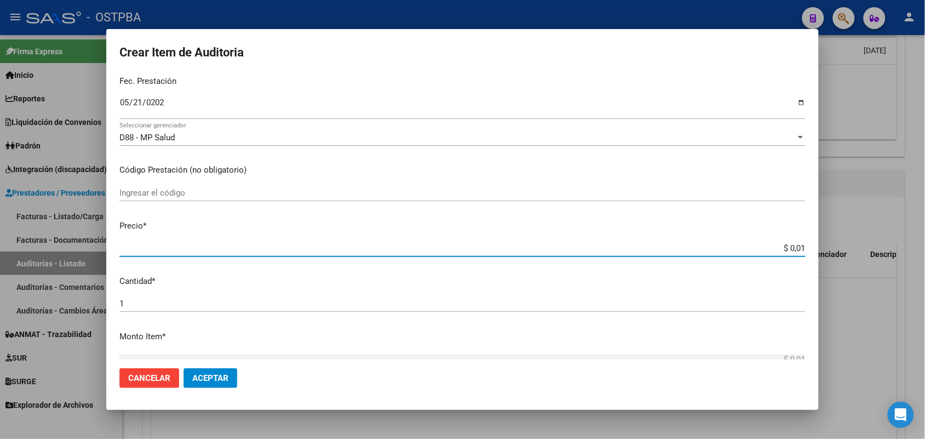
type input "$ 0,11"
type input "$ 1,18"
type input "$ 11,88"
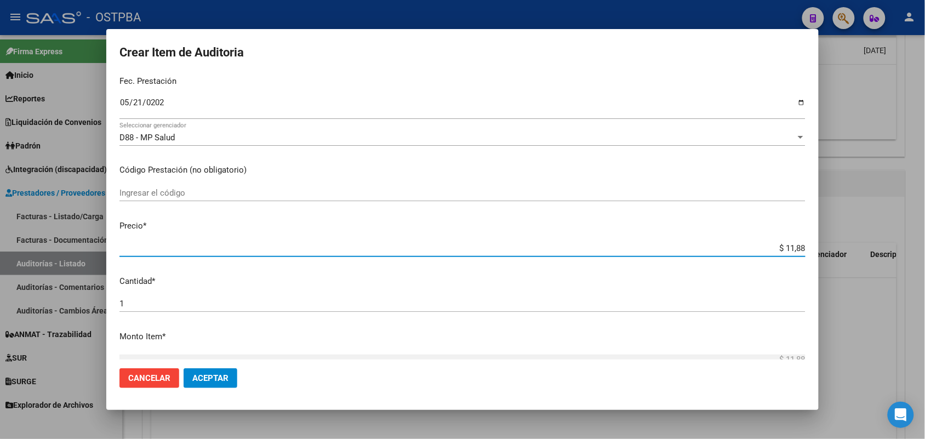
type input "$ 118,89"
type input "$ 1.188,90"
type input "$ 11.889,00"
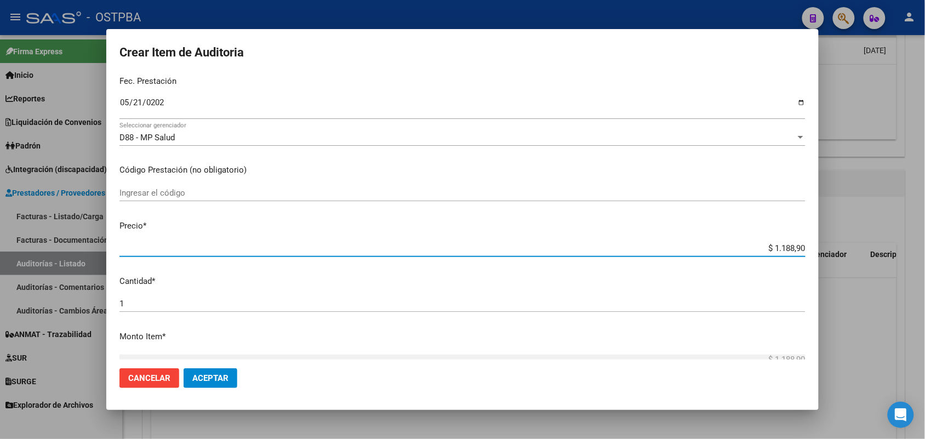
type input "$ 11.889,00"
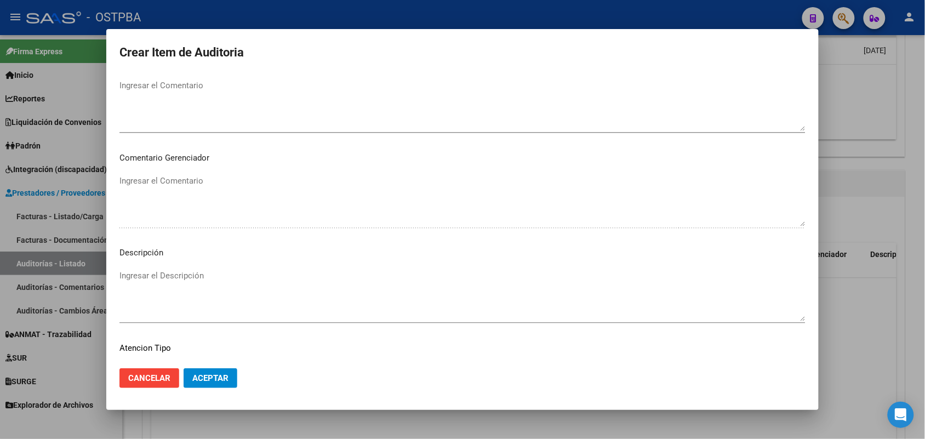
scroll to position [700, 0]
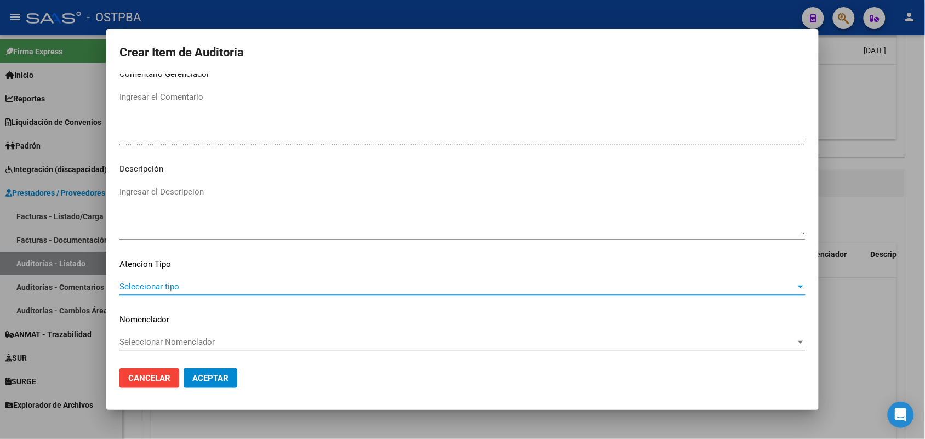
click at [154, 285] on span "Seleccionar tipo" at bounding box center [457, 287] width 676 height 10
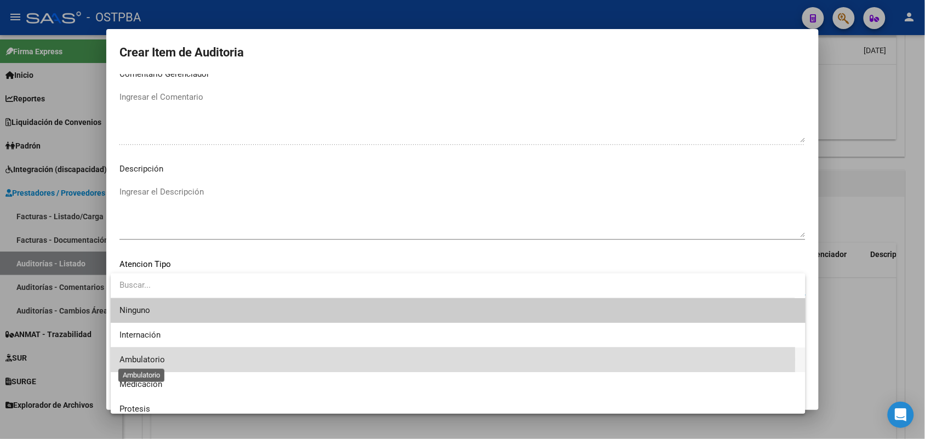
click at [151, 359] on span "Ambulatorio" at bounding box center [141, 359] width 45 height 10
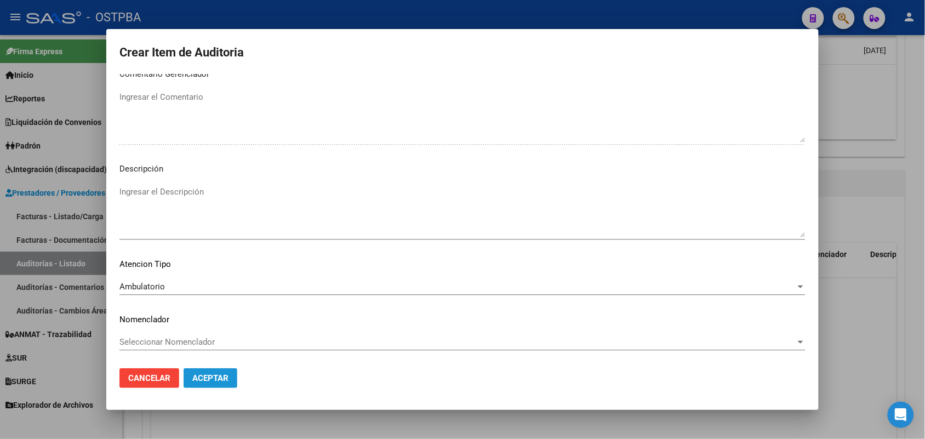
click at [210, 378] on span "Aceptar" at bounding box center [210, 378] width 36 height 10
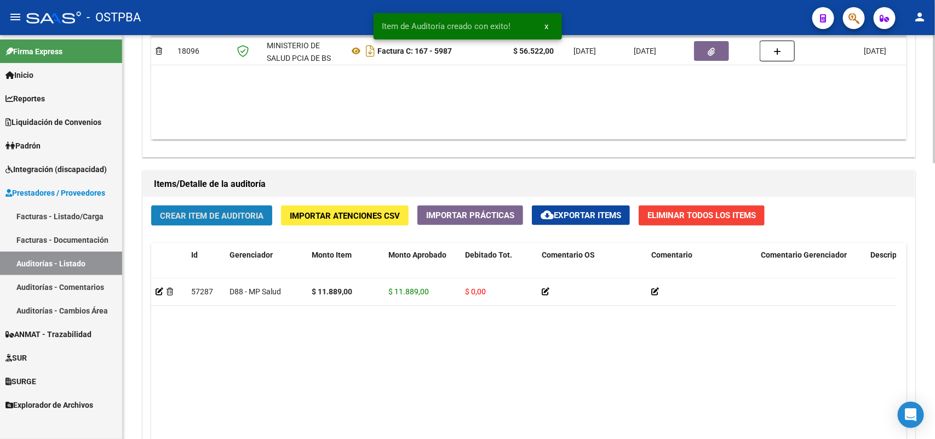
click at [231, 214] on span "Crear Item de Auditoria" at bounding box center [212, 216] width 104 height 10
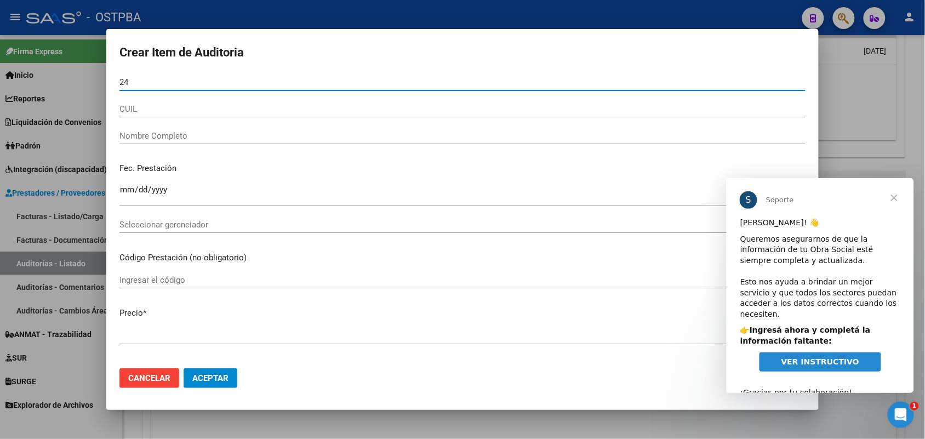
scroll to position [0, 0]
type input "24999343"
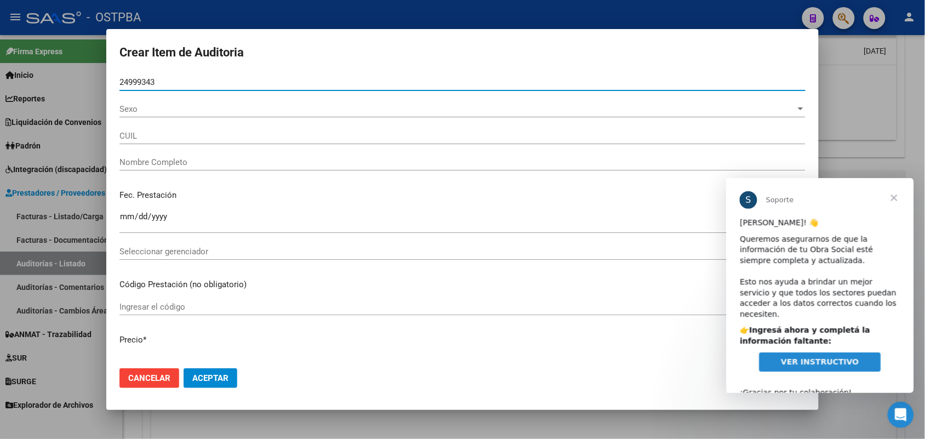
type input "27249993439"
type input "GOMEZ PAOLA LORENA -"
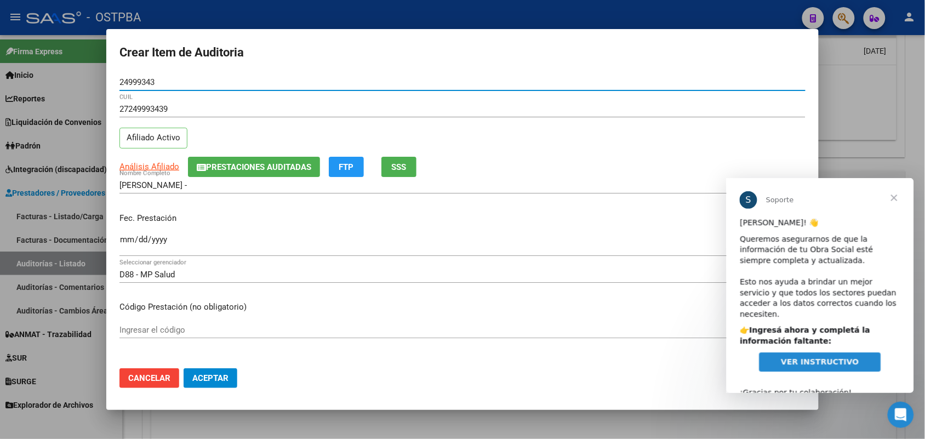
type input "24999343"
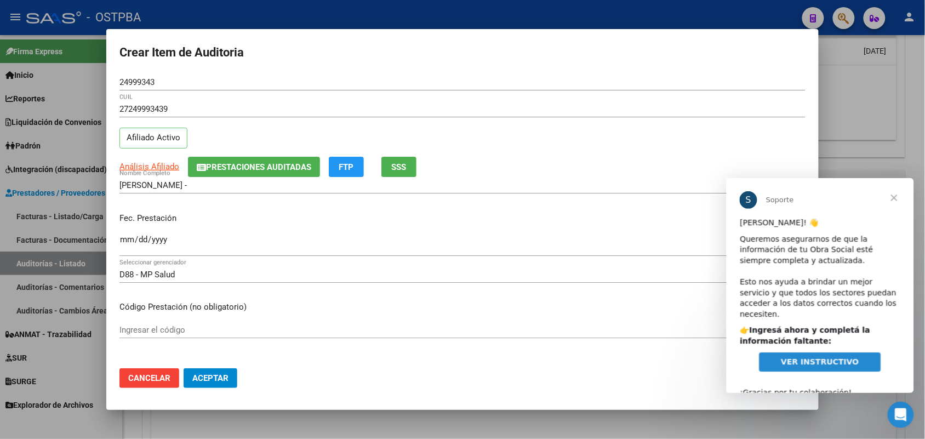
click at [893, 195] on span "Cerrar" at bounding box center [893, 196] width 39 height 39
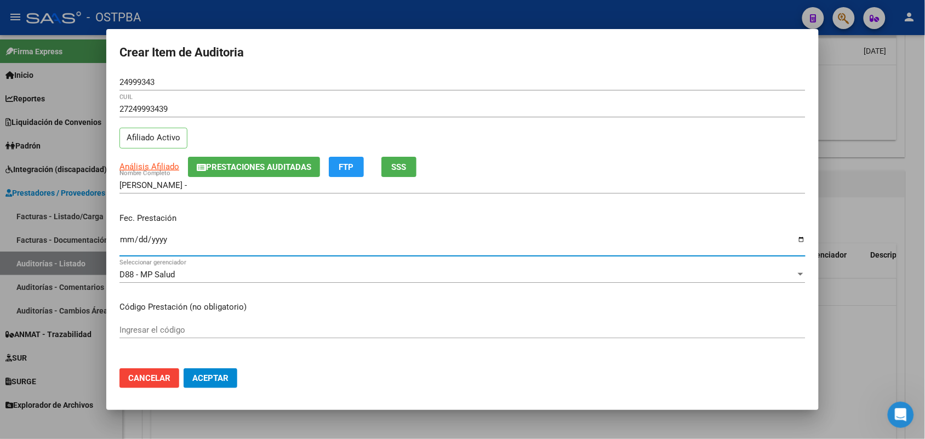
drag, startPoint x: 124, startPoint y: 243, endPoint x: 152, endPoint y: 251, distance: 29.1
click at [124, 244] on input "Ingresar la fecha" at bounding box center [462, 244] width 686 height 18
type input "2025-06-04"
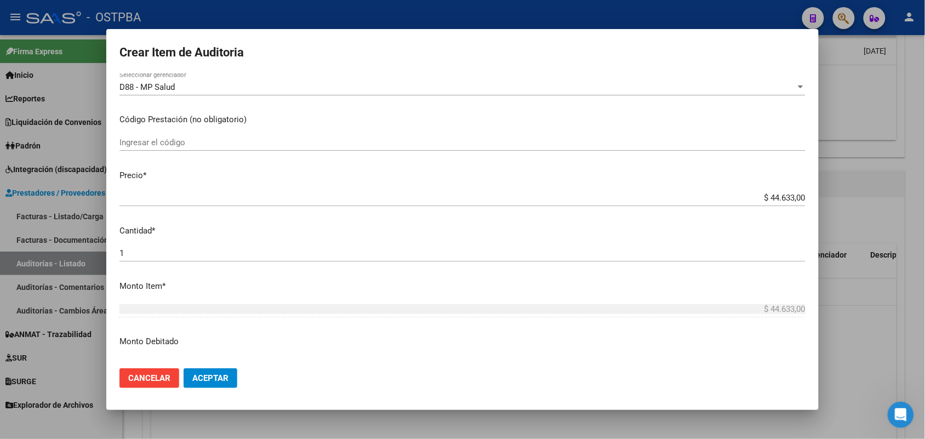
scroll to position [205, 0]
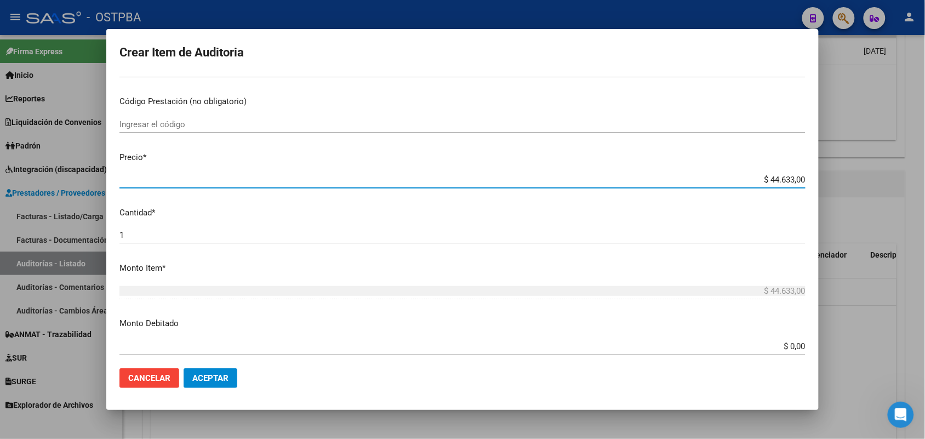
drag, startPoint x: 743, startPoint y: 178, endPoint x: 830, endPoint y: 178, distance: 87.1
click at [830, 178] on div "Crear Item de Auditoria 24999343 Nro Documento 27249993439 CUIL Afiliado Activo…" at bounding box center [462, 219] width 925 height 439
type input "$ 0,01"
type input "$ 0,11"
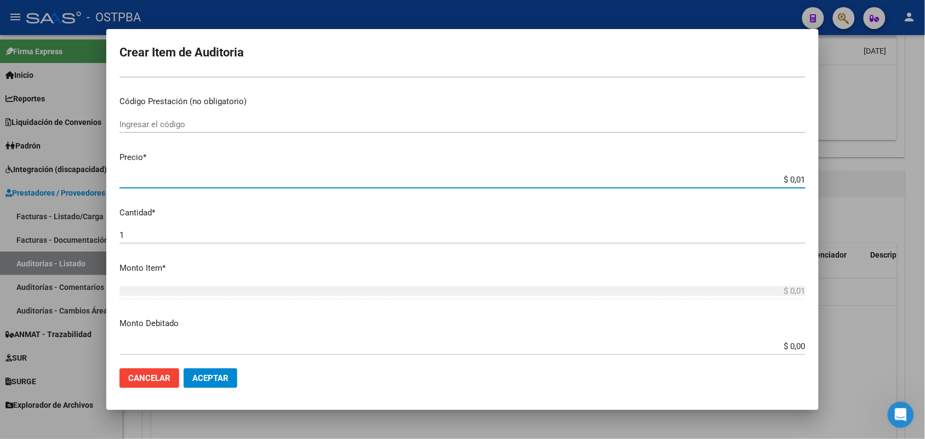
type input "$ 0,11"
type input "$ 1,18"
type input "$ 11,88"
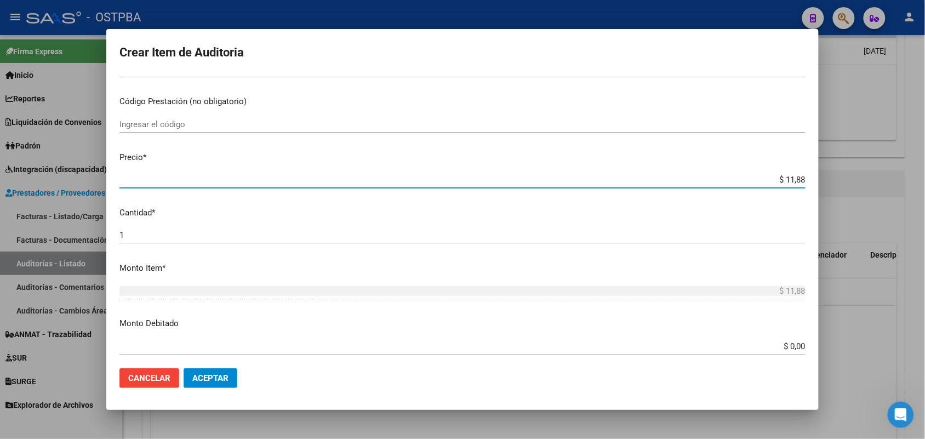
type input "$ 118,89"
type input "$ 1.188,90"
type input "$ 11.889,00"
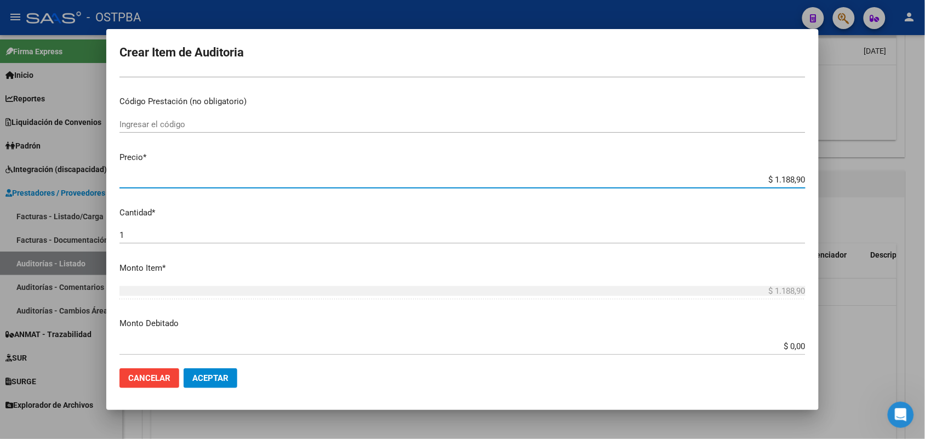
type input "$ 11.889,00"
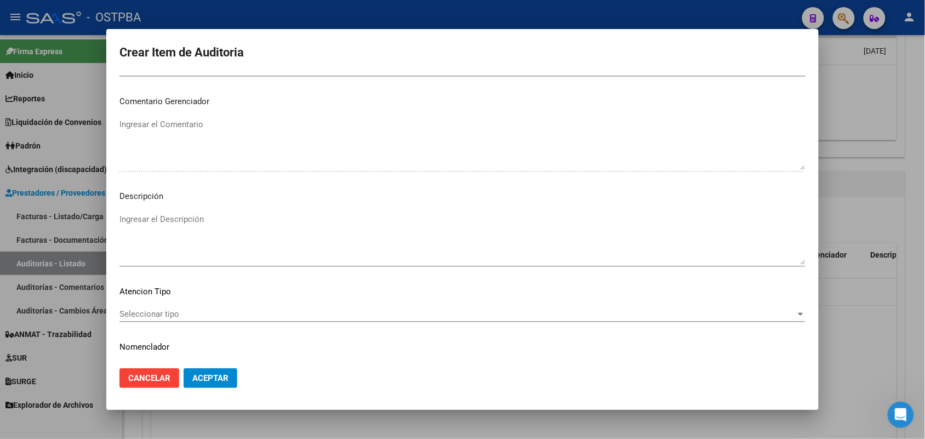
scroll to position [700, 0]
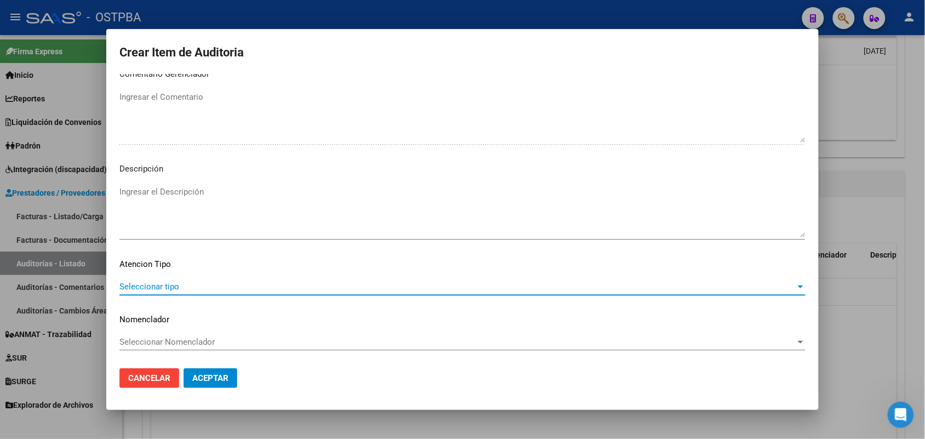
click at [157, 288] on span "Seleccionar tipo" at bounding box center [457, 287] width 676 height 10
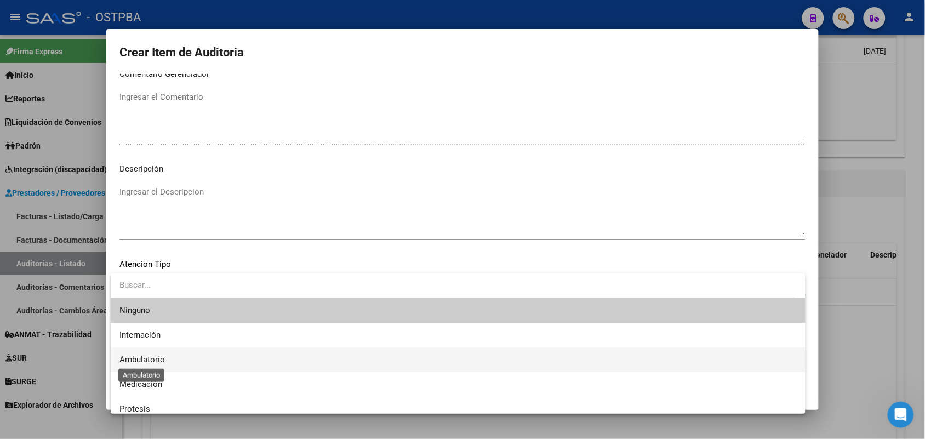
click at [154, 359] on span "Ambulatorio" at bounding box center [141, 359] width 45 height 10
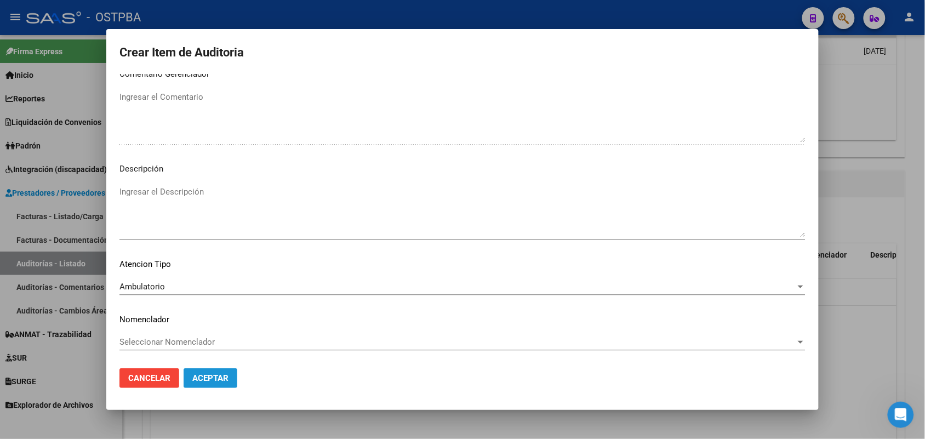
click at [222, 374] on span "Aceptar" at bounding box center [210, 378] width 36 height 10
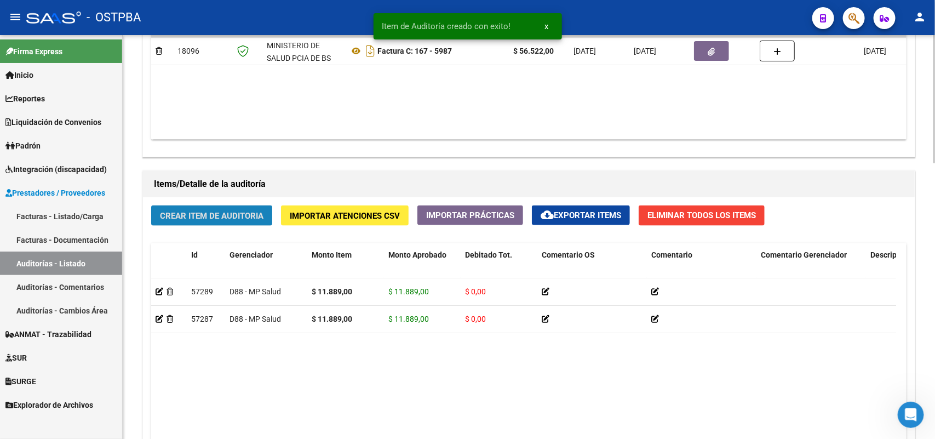
click at [225, 212] on span "Crear Item de Auditoria" at bounding box center [212, 216] width 104 height 10
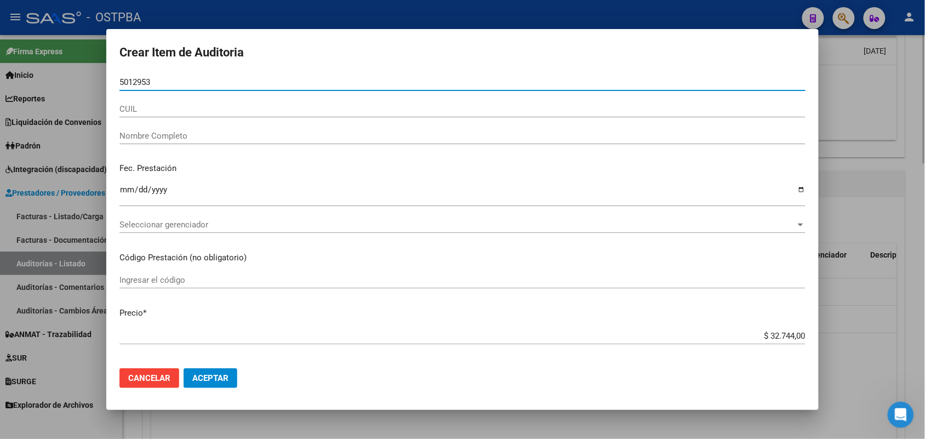
type input "50129539"
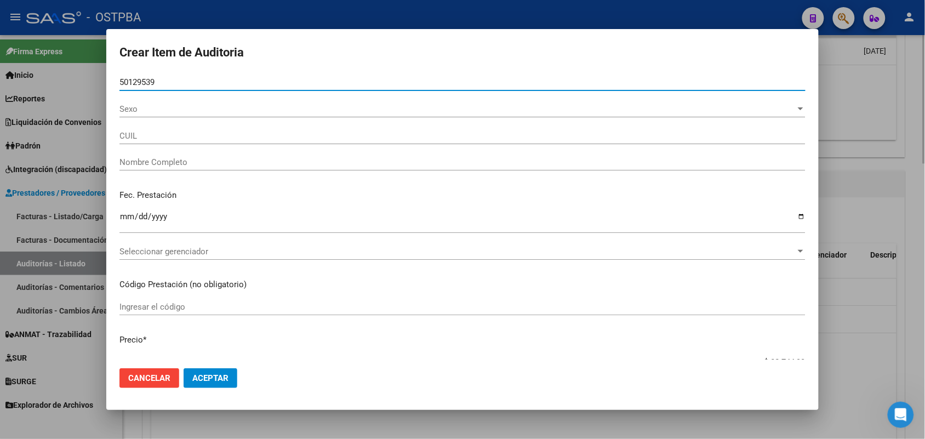
type input "20501295397"
type input "PINTOS AXEL LAUTARO"
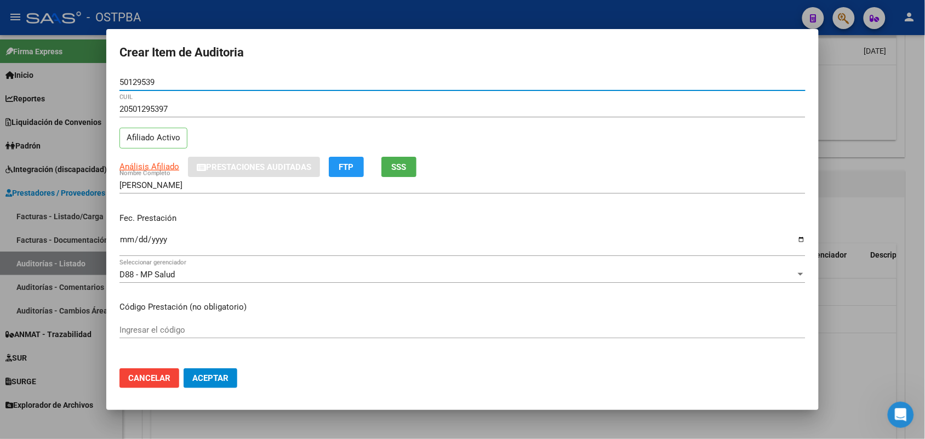
type input "50129539"
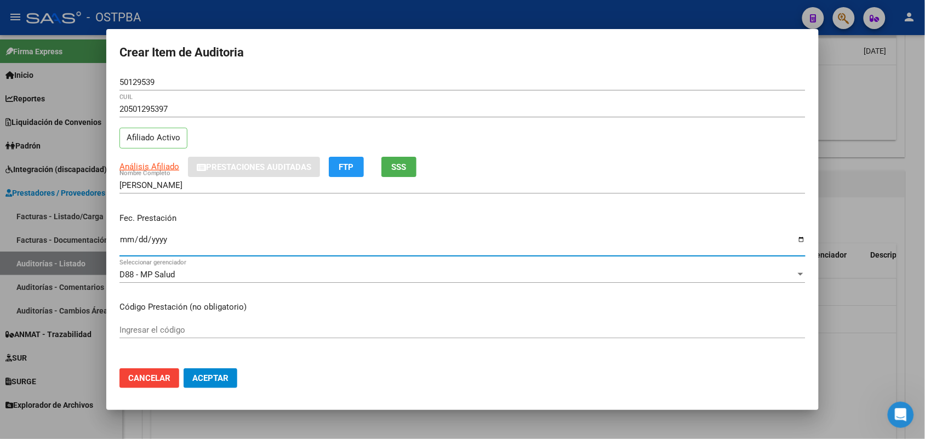
click at [129, 239] on input "Ingresar la fecha" at bounding box center [462, 244] width 686 height 18
type input "2025-08-21"
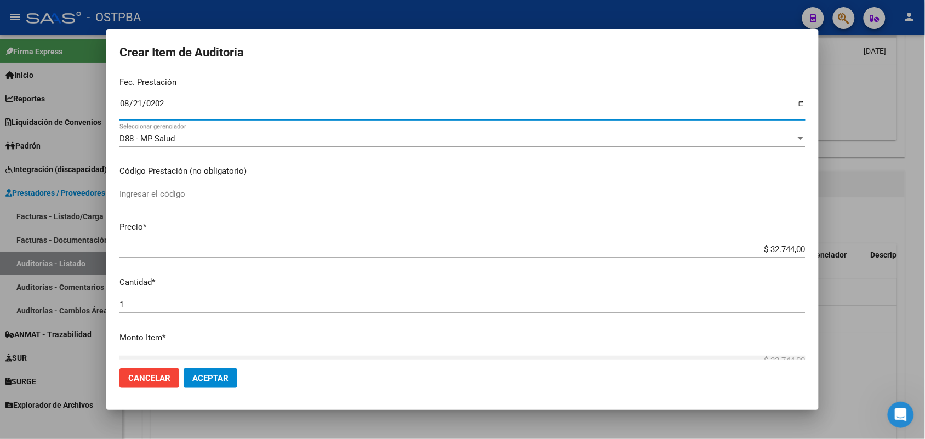
scroll to position [137, 0]
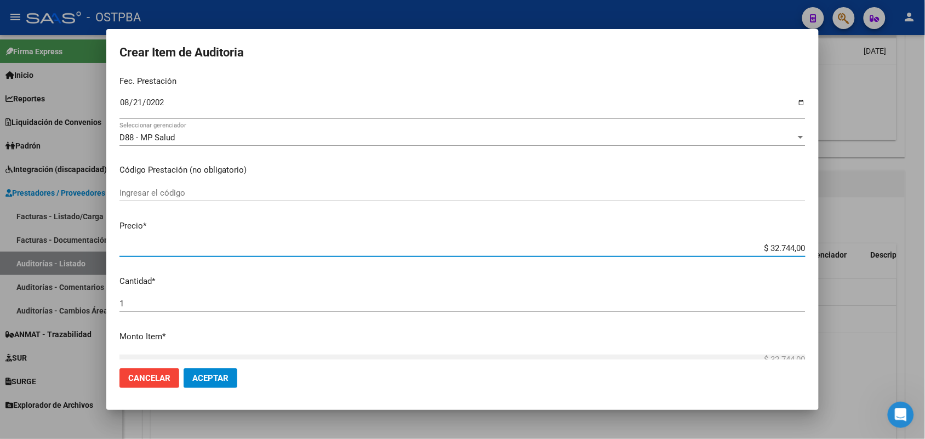
drag, startPoint x: 747, startPoint y: 246, endPoint x: 831, endPoint y: 237, distance: 84.9
click at [831, 237] on div "Crear Item de Auditoria 50129539 Nro Documento 20501295397 CUIL Afiliado Activo…" at bounding box center [462, 219] width 925 height 439
type input "$ 0,07"
type input "$ 0,72"
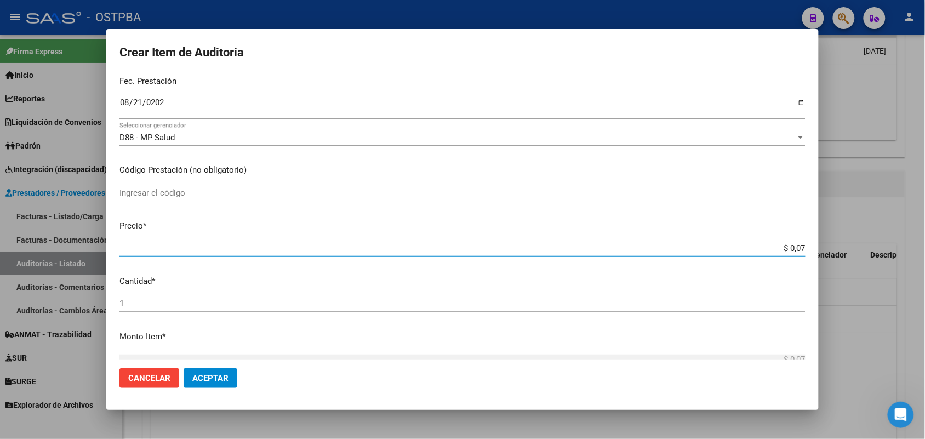
type input "$ 0,72"
type input "$ 7,24"
type input "$ 72,44"
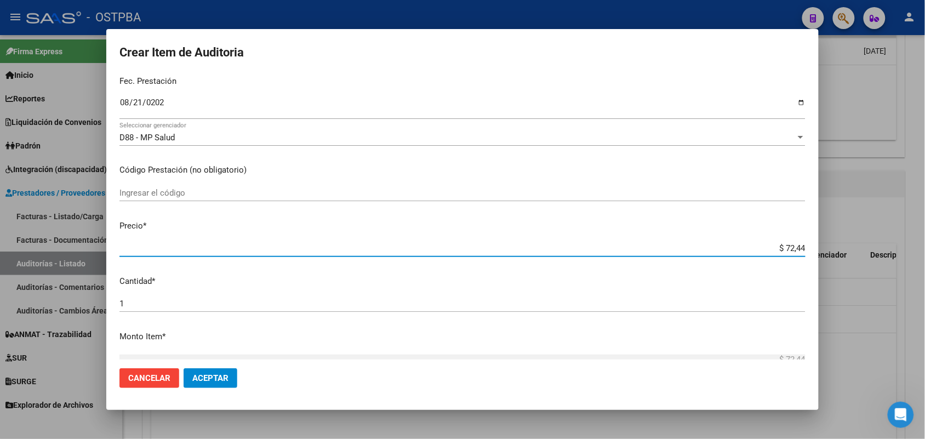
type input "$ 724,40"
type input "$ 7.244,00"
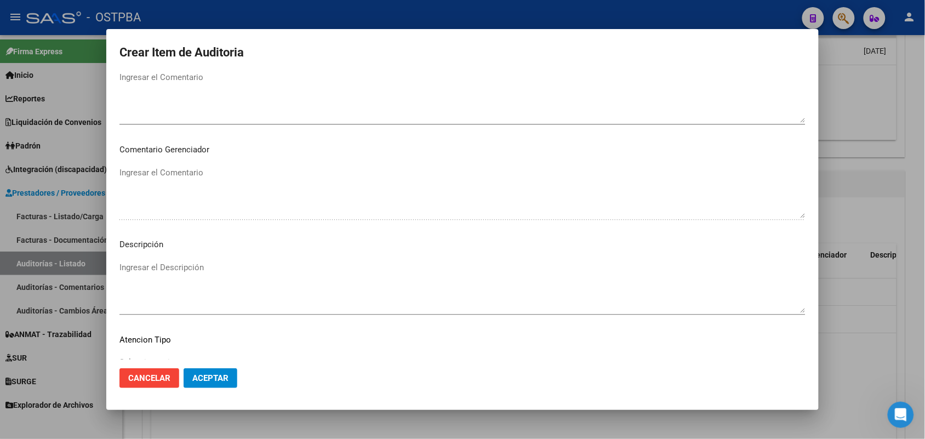
scroll to position [700, 0]
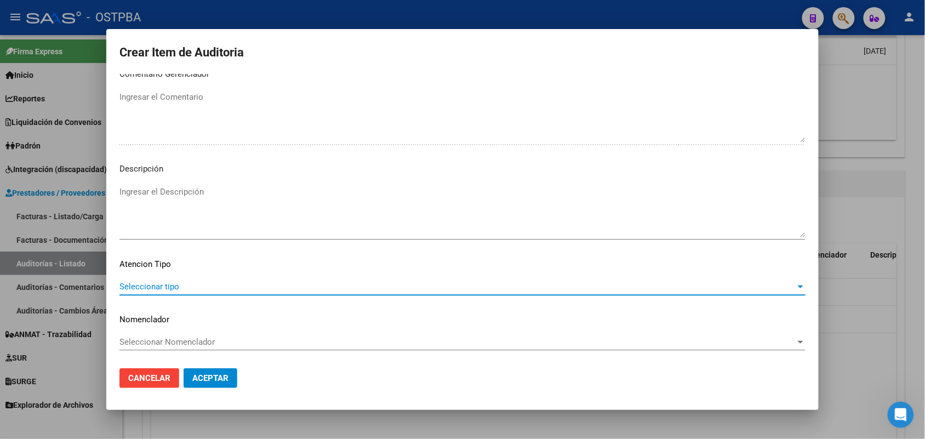
click at [148, 285] on span "Seleccionar tipo" at bounding box center [457, 287] width 676 height 10
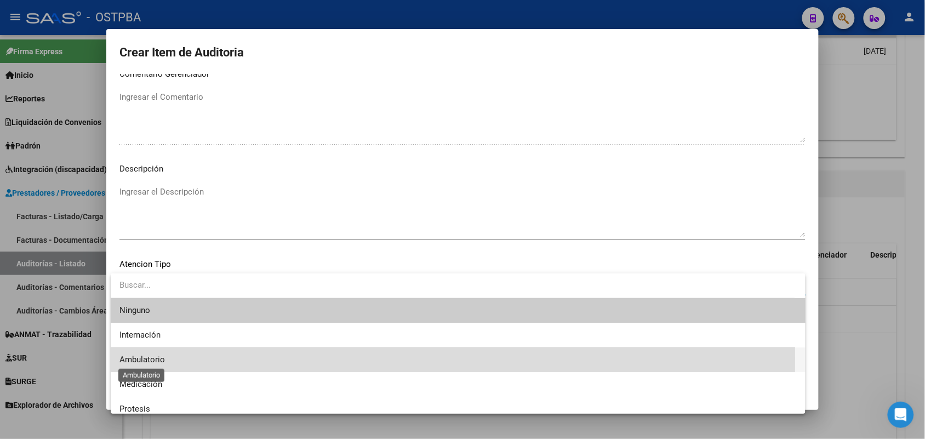
click at [154, 358] on span "Ambulatorio" at bounding box center [141, 359] width 45 height 10
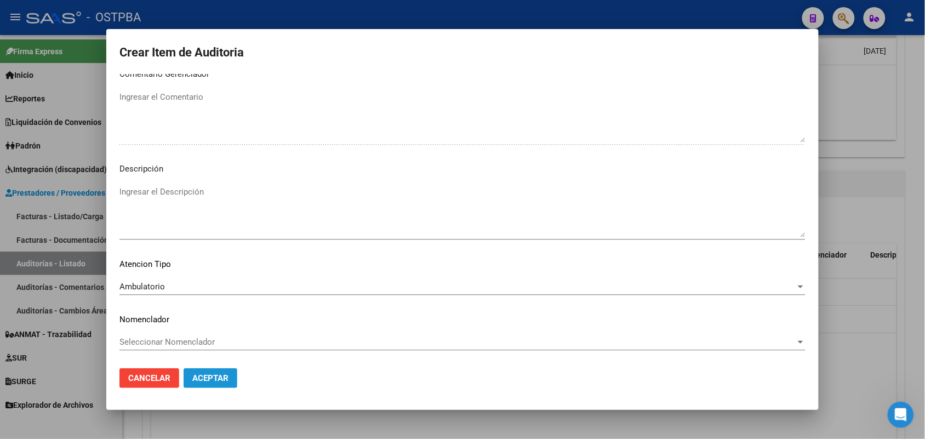
click at [214, 376] on span "Aceptar" at bounding box center [210, 378] width 36 height 10
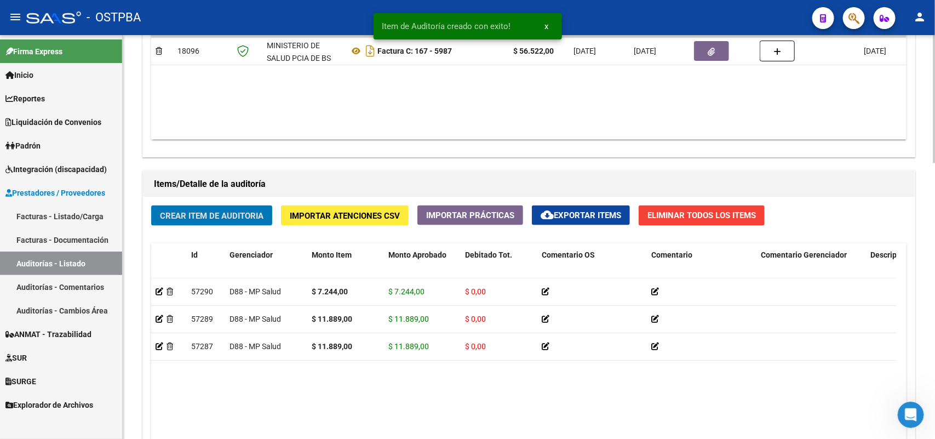
click at [243, 211] on span "Crear Item de Auditoria" at bounding box center [212, 216] width 104 height 10
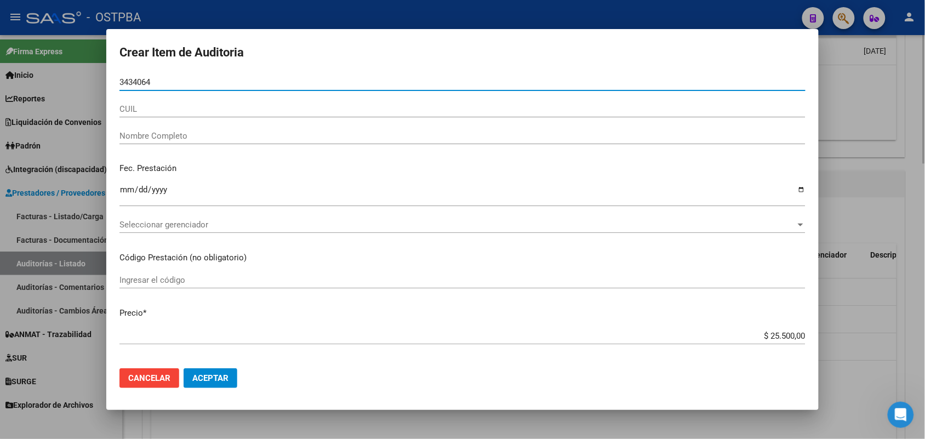
type input "34340647"
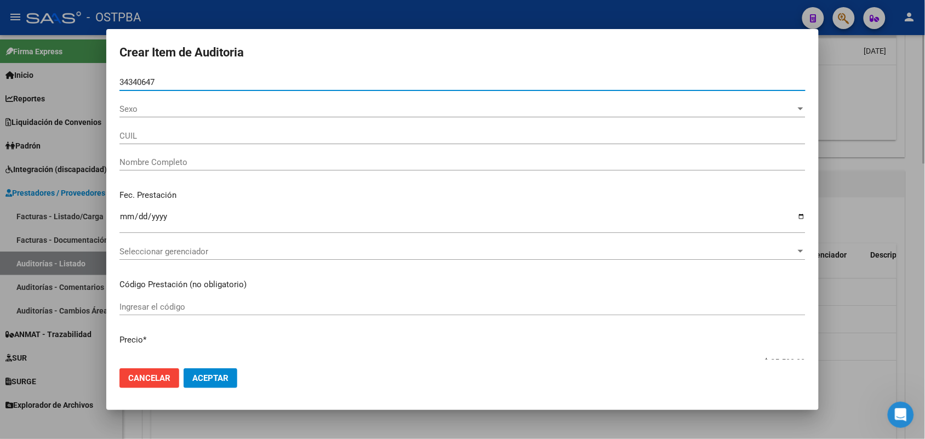
type input "27343406474"
type input "ACEVEDO YANINA SOLEDAD"
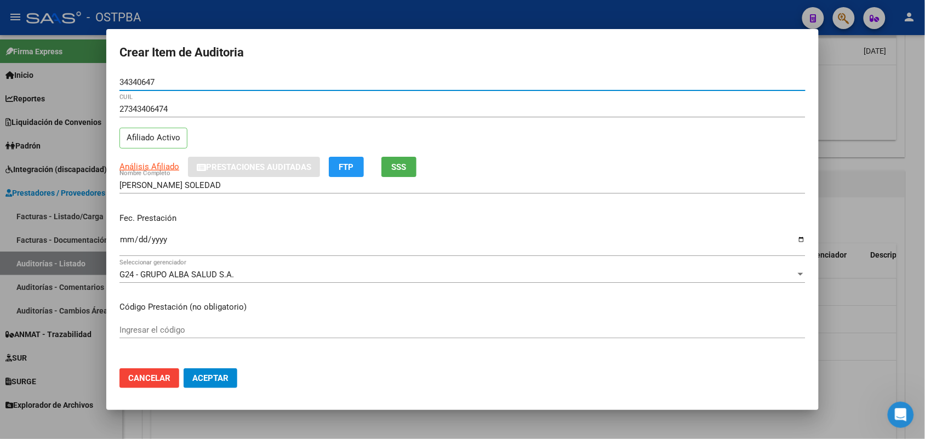
type input "34340647"
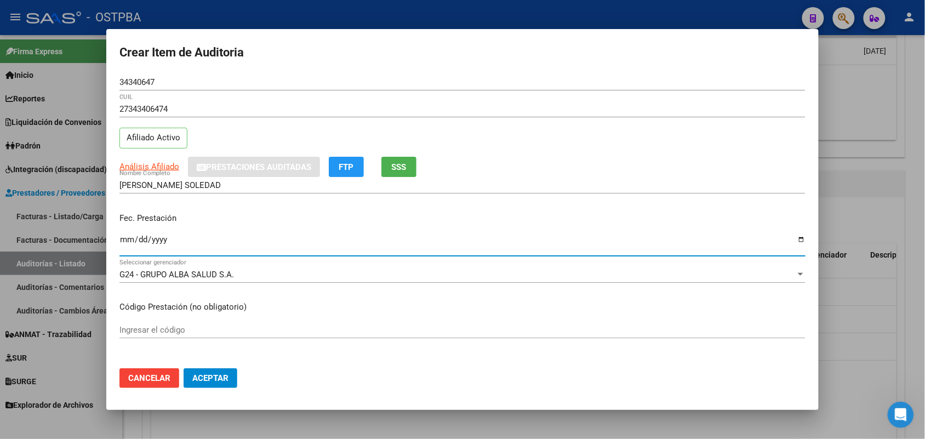
click at [121, 247] on input "Ingresar la fecha" at bounding box center [462, 244] width 686 height 18
type input "2025-08-28"
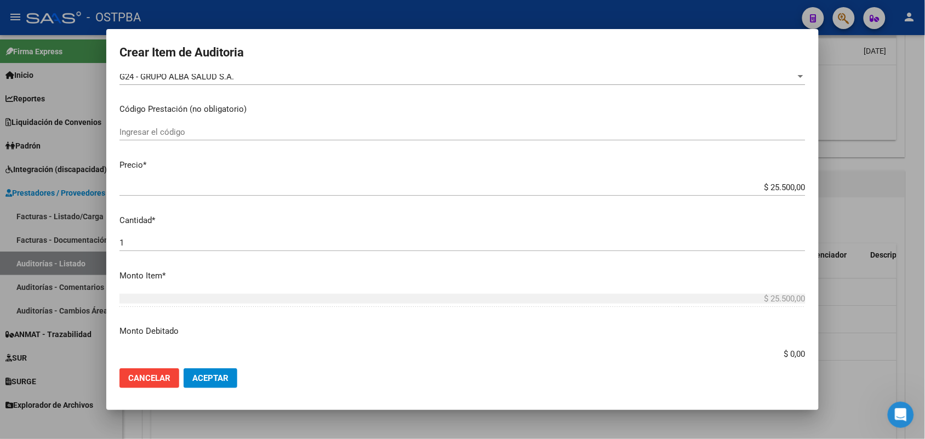
scroll to position [205, 0]
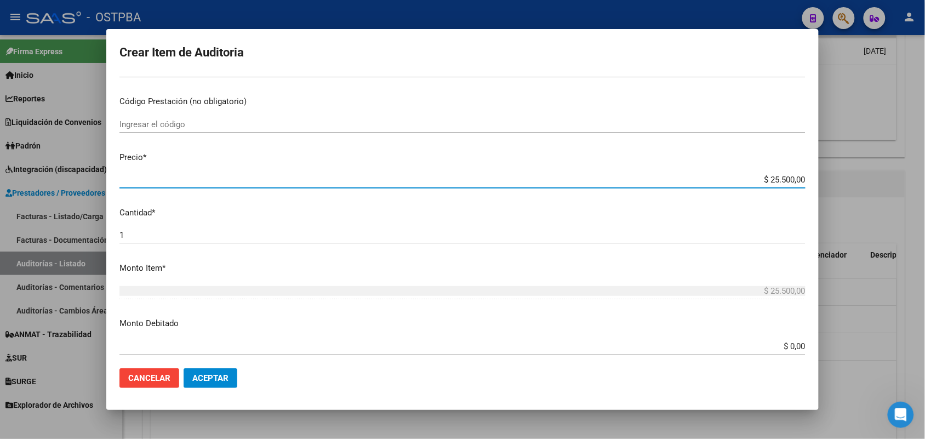
drag, startPoint x: 743, startPoint y: 181, endPoint x: 820, endPoint y: 179, distance: 77.2
click at [820, 179] on div "Crear Item de Auditoria 34340647 Nro Documento 27343406474 CUIL Afiliado Activo…" at bounding box center [462, 219] width 925 height 439
type input "$ 0,01"
type input "$ 0,15"
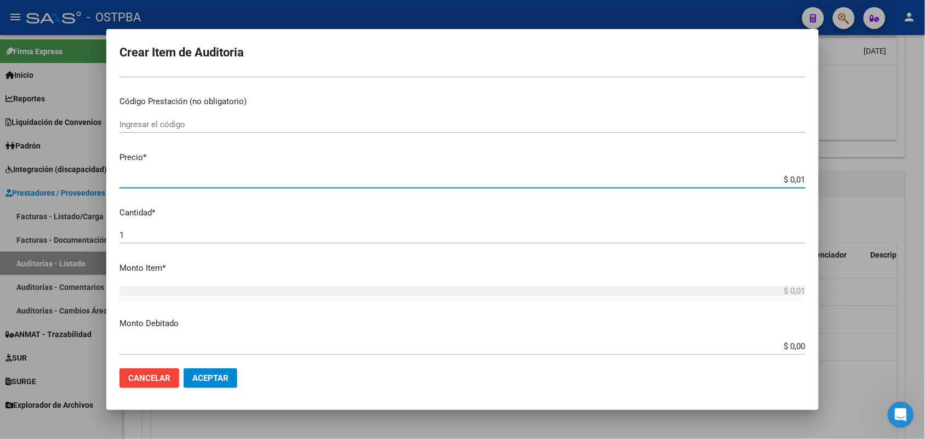
type input "$ 0,15"
type input "$ 1,50"
type input "$ 15,00"
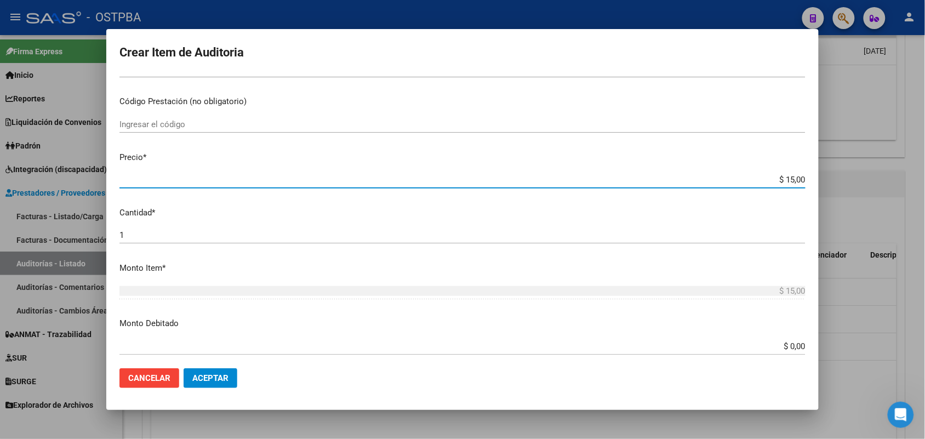
type input "$ 150,00"
type input "$ 1.500,00"
type input "$ 15.000,00"
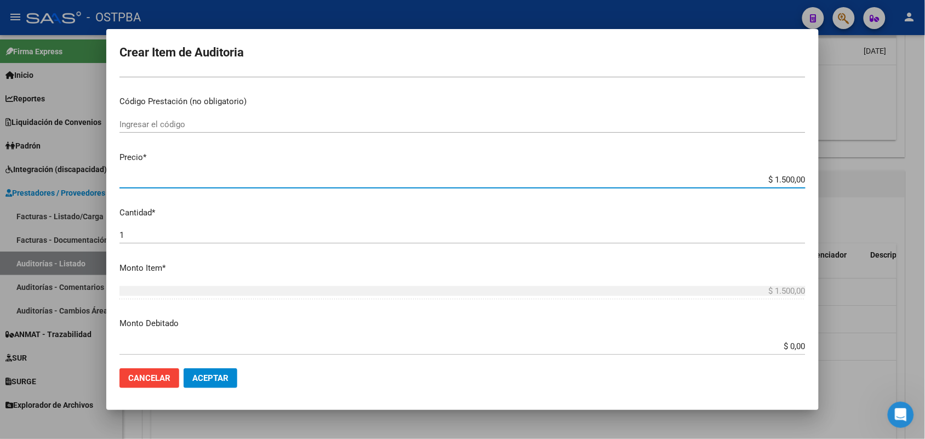
type input "$ 15.000,00"
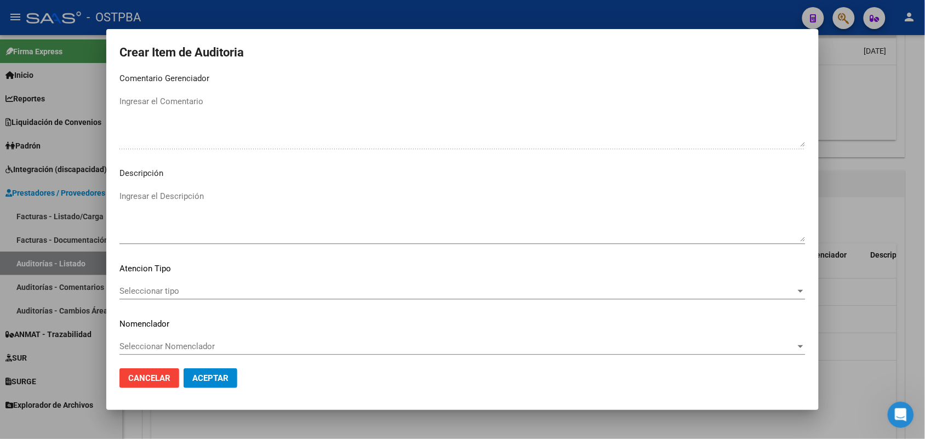
scroll to position [700, 0]
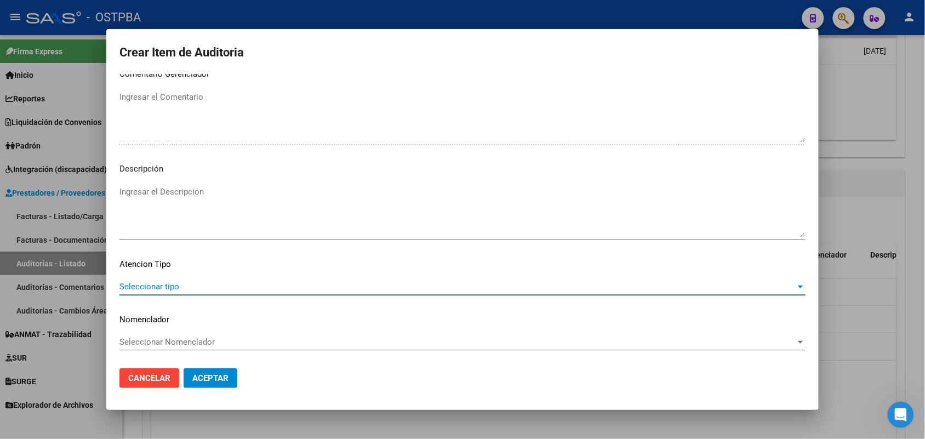
click at [164, 286] on span "Seleccionar tipo" at bounding box center [457, 287] width 676 height 10
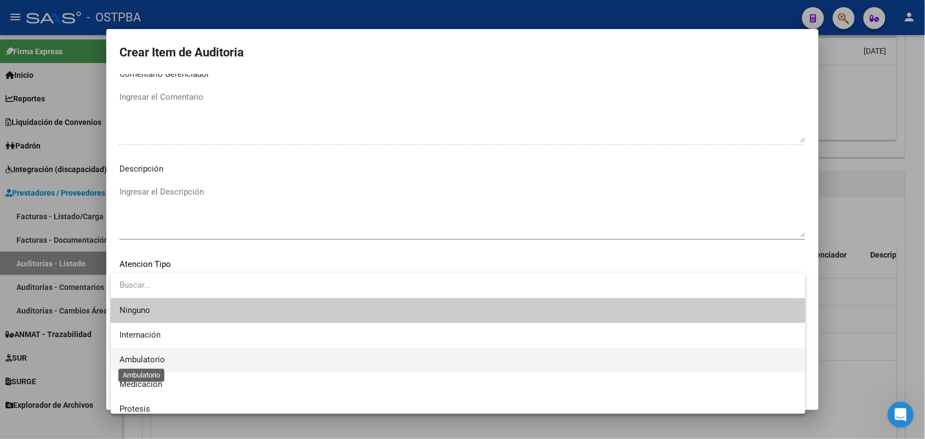
click at [162, 360] on span "Ambulatorio" at bounding box center [141, 359] width 45 height 10
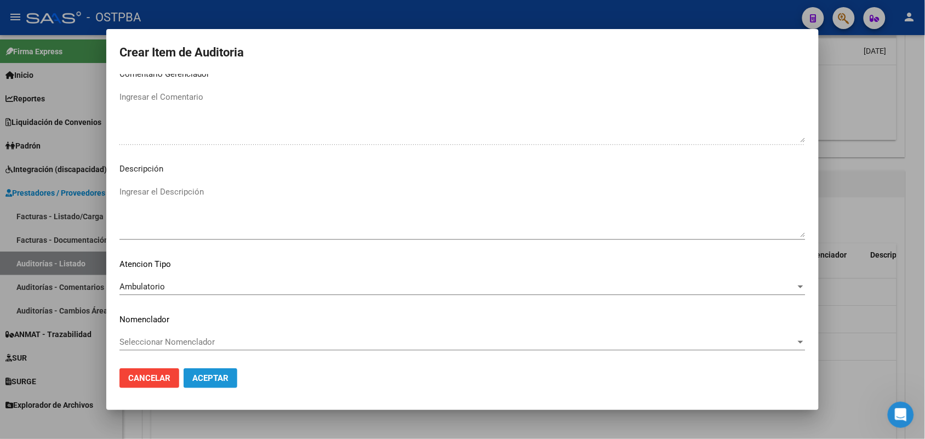
click at [202, 380] on span "Aceptar" at bounding box center [210, 378] width 36 height 10
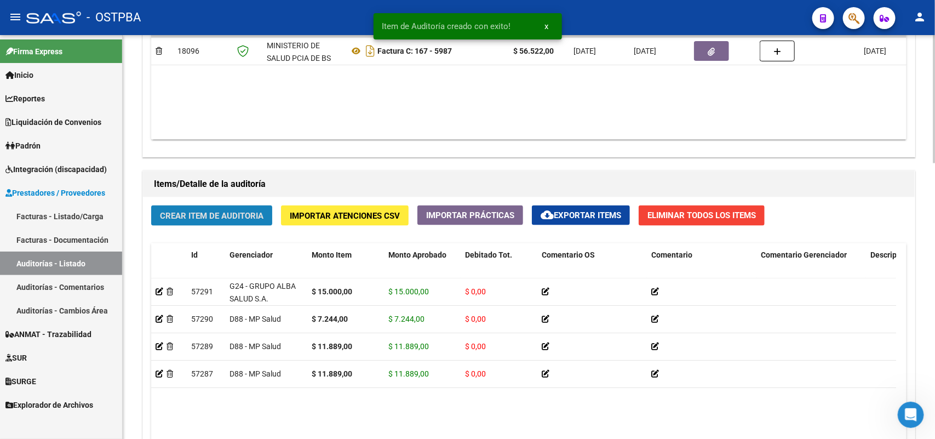
click at [217, 215] on span "Crear Item de Auditoria" at bounding box center [212, 216] width 104 height 10
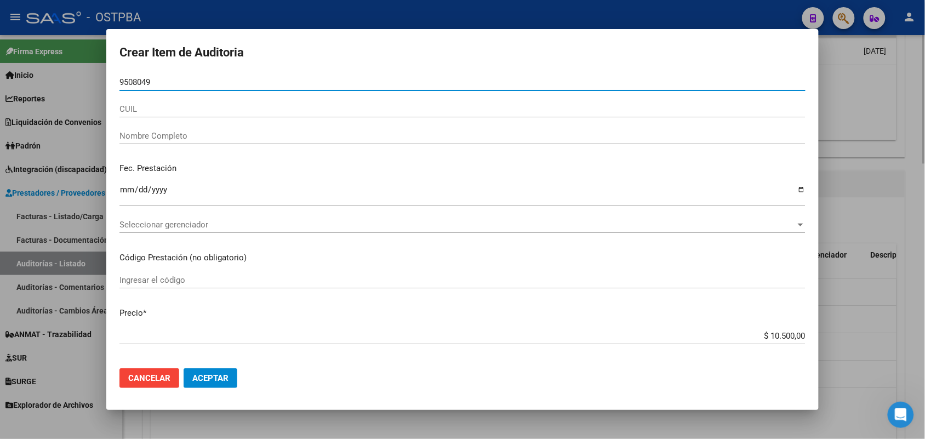
type input "95080490"
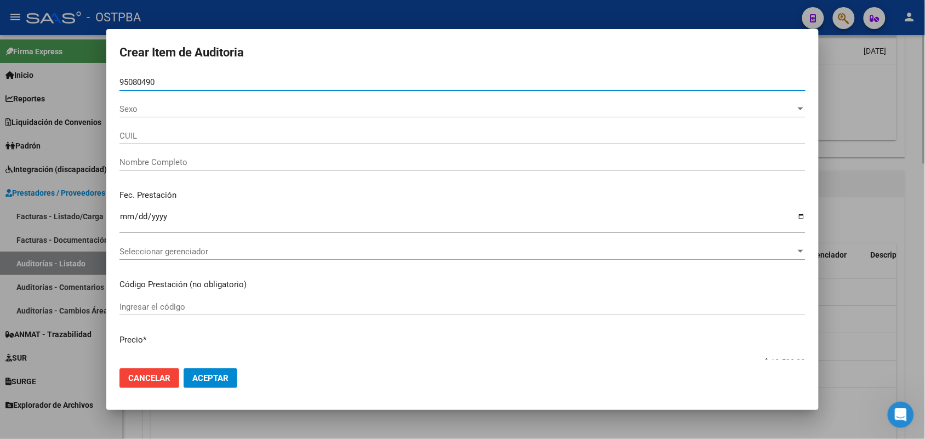
type input "23950804904"
type input "MIRANDA BENITEZ NILDA"
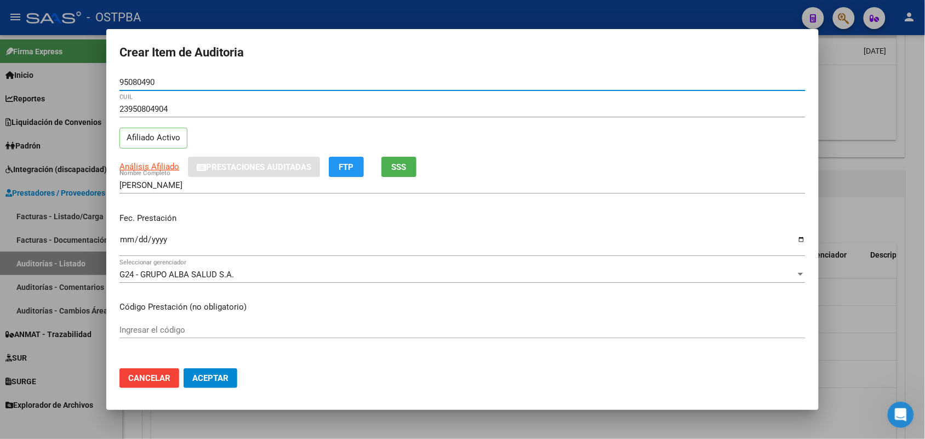
type input "95080490"
click at [128, 240] on input "Ingresar la fecha" at bounding box center [462, 244] width 686 height 18
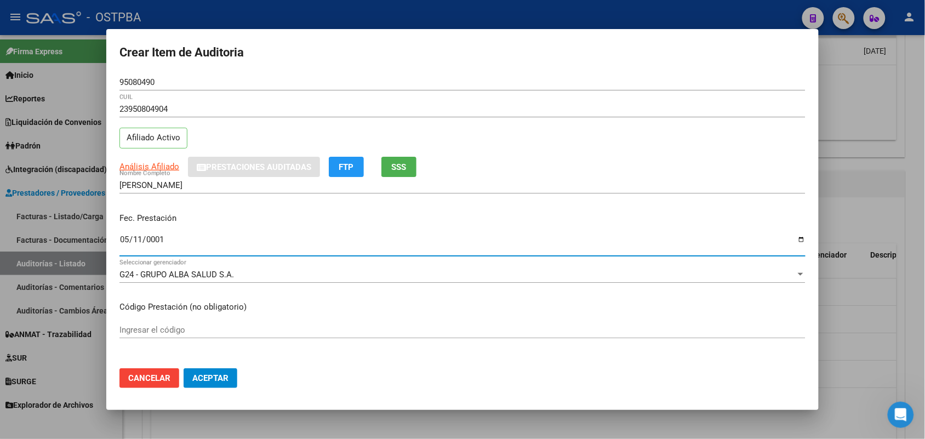
click at [130, 242] on input "0001-05-11" at bounding box center [462, 244] width 686 height 18
click at [124, 240] on input "0001-05-11" at bounding box center [462, 244] width 686 height 18
type input "0001-05-15"
type input "2025-09-15"
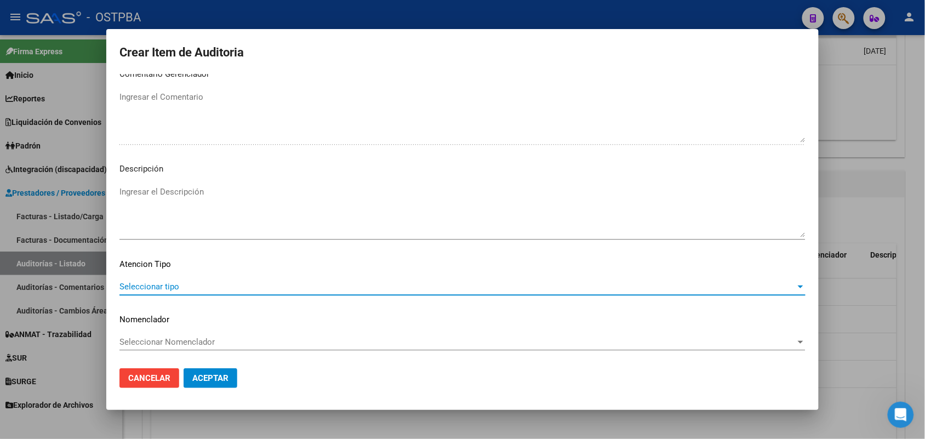
click at [168, 282] on span "Seleccionar tipo" at bounding box center [457, 287] width 676 height 10
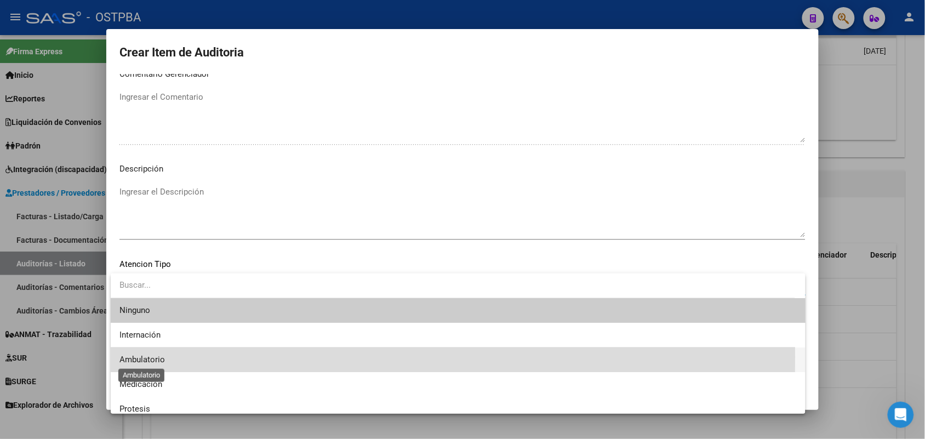
click at [147, 357] on span "Ambulatorio" at bounding box center [141, 359] width 45 height 10
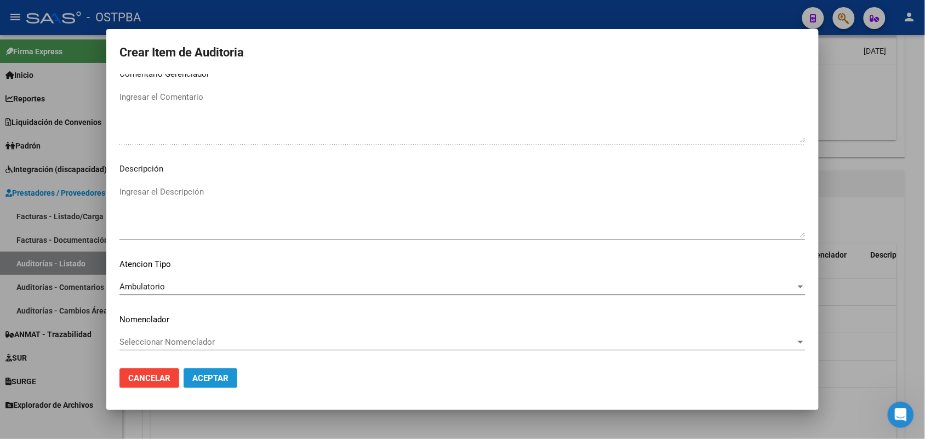
click at [214, 381] on span "Aceptar" at bounding box center [210, 378] width 36 height 10
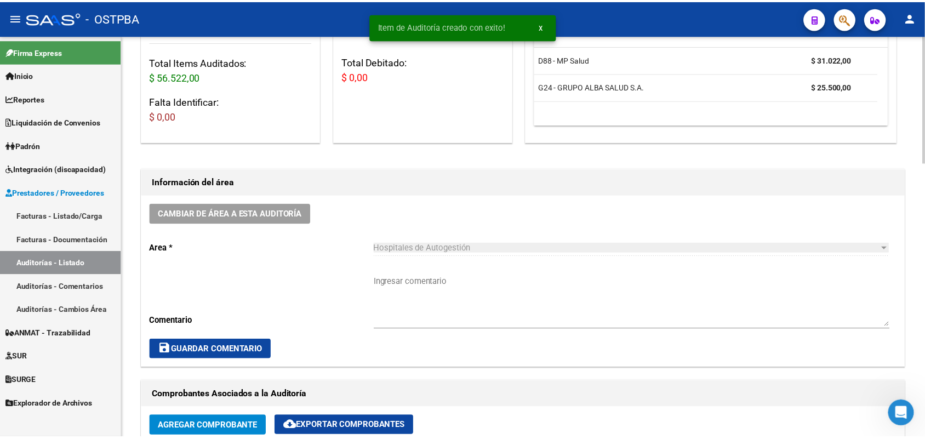
scroll to position [0, 0]
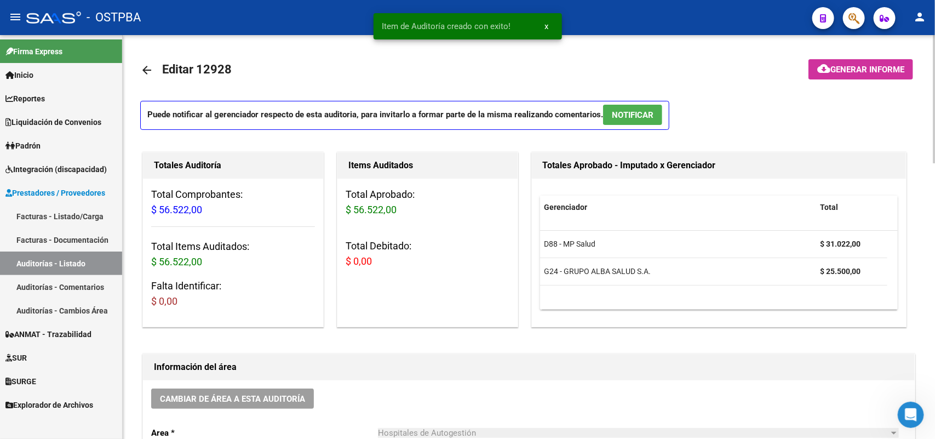
click at [865, 66] on span "Generar informe" at bounding box center [867, 70] width 74 height 10
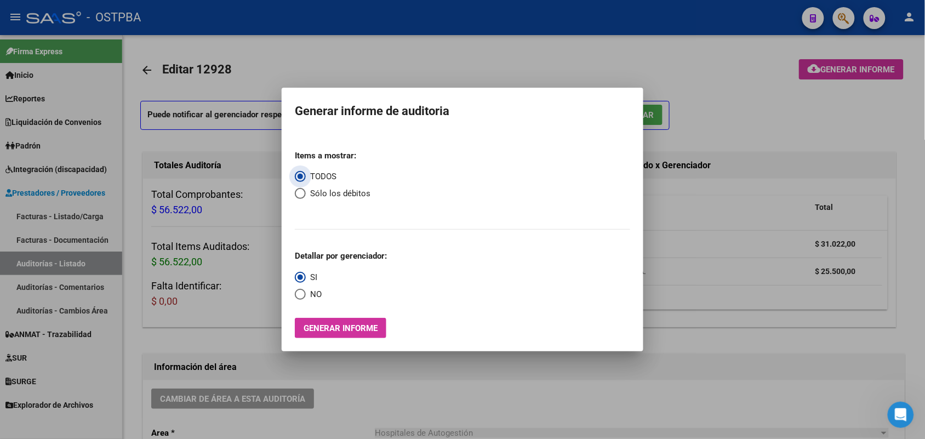
click at [335, 325] on span "Generar informe" at bounding box center [340, 328] width 74 height 10
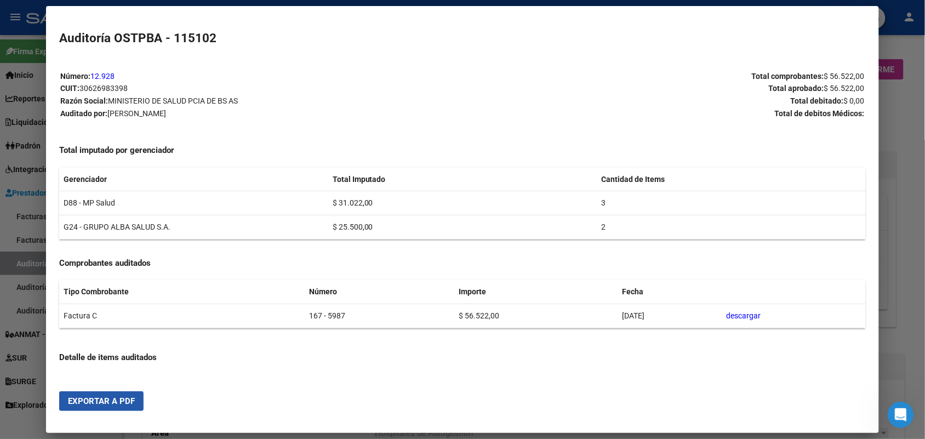
click at [119, 403] on span "Exportar a PDF" at bounding box center [101, 401] width 67 height 10
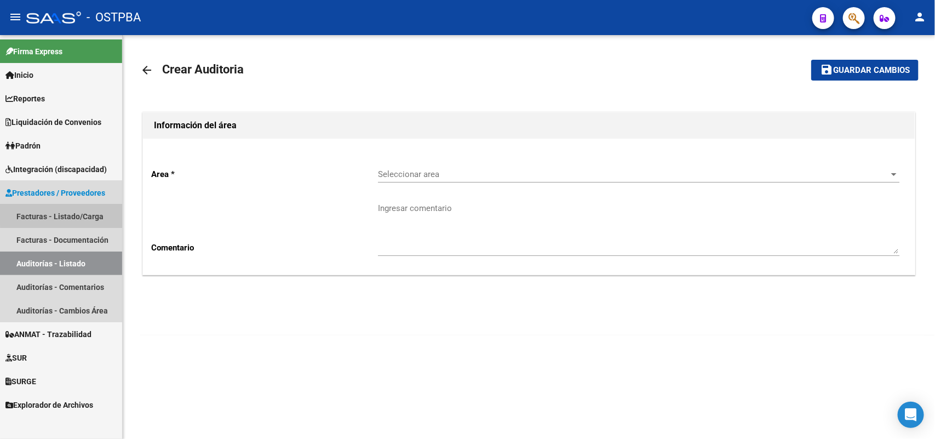
click at [77, 213] on link "Facturas - Listado/Carga" at bounding box center [61, 216] width 122 height 24
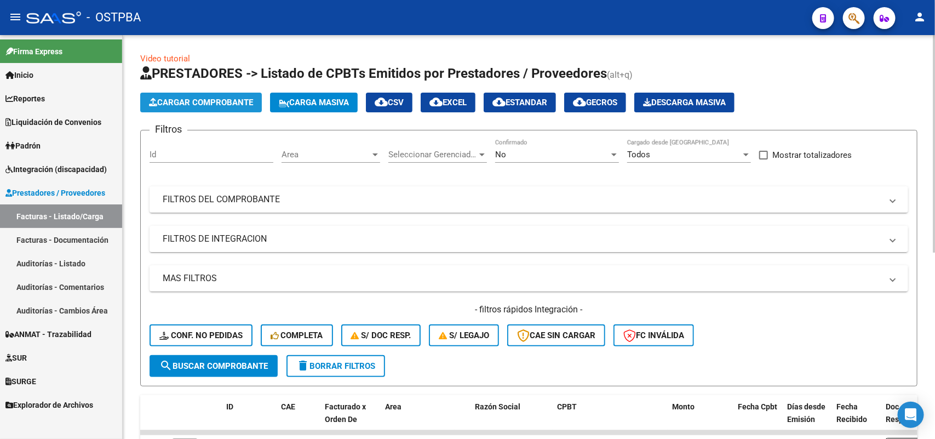
click at [222, 103] on span "Cargar Comprobante" at bounding box center [201, 102] width 104 height 10
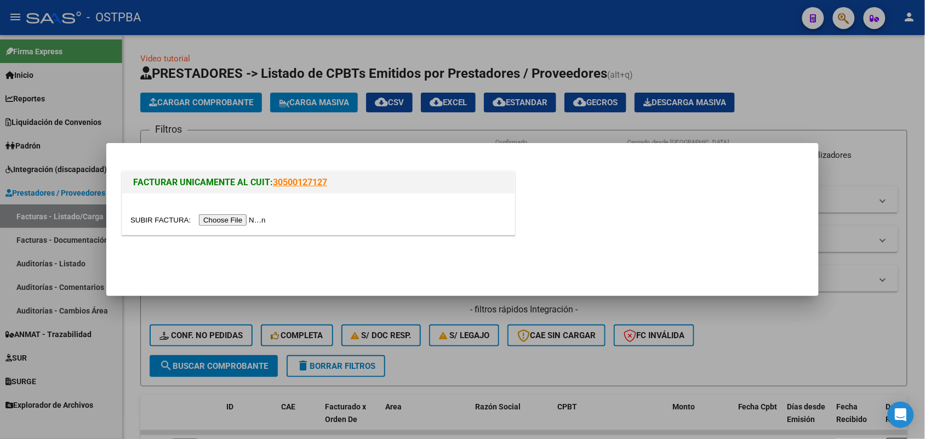
click at [232, 219] on input "file" at bounding box center [199, 220] width 139 height 12
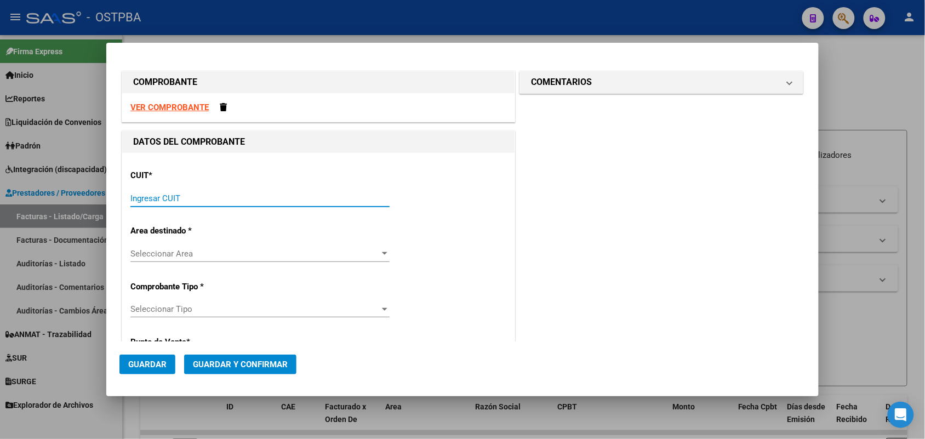
drag, startPoint x: 146, startPoint y: 196, endPoint x: 253, endPoint y: 166, distance: 111.0
click at [152, 193] on input "Ingresar CUIT" at bounding box center [259, 198] width 259 height 10
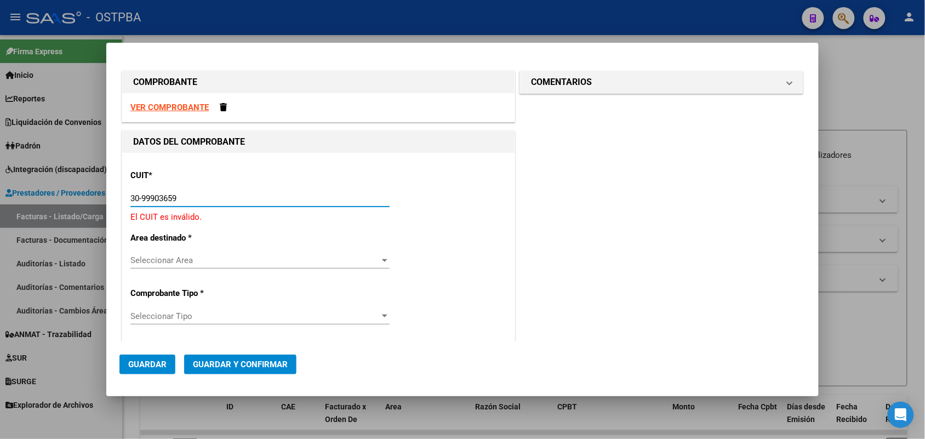
type input "30-99903659-3"
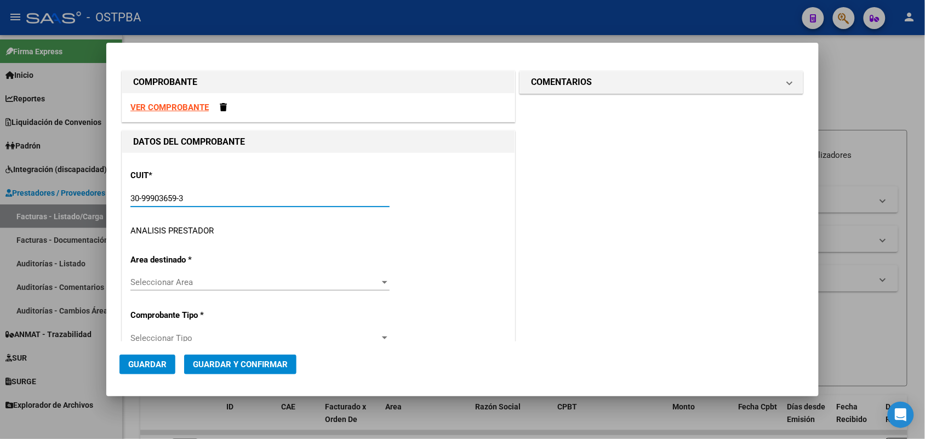
type input "6"
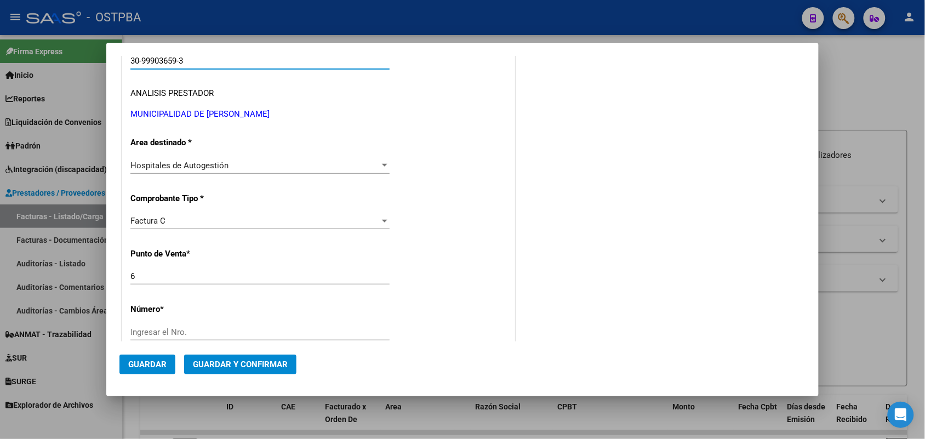
scroll to position [205, 0]
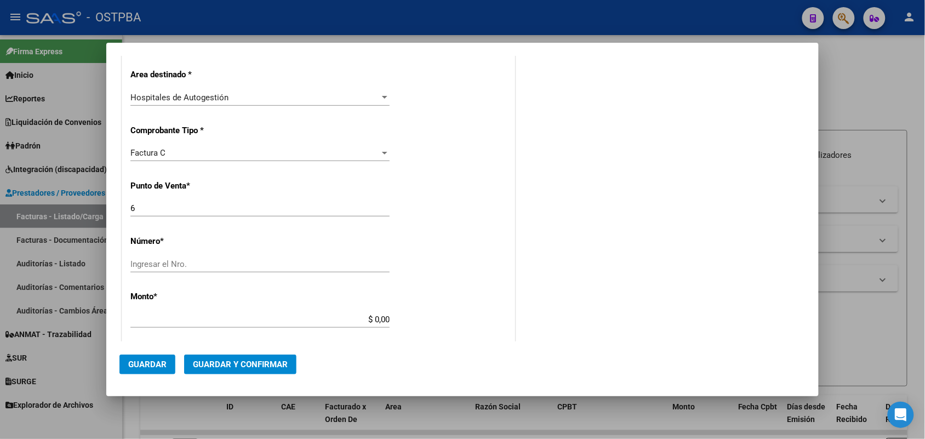
type input "30-99903659-3"
click at [150, 261] on input "Ingresar el Nro." at bounding box center [259, 264] width 259 height 10
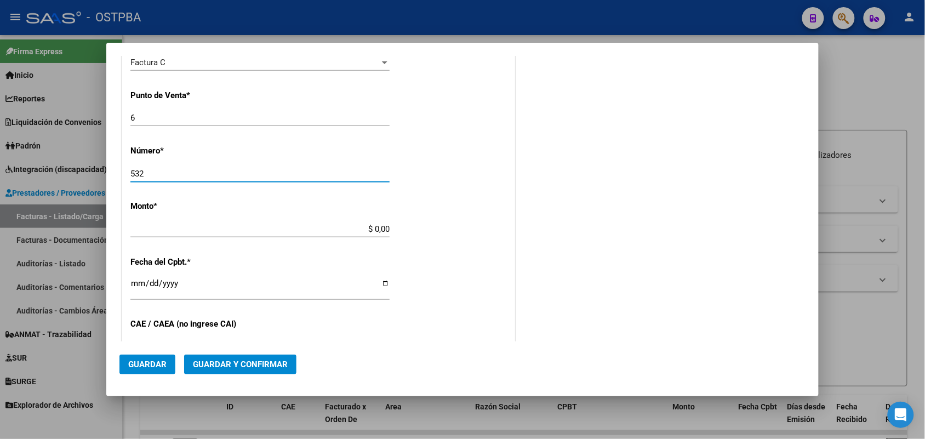
scroll to position [342, 0]
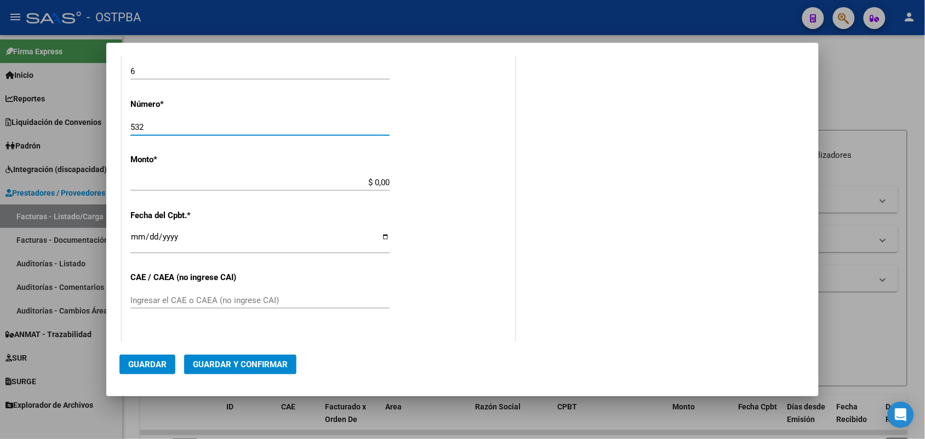
type input "532"
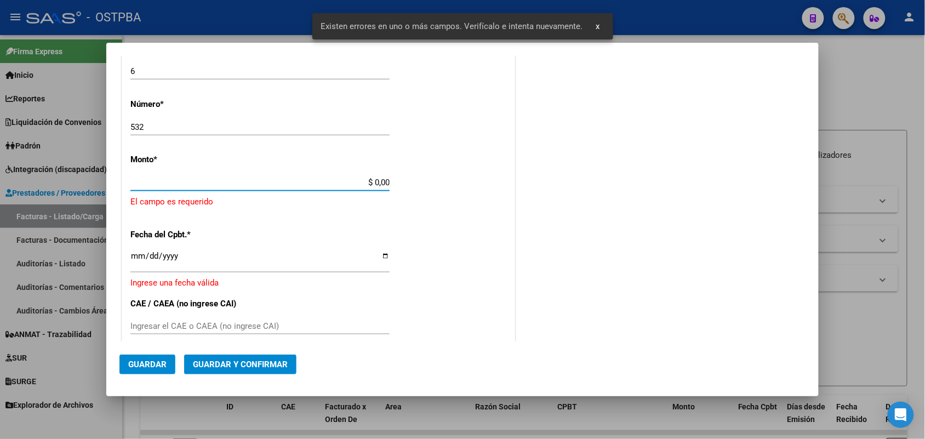
scroll to position [321, 0]
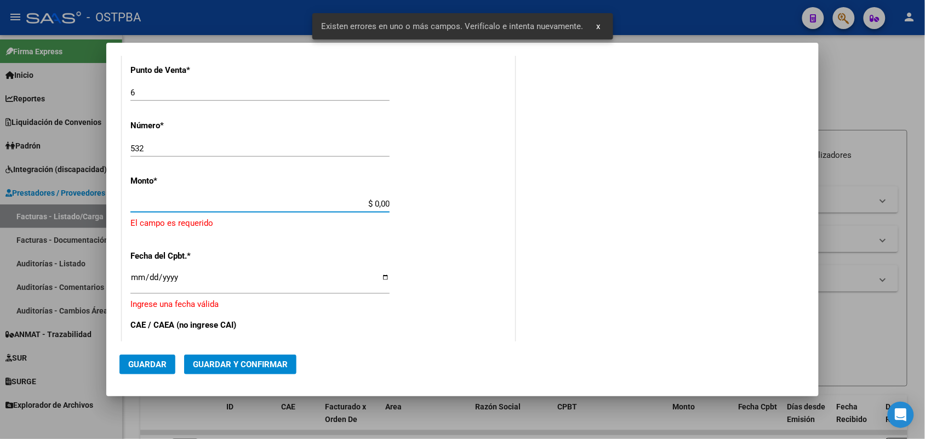
drag, startPoint x: 358, startPoint y: 179, endPoint x: 417, endPoint y: 182, distance: 59.8
click at [417, 182] on div "CUIT * 30-99903659-3 Ingresar CUIT ANALISIS PRESTADOR MUNICIPALIDAD DE ADOLFO G…" at bounding box center [318, 233] width 392 height 802
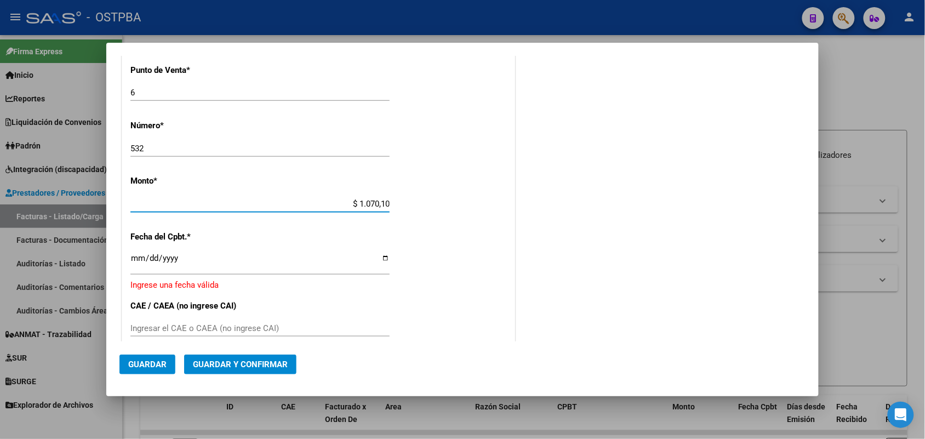
type input "$ 10.701,00"
click at [139, 256] on input "Ingresar la fecha" at bounding box center [259, 263] width 259 height 18
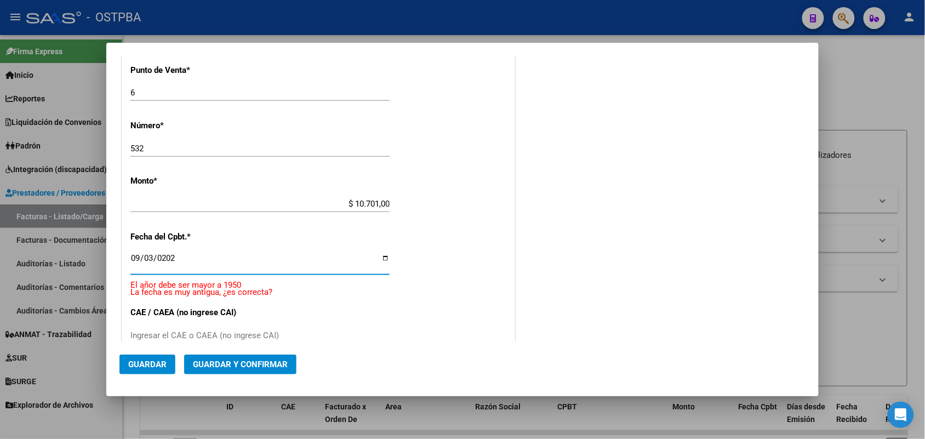
type input "2025-09-03"
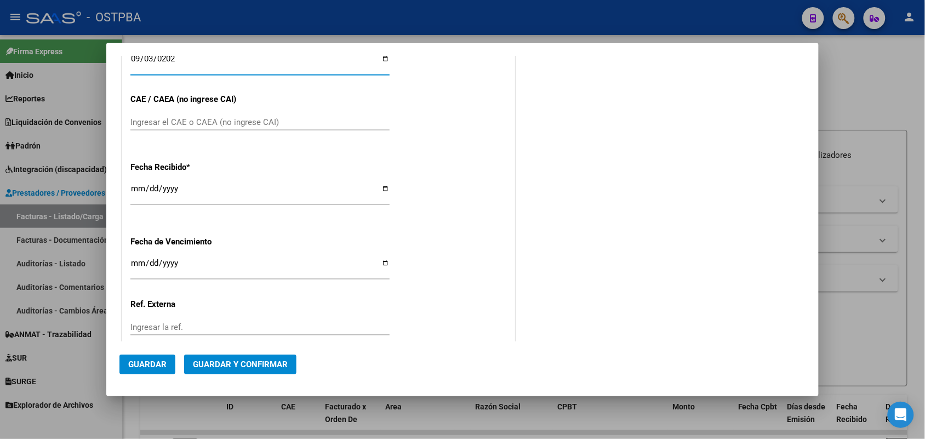
scroll to position [526, 0]
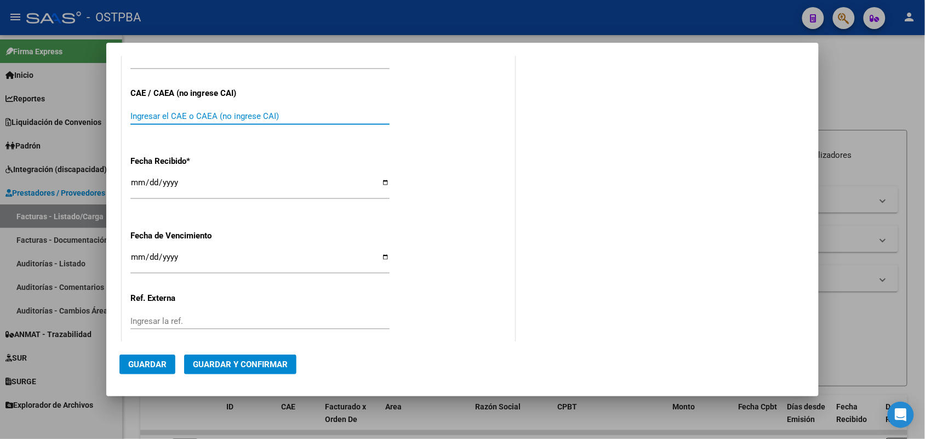
drag, startPoint x: 147, startPoint y: 116, endPoint x: 190, endPoint y: 118, distance: 43.3
click at [152, 118] on input "Ingresar el CAE o CAEA (no ingrese CAI)" at bounding box center [259, 116] width 259 height 10
type input "75363661650916"
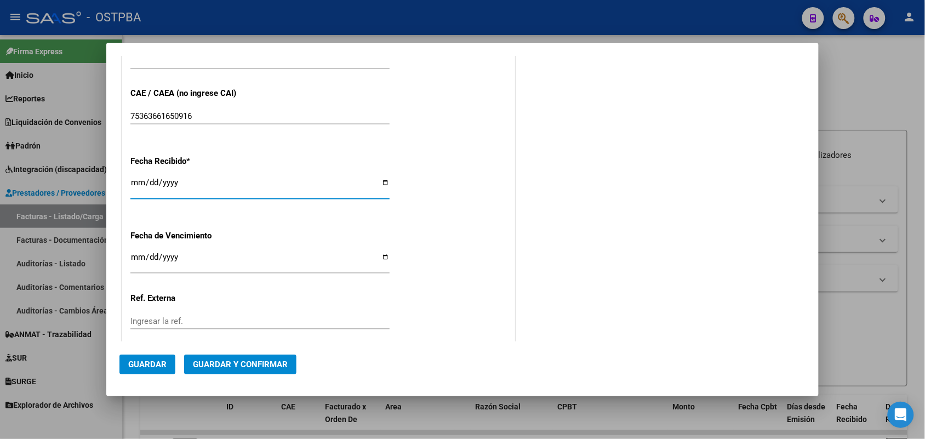
click at [139, 184] on input "[DATE]" at bounding box center [259, 187] width 259 height 18
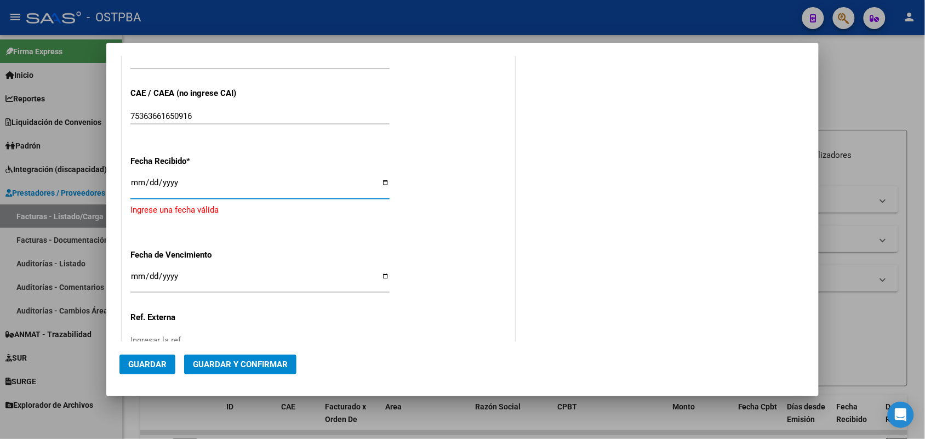
type input "[DATE]"
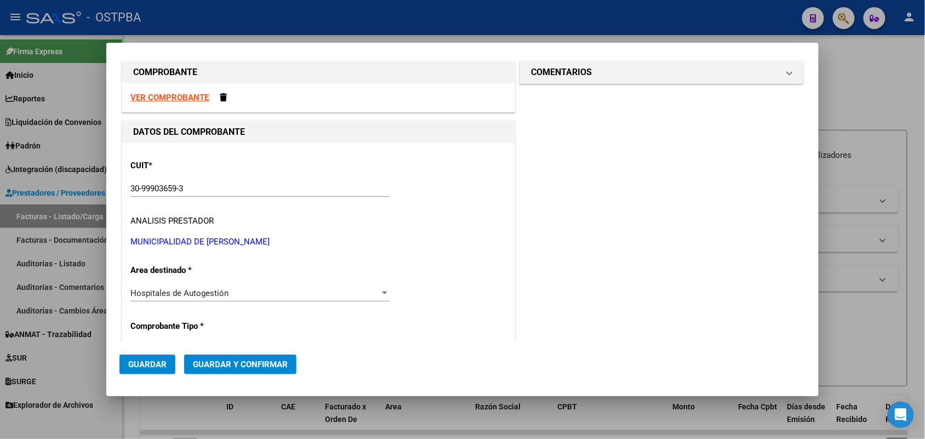
scroll to position [0, 0]
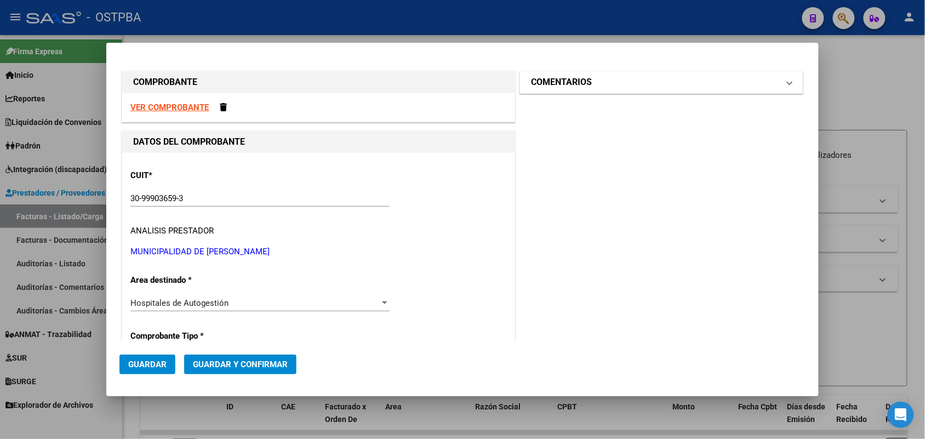
click at [787, 82] on span at bounding box center [789, 82] width 4 height 13
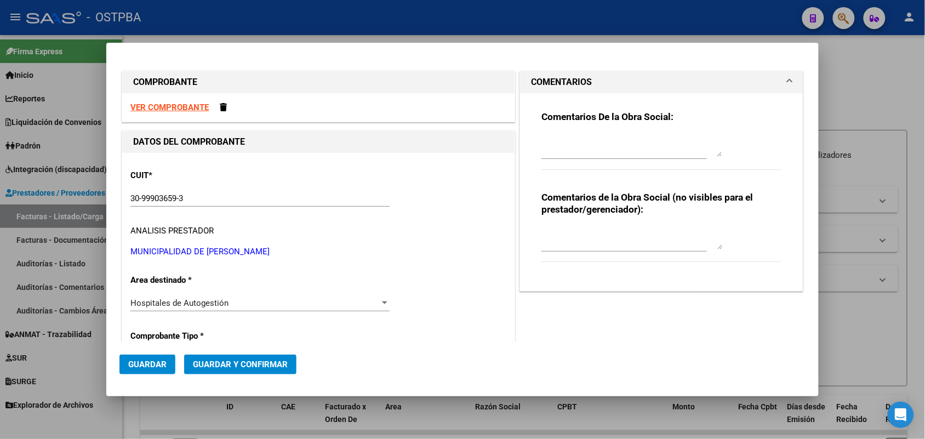
click at [558, 151] on textarea at bounding box center [631, 146] width 181 height 22
type textarea "HR 127179"
click at [155, 360] on span "Guardar" at bounding box center [147, 364] width 38 height 10
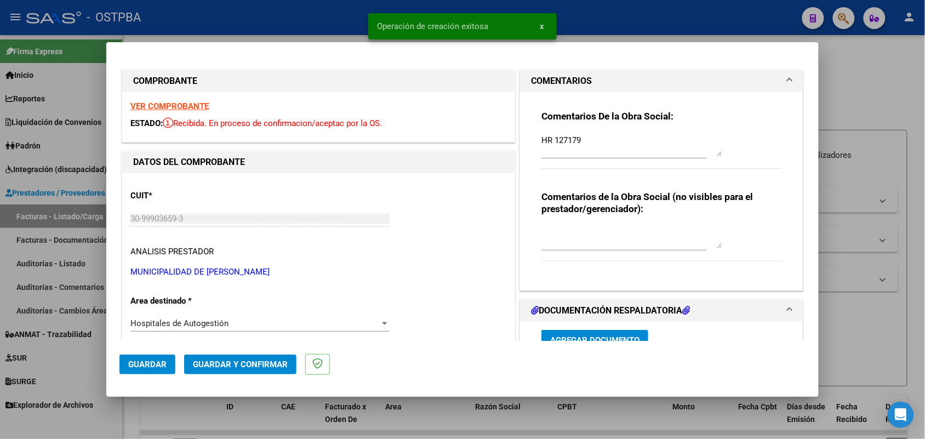
scroll to position [137, 0]
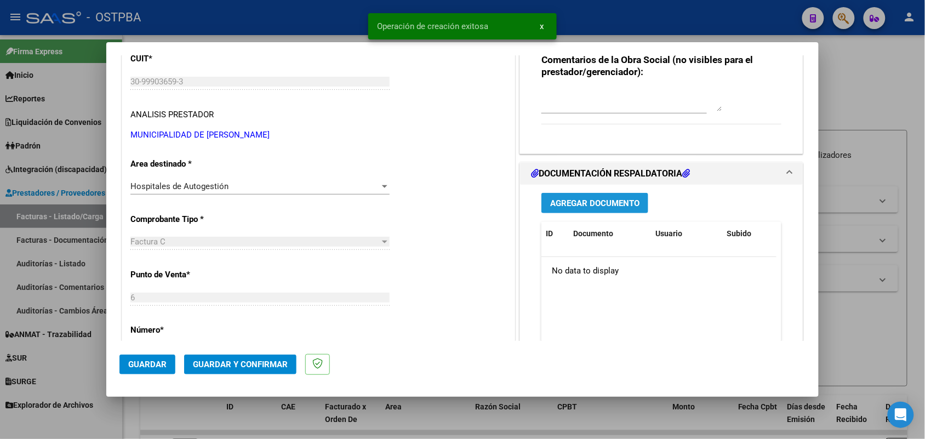
click at [582, 203] on span "Agregar Documento" at bounding box center [594, 203] width 89 height 10
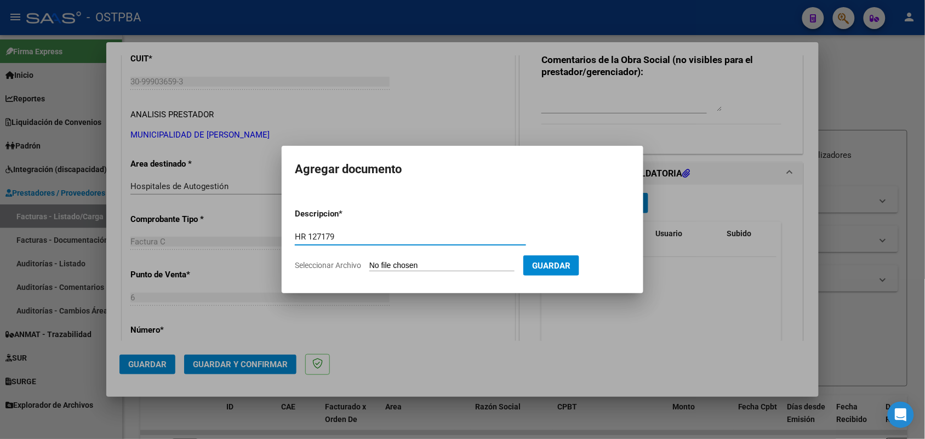
type input "HR 127179"
click at [381, 265] on input "Seleccionar Archivo" at bounding box center [441, 266] width 145 height 10
type input "C:\fakepath\HR 127179.pdf"
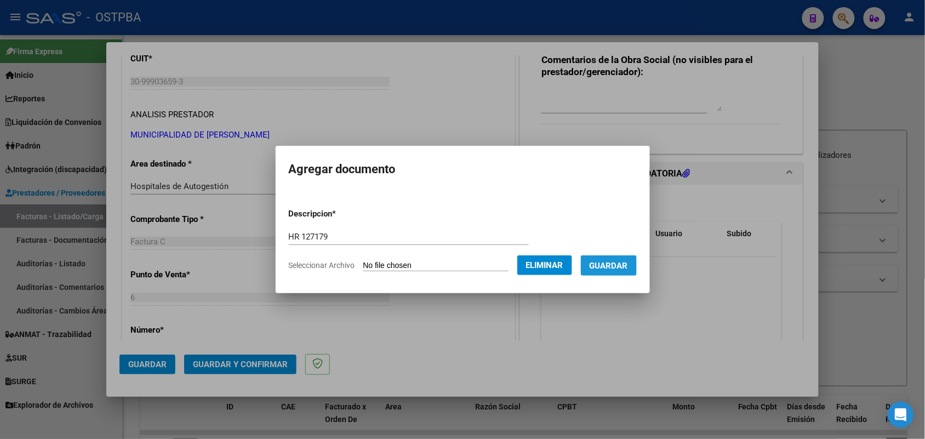
click at [619, 261] on span "Guardar" at bounding box center [608, 266] width 38 height 10
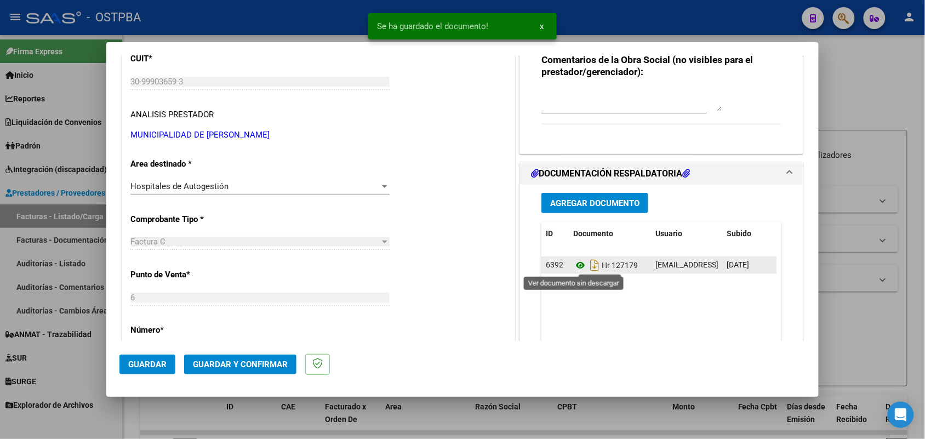
click at [573, 264] on icon at bounding box center [580, 265] width 14 height 13
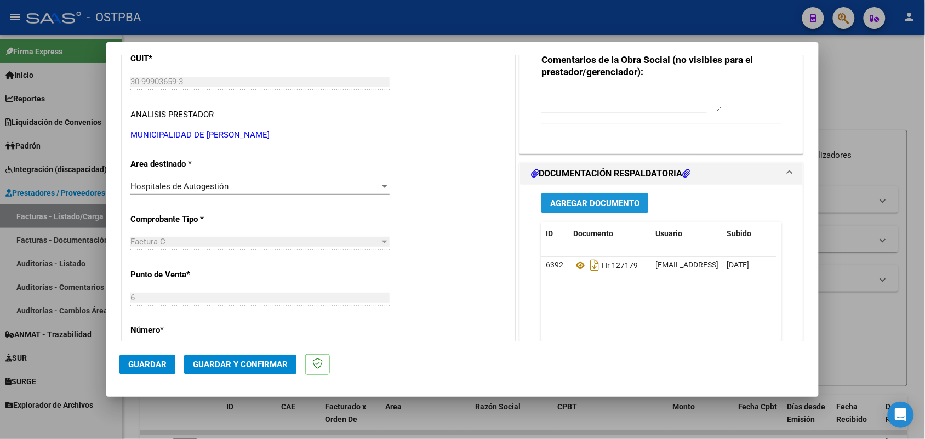
click at [565, 200] on span "Agregar Documento" at bounding box center [594, 203] width 89 height 10
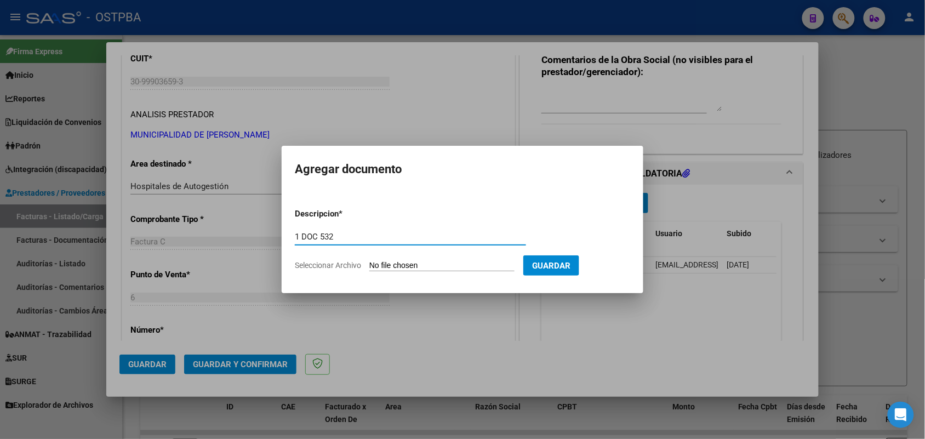
type input "1 DOC 532"
click at [383, 267] on input "Seleccionar Archivo" at bounding box center [441, 266] width 145 height 10
type input "C:\fakepath\1 DOC 532.pdf"
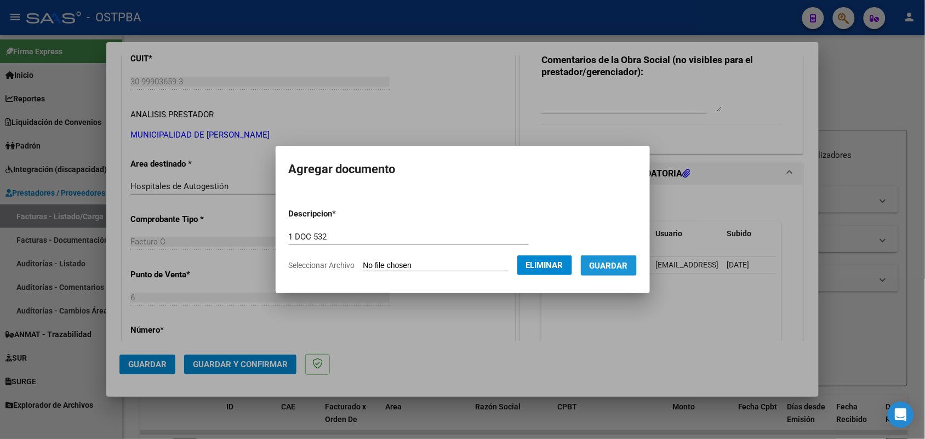
click at [613, 263] on span "Guardar" at bounding box center [608, 266] width 38 height 10
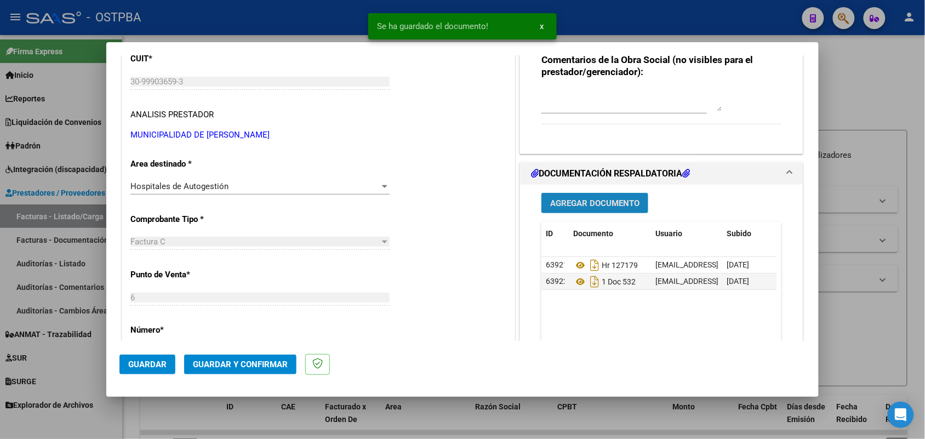
click at [617, 203] on span "Agregar Documento" at bounding box center [594, 203] width 89 height 10
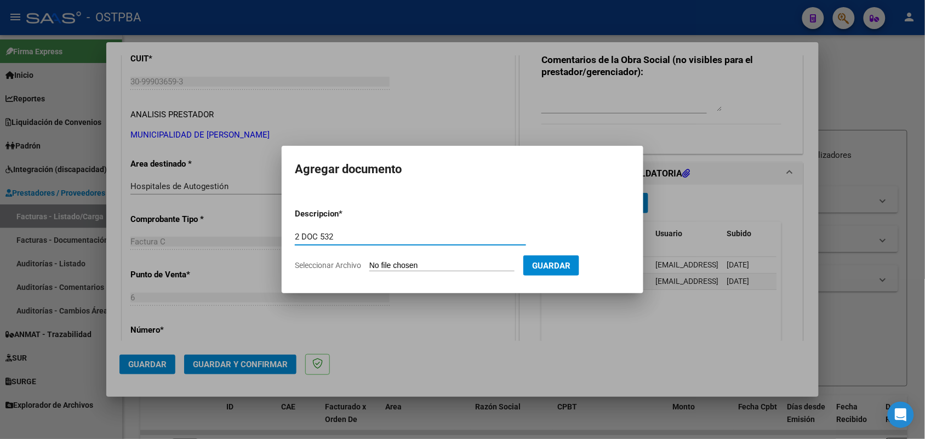
type input "2 DOC 532"
click at [374, 261] on input "Seleccionar Archivo" at bounding box center [441, 266] width 145 height 10
type input "C:\fakepath\2 DOC 532.pdf"
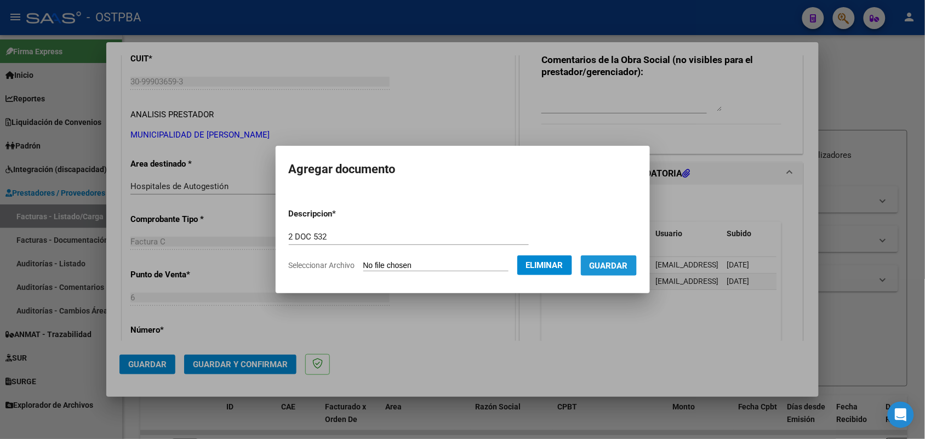
click at [620, 261] on span "Guardar" at bounding box center [608, 266] width 38 height 10
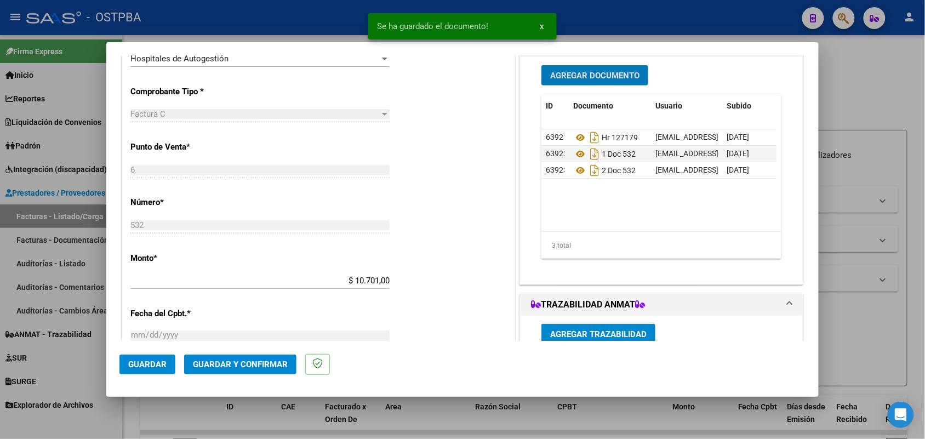
scroll to position [274, 0]
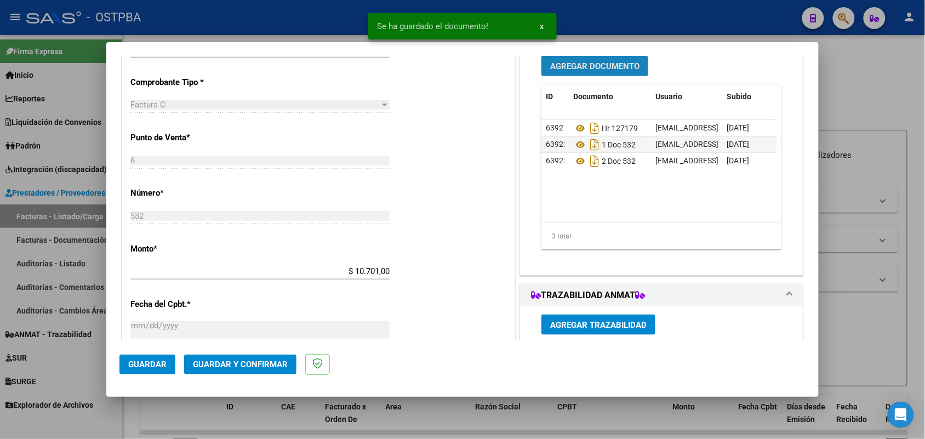
click at [581, 64] on span "Agregar Documento" at bounding box center [594, 66] width 89 height 10
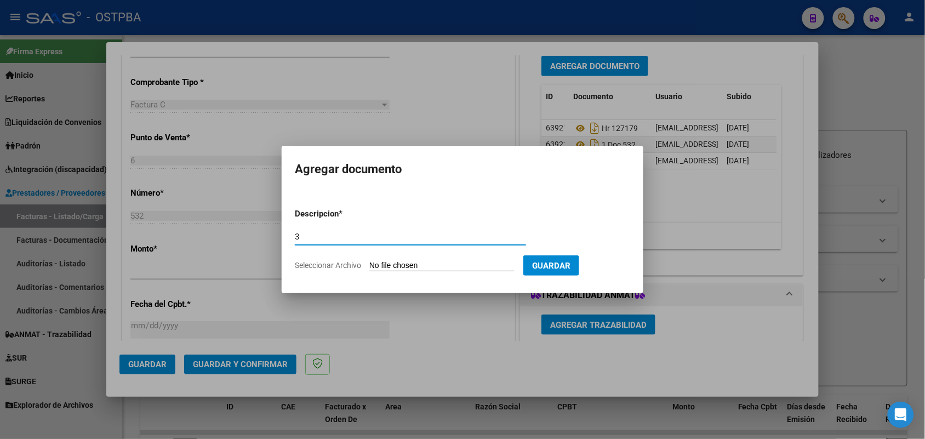
type input "3"
click at [409, 264] on input "Seleccionar Archivo" at bounding box center [441, 266] width 145 height 10
click at [493, 326] on div at bounding box center [462, 219] width 925 height 439
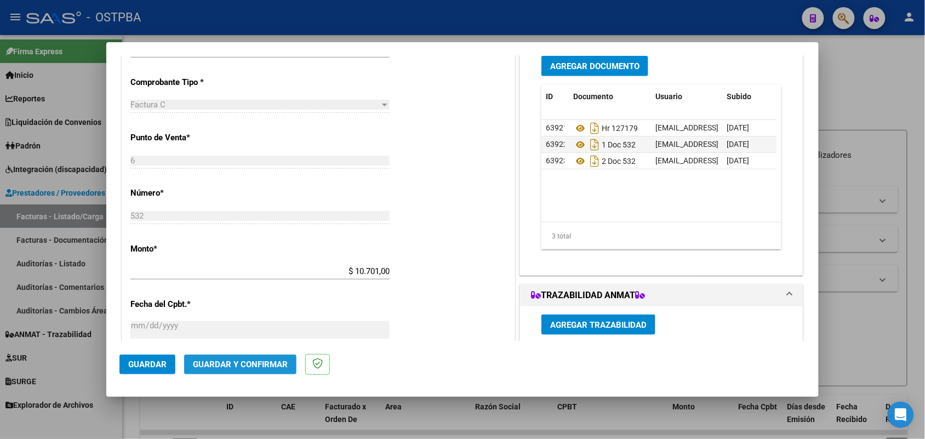
click at [220, 367] on span "Guardar y Confirmar" at bounding box center [240, 364] width 95 height 10
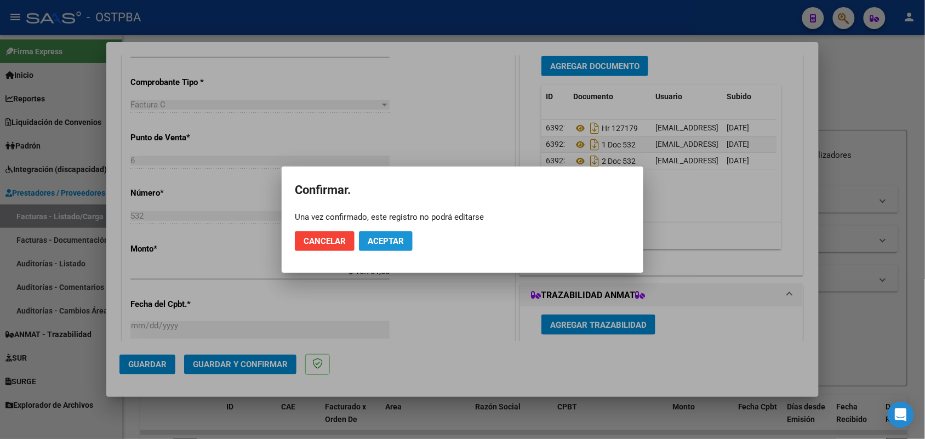
click at [377, 236] on span "Aceptar" at bounding box center [386, 241] width 36 height 10
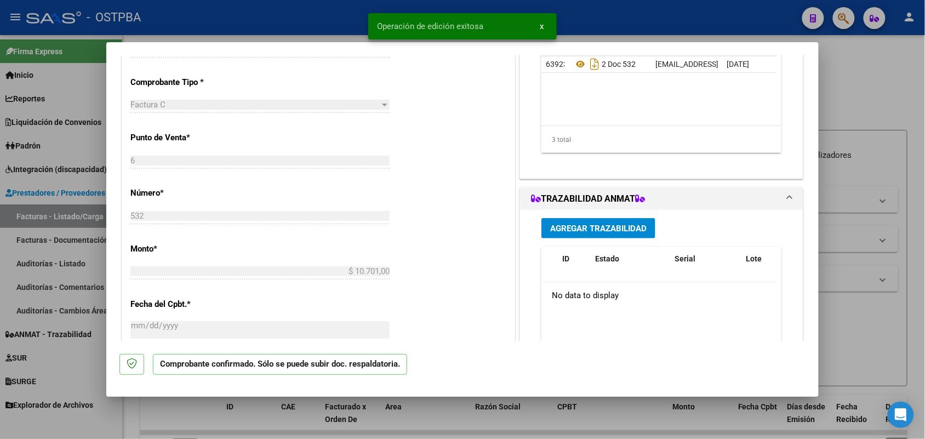
click at [76, 244] on div at bounding box center [462, 219] width 925 height 439
type input "$ 0,00"
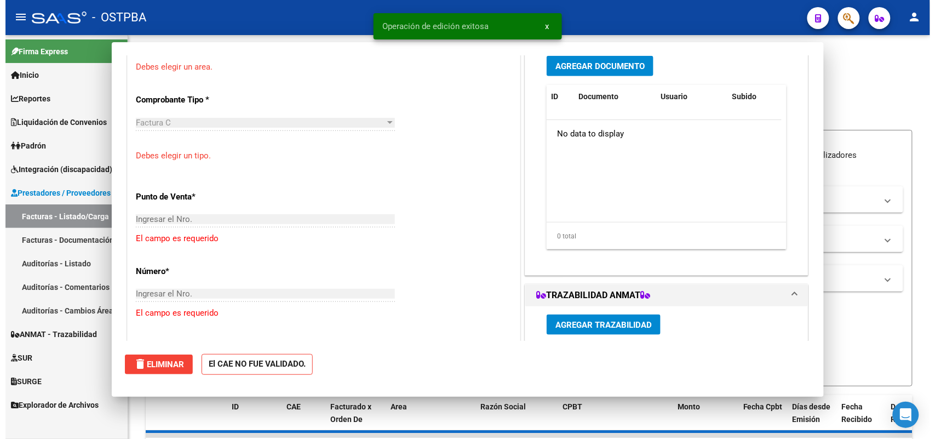
scroll to position [267, 0]
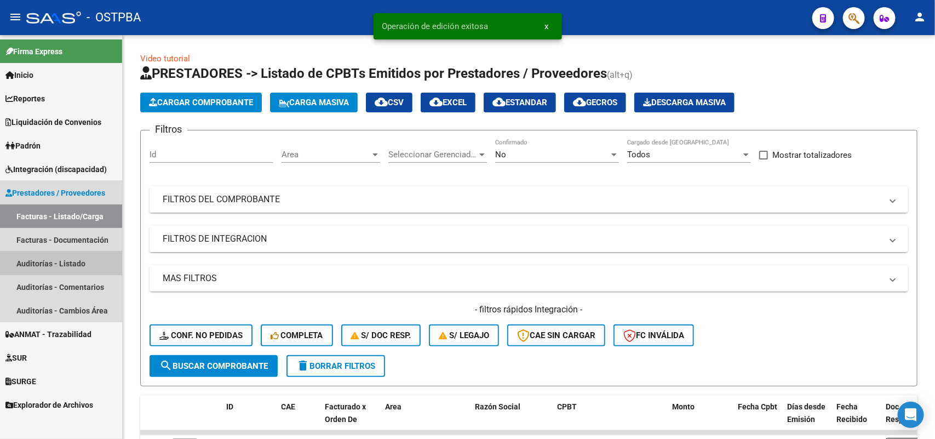
click at [64, 255] on link "Auditorías - Listado" at bounding box center [61, 263] width 122 height 24
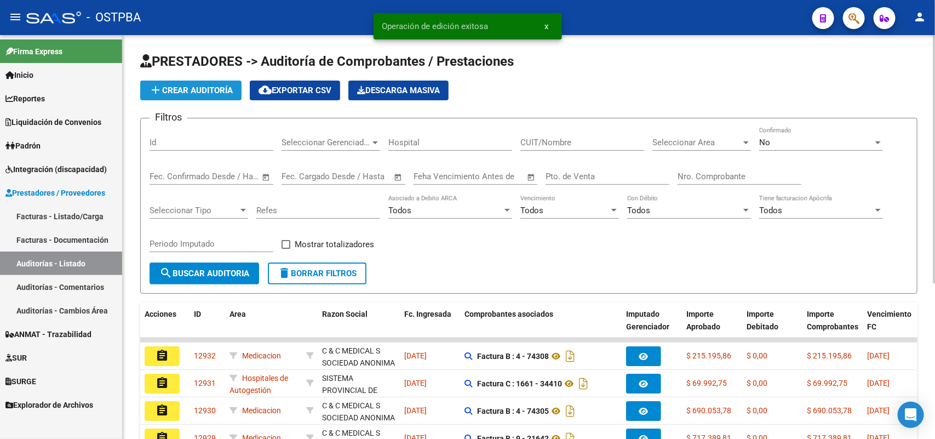
click at [223, 89] on span "add Crear Auditoría" at bounding box center [191, 90] width 84 height 10
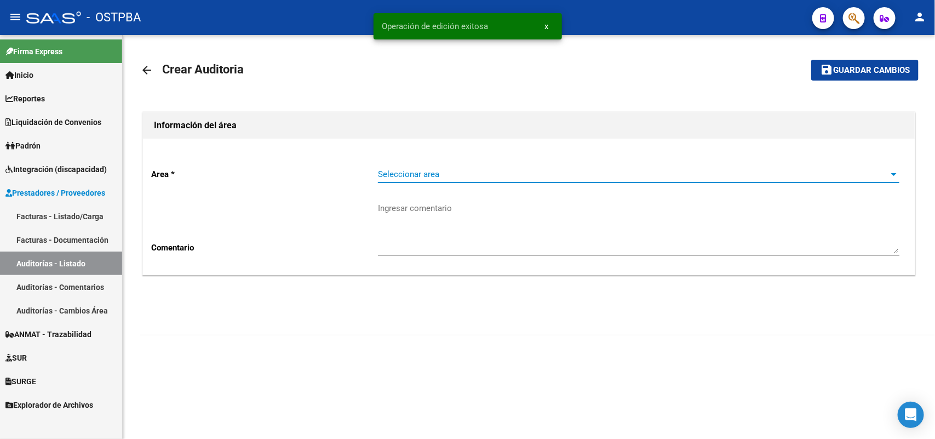
click at [434, 174] on span "Seleccionar area" at bounding box center [634, 174] width 512 height 10
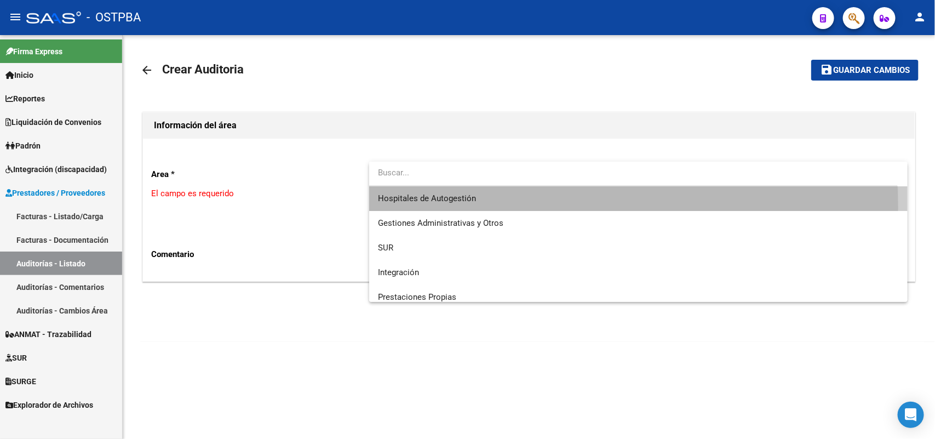
click at [444, 207] on span "Hospitales de Autogestión" at bounding box center [638, 198] width 521 height 25
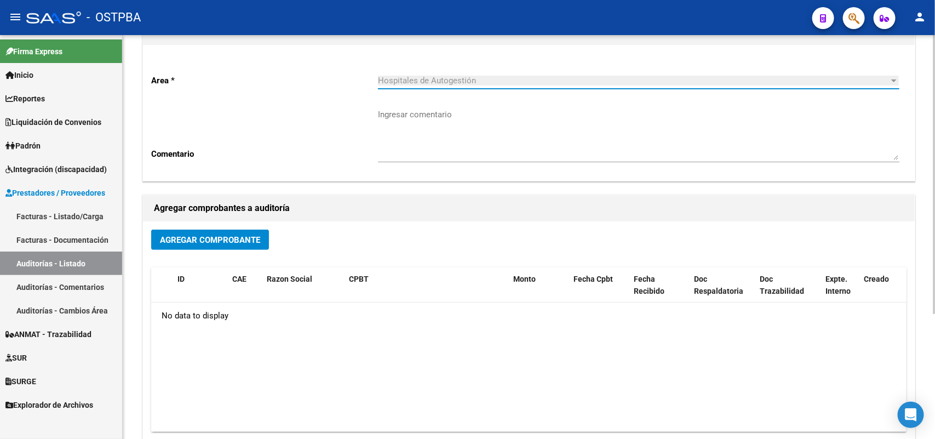
scroll to position [137, 0]
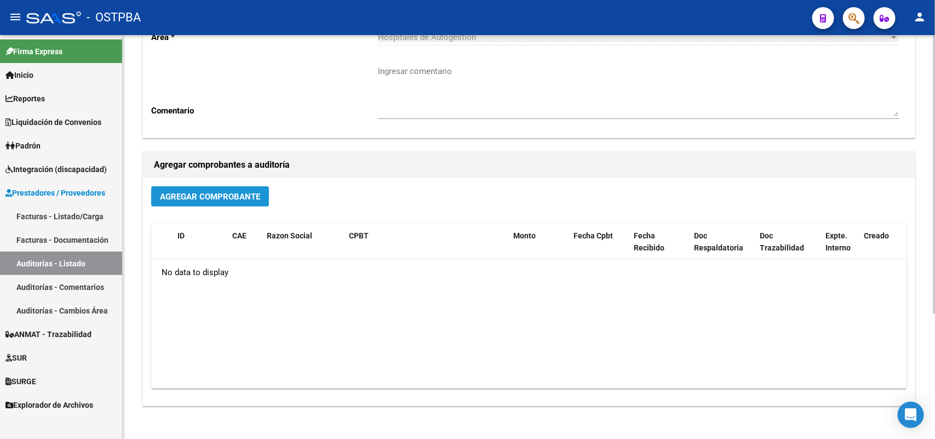
click at [242, 193] on span "Agregar Comprobante" at bounding box center [210, 197] width 100 height 10
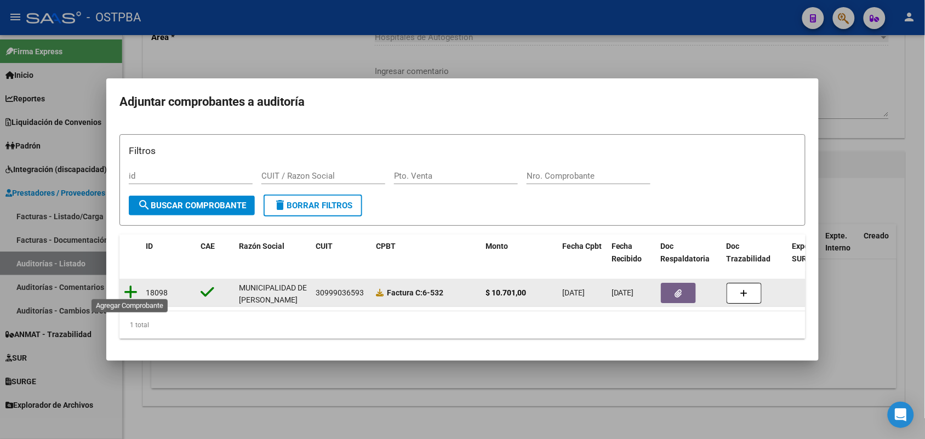
click at [132, 289] on icon at bounding box center [131, 291] width 14 height 15
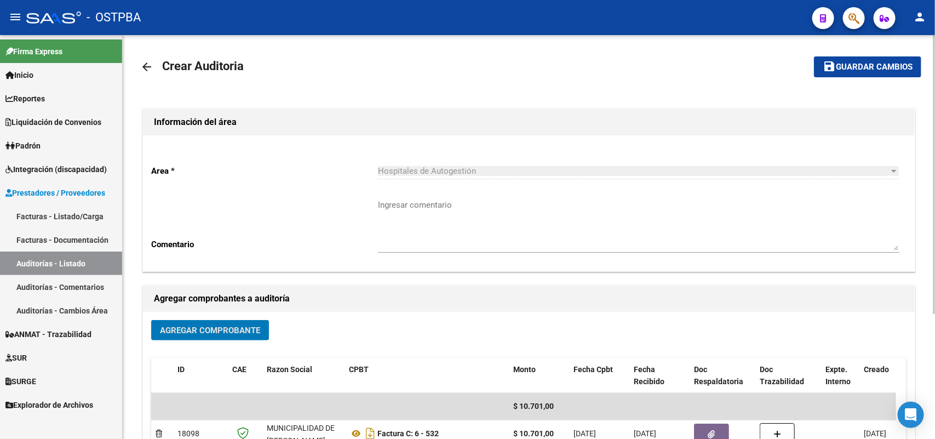
scroll to position [0, 0]
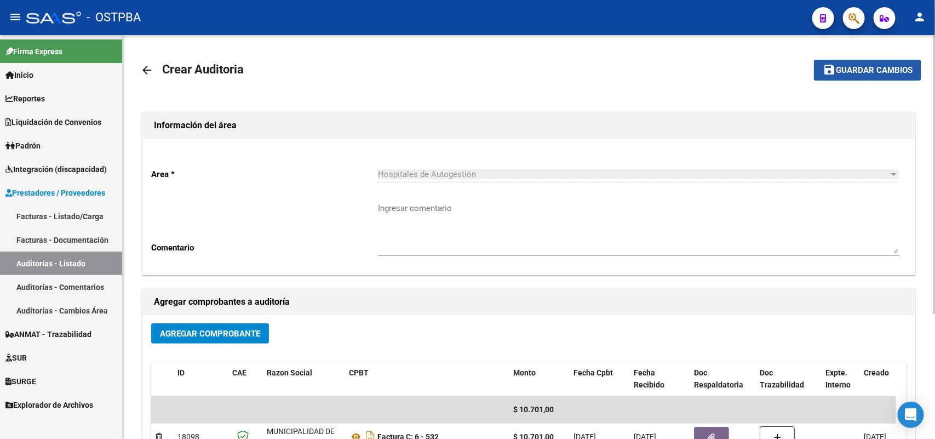
click at [870, 66] on span "Guardar cambios" at bounding box center [874, 71] width 77 height 10
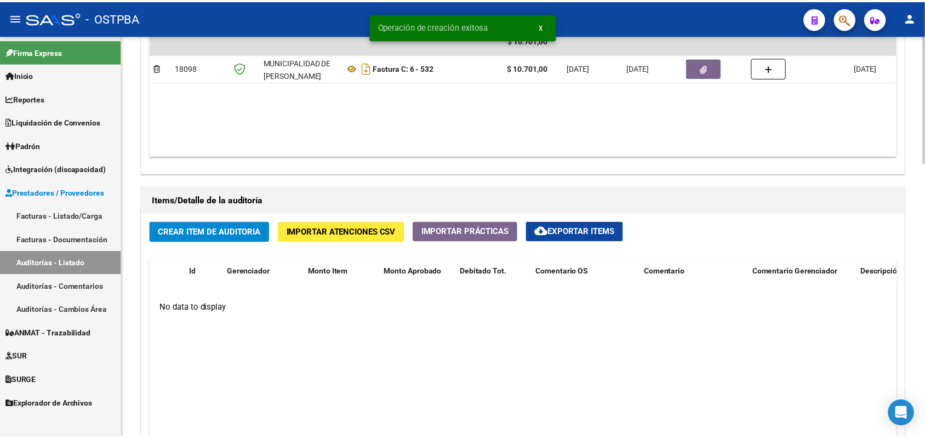
scroll to position [685, 0]
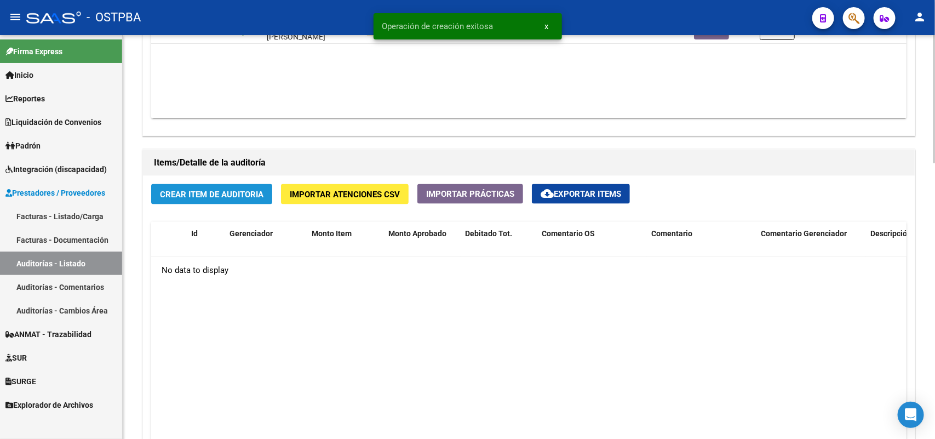
click at [223, 190] on span "Crear Item de Auditoria" at bounding box center [212, 195] width 104 height 10
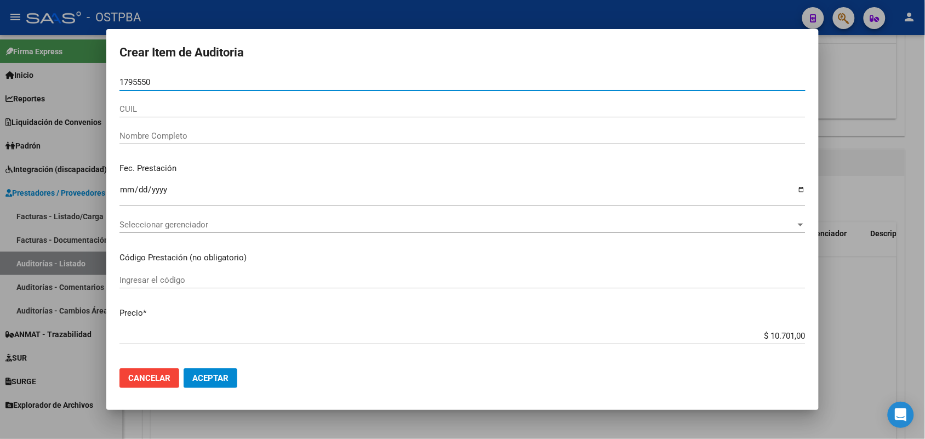
type input "17955507"
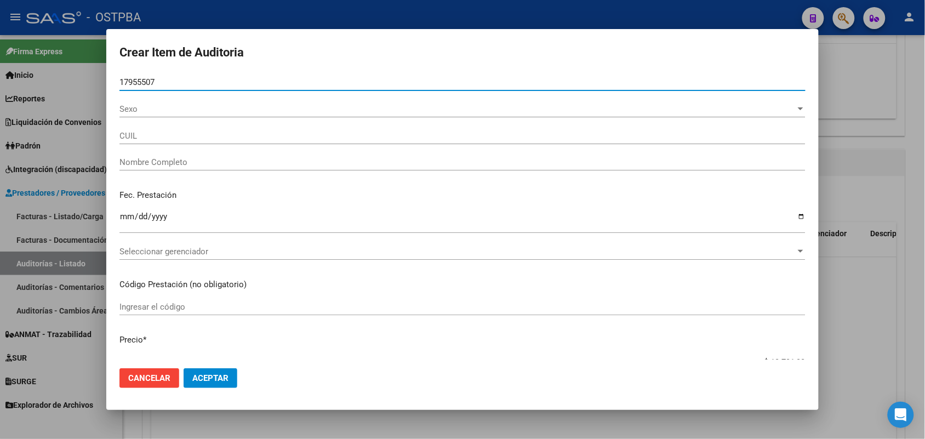
type input "27179555072"
type input "FARIAS ELENA MARIA -"
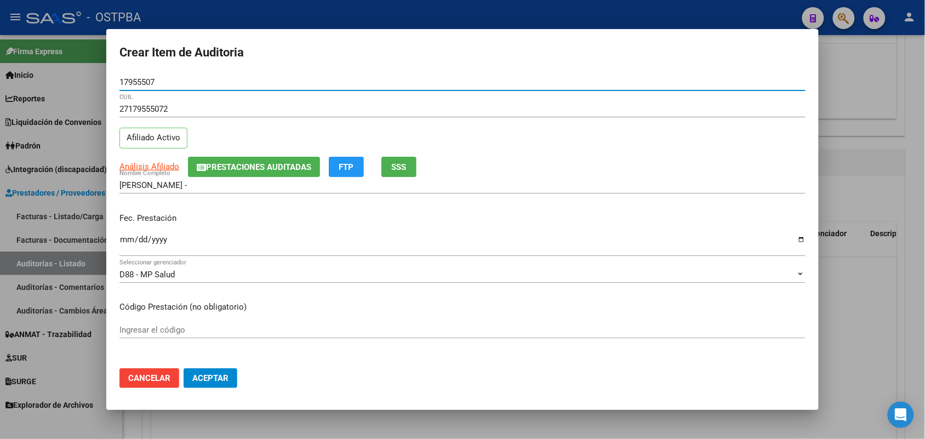
type input "17955507"
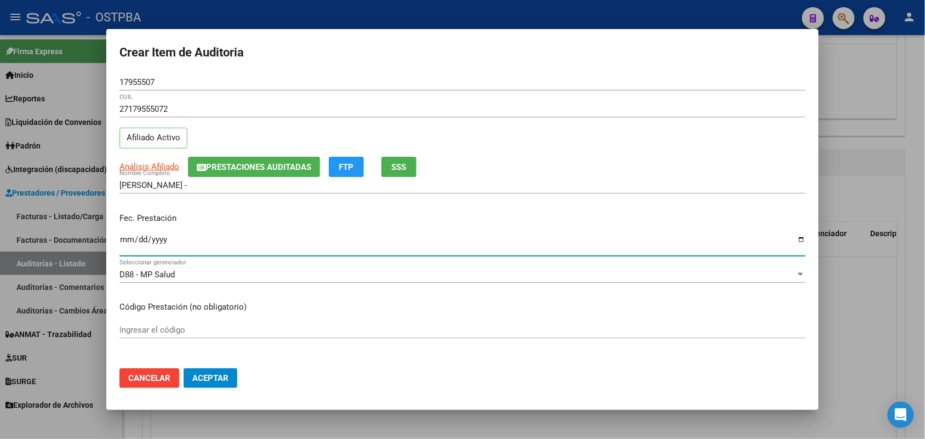
click at [127, 242] on input "Ingresar la fecha" at bounding box center [462, 244] width 686 height 18
type input "2025-08-04"
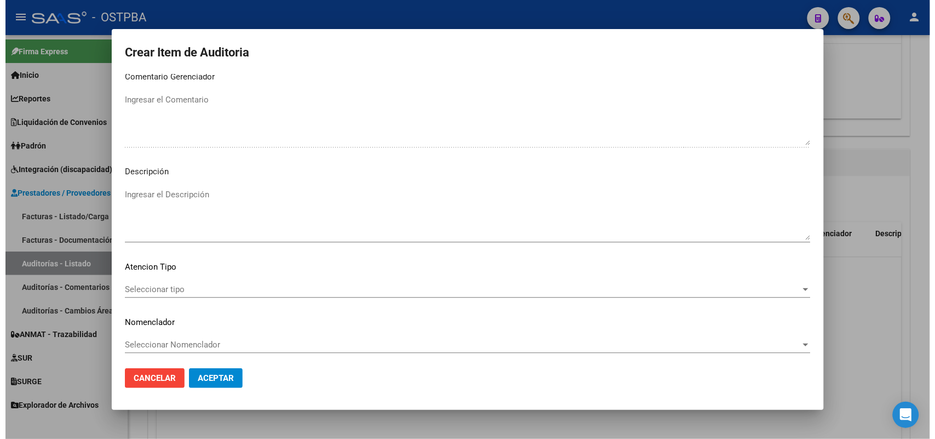
scroll to position [700, 0]
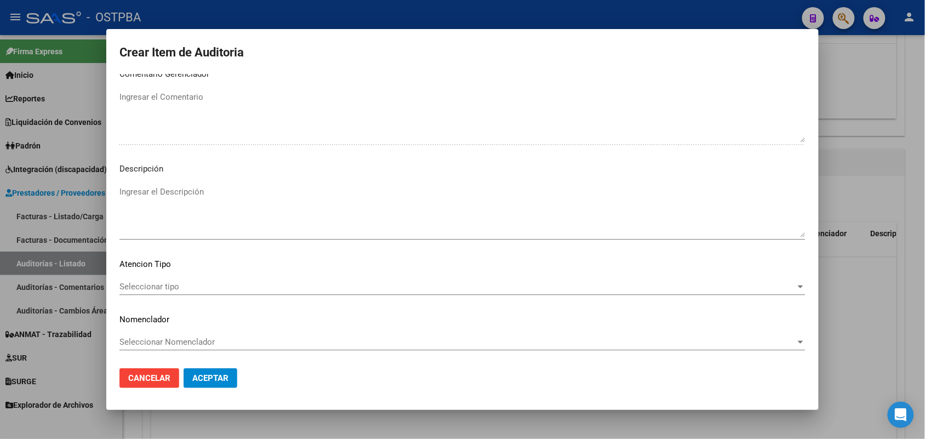
click at [164, 283] on span "Seleccionar tipo" at bounding box center [457, 287] width 676 height 10
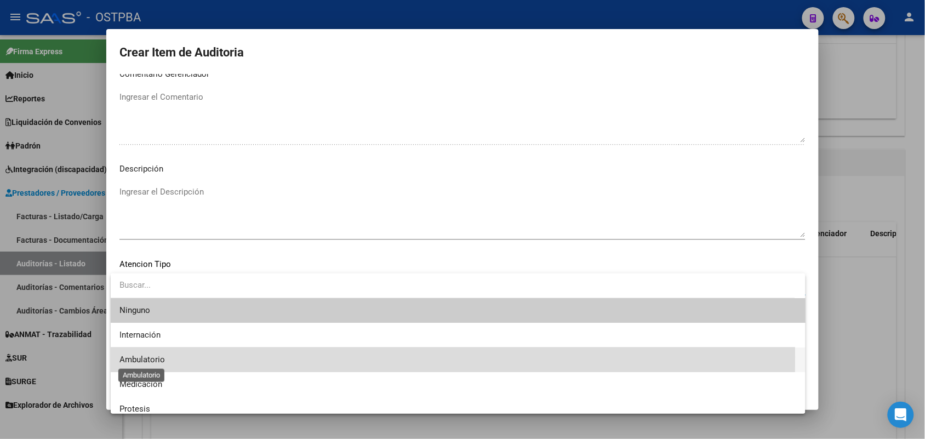
click at [154, 357] on span "Ambulatorio" at bounding box center [141, 359] width 45 height 10
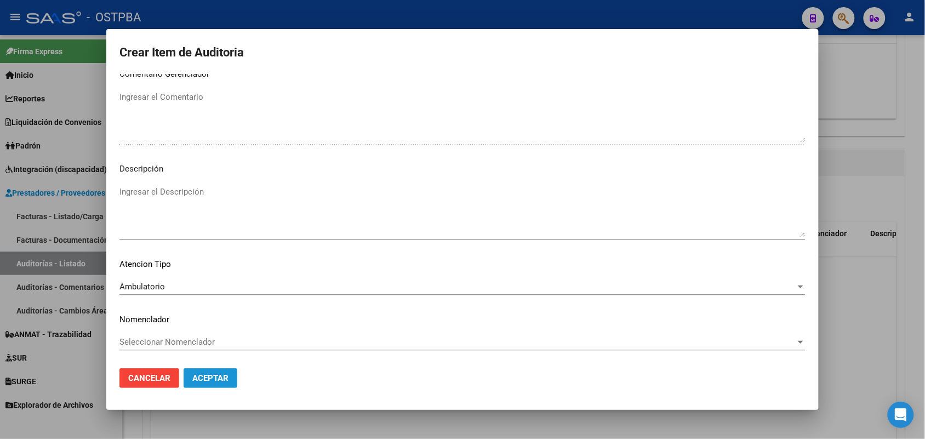
click at [201, 376] on span "Aceptar" at bounding box center [210, 378] width 36 height 10
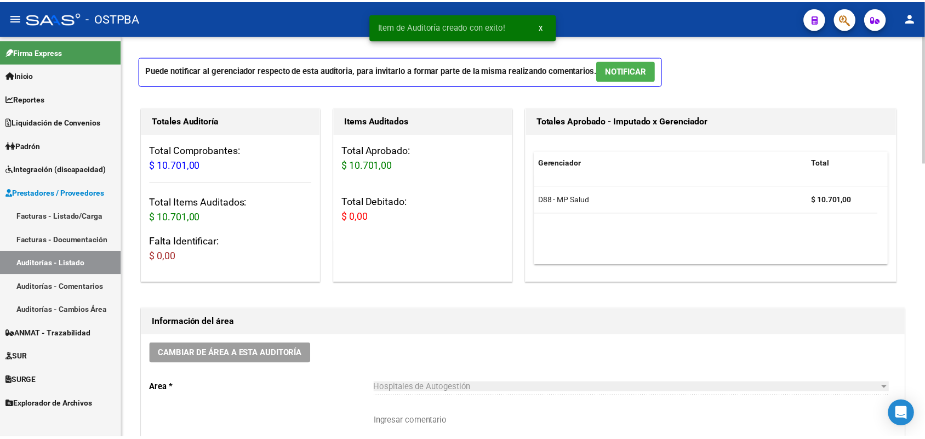
scroll to position [1, 0]
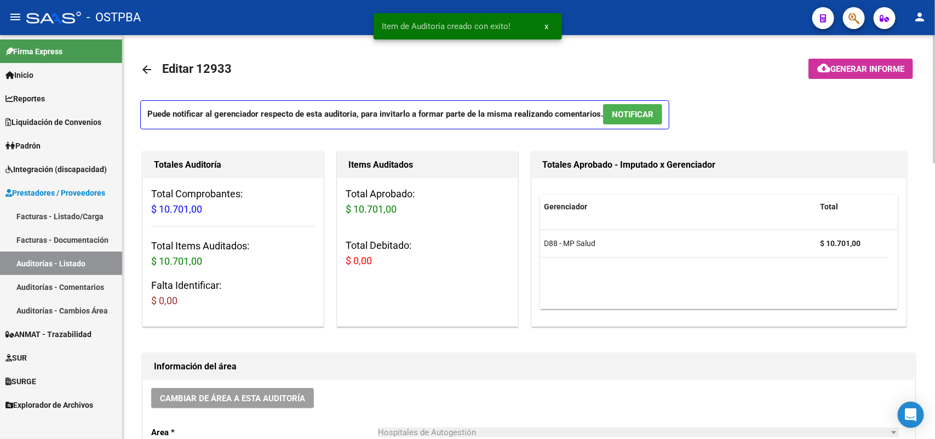
click at [840, 67] on span "Generar informe" at bounding box center [867, 69] width 74 height 10
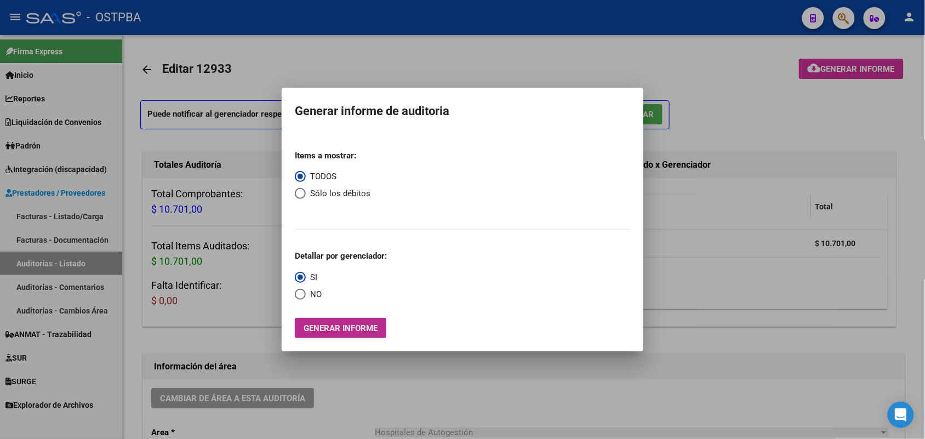
click at [355, 329] on span "Generar informe" at bounding box center [340, 328] width 74 height 10
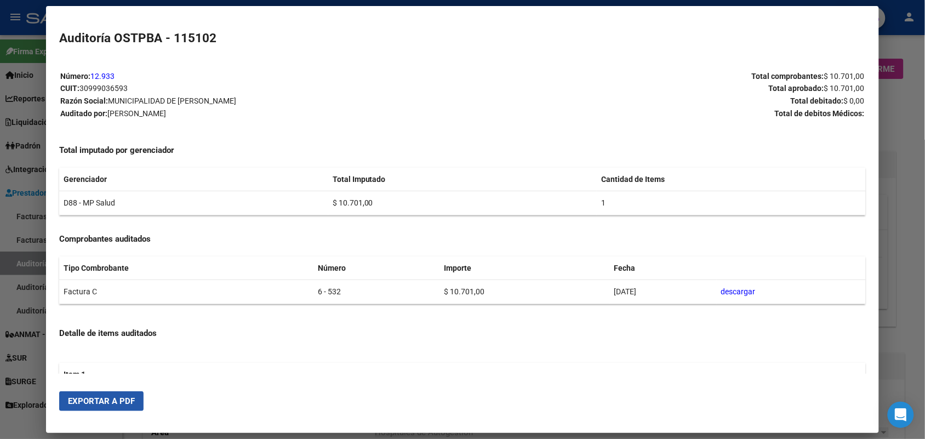
click at [111, 396] on span "Exportar a PDF" at bounding box center [101, 401] width 67 height 10
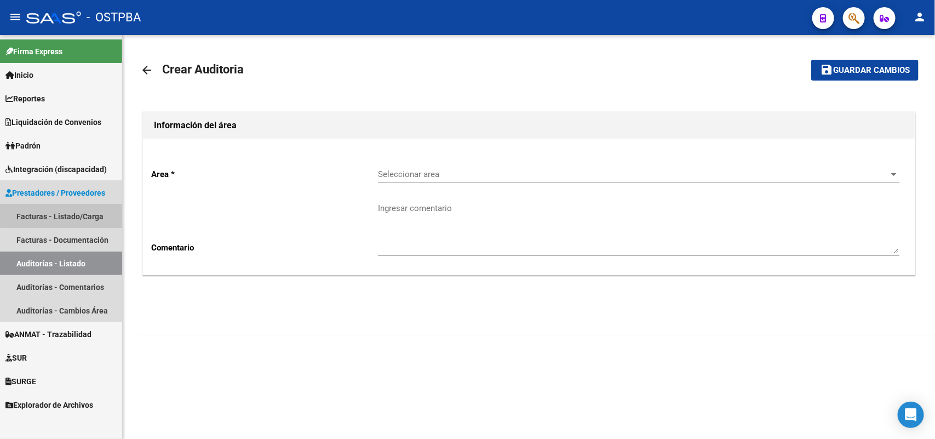
click at [77, 211] on link "Facturas - Listado/Carga" at bounding box center [61, 216] width 122 height 24
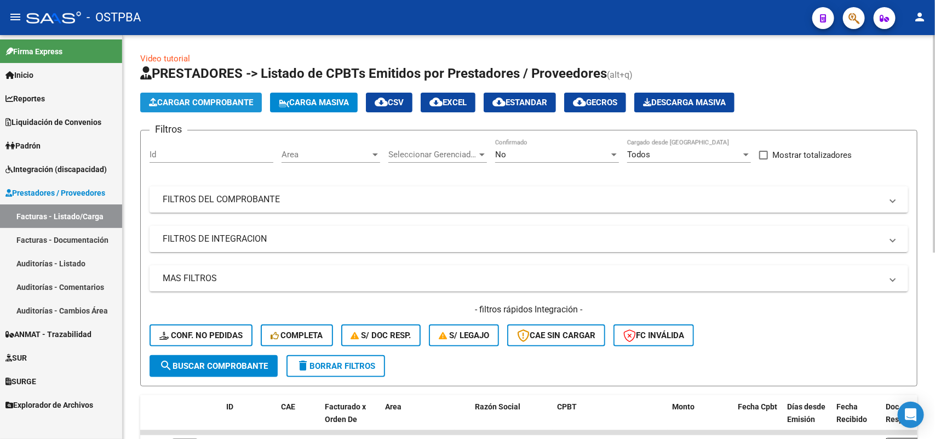
click at [192, 99] on span "Cargar Comprobante" at bounding box center [201, 102] width 104 height 10
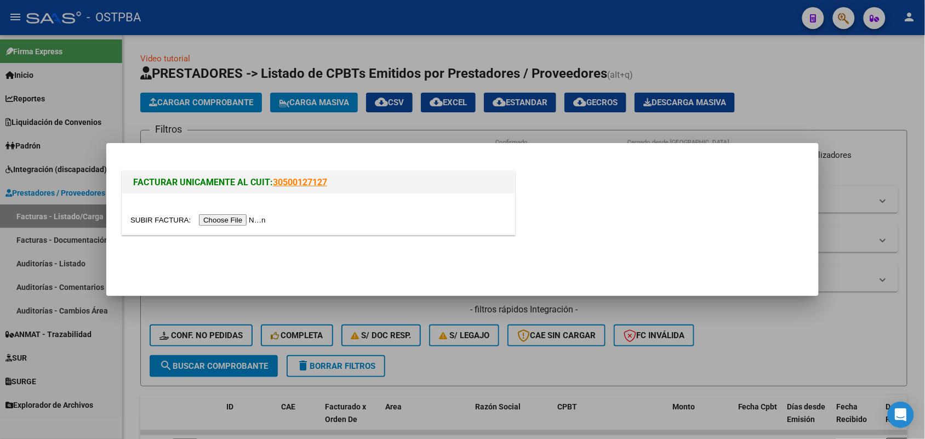
click at [244, 219] on input "file" at bounding box center [199, 220] width 139 height 12
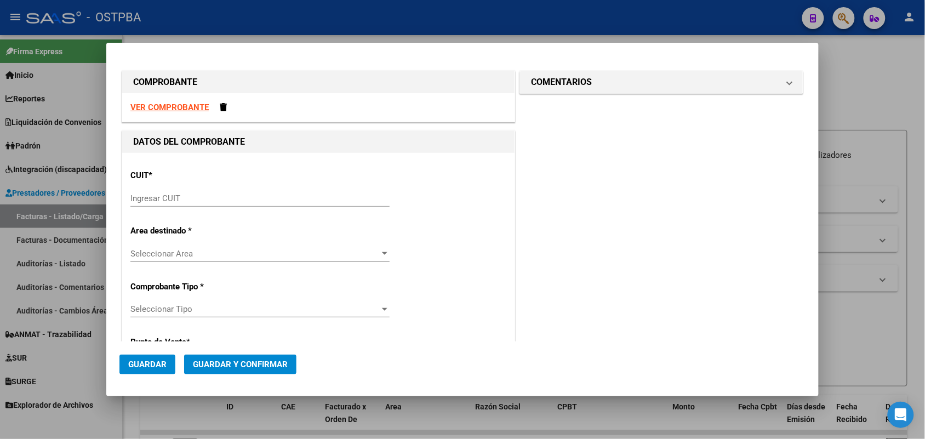
drag, startPoint x: 158, startPoint y: 196, endPoint x: 181, endPoint y: 188, distance: 24.9
click at [160, 194] on input "Ingresar CUIT" at bounding box center [259, 198] width 259 height 10
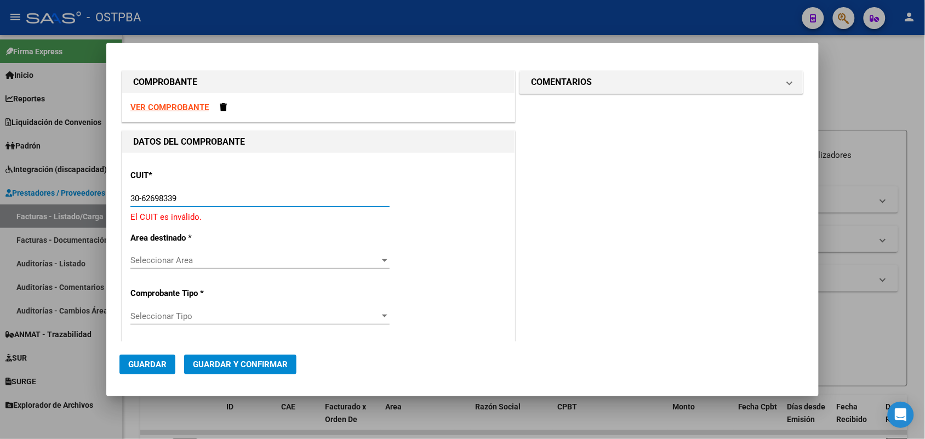
type input "30-62698339-8"
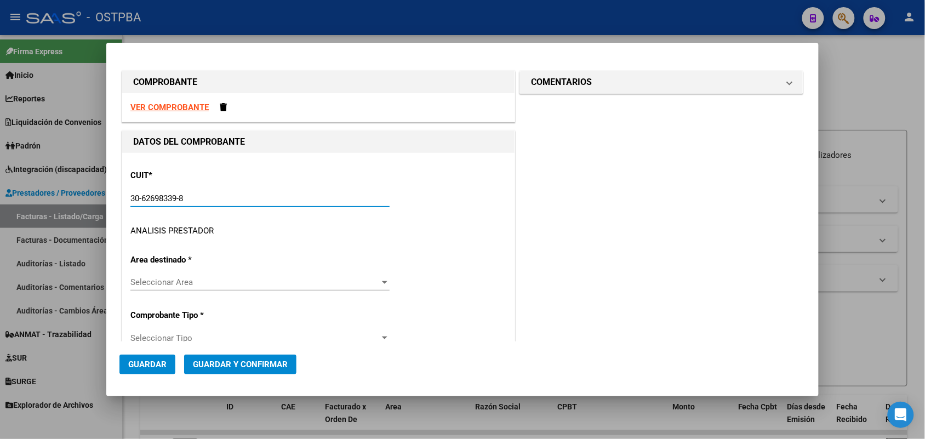
type input "167"
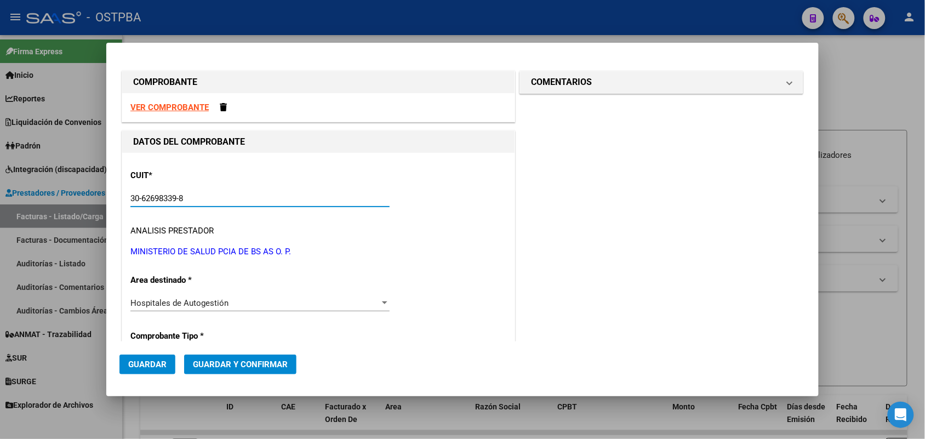
scroll to position [137, 0]
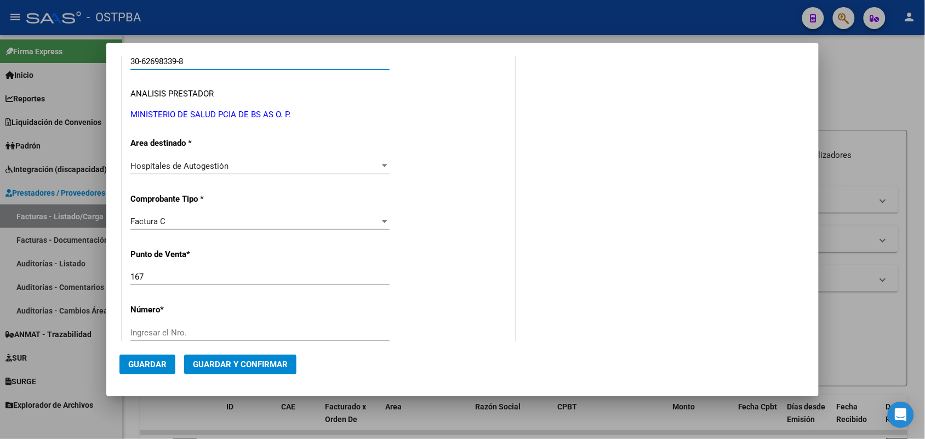
type input "30-62698339-8"
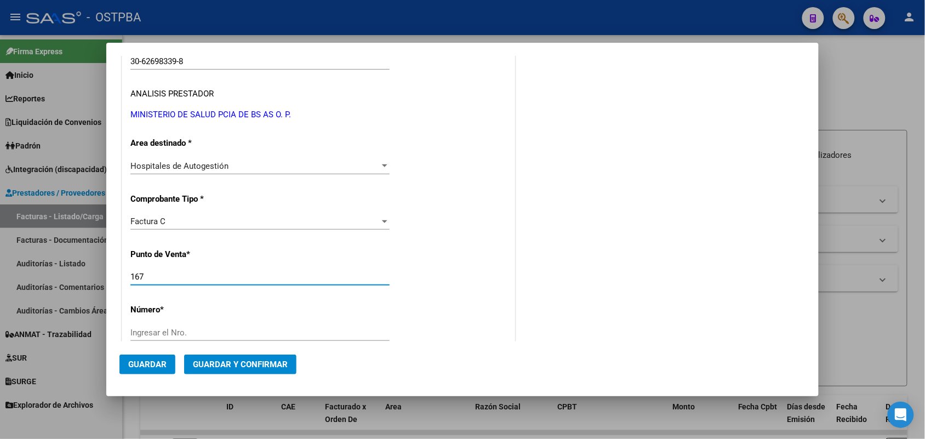
drag, startPoint x: 154, startPoint y: 277, endPoint x: 116, endPoint y: 278, distance: 37.8
click at [116, 278] on mat-dialog-content "COMPROBANTE VER COMPROBANTE DATOS DEL COMPROBANTE CUIT * 30-62698339-8 Ingresar…" at bounding box center [462, 198] width 712 height 285
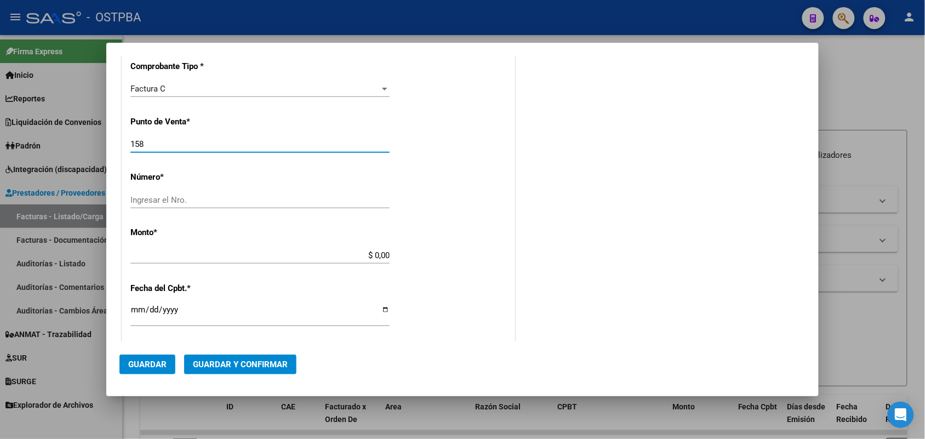
scroll to position [274, 0]
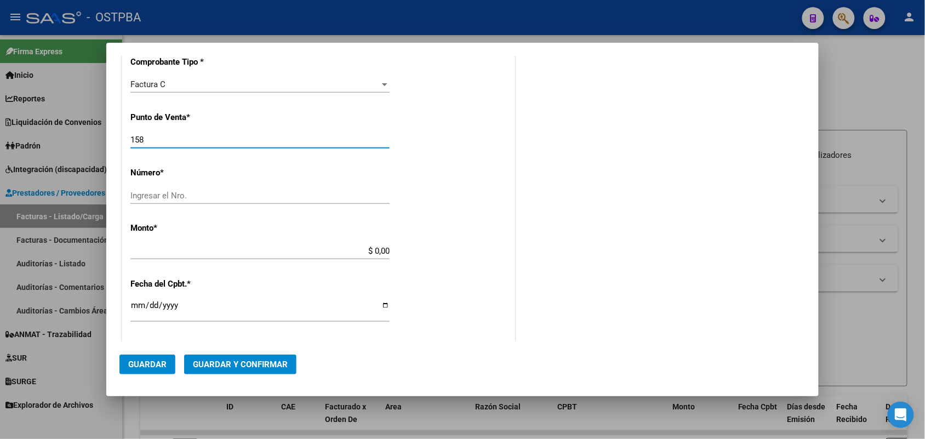
type input "158"
click at [138, 188] on div "Ingresar el Nro." at bounding box center [259, 195] width 259 height 16
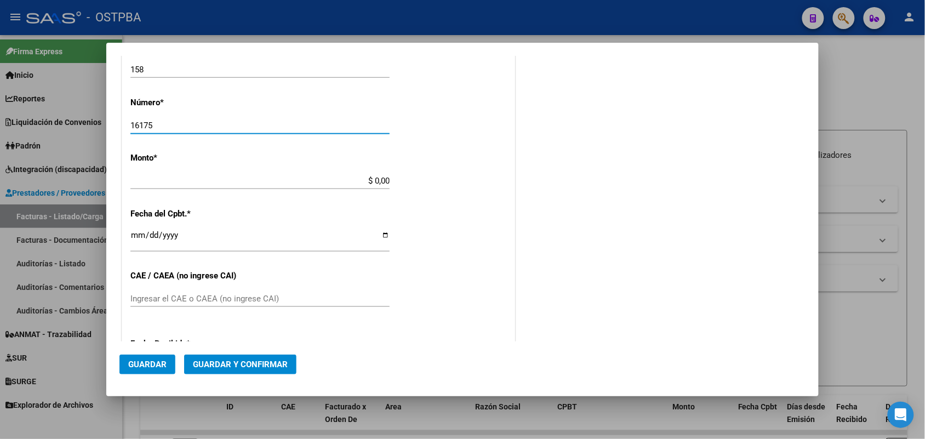
scroll to position [411, 0]
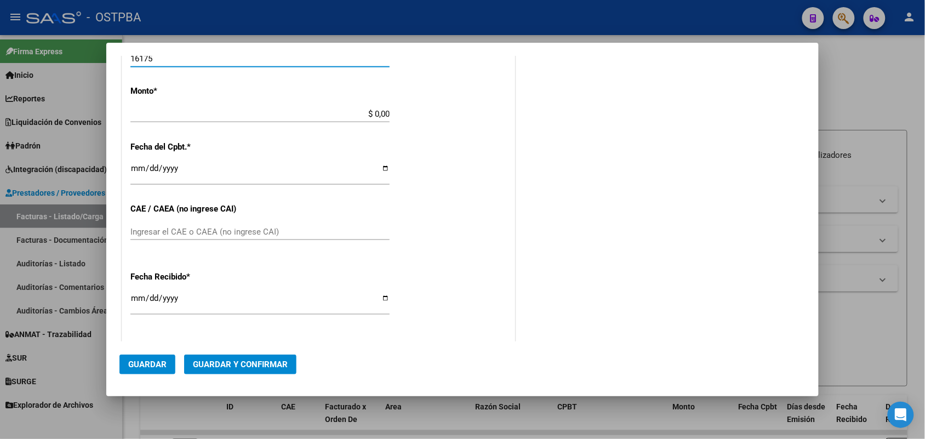
type input "16175"
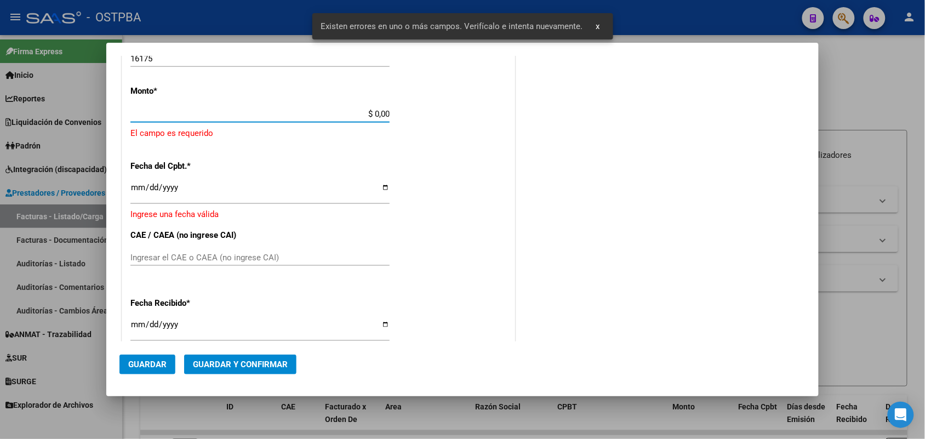
scroll to position [321, 0]
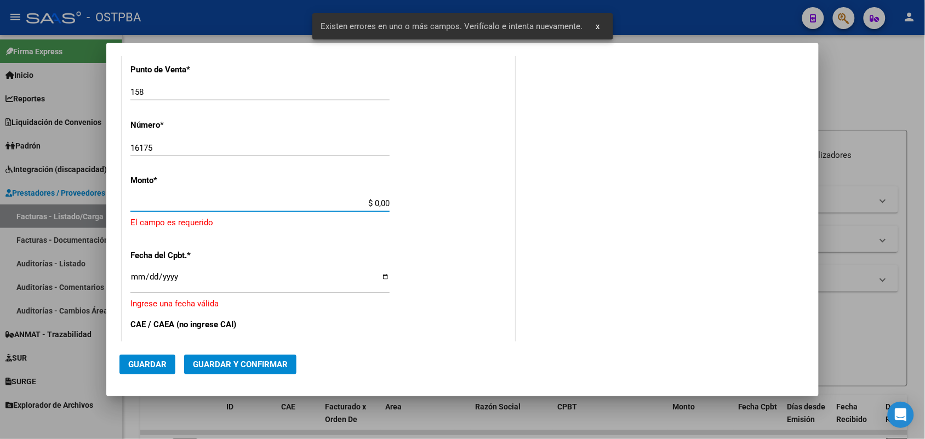
drag, startPoint x: 357, startPoint y: 111, endPoint x: 412, endPoint y: 113, distance: 55.3
click at [412, 113] on div "CUIT * 30-62698339-8 Ingresar CUIT ANALISIS PRESTADOR MINISTERIO DE SALUD PCIA …" at bounding box center [318, 232] width 392 height 802
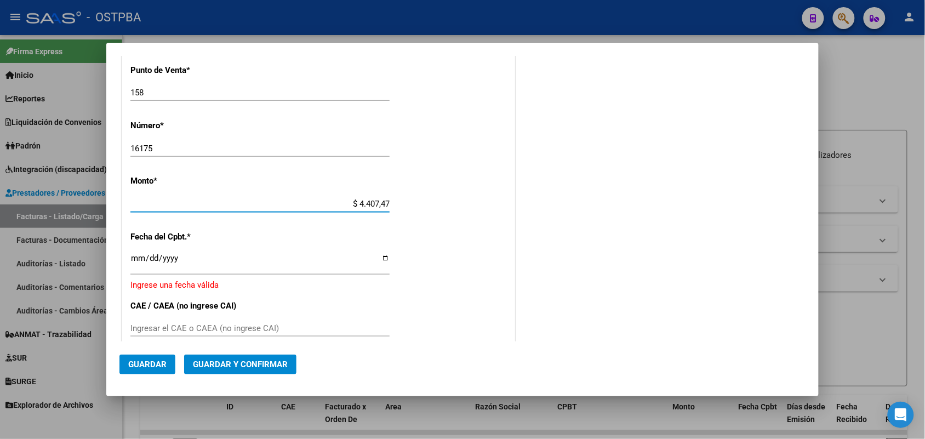
type input "$ 44.074,70"
click at [133, 265] on input "Ingresar la fecha" at bounding box center [259, 263] width 259 height 18
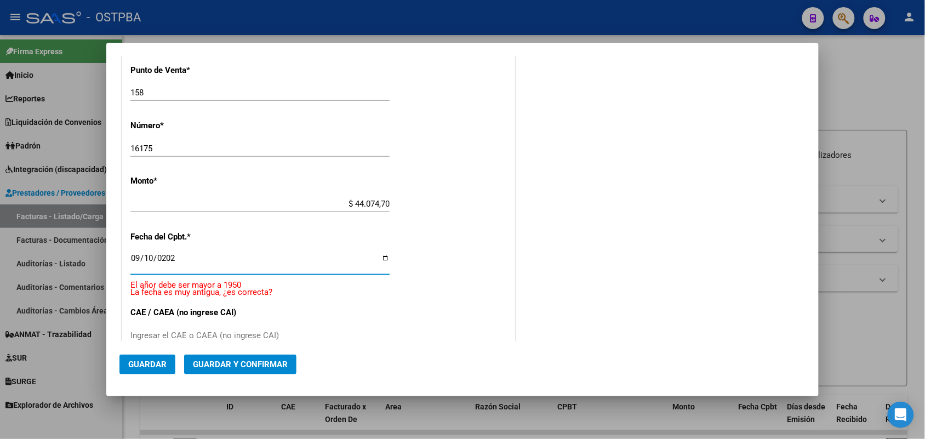
type input "[DATE]"
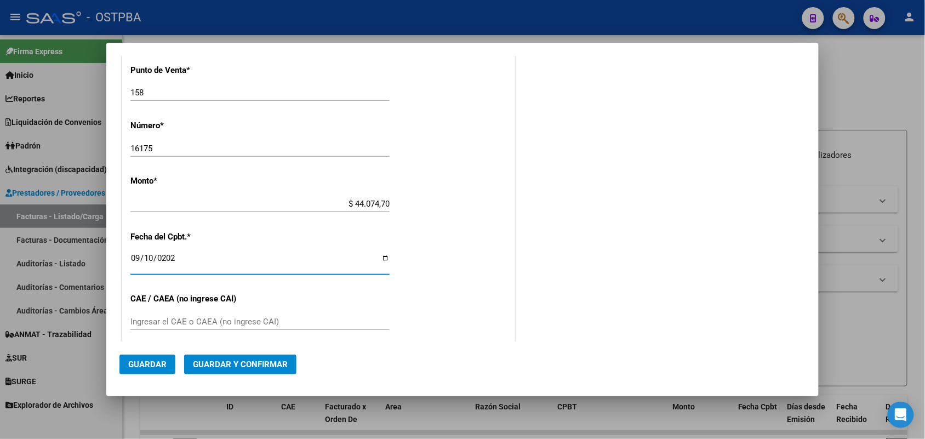
scroll to position [389, 0]
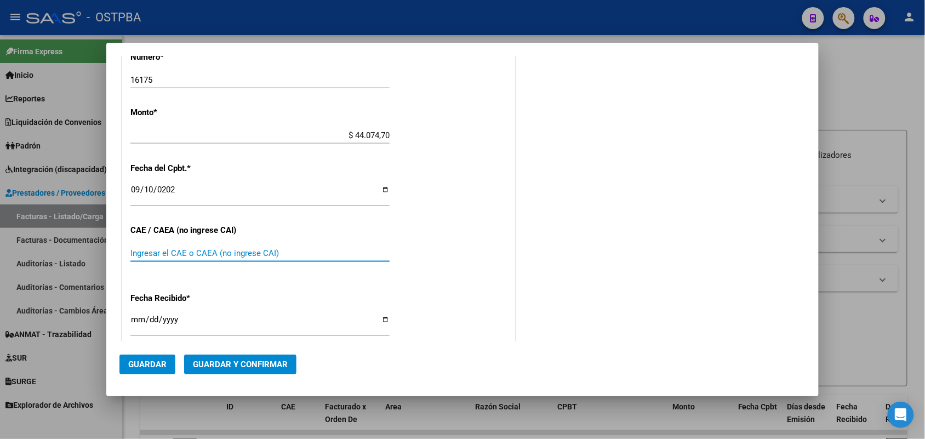
drag, startPoint x: 136, startPoint y: 252, endPoint x: 159, endPoint y: 247, distance: 23.6
click at [137, 252] on input "Ingresar el CAE o CAEA (no ingrese CAI)" at bounding box center [259, 253] width 259 height 10
type input "75378577592942"
click at [136, 323] on input "[DATE]" at bounding box center [259, 324] width 259 height 18
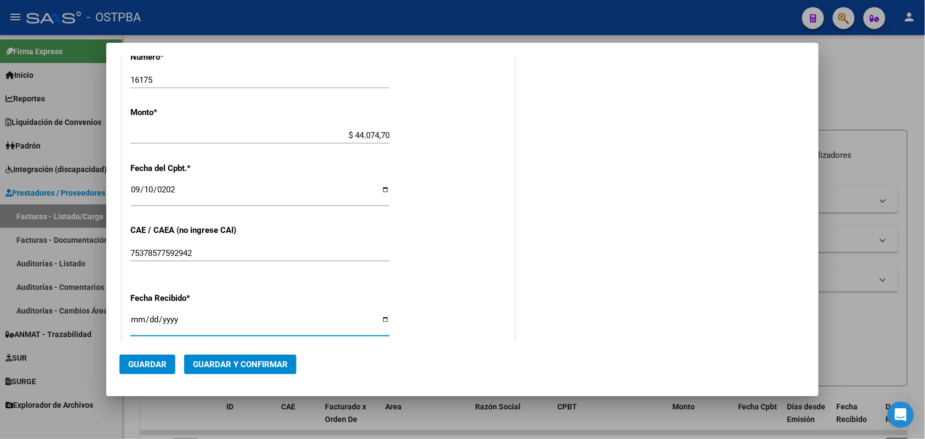
type input "[DATE]"
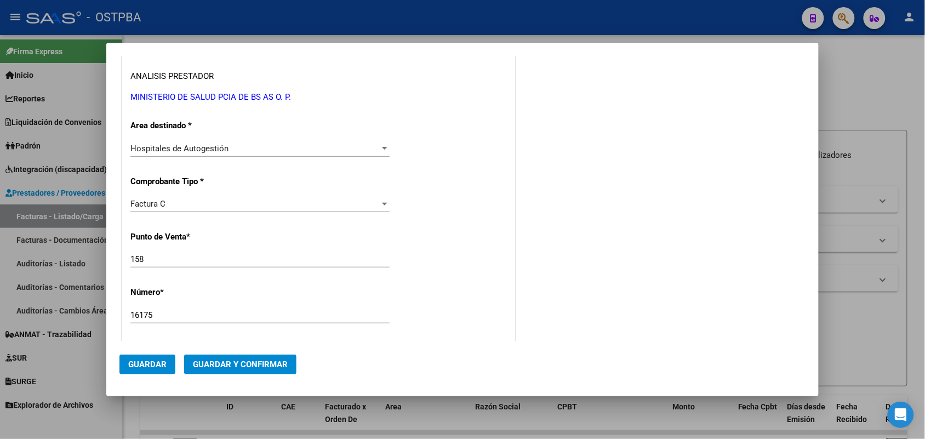
scroll to position [0, 0]
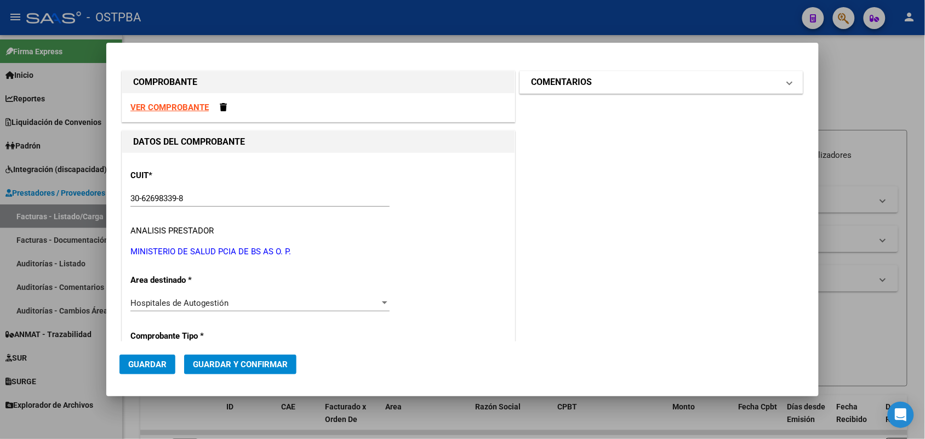
click at [787, 80] on span at bounding box center [789, 82] width 4 height 13
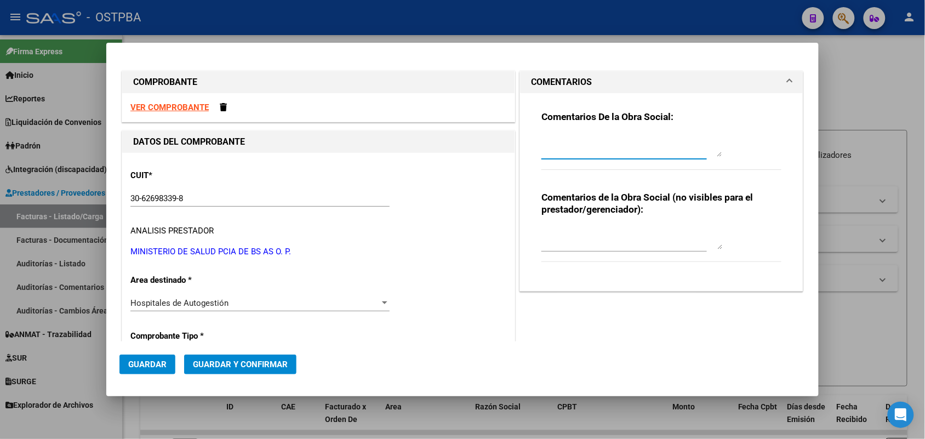
click at [554, 155] on textarea at bounding box center [631, 146] width 181 height 22
type textarea "HR 127170"
click at [146, 364] on span "Guardar" at bounding box center [147, 364] width 38 height 10
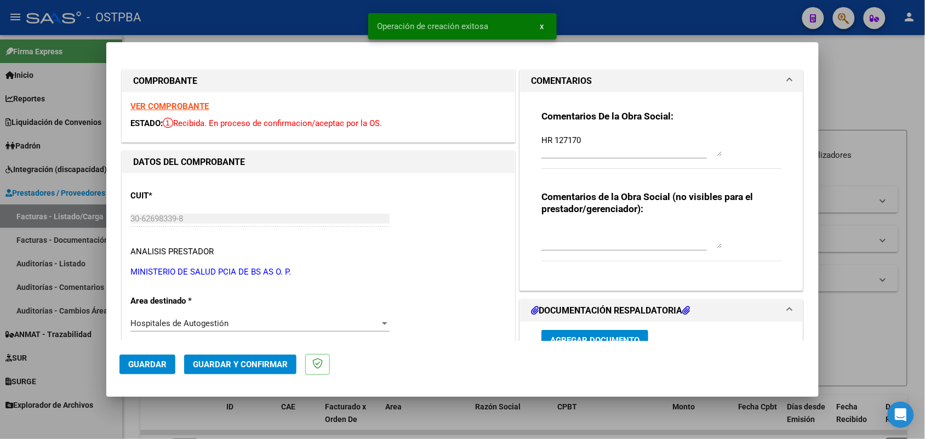
type input "[DATE]"
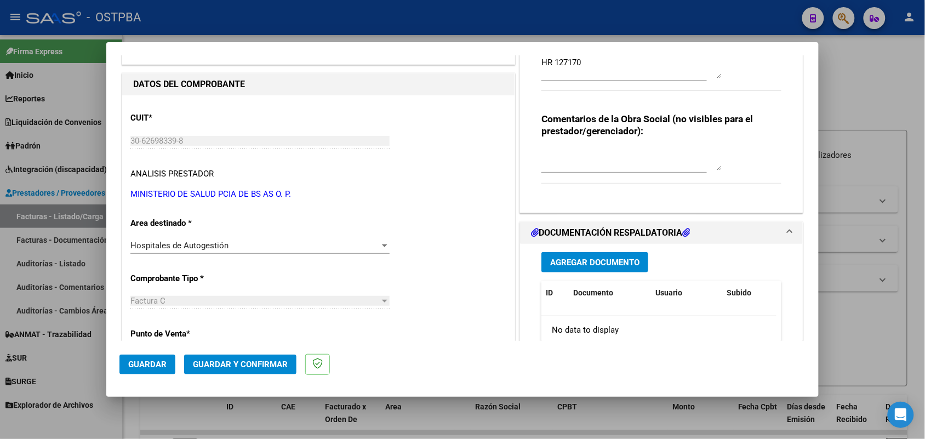
scroll to position [137, 0]
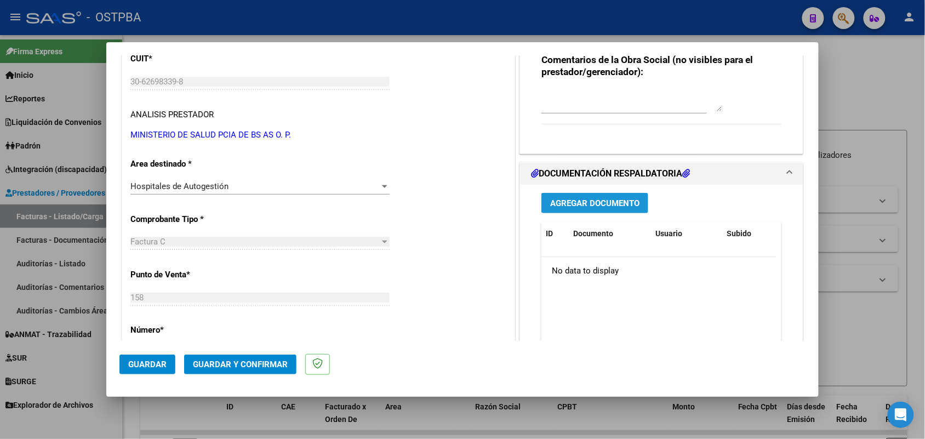
click at [592, 203] on span "Agregar Documento" at bounding box center [594, 203] width 89 height 10
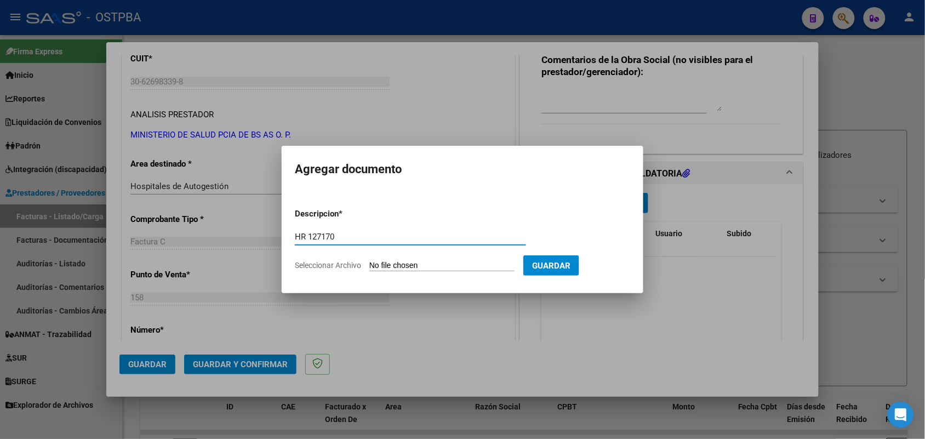
type input "HR 127170"
click at [376, 267] on input "Seleccionar Archivo" at bounding box center [441, 266] width 145 height 10
type input "C:\fakepath\HR 127170.pdf"
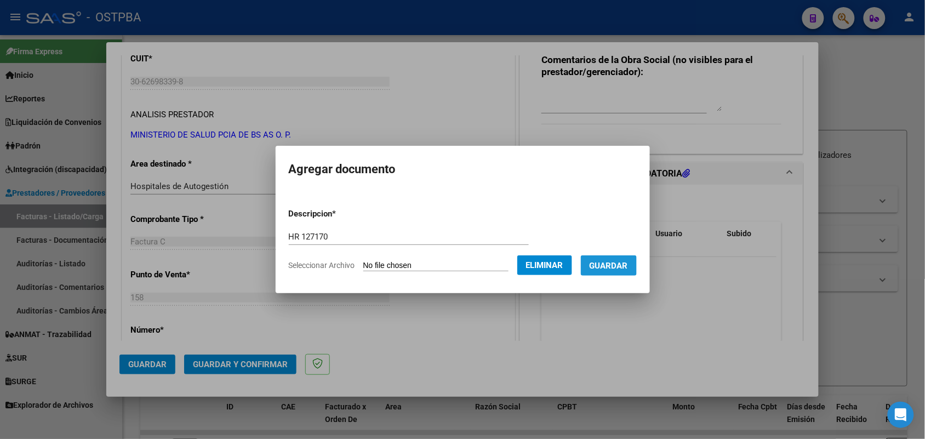
click at [628, 265] on span "Guardar" at bounding box center [608, 266] width 38 height 10
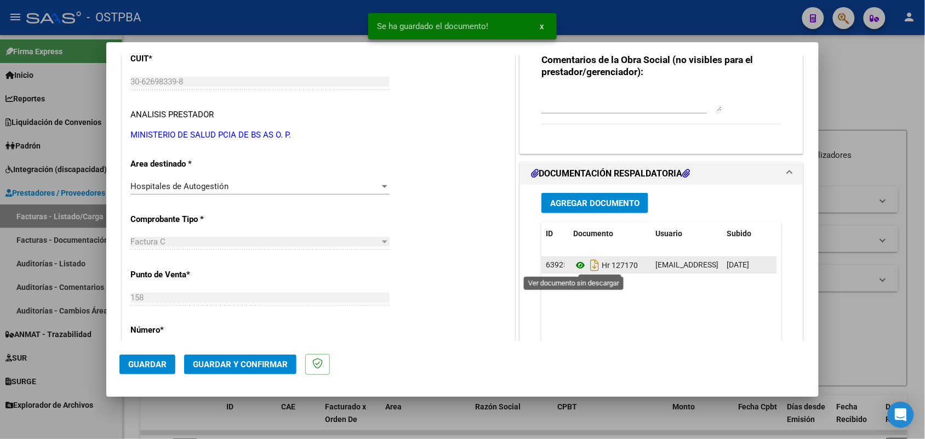
click at [574, 266] on icon at bounding box center [580, 265] width 14 height 13
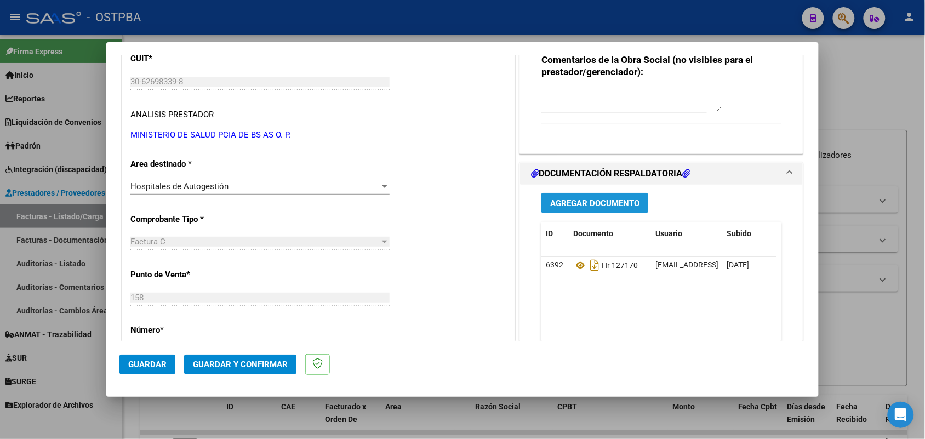
click at [597, 203] on span "Agregar Documento" at bounding box center [594, 203] width 89 height 10
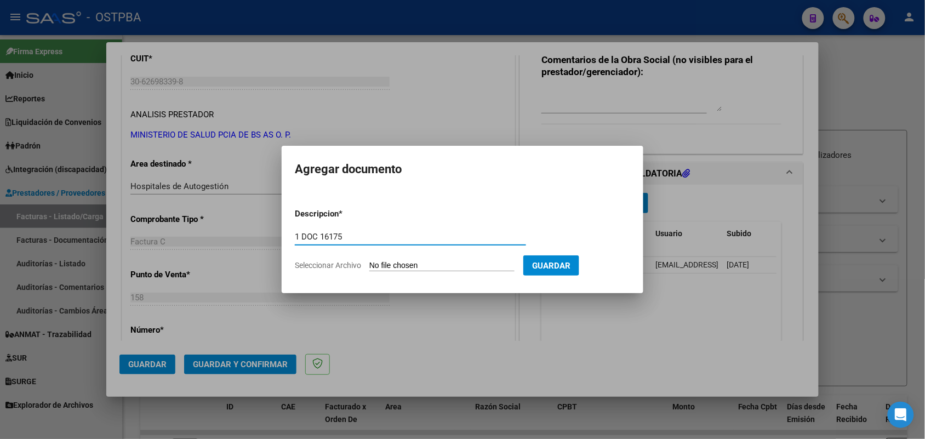
type input "1 DOC 16175"
click at [378, 263] on input "Seleccionar Archivo" at bounding box center [441, 266] width 145 height 10
type input "C:\fakepath\1 DOC 16175.pdf"
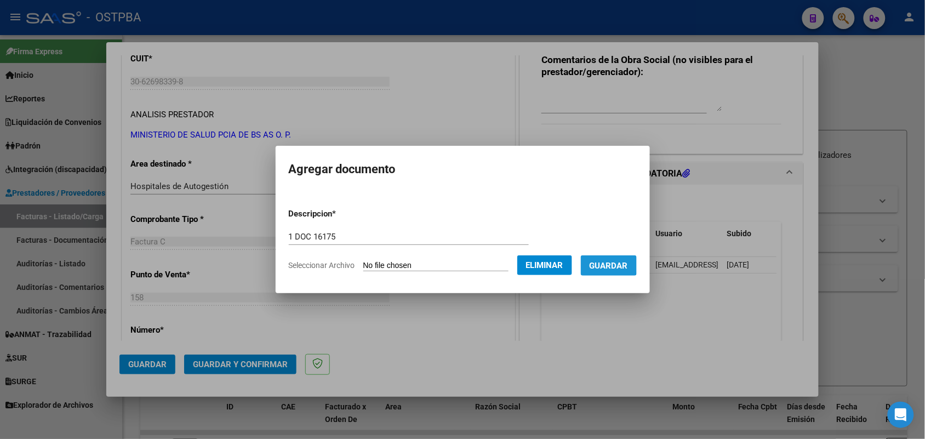
click at [621, 264] on span "Guardar" at bounding box center [608, 266] width 38 height 10
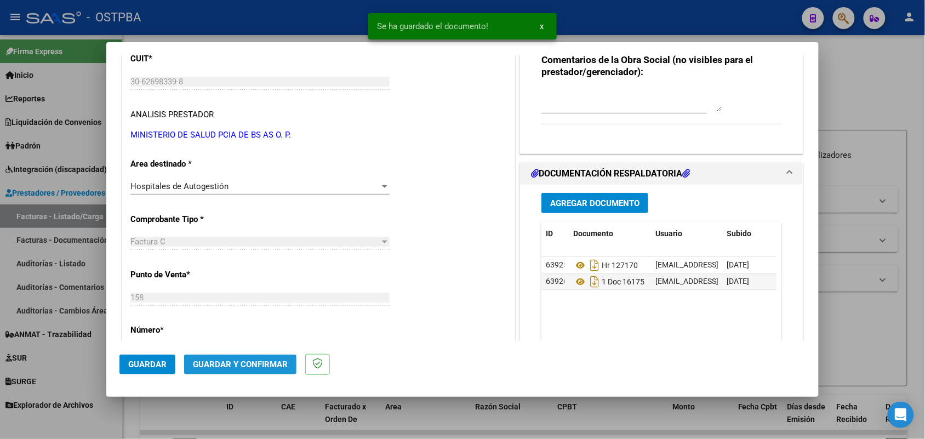
click at [227, 359] on span "Guardar y Confirmar" at bounding box center [240, 364] width 95 height 10
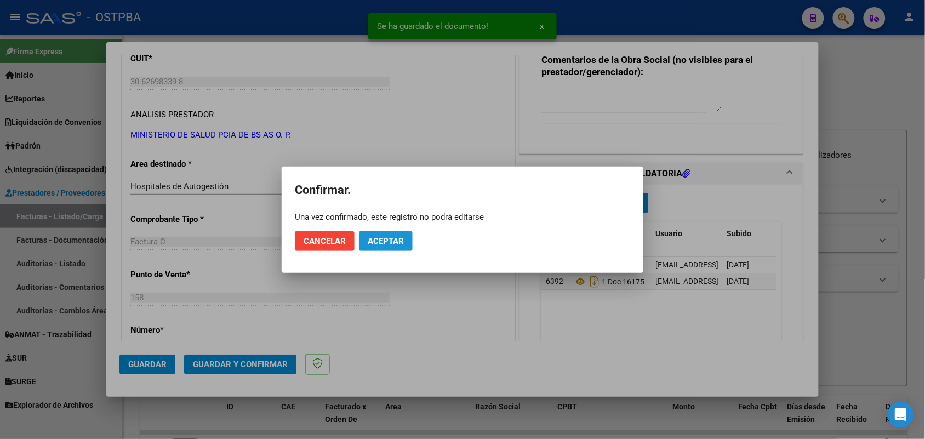
click at [384, 242] on span "Aceptar" at bounding box center [386, 241] width 36 height 10
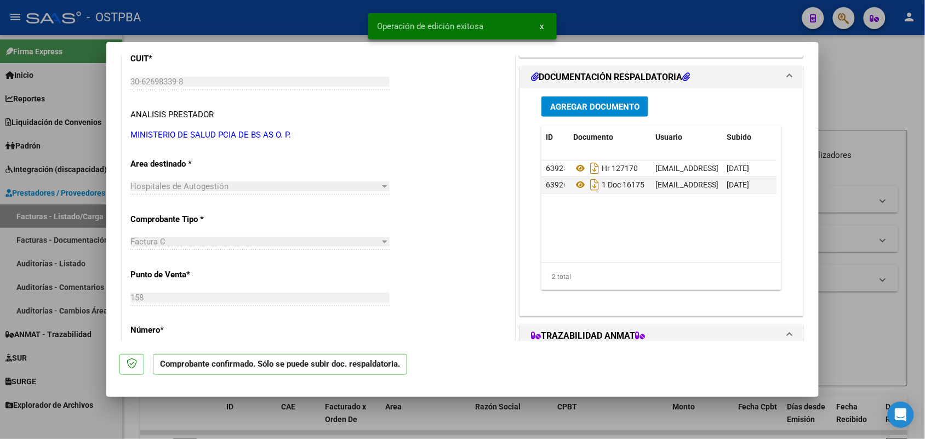
click at [82, 326] on div at bounding box center [462, 219] width 925 height 439
type input "$ 0,00"
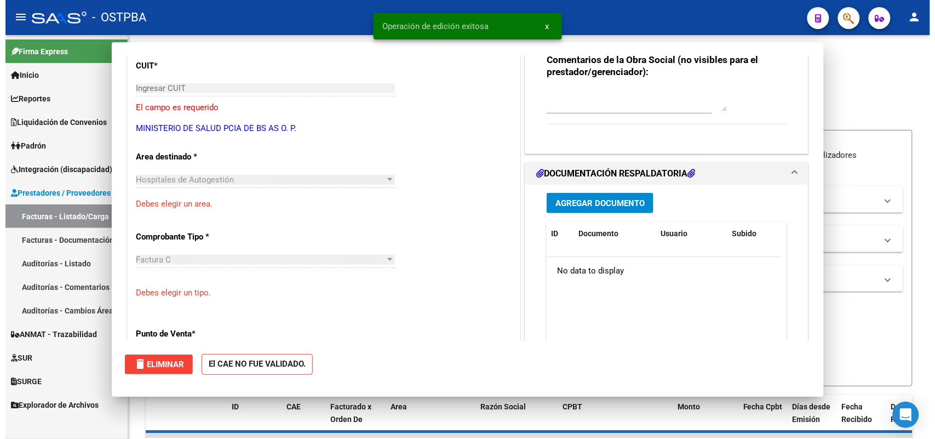
scroll to position [143, 0]
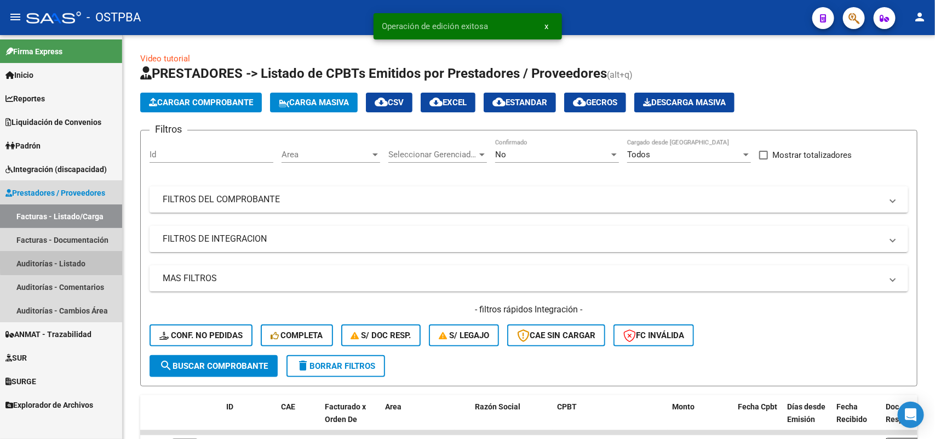
click at [82, 260] on link "Auditorías - Listado" at bounding box center [61, 263] width 122 height 24
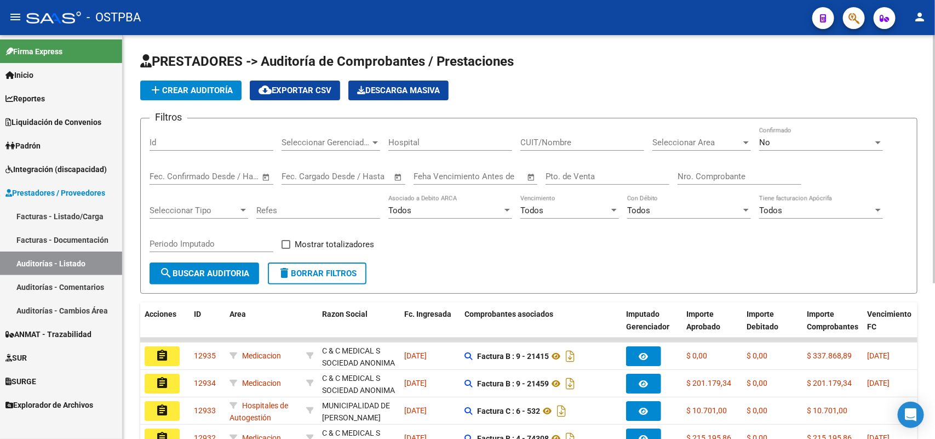
click at [221, 85] on span "add Crear Auditoría" at bounding box center [191, 90] width 84 height 10
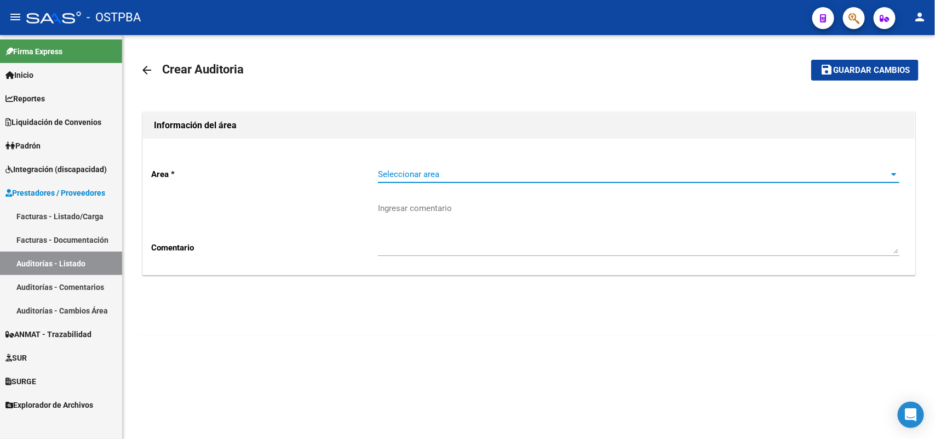
click at [420, 173] on span "Seleccionar area" at bounding box center [634, 174] width 512 height 10
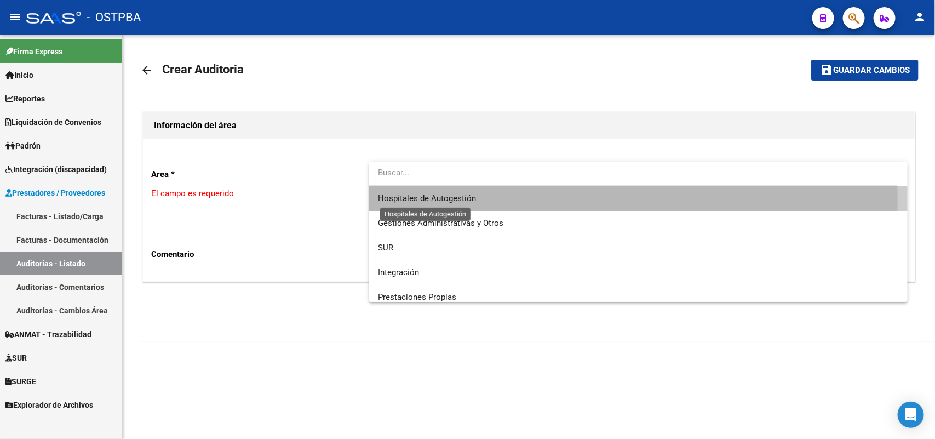
click at [416, 200] on span "Hospitales de Autogestión" at bounding box center [427, 198] width 98 height 10
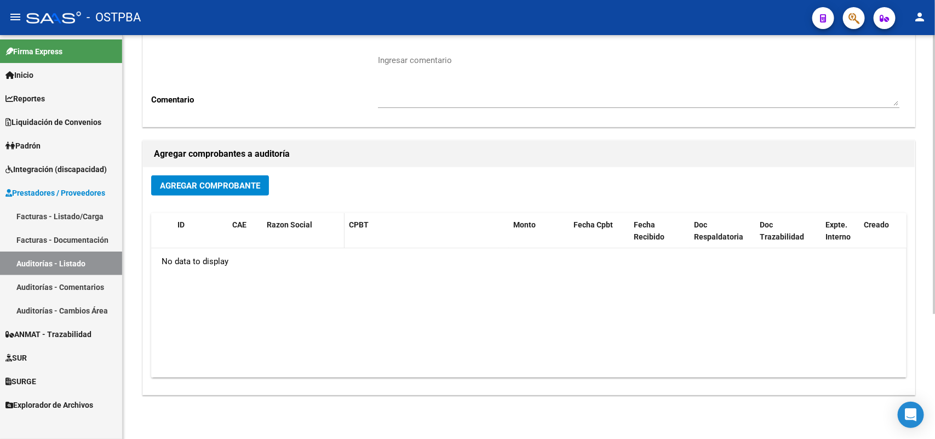
scroll to position [181, 0]
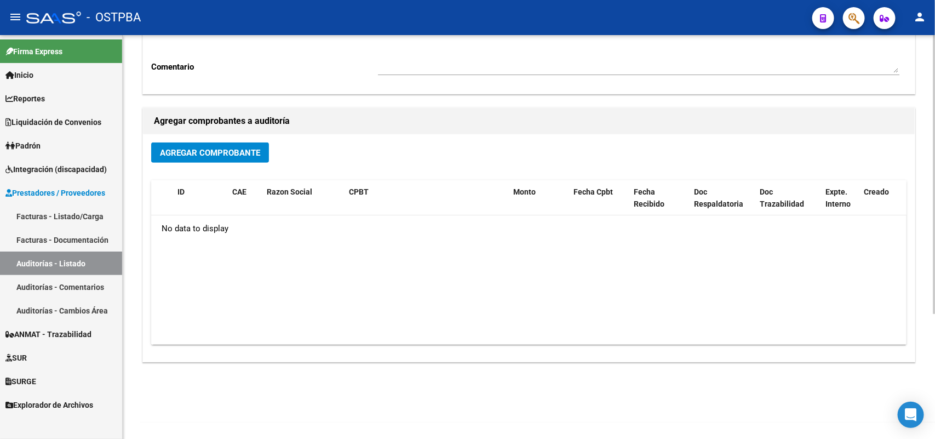
click at [228, 152] on span "Agregar Comprobante" at bounding box center [210, 153] width 100 height 10
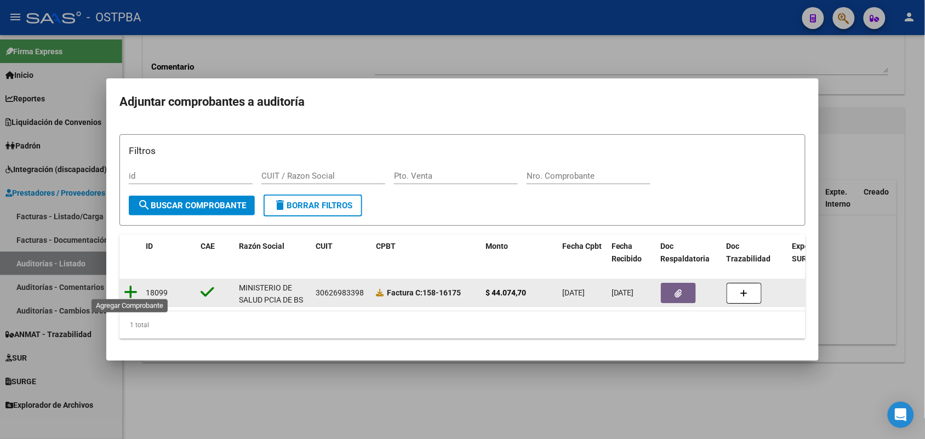
click at [132, 288] on icon at bounding box center [131, 291] width 14 height 15
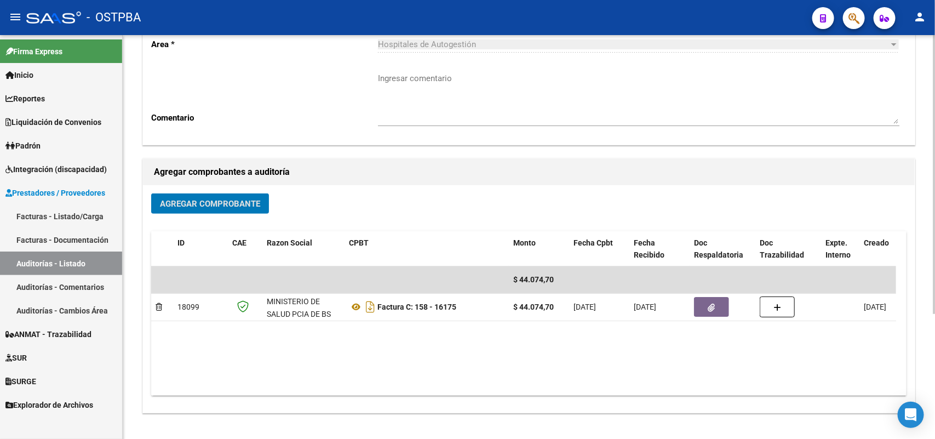
scroll to position [0, 0]
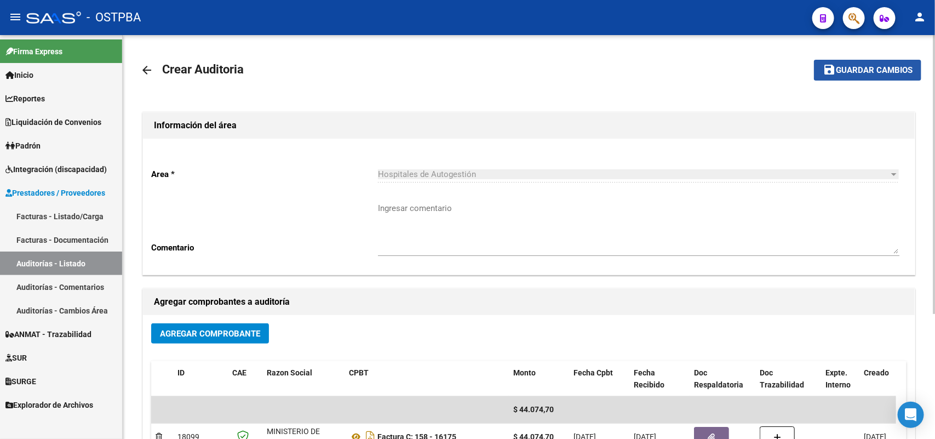
click at [878, 70] on span "Guardar cambios" at bounding box center [874, 71] width 77 height 10
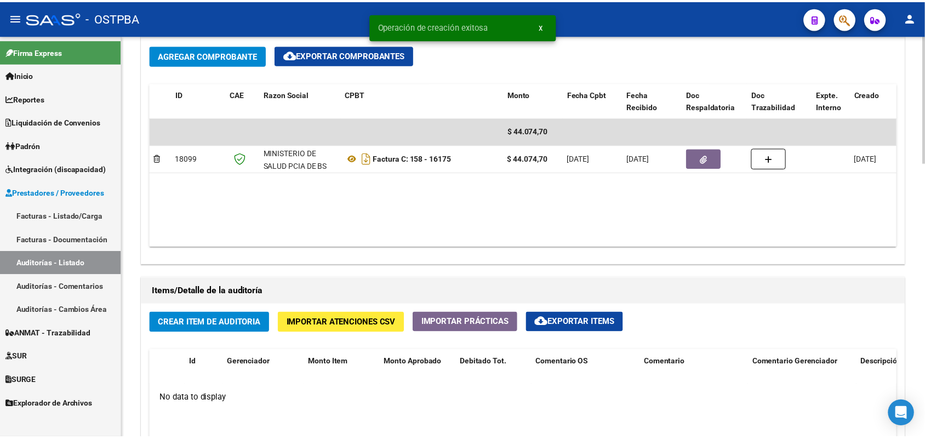
scroll to position [753, 0]
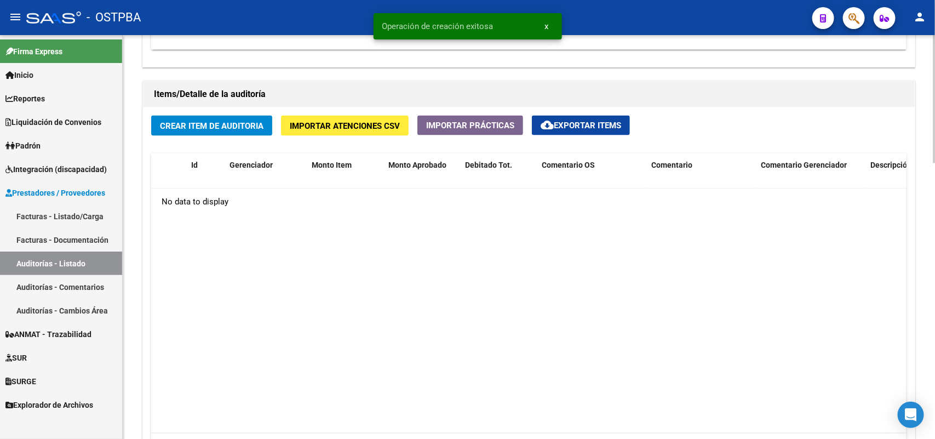
click at [234, 124] on span "Crear Item de Auditoria" at bounding box center [212, 126] width 104 height 10
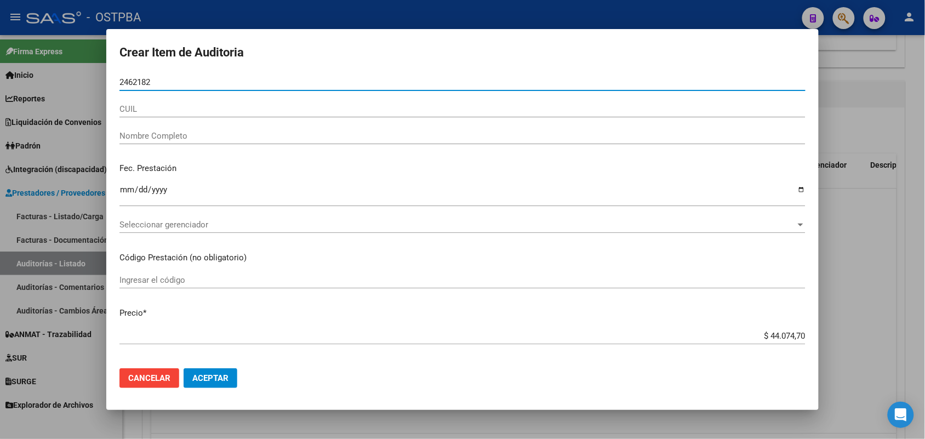
type input "24621821"
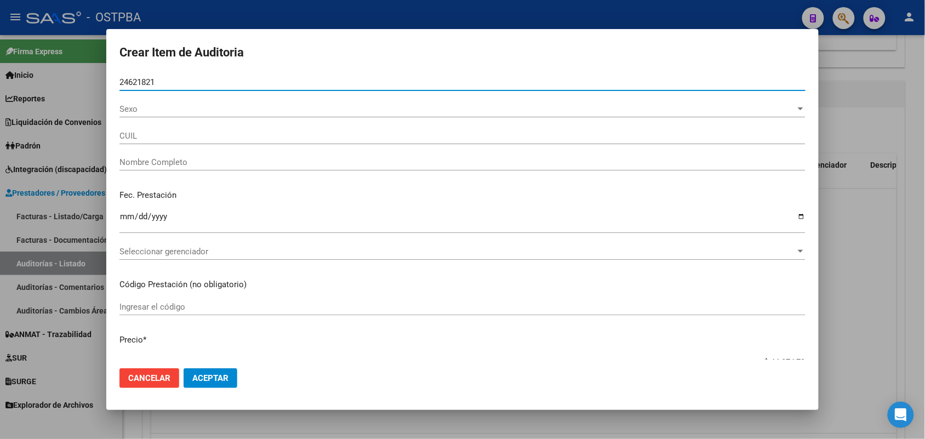
type input "20246218219"
type input "[PERSON_NAME]"
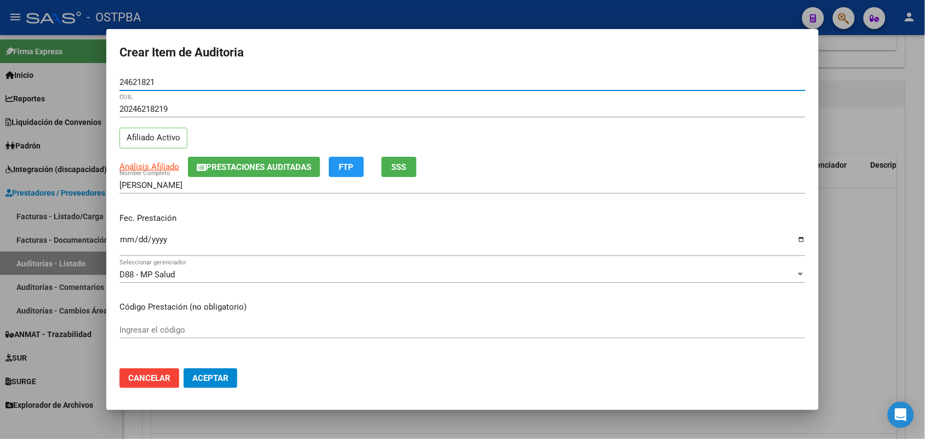
type input "24621821"
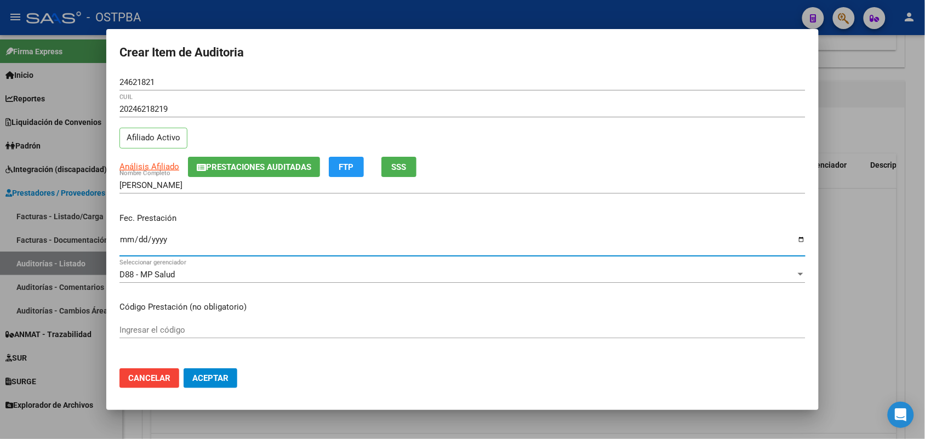
click at [124, 244] on input "Ingresar la fecha" at bounding box center [462, 244] width 686 height 18
type input "[DATE]"
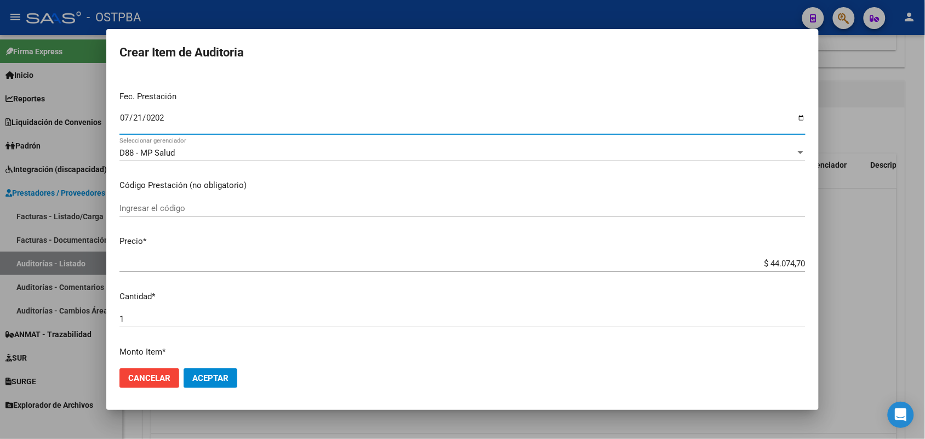
scroll to position [137, 0]
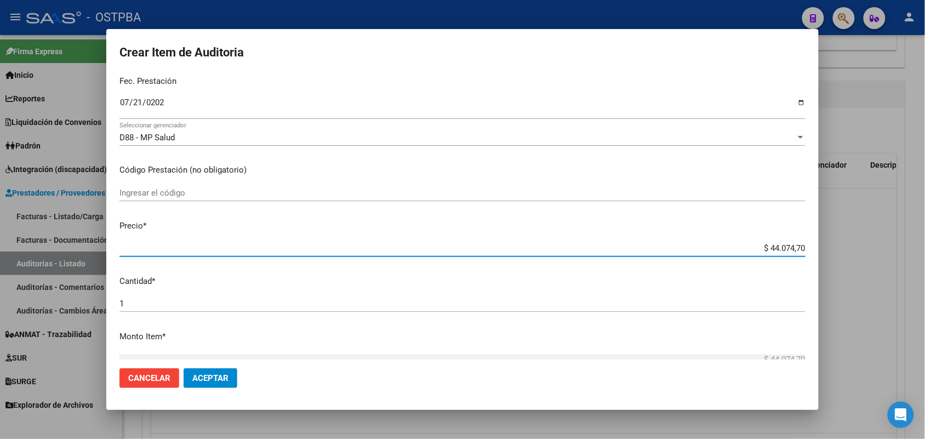
drag, startPoint x: 748, startPoint y: 246, endPoint x: 831, endPoint y: 247, distance: 82.7
click at [831, 247] on div "Crear Item de Auditoria 24621821 Nro Documento 20246218219 CUIL Afiliado Activo…" at bounding box center [462, 219] width 925 height 439
click at [462, 220] on p "Precio *" at bounding box center [462, 226] width 686 height 13
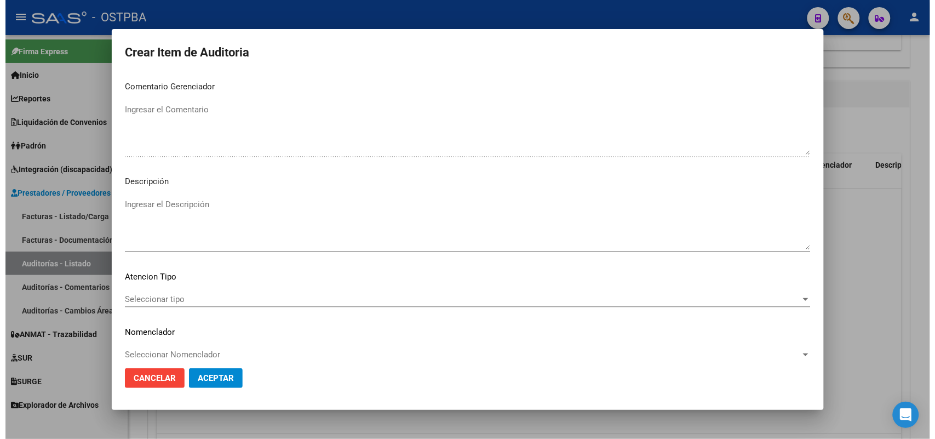
scroll to position [700, 0]
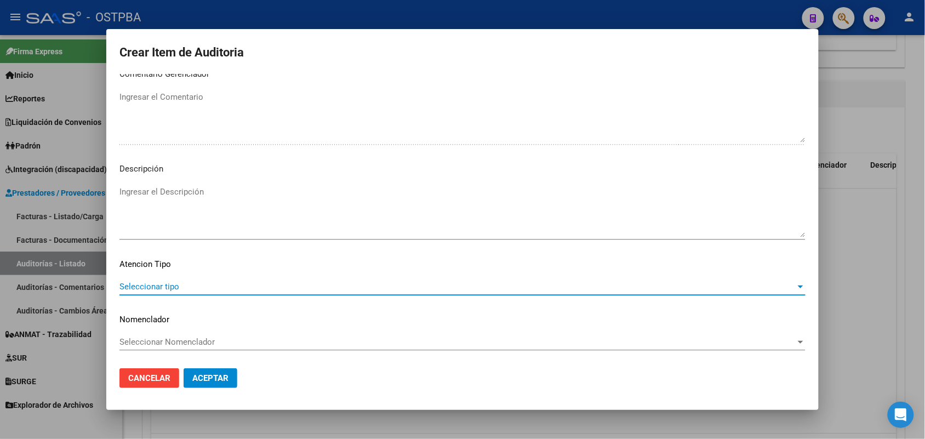
click at [165, 285] on span "Seleccionar tipo" at bounding box center [457, 287] width 676 height 10
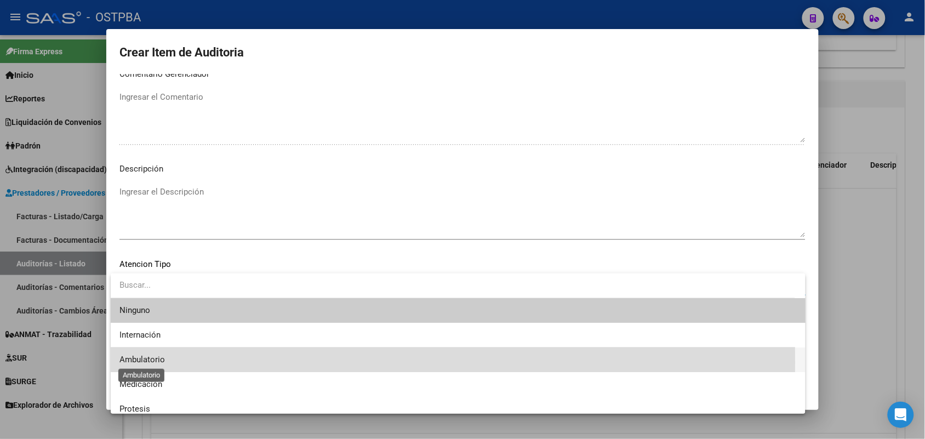
click at [159, 362] on span "Ambulatorio" at bounding box center [141, 359] width 45 height 10
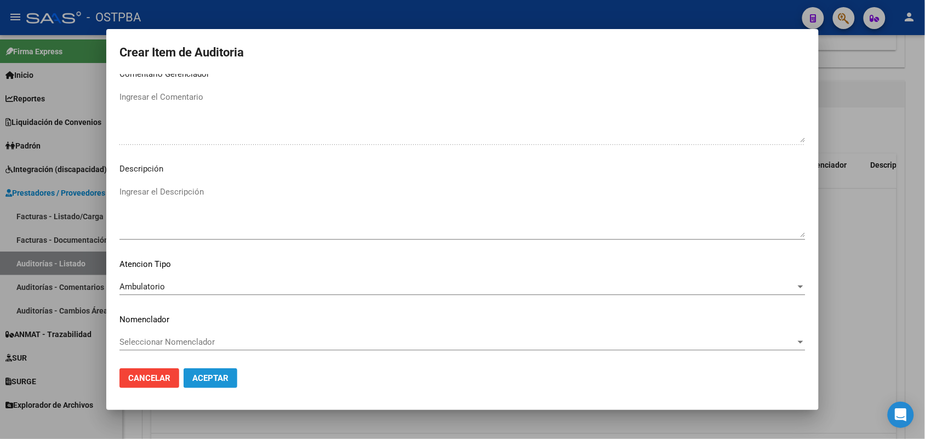
click at [207, 378] on span "Aceptar" at bounding box center [210, 378] width 36 height 10
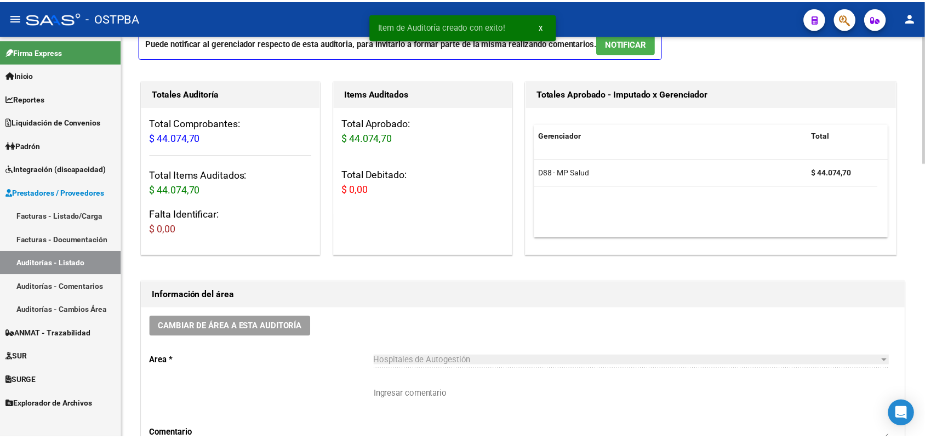
scroll to position [0, 0]
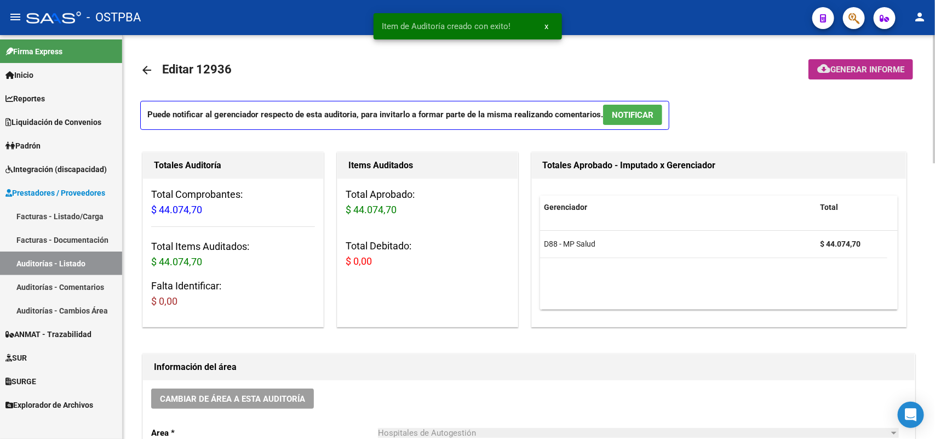
click at [839, 67] on span "Generar informe" at bounding box center [867, 70] width 74 height 10
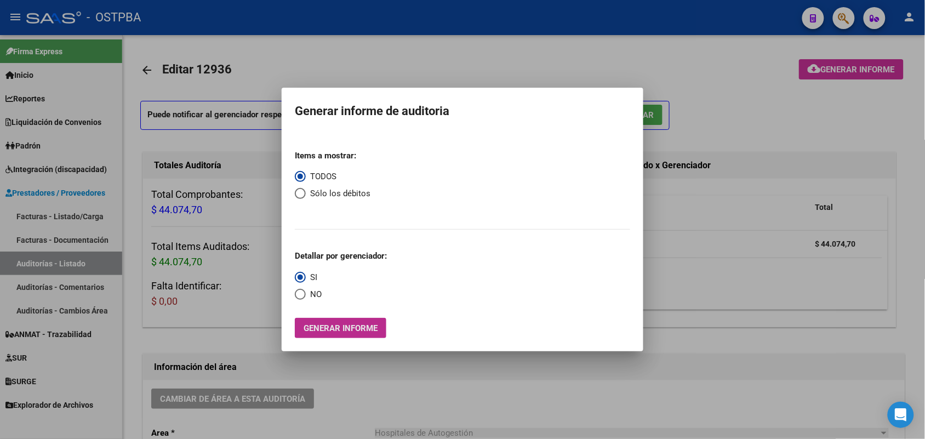
click at [340, 329] on span "Generar informe" at bounding box center [340, 328] width 74 height 10
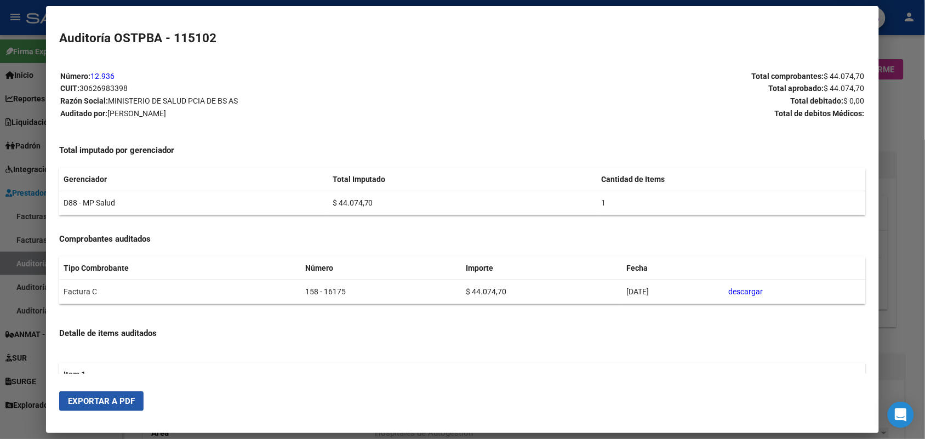
click at [107, 400] on span "Exportar a PDF" at bounding box center [101, 401] width 67 height 10
click at [901, 53] on div at bounding box center [462, 219] width 925 height 439
